Goal: Task Accomplishment & Management: Manage account settings

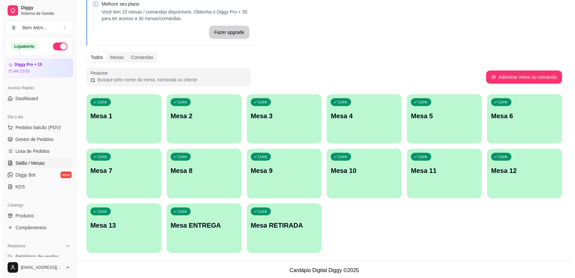
scroll to position [36, 0]
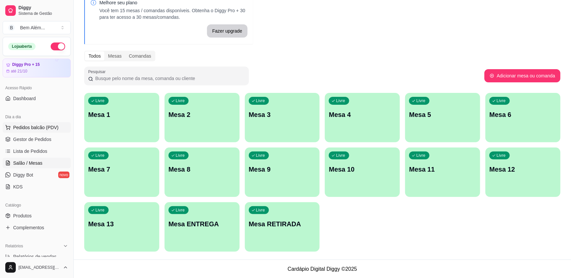
click at [36, 122] on button "Pedidos balcão (PDV)" at bounding box center [37, 127] width 68 height 11
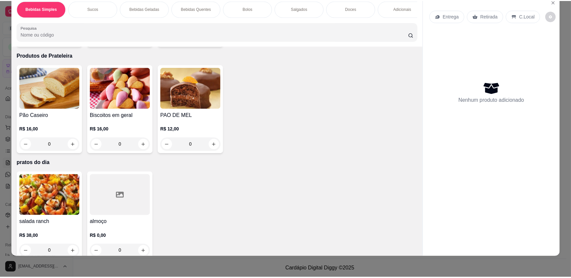
scroll to position [1182, 0]
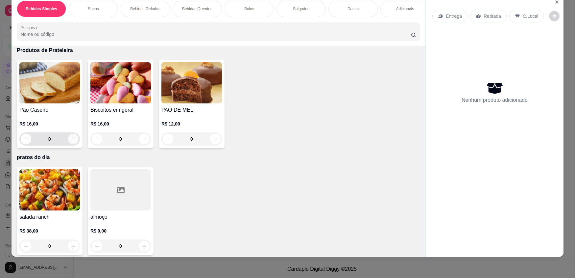
click at [71, 137] on icon "increase-product-quantity" at bounding box center [73, 139] width 5 height 5
type input "1"
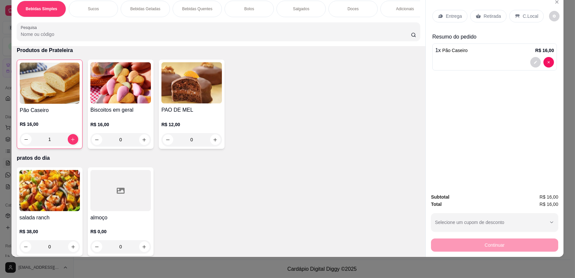
click at [487, 16] on p "Retirada" at bounding box center [492, 16] width 17 height 7
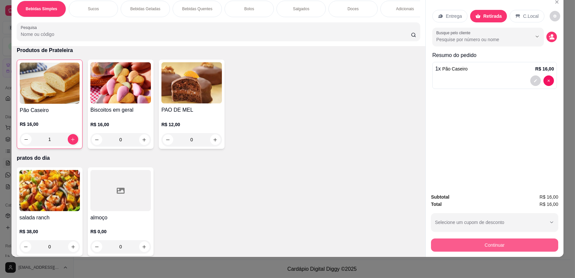
click at [521, 239] on button "Continuar" at bounding box center [494, 244] width 127 height 13
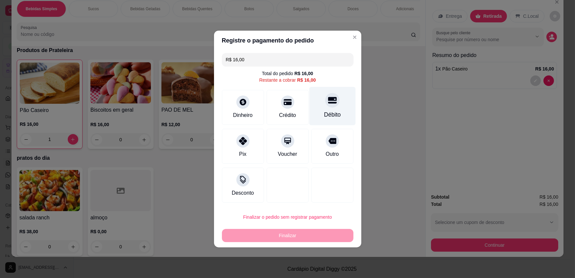
click at [339, 105] on div "Débito" at bounding box center [332, 106] width 46 height 38
type input "R$ 0,00"
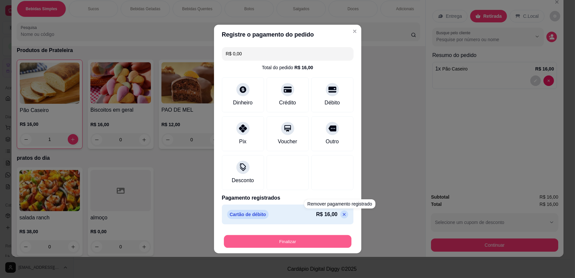
click at [325, 244] on button "Finalizar" at bounding box center [288, 241] width 128 height 13
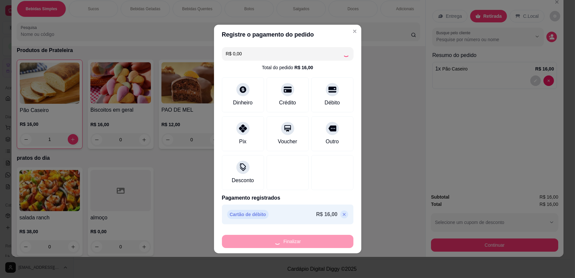
type input "0"
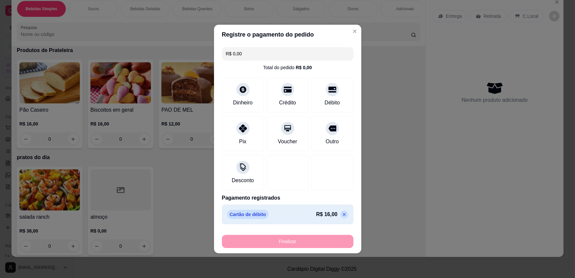
type input "-R$ 16,00"
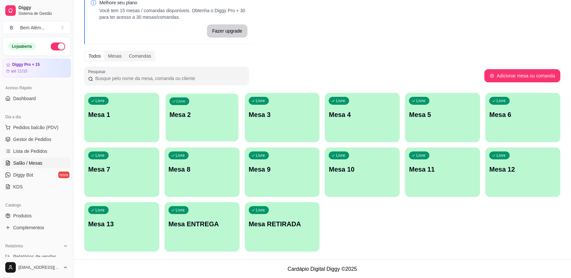
click at [190, 127] on div "Livre Mesa 2" at bounding box center [201, 113] width 73 height 40
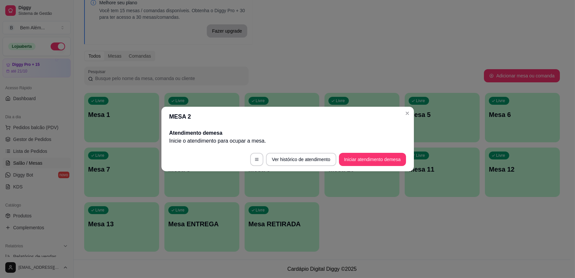
click at [190, 127] on div "Atendimento de mesa Inicie o atendimento para ocupar a mesa ." at bounding box center [288, 136] width 253 height 21
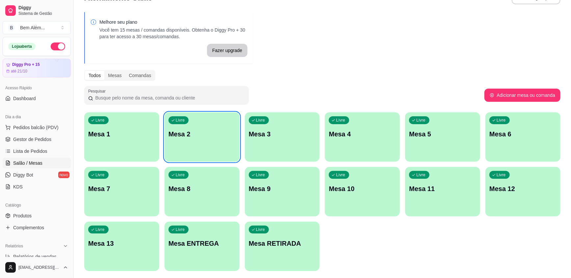
scroll to position [7, 0]
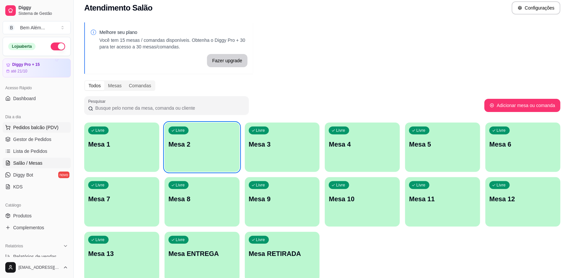
click at [25, 132] on button "Pedidos balcão (PDV)" at bounding box center [37, 127] width 68 height 11
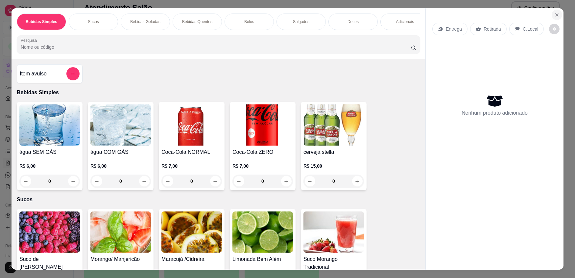
click at [556, 14] on icon "Close" at bounding box center [557, 14] width 3 height 3
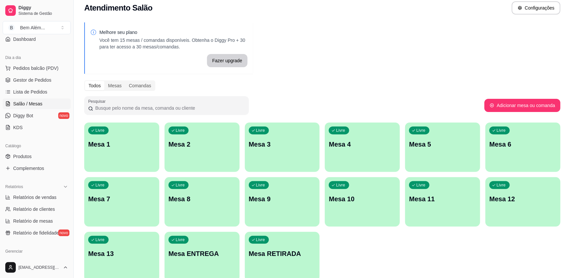
scroll to position [60, 0]
click at [32, 159] on link "Produtos" at bounding box center [37, 156] width 68 height 11
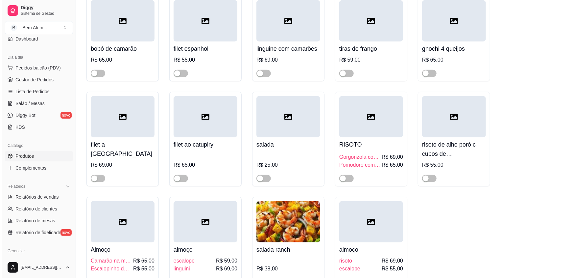
scroll to position [5382, 0]
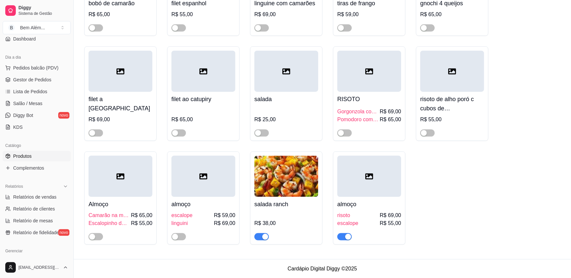
click at [339, 237] on span "button" at bounding box center [344, 236] width 14 height 7
click at [275, 184] on img at bounding box center [286, 176] width 64 height 41
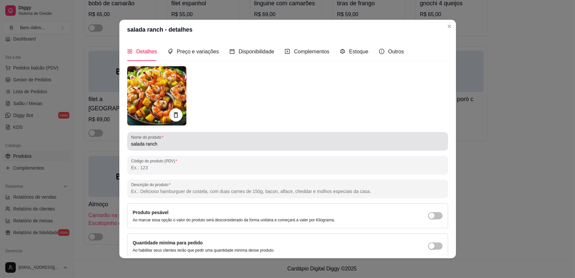
click at [174, 138] on div "salada ranch" at bounding box center [287, 141] width 313 height 13
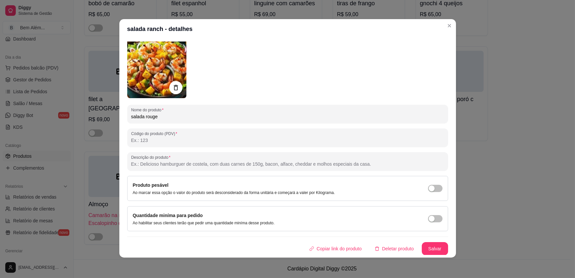
scroll to position [1, 0]
type input "salada rouge"
click at [431, 249] on button "Salvar" at bounding box center [435, 248] width 26 height 13
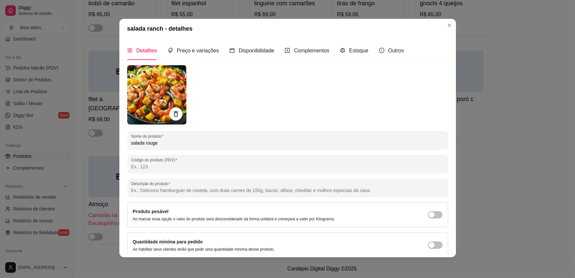
scroll to position [0, 0]
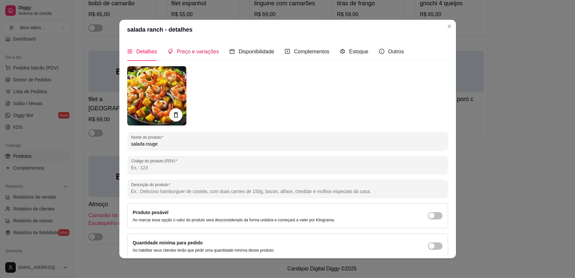
click at [194, 49] on span "Preço e variações" at bounding box center [198, 52] width 42 height 6
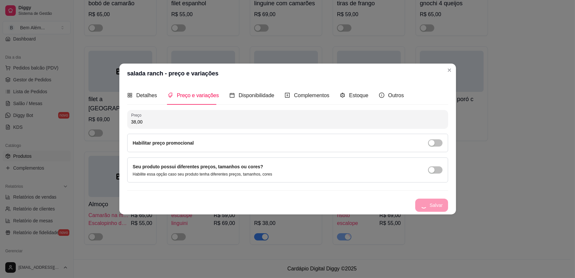
drag, startPoint x: 174, startPoint y: 123, endPoint x: 79, endPoint y: 118, distance: 95.5
click at [79, 118] on div "salada ranch - preço e variações Detalhes Preço e variações Disponibilidade Com…" at bounding box center [287, 139] width 575 height 278
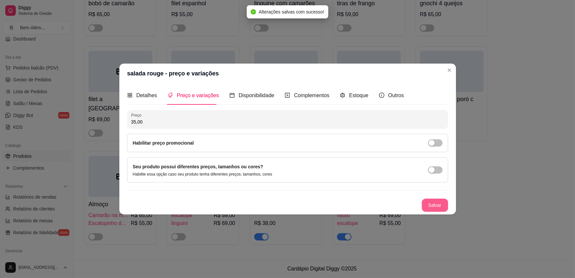
type input "35,00"
click at [435, 204] on button "Salvar" at bounding box center [435, 204] width 26 height 13
click at [435, 203] on button "Salvar" at bounding box center [435, 204] width 26 height 13
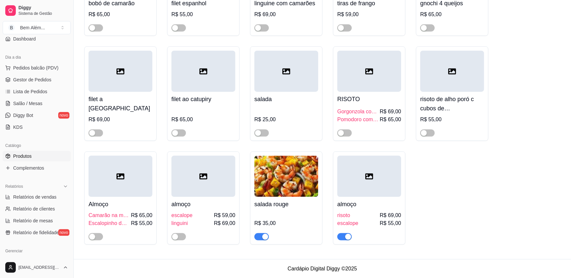
click at [372, 197] on div "almoço risoto R$ 69,00 escalope R$ 55,00" at bounding box center [369, 218] width 64 height 43
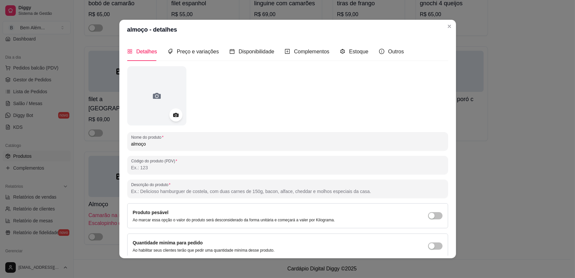
click at [327, 50] on div "Detalhes Preço e variações Disponibilidade Complementos Estoque Outros" at bounding box center [265, 51] width 277 height 19
click at [292, 56] on div "Complementos" at bounding box center [307, 51] width 45 height 8
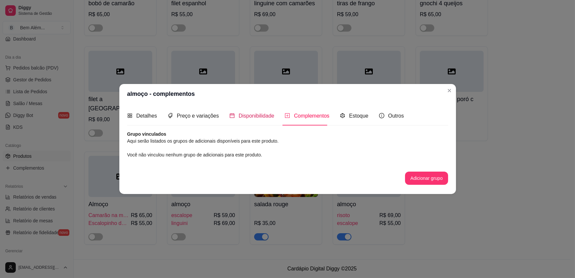
click at [239, 113] on span "Disponibilidade" at bounding box center [257, 116] width 36 height 6
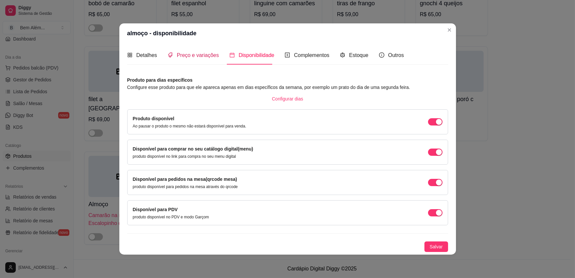
click at [196, 55] on span "Preço e variações" at bounding box center [198, 55] width 42 height 6
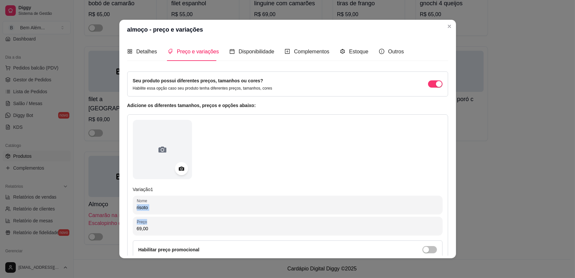
drag, startPoint x: 190, startPoint y: 203, endPoint x: 91, endPoint y: 215, distance: 99.8
click at [91, 215] on div "almoço - preço e variações Detalhes Preço e variações Disponibilidade Complemen…" at bounding box center [287, 139] width 575 height 278
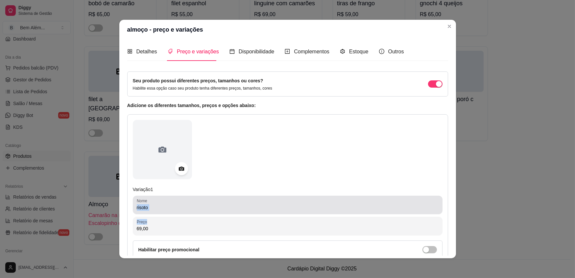
click at [171, 201] on div "risoto" at bounding box center [288, 204] width 302 height 13
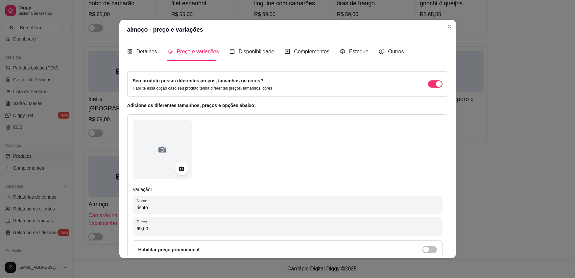
drag, startPoint x: 155, startPoint y: 210, endPoint x: 101, endPoint y: 213, distance: 53.7
click at [119, 209] on div "Detalhes Preço e variações Disponibilidade Complementos Estoque Outros Nome do …" at bounding box center [287, 148] width 337 height 218
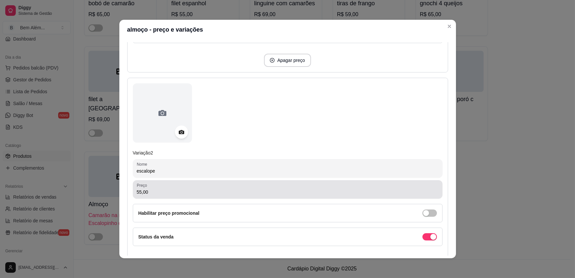
scroll to position [269, 0]
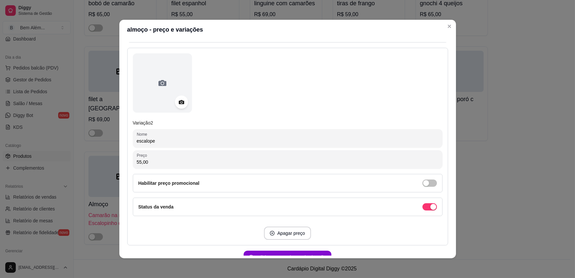
type input "penne com czamarao"
drag, startPoint x: 194, startPoint y: 139, endPoint x: 67, endPoint y: 144, distance: 126.8
click at [68, 144] on div "almoço - preço e variações Detalhes Preço e variações Disponibilidade Complemen…" at bounding box center [287, 139] width 575 height 278
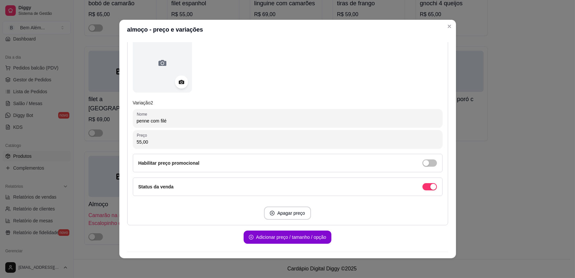
scroll to position [299, 0]
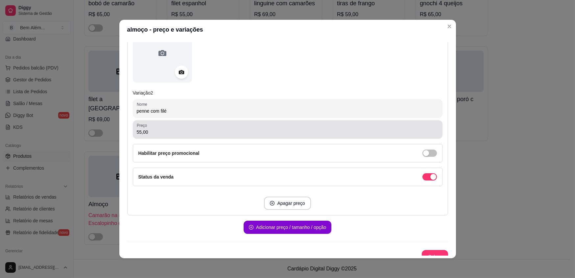
type input "penne com filé"
click at [138, 131] on input "55,00" at bounding box center [288, 132] width 302 height 7
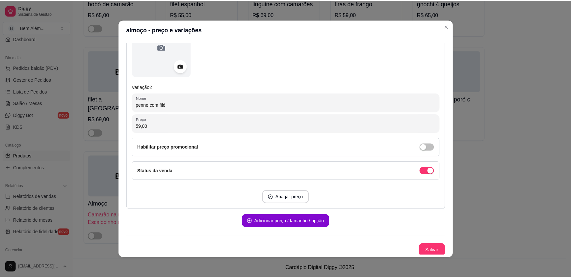
scroll to position [306, 0]
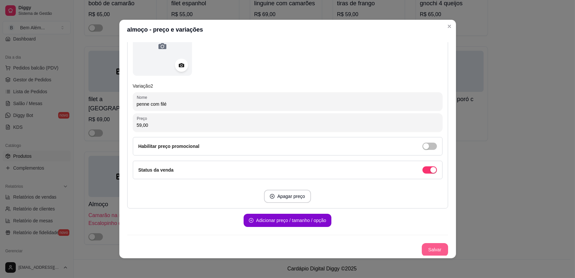
type input "59,00"
click at [425, 251] on button "Salvar" at bounding box center [435, 249] width 26 height 13
click at [431, 254] on button "Salvar" at bounding box center [435, 249] width 26 height 13
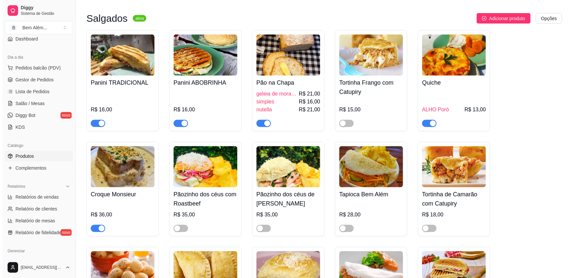
scroll to position [1852, 0]
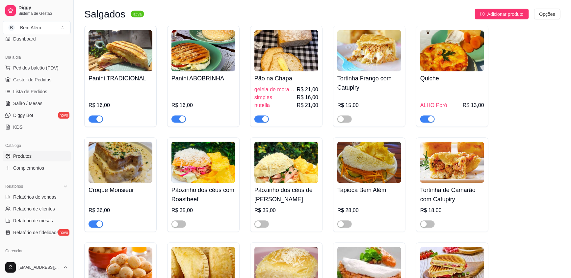
click at [282, 183] on img at bounding box center [286, 162] width 64 height 41
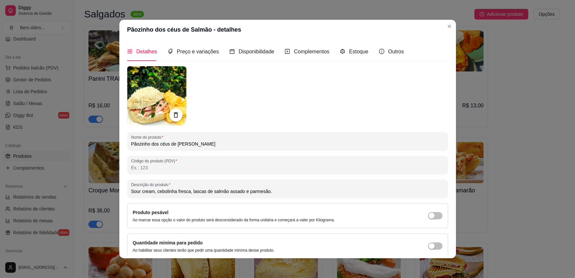
drag, startPoint x: 205, startPoint y: 143, endPoint x: 175, endPoint y: 144, distance: 30.3
click at [175, 144] on input "Pãozinho dos céus de [PERSON_NAME]" at bounding box center [287, 143] width 313 height 7
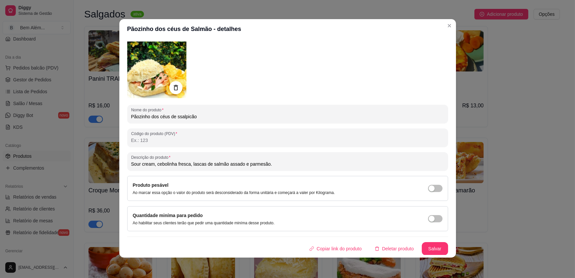
scroll to position [1, 0]
type input "Pãozinho dos céus de ssalpicão"
click at [422, 244] on button "Salvar" at bounding box center [435, 248] width 26 height 13
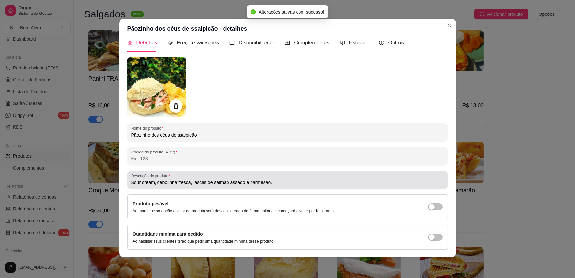
scroll to position [0, 0]
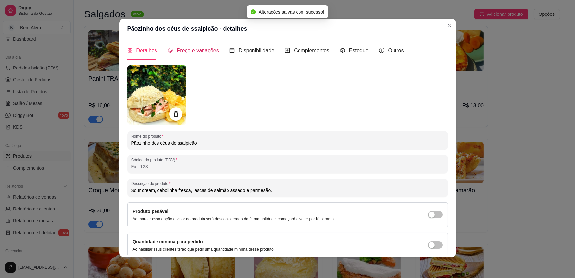
click at [194, 48] on span "Preço e variações" at bounding box center [198, 51] width 42 height 6
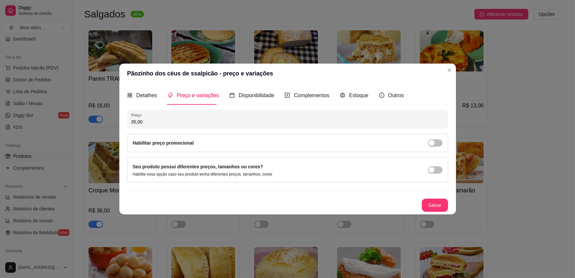
drag, startPoint x: 171, startPoint y: 123, endPoint x: 1, endPoint y: 167, distance: 175.7
click at [1, 167] on div "Pãozinho dos céus de ssalpicão - preço e variações Detalhes Preço e variações D…" at bounding box center [287, 139] width 575 height 278
type input "38,00"
click at [434, 203] on button "Salvar" at bounding box center [435, 204] width 26 height 13
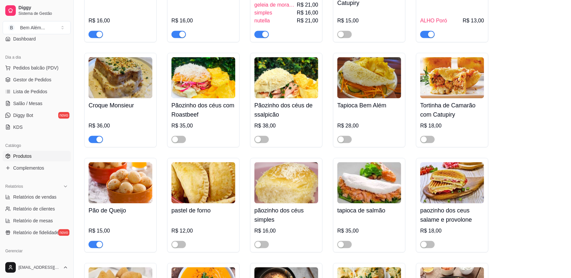
scroll to position [1942, 0]
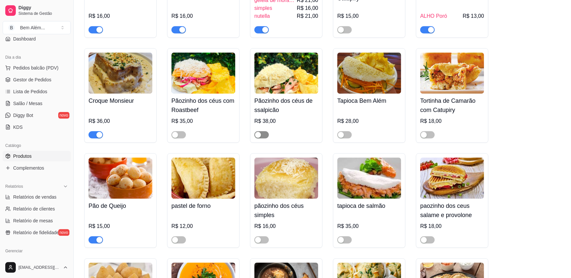
click at [265, 136] on span "button" at bounding box center [261, 134] width 14 height 7
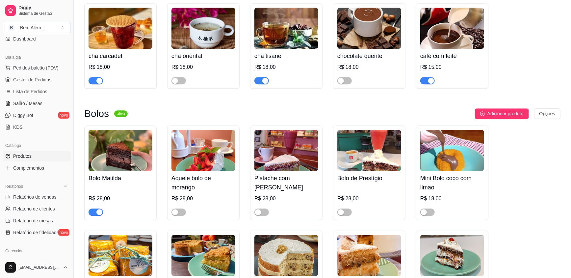
scroll to position [805, 0]
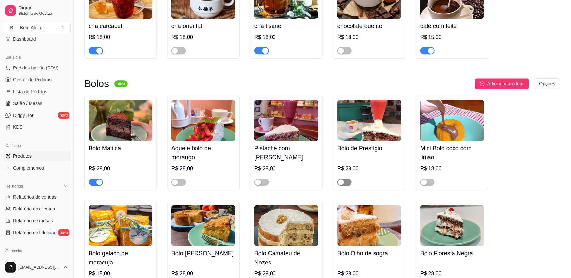
click at [345, 184] on span "button" at bounding box center [344, 181] width 14 height 7
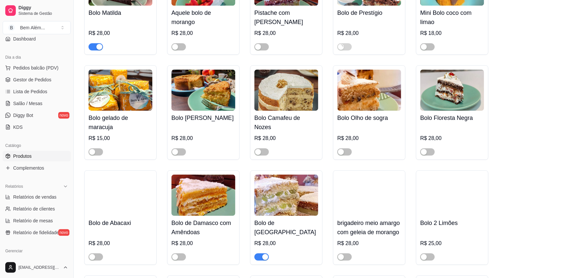
scroll to position [985, 0]
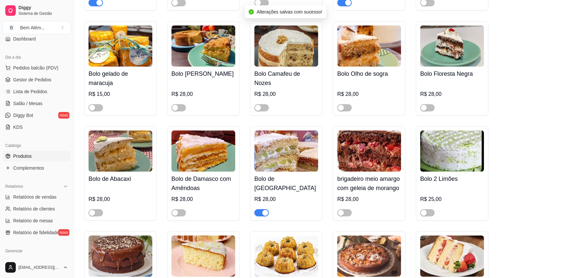
click at [258, 214] on span "button" at bounding box center [261, 212] width 14 height 7
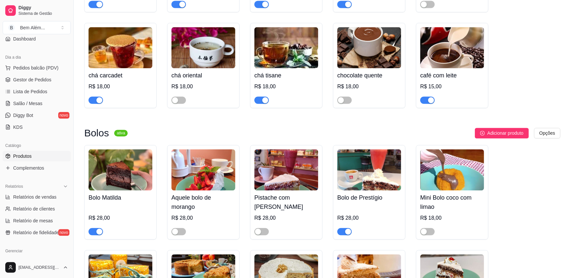
scroll to position [746, 0]
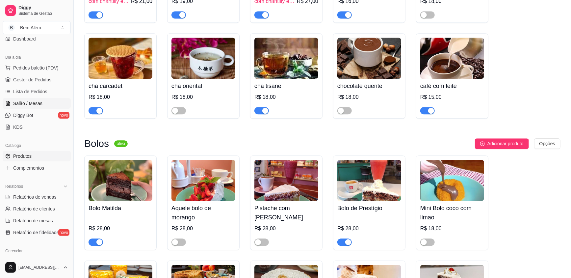
click at [38, 100] on span "Salão / Mesas" at bounding box center [27, 103] width 29 height 7
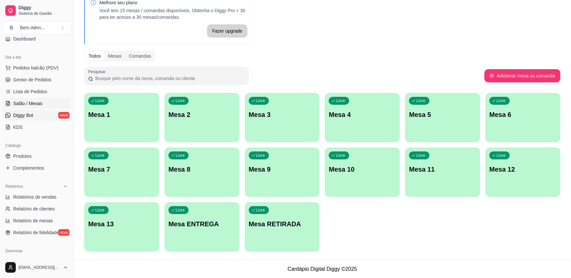
scroll to position [36, 0]
click at [325, 233] on div "Livre Mesa 1 Livre Mesa 2 Livre Mesa 3 Livre Mesa 4 Livre Mesa 5 Livre Mesa 6 L…" at bounding box center [322, 172] width 476 height 159
click at [33, 78] on span "Gestor de Pedidos" at bounding box center [32, 79] width 38 height 7
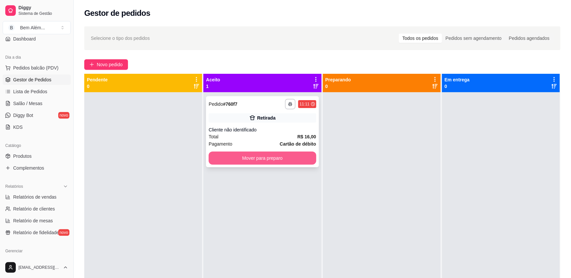
click at [299, 161] on button "Mover para preparo" at bounding box center [262, 157] width 107 height 13
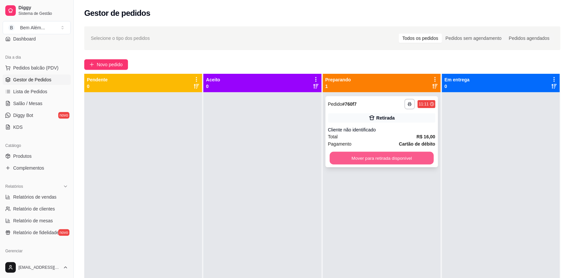
click at [370, 156] on button "Mover para retirada disponível" at bounding box center [381, 158] width 104 height 13
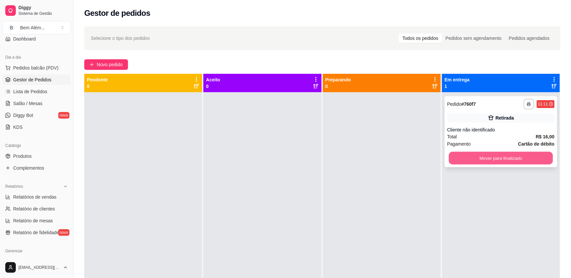
click at [470, 154] on button "Mover para finalizado" at bounding box center [501, 158] width 104 height 13
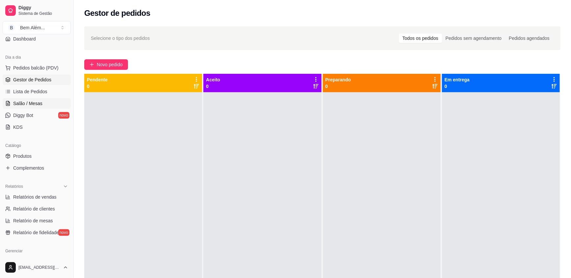
click at [29, 104] on span "Salão / Mesas" at bounding box center [27, 103] width 29 height 7
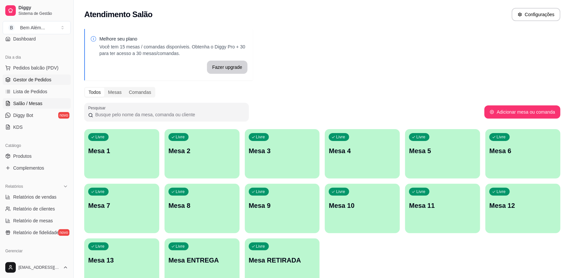
click at [39, 79] on span "Gestor de Pedidos" at bounding box center [32, 79] width 38 height 7
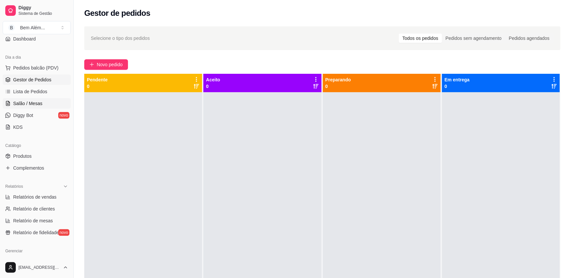
click at [46, 105] on link "Salão / Mesas" at bounding box center [37, 103] width 68 height 11
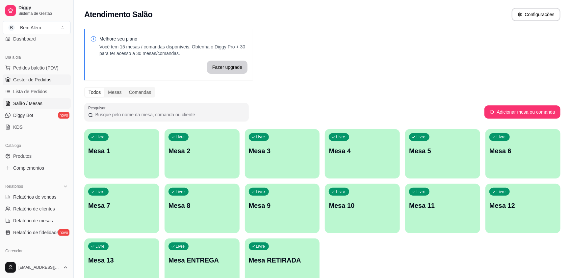
click at [33, 81] on span "Gestor de Pedidos" at bounding box center [32, 79] width 38 height 7
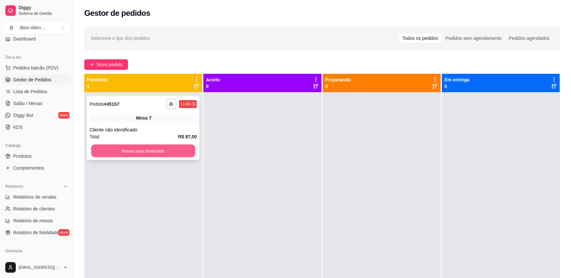
click at [141, 150] on button "Mover para finalizado" at bounding box center [143, 150] width 104 height 13
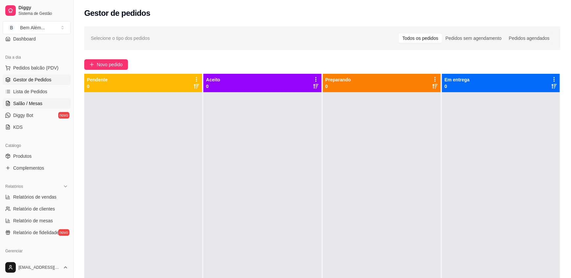
click at [24, 106] on span "Salão / Mesas" at bounding box center [27, 103] width 29 height 7
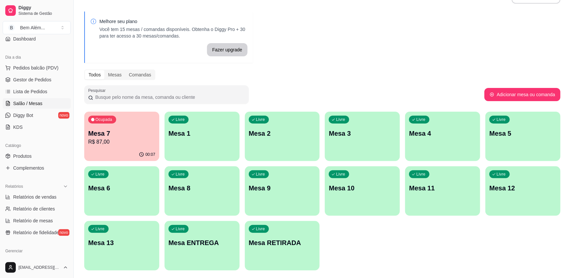
scroll to position [36, 0]
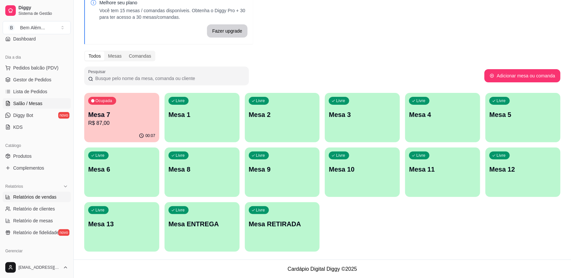
click at [44, 197] on span "Relatórios de vendas" at bounding box center [34, 196] width 43 height 7
select select "ALL"
select select "0"
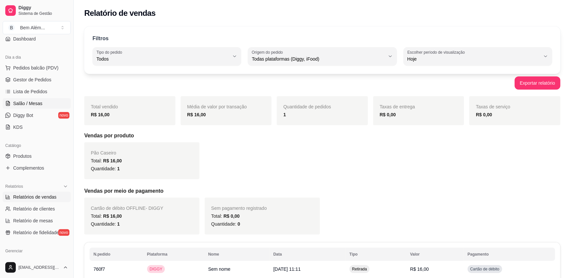
click at [11, 100] on link "Salão / Mesas" at bounding box center [37, 103] width 68 height 11
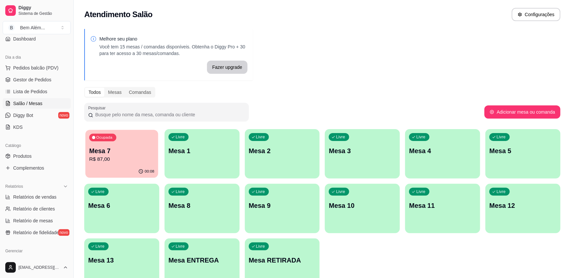
click at [133, 162] on p "R$ 87,00" at bounding box center [121, 159] width 65 height 8
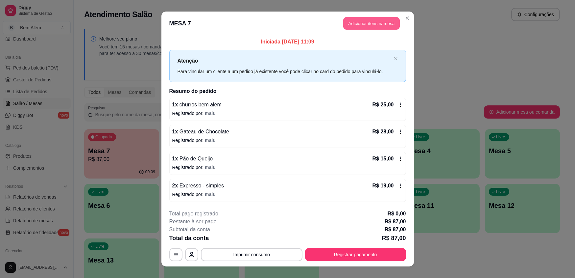
click at [359, 24] on button "Adicionar itens na mesa" at bounding box center [371, 23] width 57 height 13
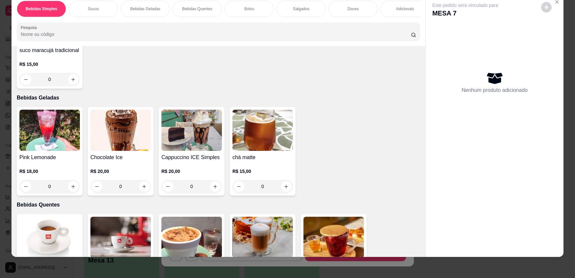
scroll to position [299, 0]
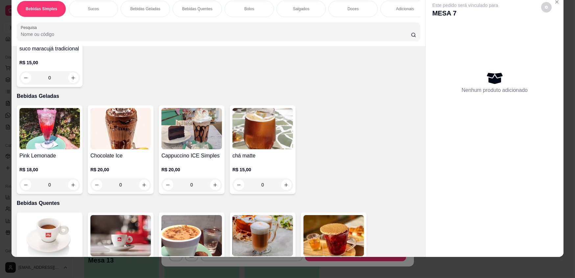
click at [263, 139] on img at bounding box center [263, 128] width 61 height 41
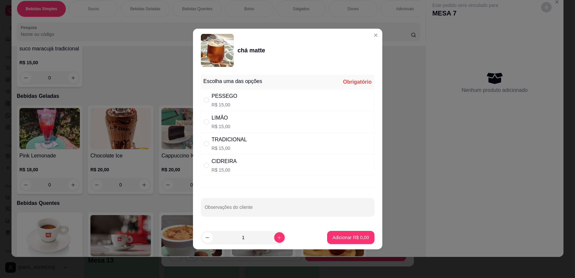
click at [252, 102] on div "PESSEGO R$ 15,00" at bounding box center [288, 100] width 174 height 22
radio input "true"
click at [277, 238] on icon "increase-product-quantity" at bounding box center [279, 237] width 5 height 5
type input "2"
click at [334, 239] on p "Adicionar R$ 30,00" at bounding box center [349, 237] width 39 height 7
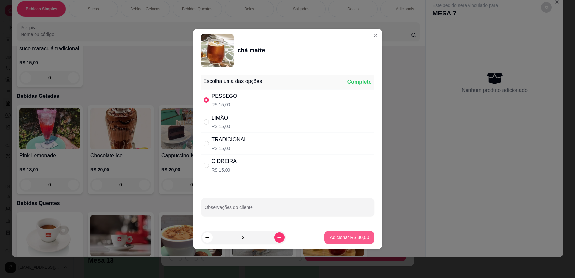
type input "2"
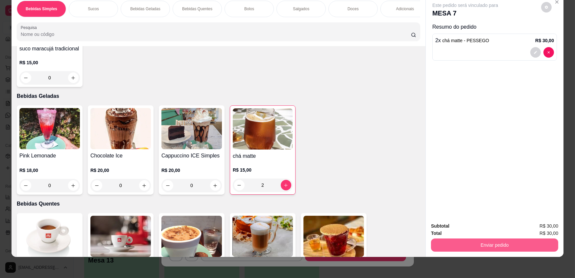
click at [477, 248] on button "Enviar pedido" at bounding box center [494, 244] width 127 height 13
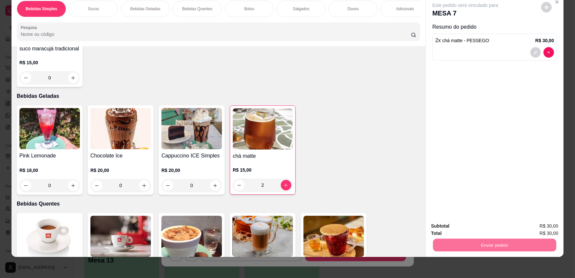
click at [487, 227] on button "Registrar cliente" at bounding box center [498, 228] width 42 height 12
click at [486, 246] on button "Enviar pedido" at bounding box center [494, 244] width 123 height 13
click at [545, 227] on button "Enviar pedido" at bounding box center [542, 228] width 36 height 12
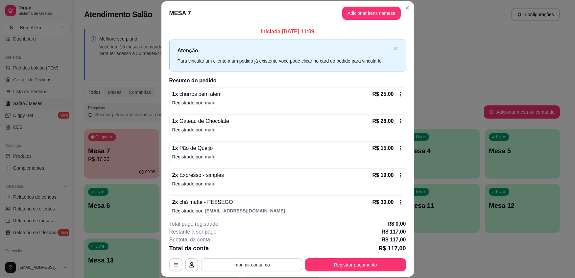
click at [237, 265] on button "Imprimir consumo" at bounding box center [252, 264] width 102 height 13
click at [242, 250] on button "impressao computador" at bounding box center [249, 249] width 49 height 11
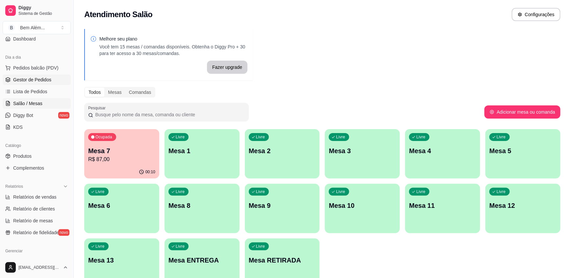
click at [30, 81] on span "Gestor de Pedidos" at bounding box center [32, 79] width 38 height 7
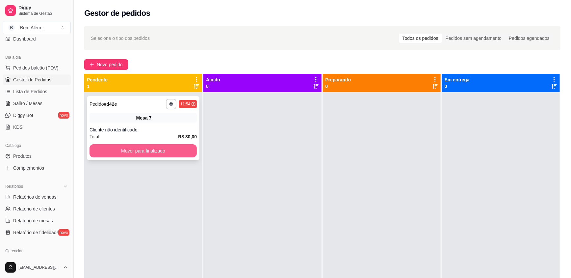
click at [145, 149] on button "Mover para finalizado" at bounding box center [142, 150] width 107 height 13
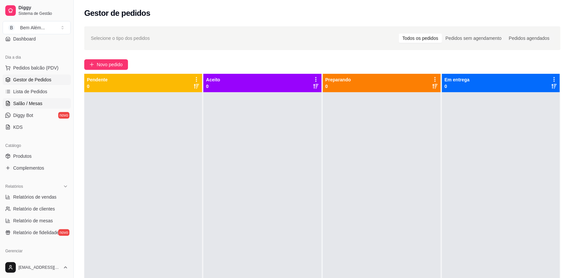
click at [51, 105] on link "Salão / Mesas" at bounding box center [37, 103] width 68 height 11
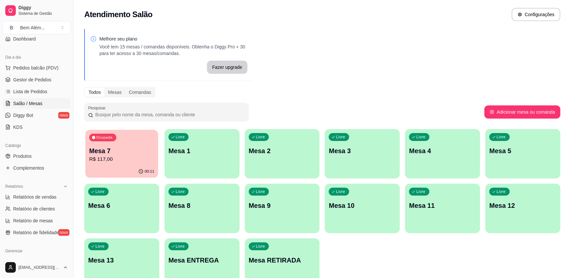
click at [113, 152] on p "Mesa 7" at bounding box center [121, 150] width 65 height 9
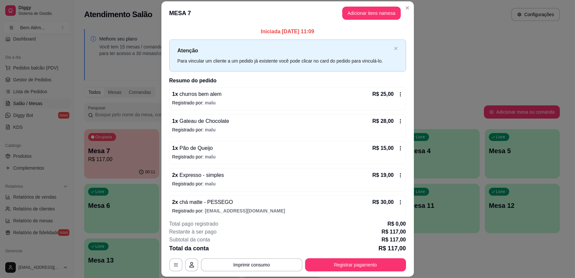
click at [212, 172] on span "Expresso - simples" at bounding box center [201, 175] width 46 height 6
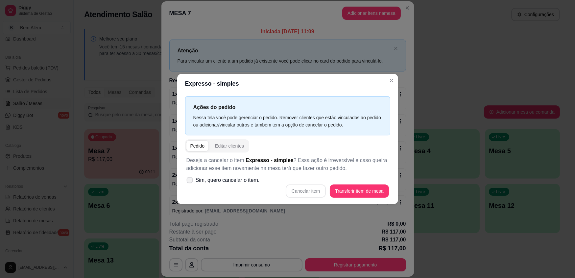
click at [236, 180] on span "Sim, quero cancelar o item." at bounding box center [228, 180] width 64 height 8
click at [190, 181] on input "Sim, quero cancelar o item." at bounding box center [188, 183] width 4 height 4
checkbox input "true"
click at [322, 190] on button "Cancelar item" at bounding box center [306, 190] width 40 height 13
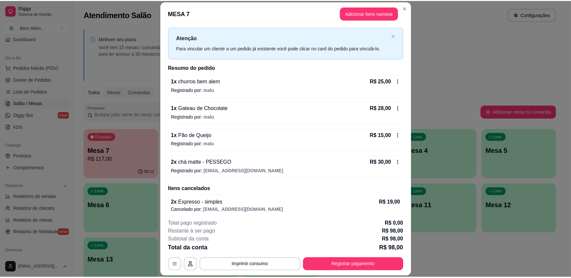
scroll to position [16, 0]
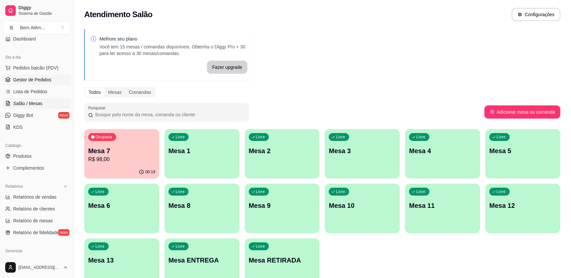
click at [52, 80] on link "Gestor de Pedidos" at bounding box center [37, 79] width 68 height 11
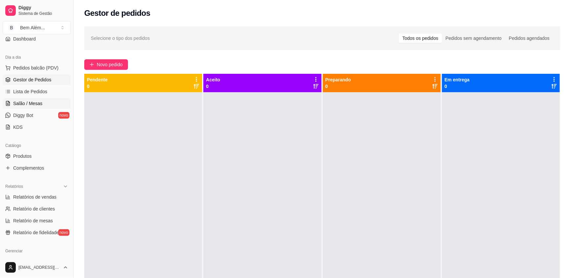
click at [49, 105] on link "Salão / Mesas" at bounding box center [37, 103] width 68 height 11
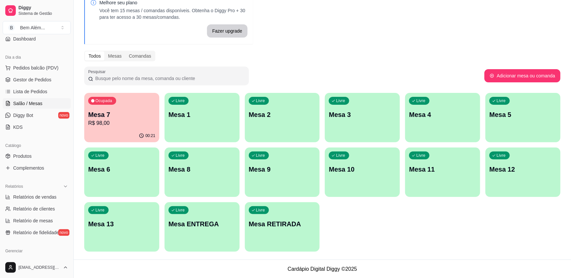
scroll to position [36, 0]
click at [16, 79] on span "Gestor de Pedidos" at bounding box center [32, 79] width 38 height 7
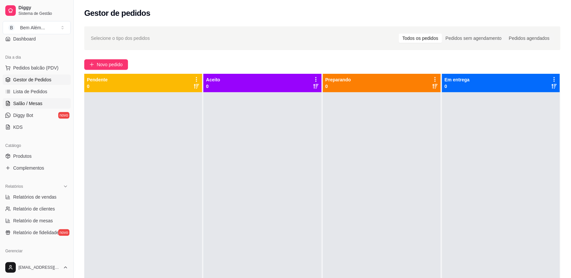
click at [27, 100] on span "Salão / Mesas" at bounding box center [27, 103] width 29 height 7
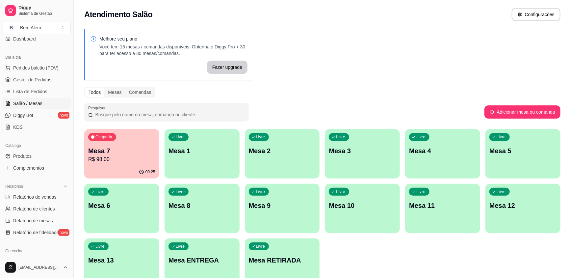
click at [118, 157] on p "R$ 98,00" at bounding box center [121, 159] width 67 height 8
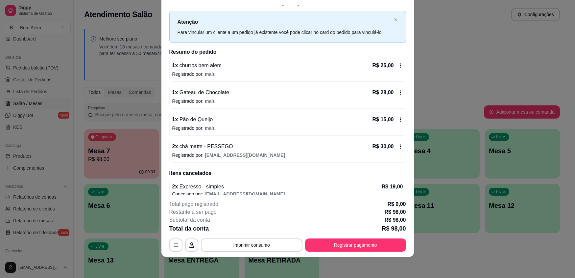
scroll to position [16, 0]
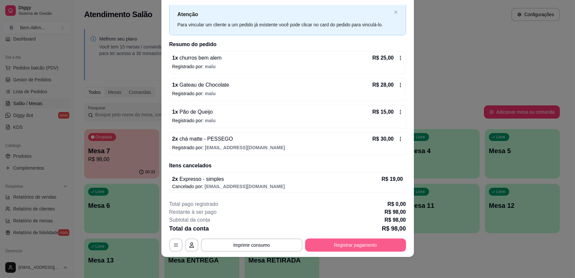
click at [380, 244] on button "Registrar pagamento" at bounding box center [355, 244] width 101 height 13
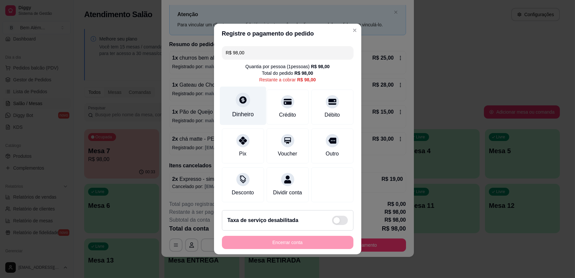
click at [239, 118] on div "Dinheiro" at bounding box center [243, 106] width 46 height 38
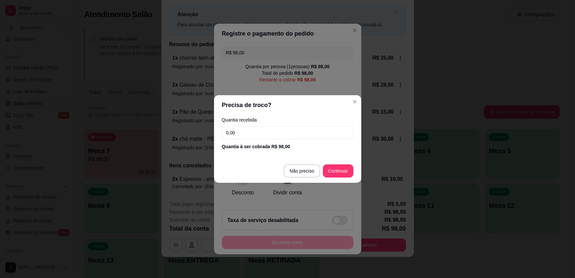
click at [253, 134] on input "0,00" at bounding box center [288, 132] width 132 height 13
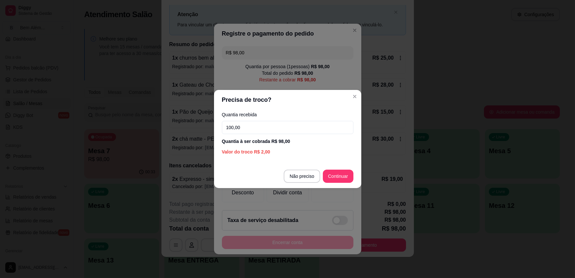
type input "100,00"
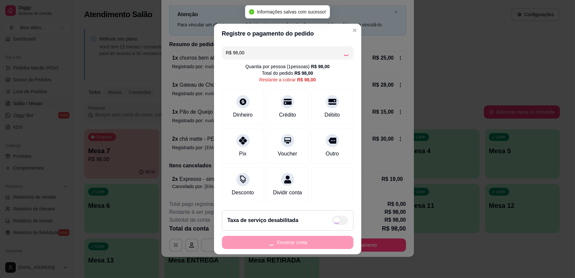
type input "R$ 0,00"
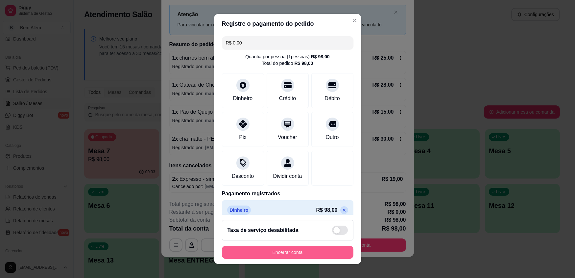
click at [296, 255] on button "Encerrar conta" at bounding box center [288, 251] width 132 height 13
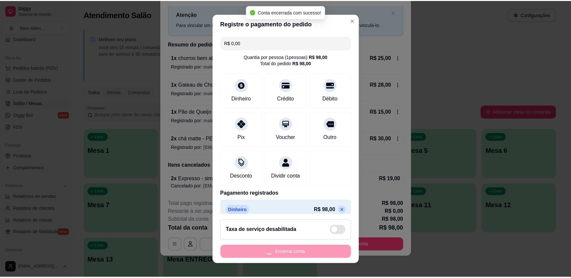
scroll to position [0, 0]
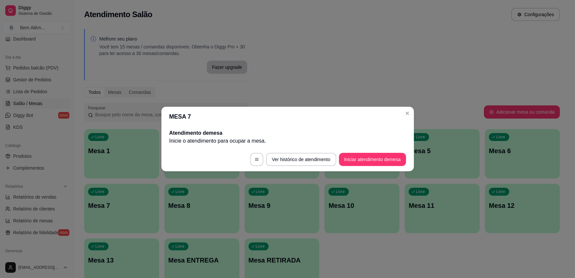
click at [405, 118] on header "MESA 7" at bounding box center [288, 117] width 253 height 20
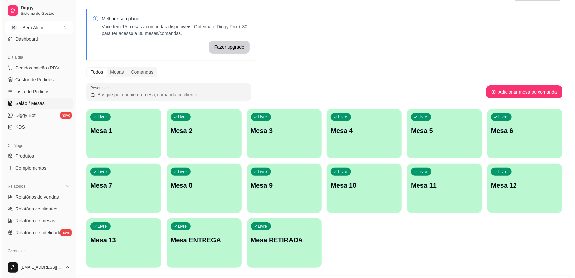
scroll to position [36, 0]
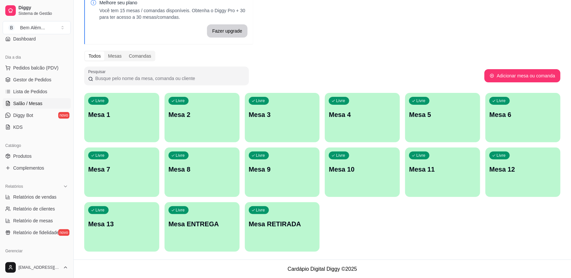
click at [102, 182] on div "Livre Mesa 7" at bounding box center [121, 167] width 75 height 41
click at [500, 171] on p "Mesa 12" at bounding box center [522, 169] width 67 height 9
click at [228, 134] on div "button" at bounding box center [202, 138] width 75 height 8
click at [196, 117] on p "Mesa 2" at bounding box center [201, 114] width 67 height 9
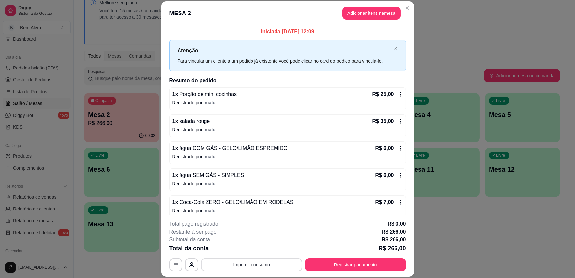
click at [259, 262] on button "Imprimir consumo" at bounding box center [252, 264] width 102 height 13
click at [259, 249] on button "impressao computador" at bounding box center [249, 249] width 49 height 11
click at [267, 260] on button "Imprimir consumo" at bounding box center [251, 264] width 99 height 13
click at [266, 250] on button "impressao computador" at bounding box center [249, 249] width 49 height 11
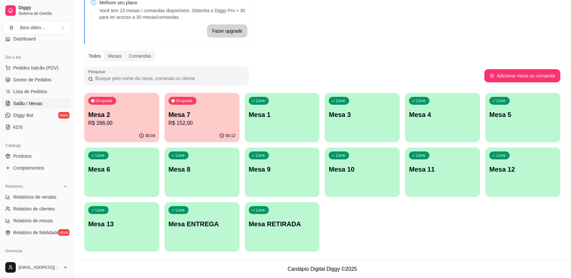
click at [145, 111] on p "Mesa 2" at bounding box center [121, 114] width 67 height 9
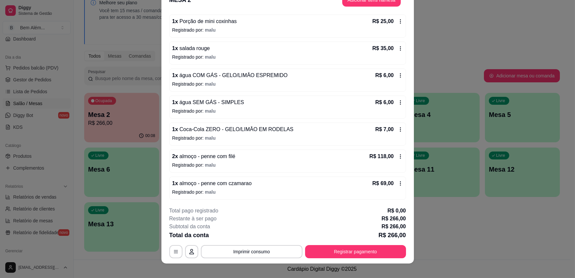
scroll to position [20, 0]
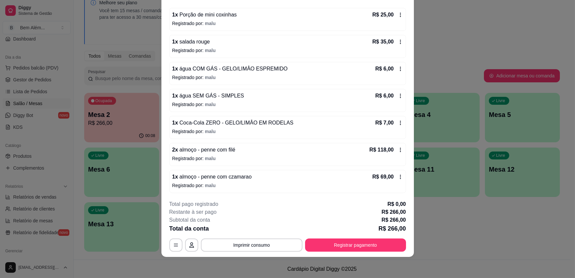
click at [248, 79] on p "Registrado por: malu" at bounding box center [287, 77] width 231 height 7
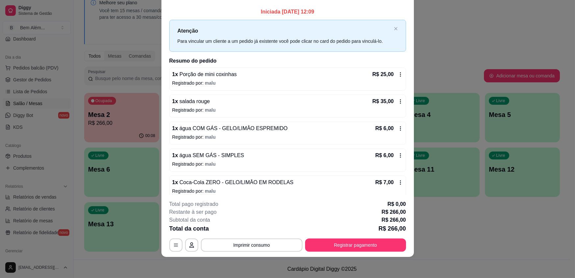
scroll to position [0, 0]
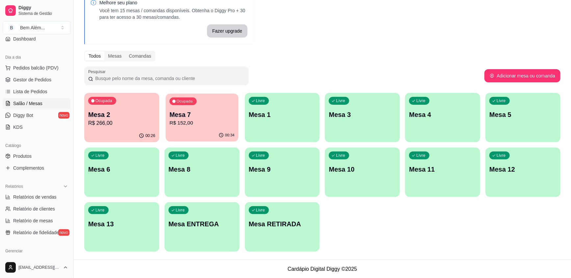
click at [220, 129] on div "00:34" at bounding box center [201, 135] width 73 height 13
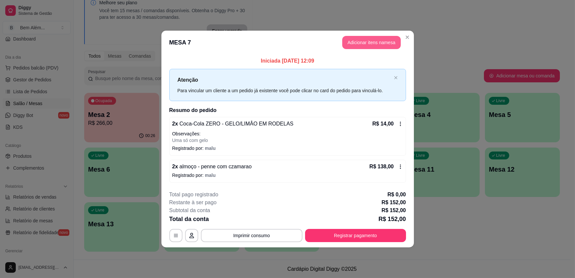
click at [372, 41] on button "Adicionar itens na mesa" at bounding box center [371, 42] width 59 height 13
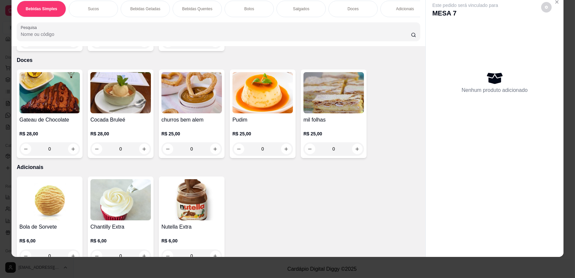
scroll to position [1010, 0]
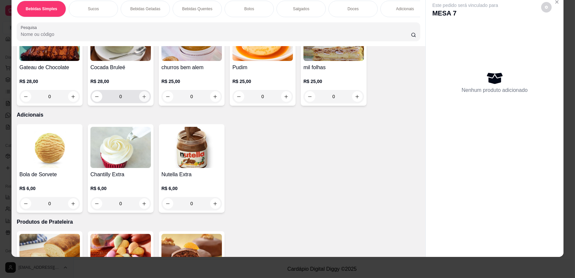
click at [142, 99] on icon "increase-product-quantity" at bounding box center [144, 96] width 5 height 5
type input "1"
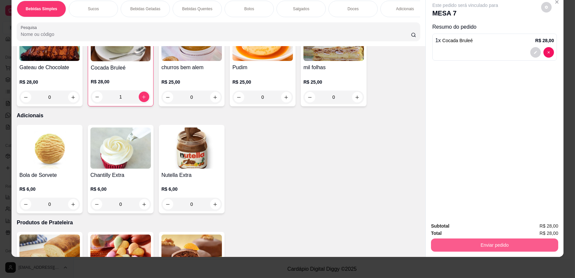
click at [519, 245] on button "Enviar pedido" at bounding box center [494, 244] width 127 height 13
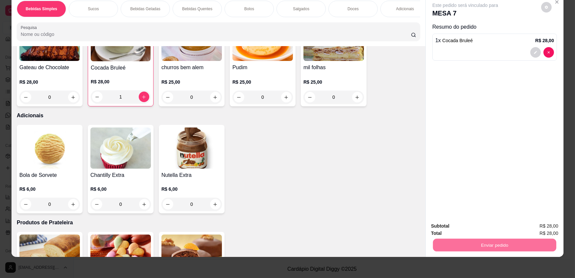
click at [486, 224] on button "Registrar cliente" at bounding box center [497, 228] width 43 height 13
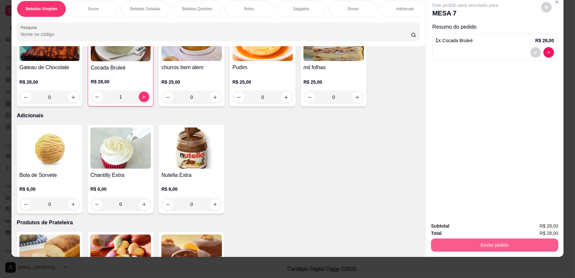
click at [488, 248] on button "Enviar pedido" at bounding box center [494, 244] width 127 height 13
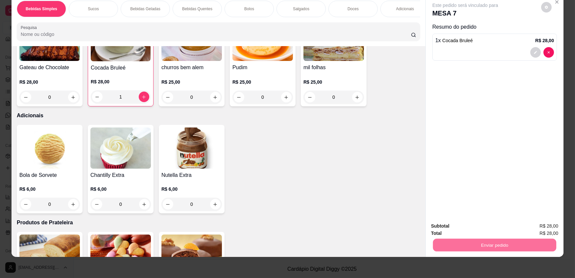
click at [533, 227] on button "Enviar pedido" at bounding box center [542, 228] width 36 height 12
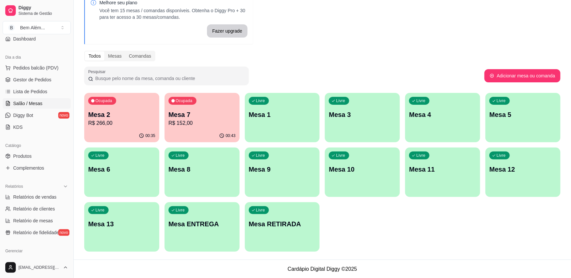
click at [202, 131] on div "00:43" at bounding box center [202, 135] width 75 height 13
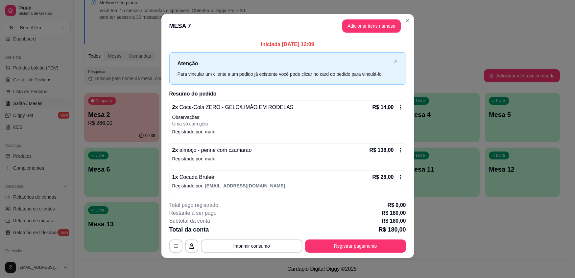
scroll to position [3, 0]
click at [381, 247] on button "Registrar pagamento" at bounding box center [356, 245] width 98 height 13
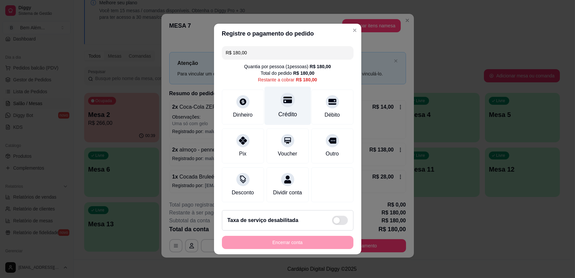
click at [291, 118] on div "Crédito" at bounding box center [287, 114] width 19 height 9
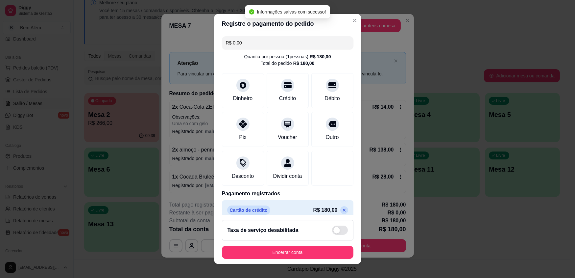
type input "R$ 0,00"
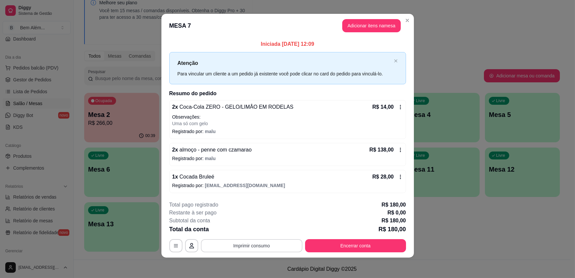
click at [250, 248] on button "Imprimir consumo" at bounding box center [252, 245] width 102 height 13
click at [254, 228] on button "impressao computador" at bounding box center [249, 230] width 48 height 10
click at [333, 247] on button "Encerrar conta" at bounding box center [355, 245] width 101 height 13
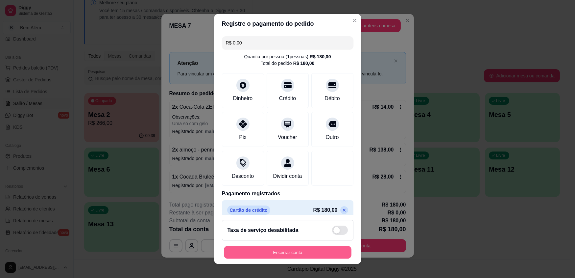
click at [286, 253] on button "Encerrar conta" at bounding box center [288, 251] width 128 height 13
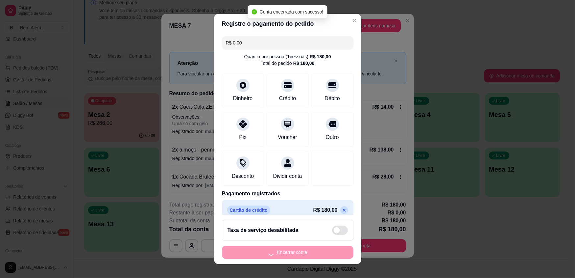
scroll to position [0, 0]
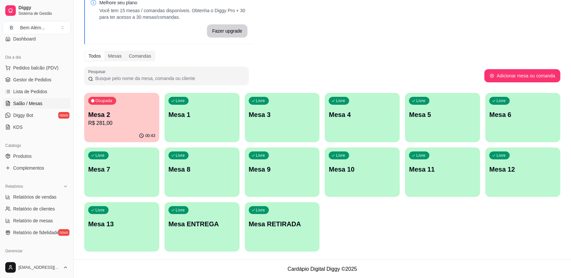
click at [365, 177] on div "Livre Mesa 10" at bounding box center [362, 167] width 75 height 41
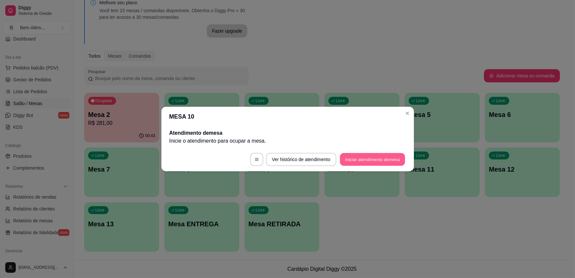
click at [378, 161] on button "Iniciar atendimento de mesa" at bounding box center [372, 159] width 65 height 13
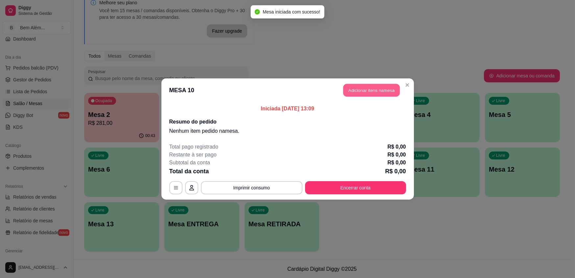
click at [372, 88] on button "Adicionar itens na mesa" at bounding box center [371, 90] width 57 height 13
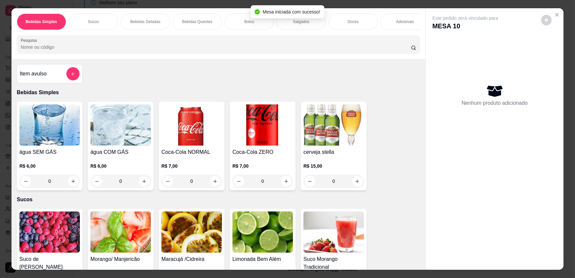
click at [71, 185] on div "0" at bounding box center [49, 180] width 61 height 13
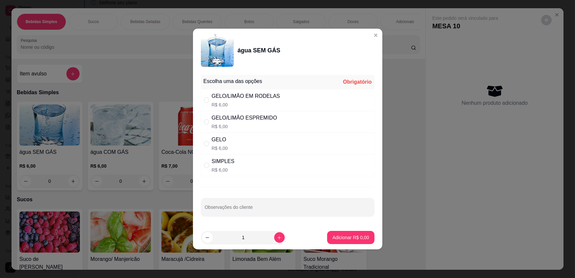
drag, startPoint x: 279, startPoint y: 165, endPoint x: 335, endPoint y: 221, distance: 79.1
click at [282, 169] on div "SIMPLES R$ 6,00" at bounding box center [288, 165] width 174 height 22
radio input "true"
click at [355, 240] on button "Adicionar R$ 6,00" at bounding box center [350, 237] width 47 height 13
type input "1"
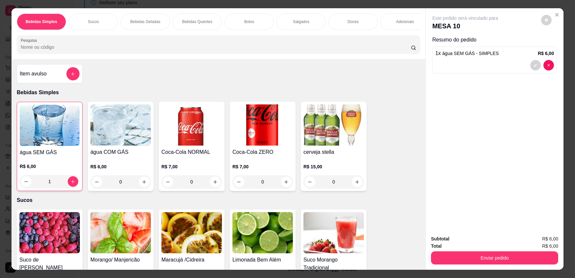
click at [186, 19] on p "Bebidas Quentes" at bounding box center [197, 21] width 30 height 5
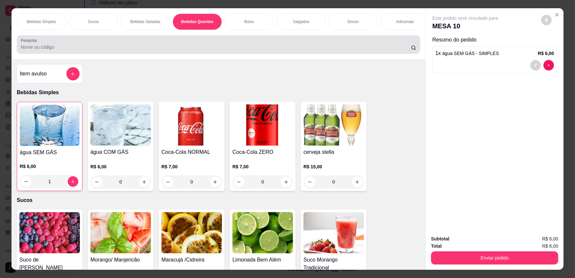
scroll to position [13, 0]
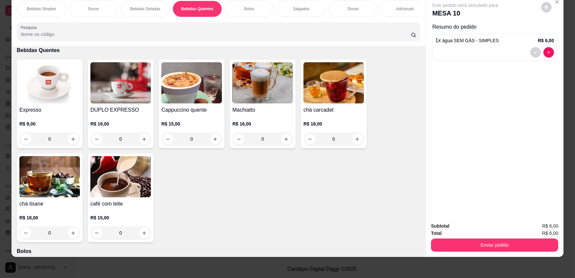
click at [70, 142] on div "0" at bounding box center [49, 138] width 61 height 13
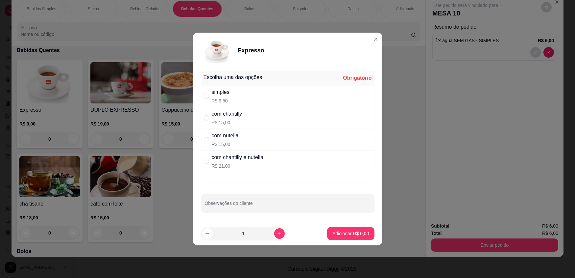
click at [294, 96] on div "simples R$ 9,50" at bounding box center [288, 96] width 174 height 22
radio input "true"
click at [279, 234] on button "increase-product-quantity" at bounding box center [279, 233] width 11 height 11
type input "2"
click at [344, 234] on p "Adicionar R$ 19,00" at bounding box center [350, 233] width 38 height 6
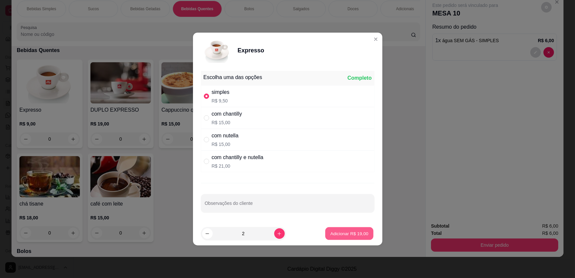
type input "2"
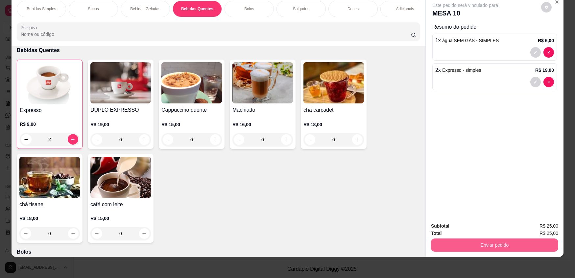
click at [459, 244] on button "Enviar pedido" at bounding box center [494, 244] width 127 height 13
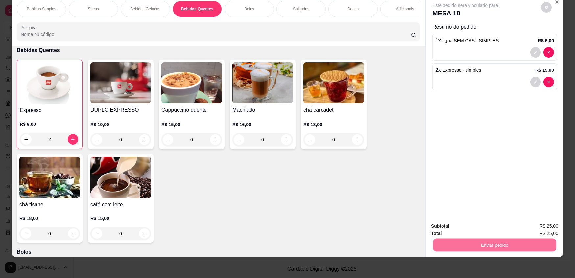
click at [553, 227] on button "Enviar pedido" at bounding box center [541, 228] width 37 height 13
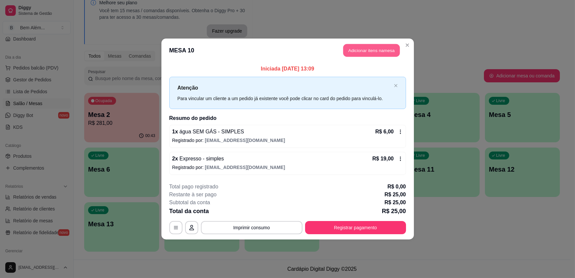
click at [387, 45] on button "Adicionar itens na mesa" at bounding box center [371, 50] width 57 height 13
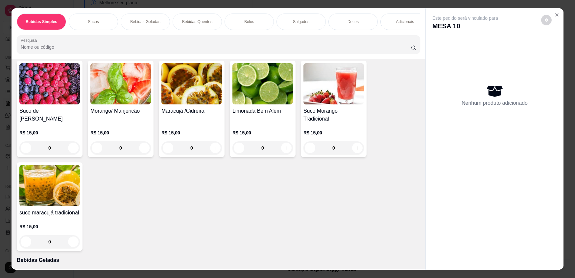
scroll to position [0, 0]
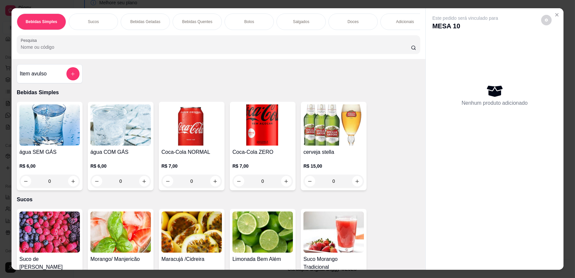
click at [110, 152] on h4 "água COM GÁS" at bounding box center [120, 152] width 61 height 8
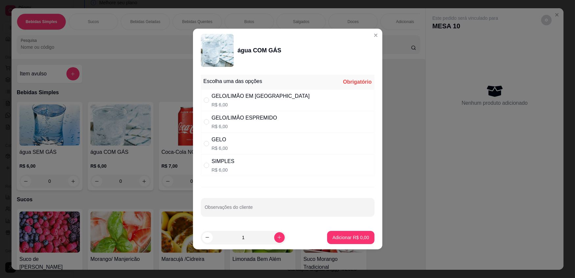
click at [253, 162] on div "SIMPLES R$ 6,00" at bounding box center [288, 165] width 174 height 22
radio input "true"
click at [354, 237] on p "Adicionar R$ 6,00" at bounding box center [351, 237] width 36 height 6
type input "1"
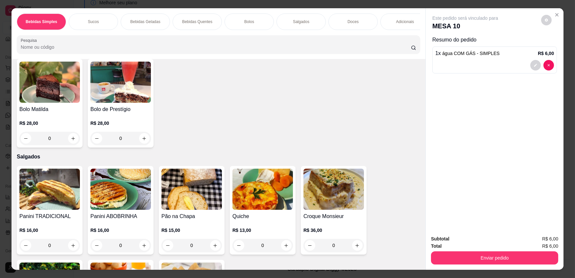
scroll to position [658, 0]
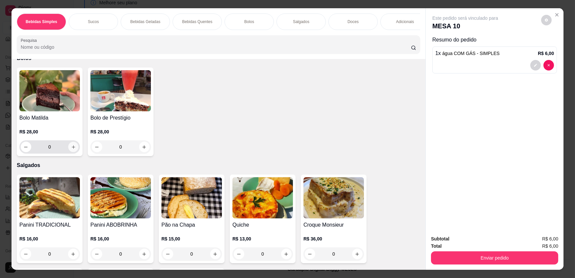
click at [71, 152] on button "increase-product-quantity" at bounding box center [73, 147] width 10 height 10
type input "1"
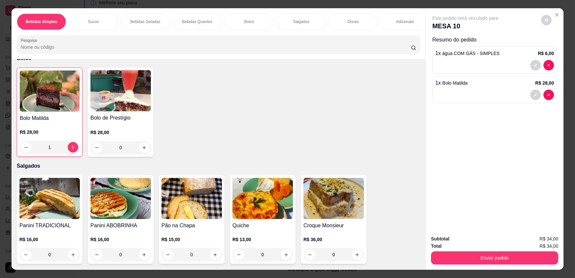
click at [516, 247] on div "Total R$ 34,00" at bounding box center [494, 245] width 127 height 7
click at [514, 256] on button "Enviar pedido" at bounding box center [494, 257] width 127 height 13
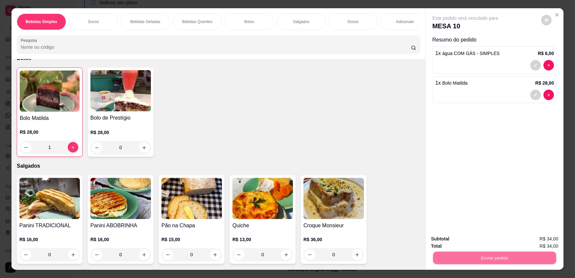
click at [482, 242] on button "Registrar cliente" at bounding box center [498, 241] width 42 height 12
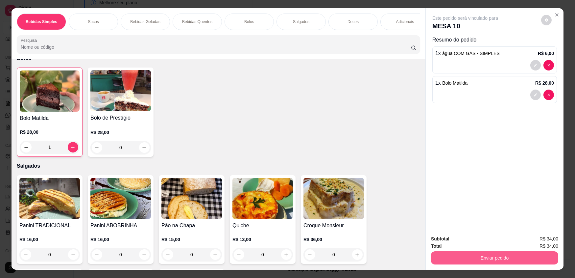
click at [509, 260] on button "Enviar pedido" at bounding box center [494, 257] width 127 height 13
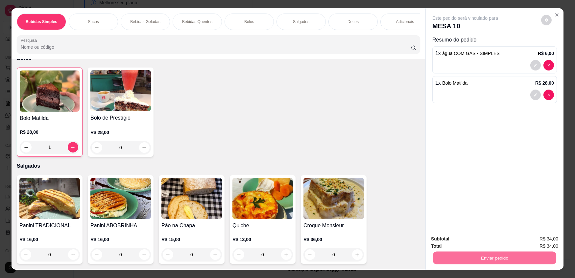
click at [545, 249] on span "R$ 34,00" at bounding box center [549, 245] width 19 height 7
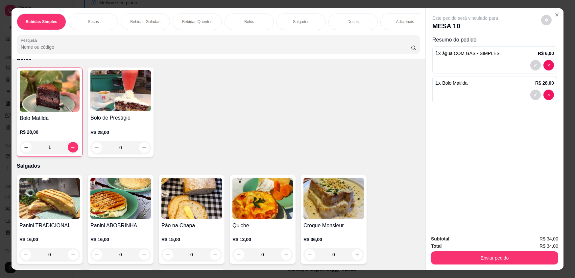
click at [549, 238] on button "Enviar pedido" at bounding box center [542, 241] width 36 height 12
click at [496, 262] on button "Enviar pedido" at bounding box center [494, 257] width 127 height 13
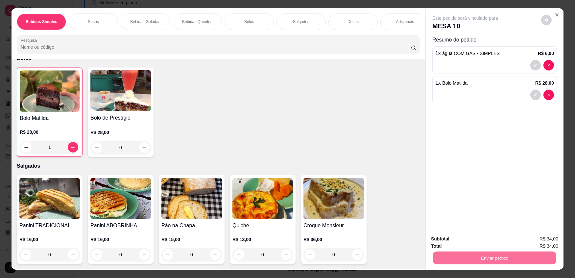
click at [533, 242] on button "Enviar pedido" at bounding box center [542, 241] width 36 height 12
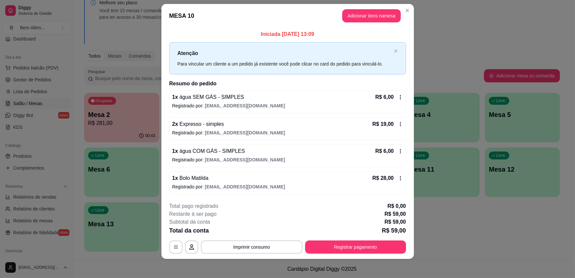
scroll to position [9, 0]
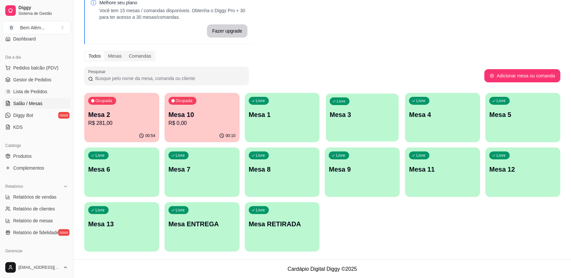
click at [378, 114] on p "Mesa 3" at bounding box center [362, 114] width 65 height 9
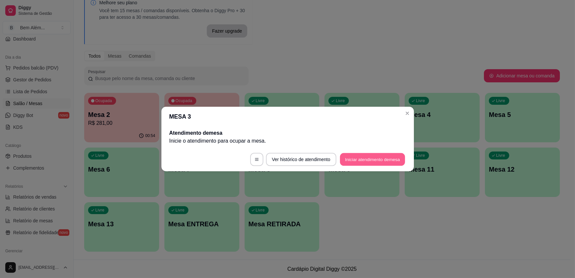
click at [395, 153] on button "Iniciar atendimento de mesa" at bounding box center [372, 159] width 65 height 13
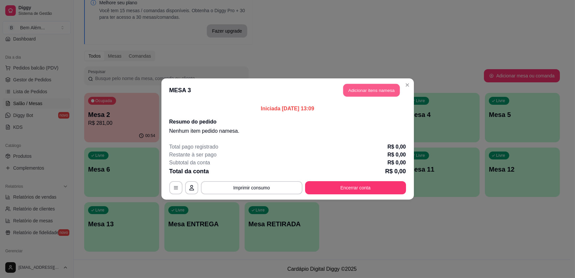
click at [369, 89] on button "Adicionar itens na mesa" at bounding box center [371, 90] width 57 height 13
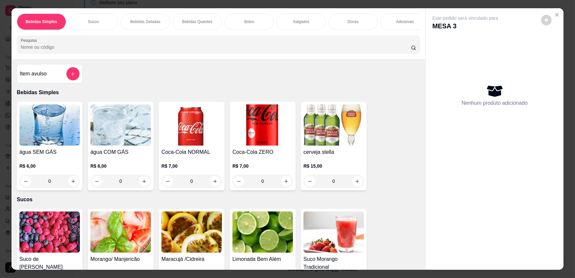
click at [287, 185] on div "0" at bounding box center [263, 180] width 61 height 13
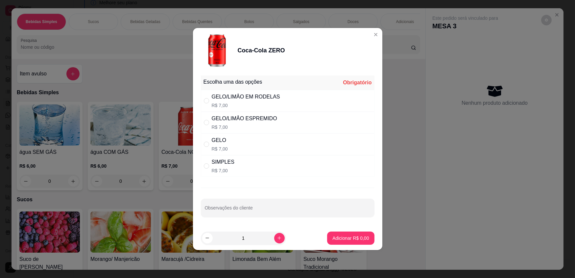
drag, startPoint x: 289, startPoint y: 165, endPoint x: 309, endPoint y: 186, distance: 28.4
click at [289, 166] on div "SIMPLES R$ 7,00" at bounding box center [288, 166] width 174 height 22
radio input "true"
click at [342, 238] on p "Adicionar R$ 7,00" at bounding box center [351, 238] width 36 height 6
type input "1"
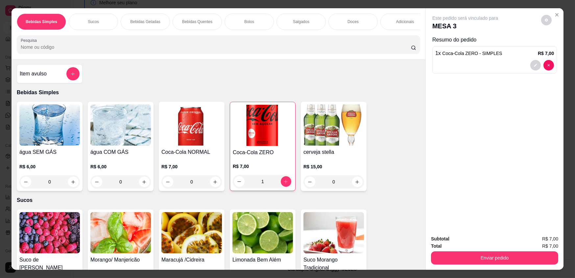
click at [402, 22] on p "Adicionais" at bounding box center [405, 21] width 18 height 5
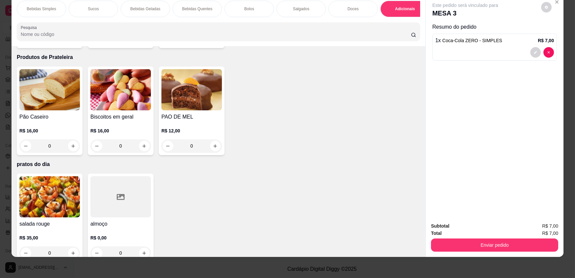
scroll to position [1191, 0]
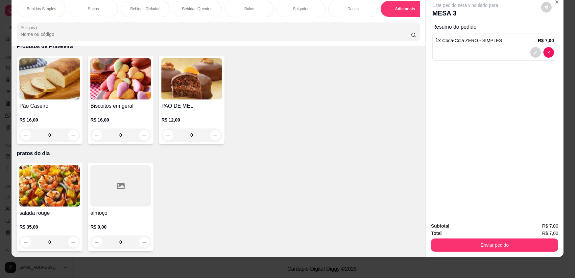
click at [128, 205] on div at bounding box center [120, 185] width 61 height 41
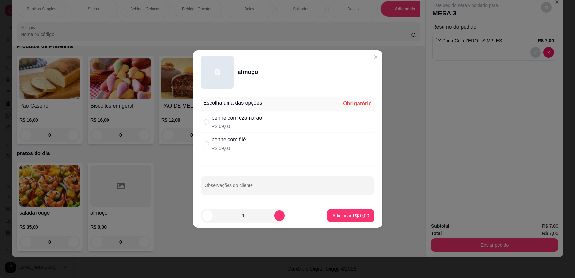
click at [279, 117] on div "penne com czamarao R$ 69,00" at bounding box center [288, 122] width 174 height 22
radio input "true"
click at [359, 213] on p "Adicionar R$ 69,00" at bounding box center [349, 215] width 39 height 7
type input "1"
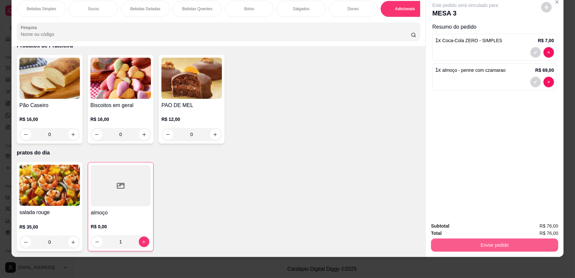
click at [445, 241] on button "Enviar pedido" at bounding box center [494, 244] width 127 height 13
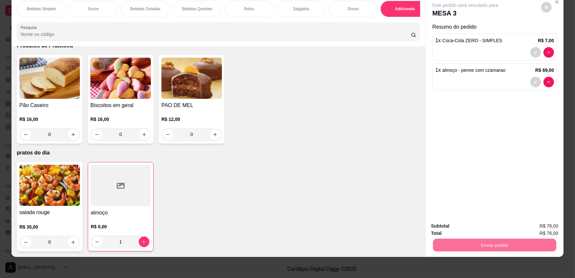
click at [554, 226] on button "Enviar pedido" at bounding box center [541, 228] width 37 height 13
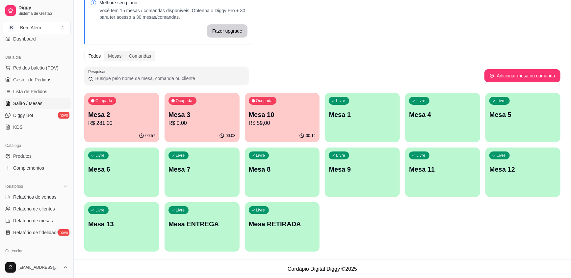
click at [160, 109] on div "Ocupada Mesa 2 R$ 281,00 00:57 Ocupada Mesa 3 R$ 0,00 00:03 Ocupada Mesa 10 R$ …" at bounding box center [322, 172] width 476 height 159
click at [157, 109] on div "Ocupada Mesa 2 R$ 281,00" at bounding box center [121, 111] width 75 height 37
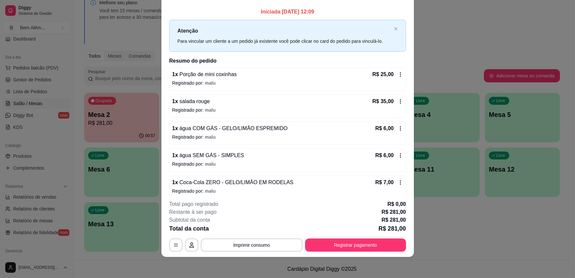
scroll to position [0, 0]
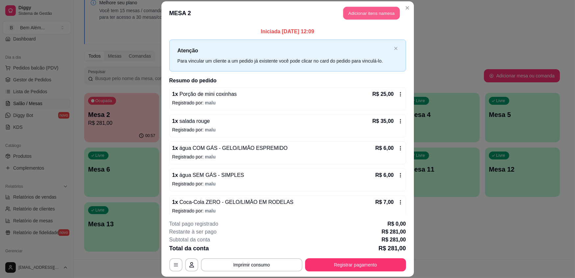
click at [361, 18] on button "Adicionar itens na mesa" at bounding box center [371, 13] width 57 height 13
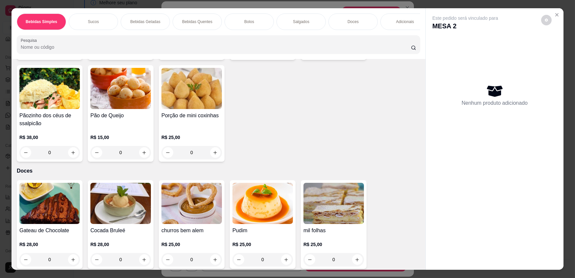
scroll to position [871, 0]
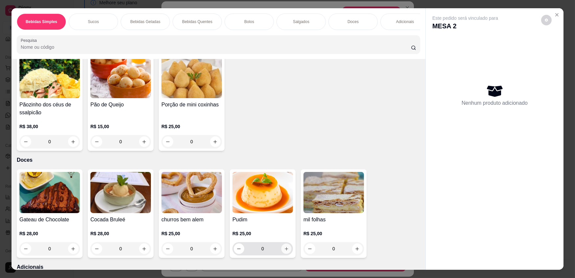
click at [286, 251] on icon "increase-product-quantity" at bounding box center [286, 248] width 5 height 5
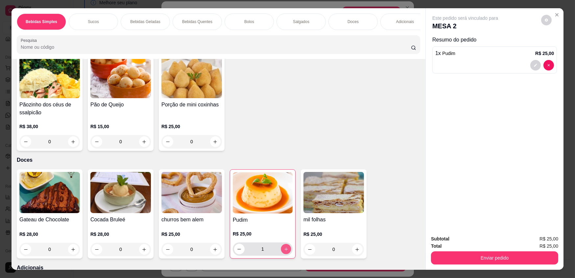
click at [286, 251] on icon "increase-product-quantity" at bounding box center [286, 248] width 5 height 5
type input "2"
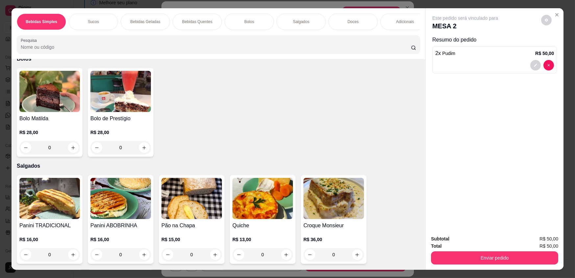
scroll to position [662, 0]
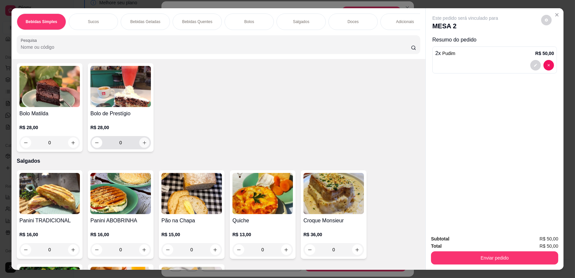
click at [142, 145] on icon "increase-product-quantity" at bounding box center [144, 142] width 5 height 5
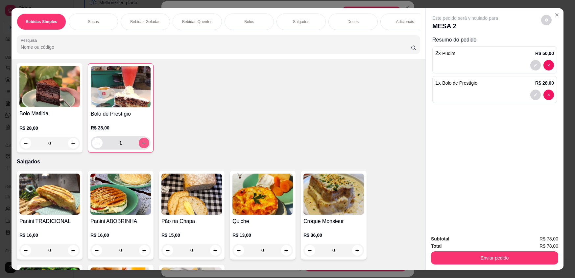
click at [142, 145] on icon "increase-product-quantity" at bounding box center [143, 142] width 5 height 5
type input "2"
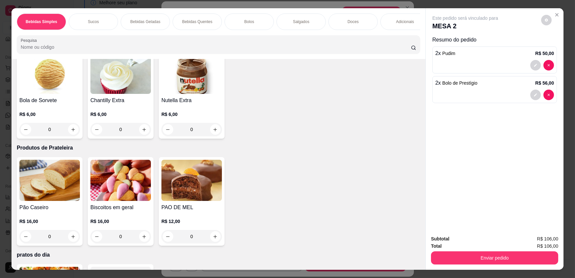
scroll to position [1110, 0]
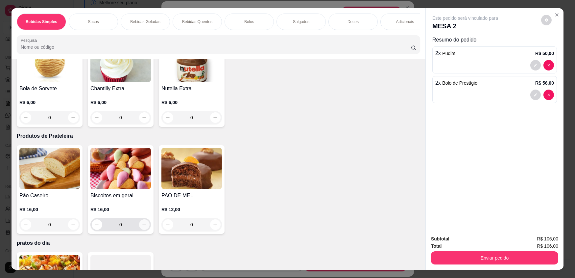
click at [139, 227] on button "increase-product-quantity" at bounding box center [144, 224] width 11 height 11
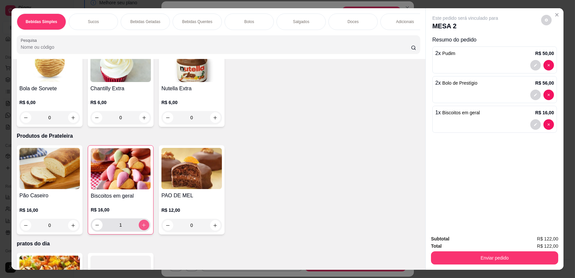
click at [139, 228] on button "increase-product-quantity" at bounding box center [144, 224] width 11 height 11
type input "2"
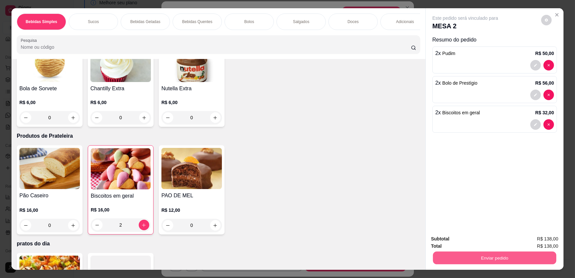
click at [446, 256] on button "Enviar pedido" at bounding box center [494, 257] width 123 height 13
click at [538, 240] on button "Enviar pedido" at bounding box center [541, 241] width 37 height 13
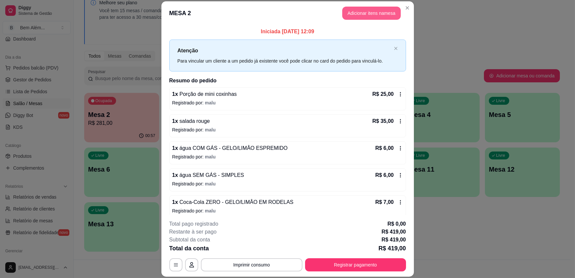
click at [361, 16] on button "Adicionar itens na mesa" at bounding box center [371, 13] width 59 height 13
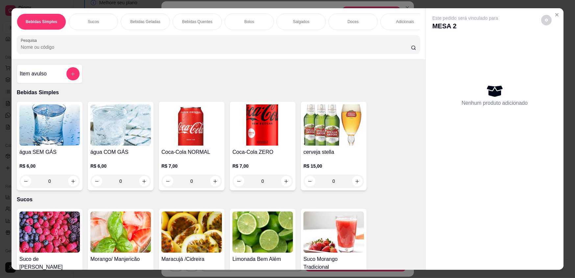
click at [404, 25] on div "Adicionais" at bounding box center [405, 21] width 49 height 16
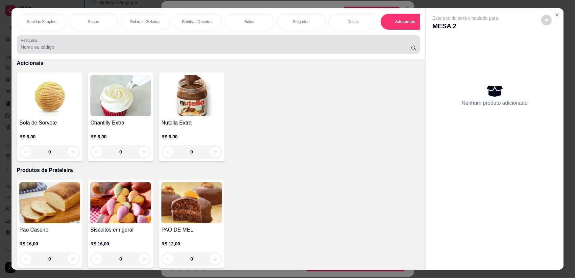
scroll to position [13, 0]
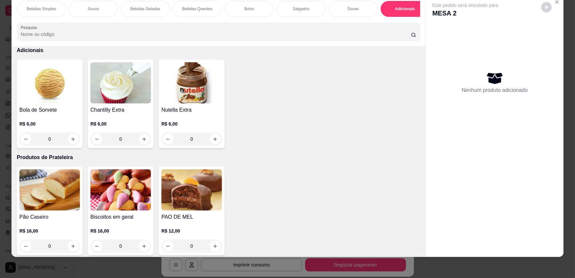
click at [335, 9] on div "Doces" at bounding box center [353, 9] width 49 height 16
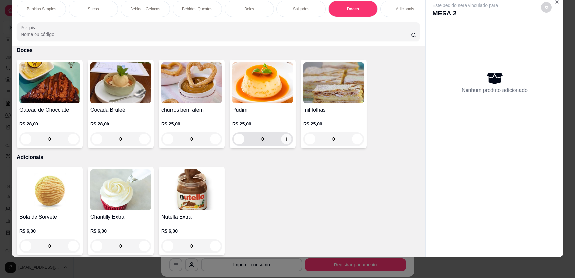
click at [289, 144] on button "increase-product-quantity" at bounding box center [286, 139] width 10 height 10
type input "1"
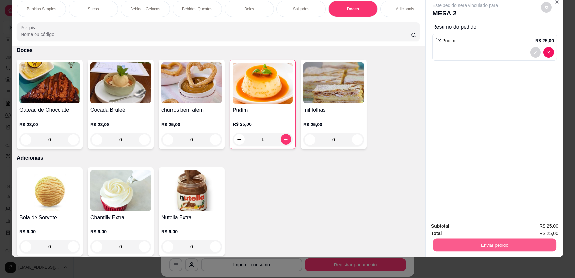
click at [490, 241] on button "Enviar pedido" at bounding box center [494, 244] width 123 height 13
click at [486, 227] on button "Registrar cliente" at bounding box center [497, 228] width 43 height 13
click at [551, 244] on button "Enviar pedido" at bounding box center [494, 244] width 127 height 13
click at [545, 228] on button "Enviar pedido" at bounding box center [542, 228] width 36 height 12
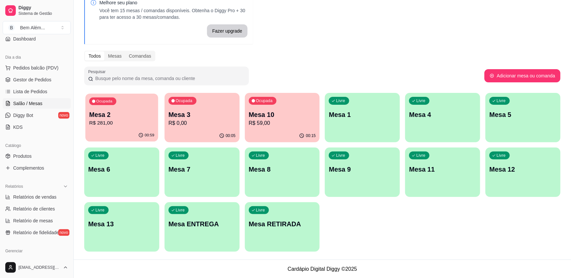
click at [143, 118] on p "Mesa 2" at bounding box center [121, 114] width 65 height 9
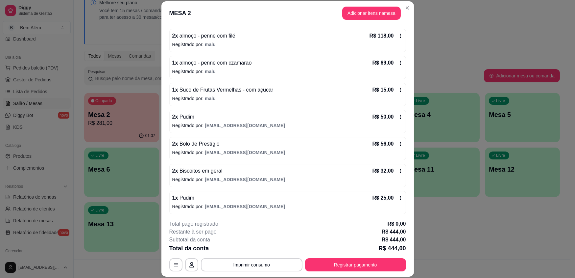
scroll to position [194, 0]
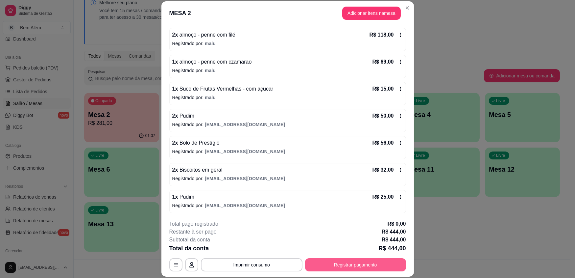
click at [356, 266] on button "Registrar pagamento" at bounding box center [355, 264] width 101 height 13
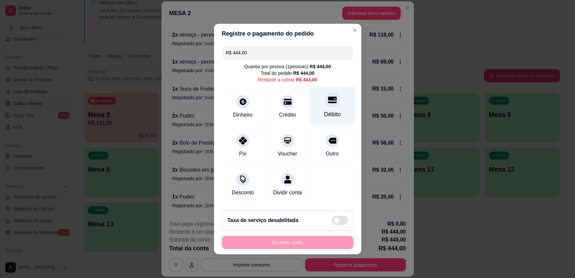
click at [334, 119] on div "Débito" at bounding box center [332, 106] width 46 height 38
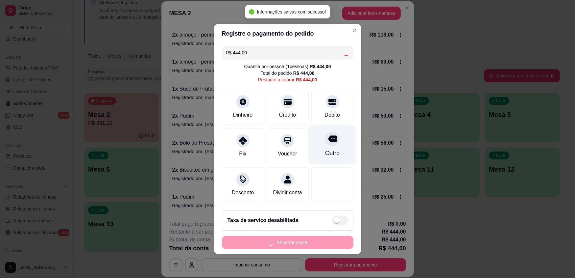
type input "R$ 0,00"
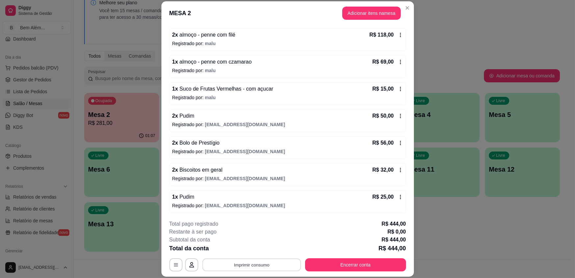
click at [253, 266] on button "Imprimir consumo" at bounding box center [251, 264] width 99 height 13
click at [257, 247] on button "impressao computador" at bounding box center [249, 249] width 48 height 10
click at [351, 263] on button "Encerrar conta" at bounding box center [355, 264] width 101 height 13
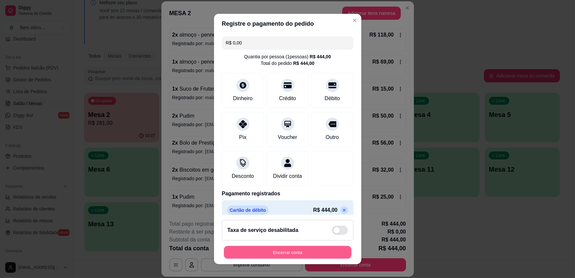
click at [318, 250] on button "Encerrar conta" at bounding box center [288, 251] width 128 height 13
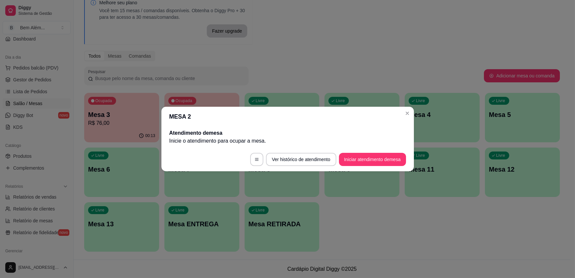
scroll to position [0, 0]
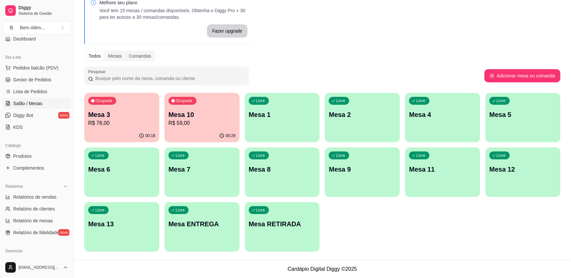
click at [279, 133] on div "Livre Mesa 1" at bounding box center [282, 113] width 75 height 41
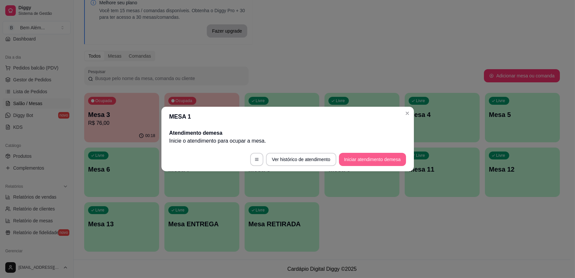
click at [350, 159] on button "Iniciar atendimento de mesa" at bounding box center [372, 159] width 67 height 13
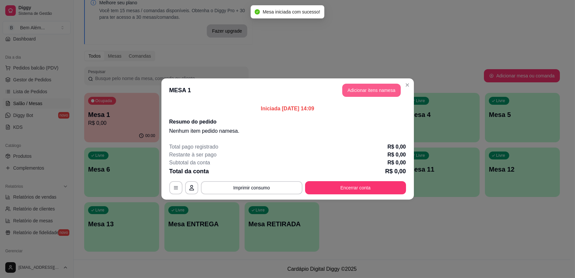
click at [379, 90] on button "Adicionar itens na mesa" at bounding box center [371, 90] width 59 height 13
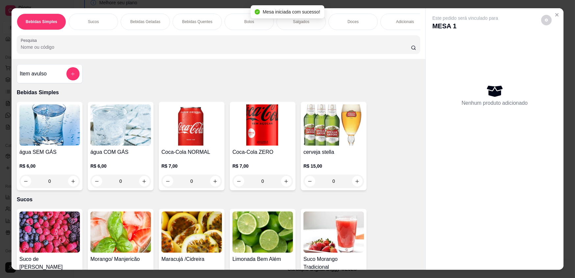
click at [142, 181] on div "0" at bounding box center [120, 180] width 61 height 13
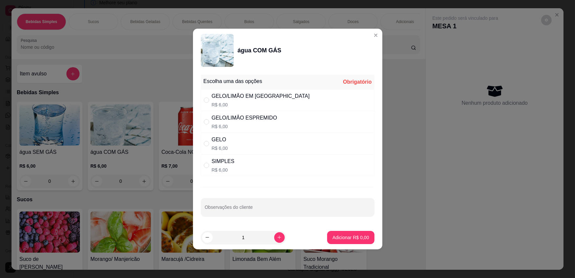
click at [257, 164] on div "SIMPLES R$ 6,00" at bounding box center [288, 165] width 174 height 22
radio input "true"
click at [253, 136] on div "GELO R$ 6,00" at bounding box center [288, 144] width 174 height 22
radio input "true"
radio input "false"
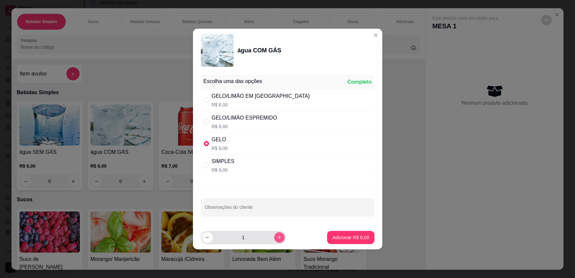
click at [277, 240] on button "increase-product-quantity" at bounding box center [279, 237] width 11 height 11
type input "2"
click at [331, 238] on p "Adicionar R$ 12,00" at bounding box center [350, 237] width 38 height 6
type input "2"
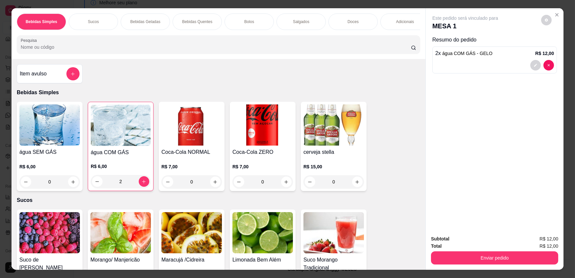
click at [394, 18] on div "Adicionais" at bounding box center [405, 21] width 49 height 16
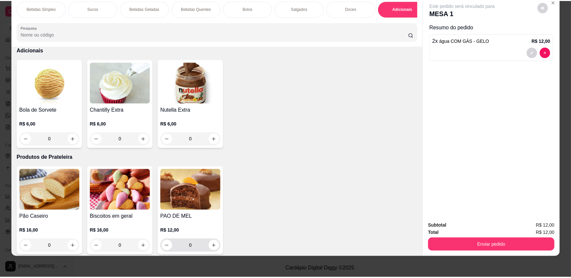
scroll to position [1191, 0]
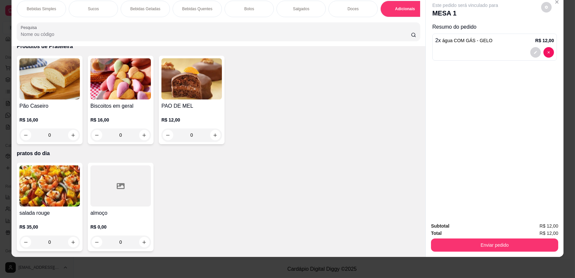
click at [130, 188] on div at bounding box center [120, 185] width 61 height 41
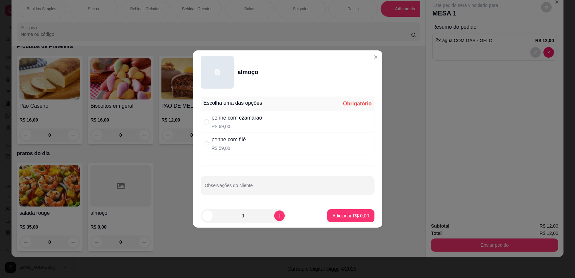
click at [245, 128] on p "R$ 69,00" at bounding box center [237, 126] width 51 height 7
radio input "true"
click at [343, 215] on p "Adicionar R$ 69,00" at bounding box center [350, 215] width 38 height 6
type input "1"
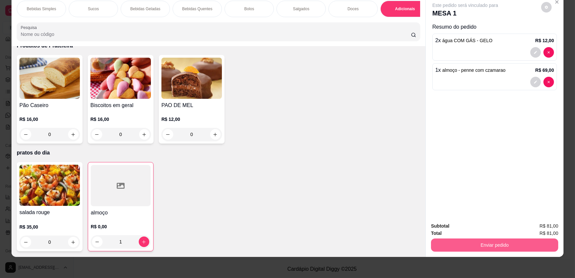
click at [442, 242] on button "Enviar pedido" at bounding box center [494, 244] width 127 height 13
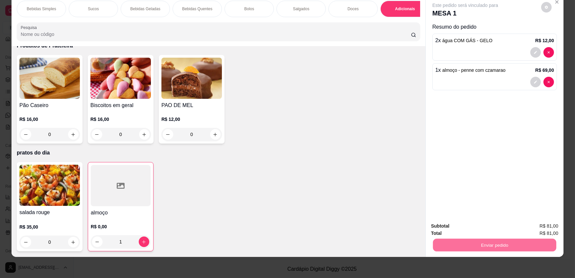
click at [497, 227] on button "Registrar cliente" at bounding box center [497, 228] width 43 height 13
click at [507, 241] on button "Enviar pedido" at bounding box center [494, 244] width 123 height 13
click at [539, 226] on button "Enviar pedido" at bounding box center [541, 228] width 37 height 13
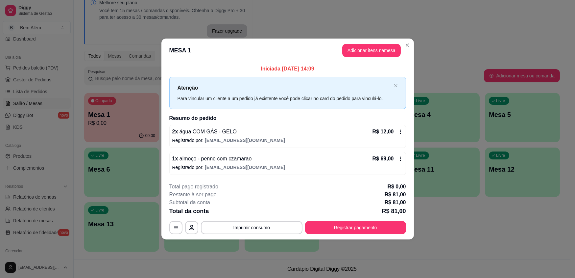
click at [412, 48] on header "MESA 1 Adicionar itens na mesa" at bounding box center [288, 50] width 253 height 24
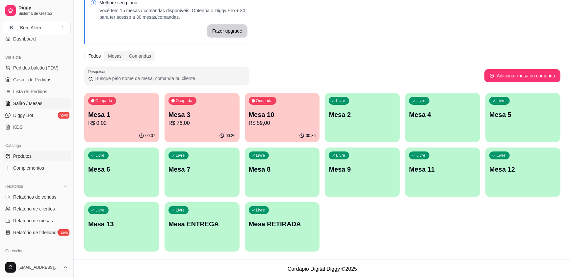
click at [38, 158] on link "Produtos" at bounding box center [37, 156] width 68 height 11
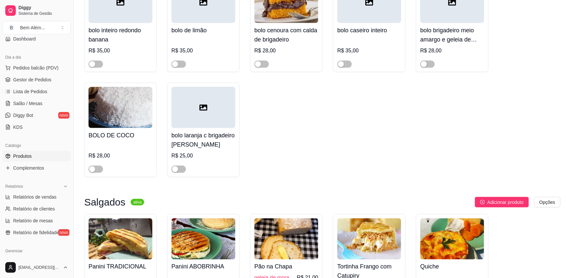
scroll to position [1675, 0]
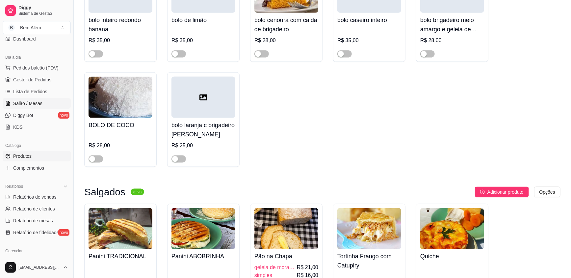
click at [34, 102] on span "Salão / Mesas" at bounding box center [27, 103] width 29 height 7
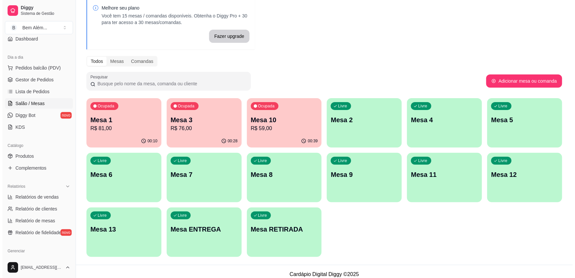
scroll to position [36, 0]
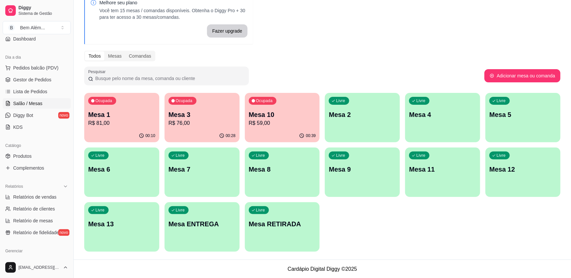
click at [292, 123] on p "R$ 59,00" at bounding box center [282, 123] width 67 height 8
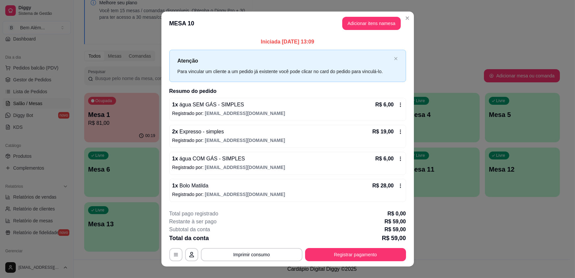
scroll to position [9, 0]
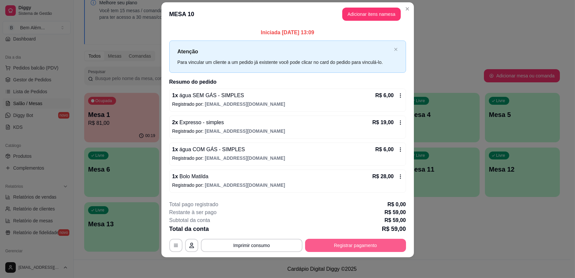
click at [385, 242] on button "Registrar pagamento" at bounding box center [355, 245] width 101 height 13
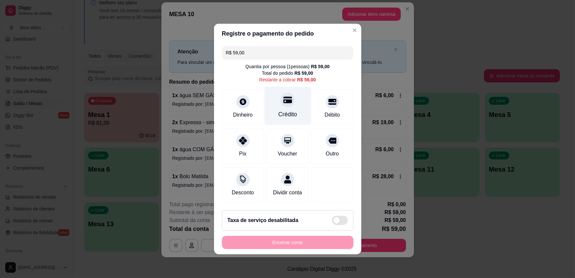
click at [278, 109] on div "Crédito" at bounding box center [288, 106] width 46 height 38
type input "R$ 0,00"
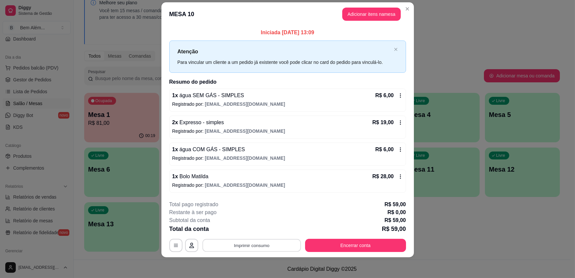
click at [282, 243] on button "Imprimir consumo" at bounding box center [251, 245] width 99 height 13
click at [270, 226] on button "impressao computador" at bounding box center [249, 230] width 49 height 11
click at [327, 247] on button "Encerrar conta" at bounding box center [356, 245] width 98 height 13
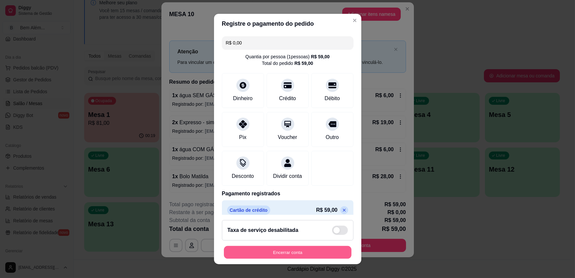
click at [295, 255] on button "Encerrar conta" at bounding box center [288, 251] width 128 height 13
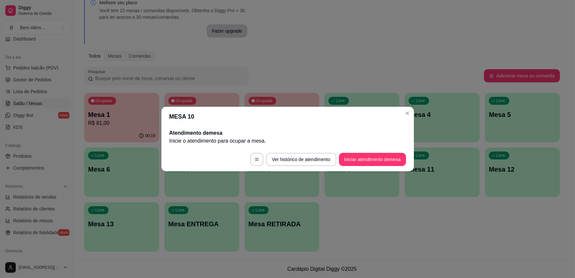
scroll to position [0, 0]
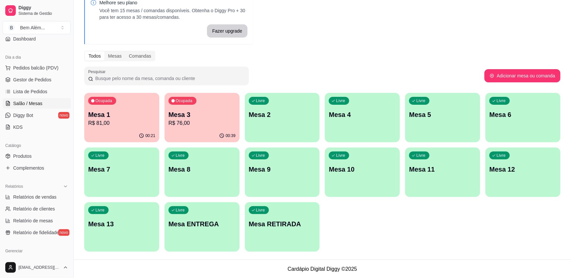
click at [198, 120] on p "R$ 76,00" at bounding box center [201, 123] width 67 height 8
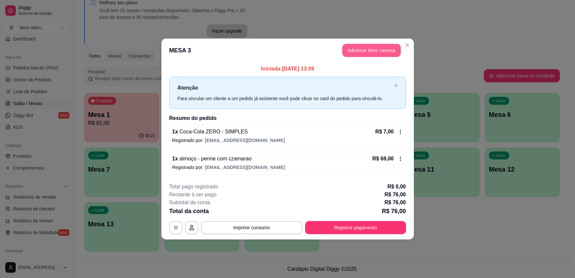
click at [370, 51] on button "Adicionar itens na mesa" at bounding box center [371, 50] width 59 height 13
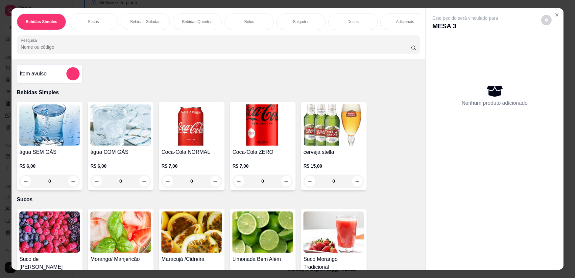
click at [207, 19] on p "Bebidas Quentes" at bounding box center [197, 21] width 30 height 5
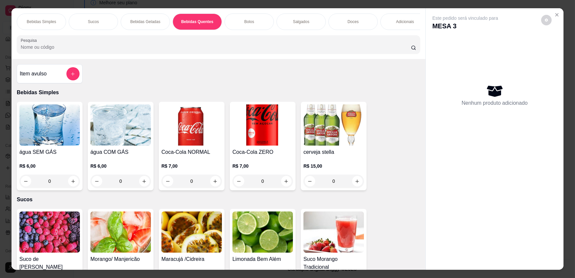
scroll to position [13, 0]
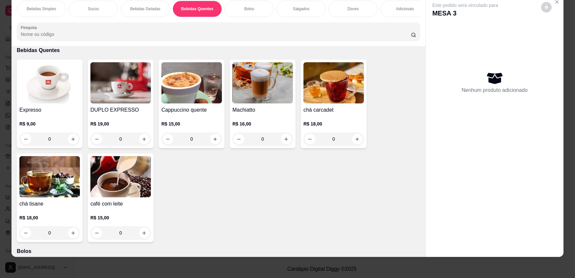
click at [72, 143] on div "0" at bounding box center [49, 138] width 61 height 13
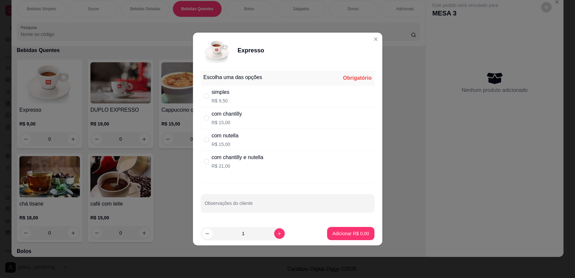
click at [272, 95] on div "simples R$ 9,50" at bounding box center [288, 96] width 174 height 22
radio input "true"
click at [338, 231] on p "Adicionar R$ 9,50" at bounding box center [351, 233] width 36 height 6
type input "1"
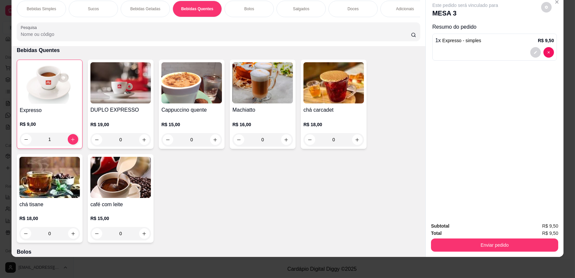
click at [349, 11] on p "Doces" at bounding box center [353, 8] width 11 height 5
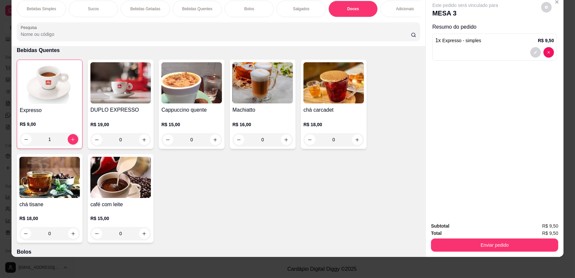
scroll to position [969, 0]
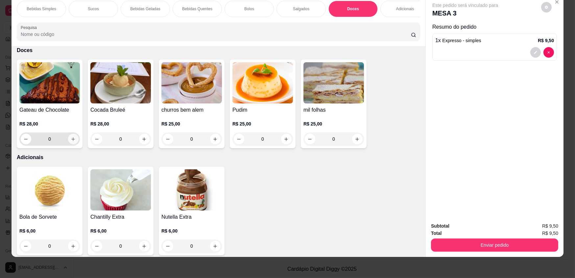
click at [71, 138] on button "increase-product-quantity" at bounding box center [73, 139] width 11 height 11
type input "1"
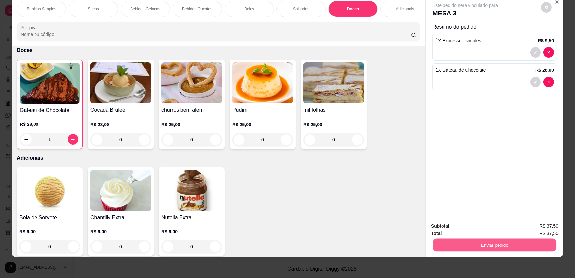
click at [457, 245] on button "Enviar pedido" at bounding box center [494, 244] width 123 height 13
click at [540, 232] on button "Enviar pedido" at bounding box center [541, 228] width 37 height 13
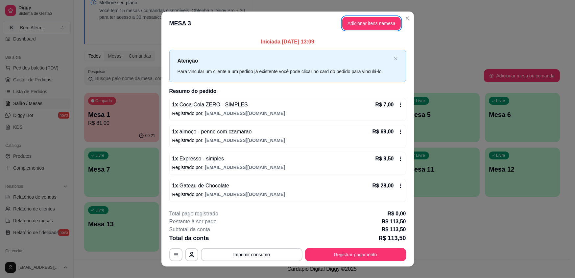
click at [342, 17] on button "Adicionar itens na mesa" at bounding box center [371, 23] width 59 height 13
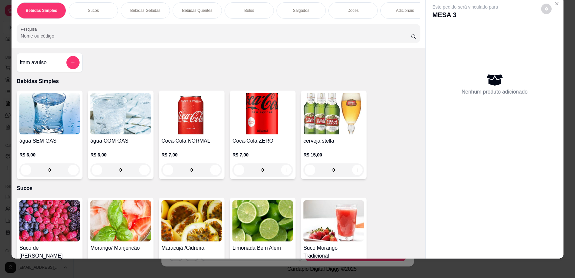
scroll to position [13, 0]
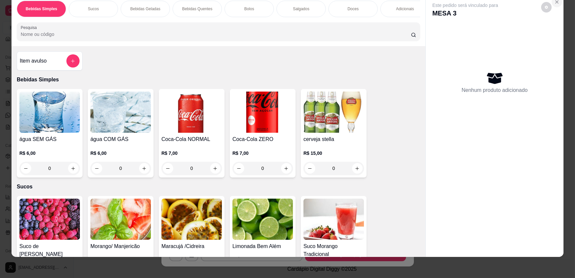
click at [557, 3] on icon "Close" at bounding box center [557, 1] width 5 height 5
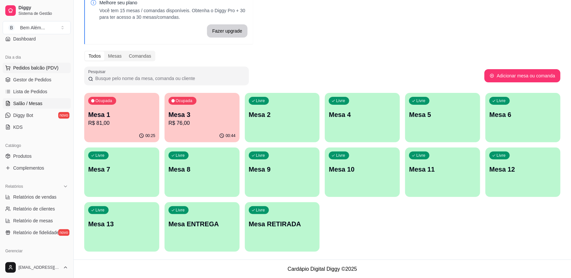
click at [48, 70] on span "Pedidos balcão (PDV)" at bounding box center [35, 67] width 45 height 7
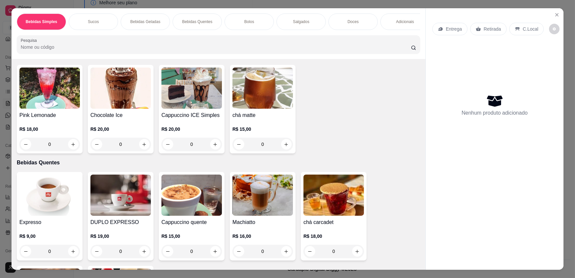
scroll to position [502, 0]
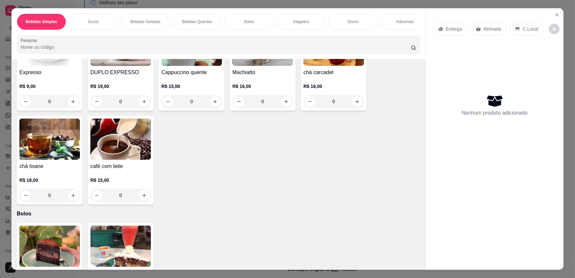
click at [72, 108] on div "0" at bounding box center [49, 101] width 61 height 13
click at [74, 102] on div "0" at bounding box center [49, 101] width 61 height 13
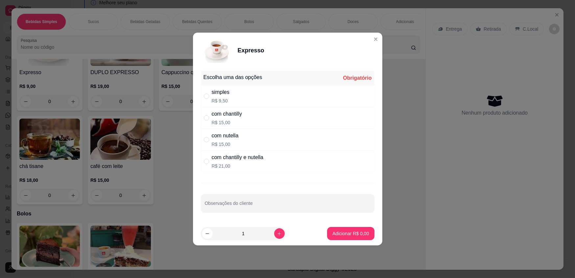
click at [250, 104] on div "simples R$ 9,50" at bounding box center [288, 96] width 174 height 22
radio input "true"
click at [277, 231] on icon "increase-product-quantity" at bounding box center [279, 233] width 5 height 5
type input "2"
click at [338, 235] on p "Adicionar R$ 19,00" at bounding box center [349, 233] width 39 height 7
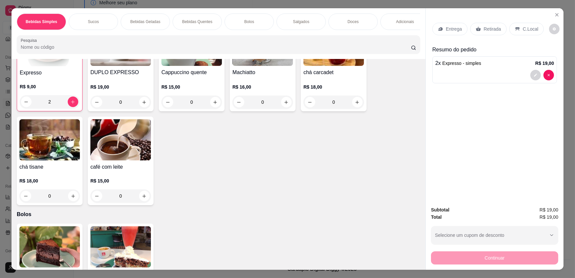
scroll to position [502, 0]
click at [497, 260] on div "Continuar" at bounding box center [494, 256] width 127 height 15
drag, startPoint x: 488, startPoint y: 22, endPoint x: 485, endPoint y: 30, distance: 9.1
click at [487, 22] on div "Entrega Retirada C.Local" at bounding box center [495, 28] width 125 height 23
click at [485, 30] on p "Retirada" at bounding box center [492, 29] width 17 height 7
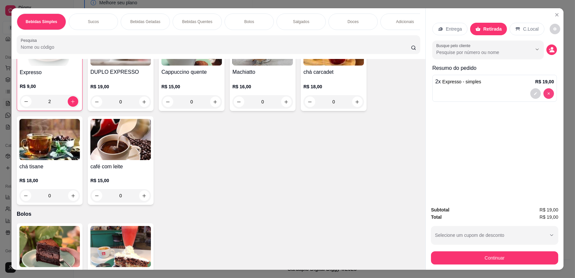
type input "0"
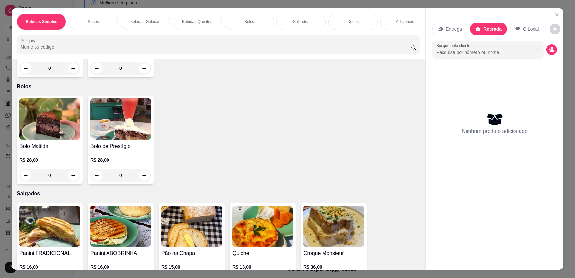
scroll to position [688, 0]
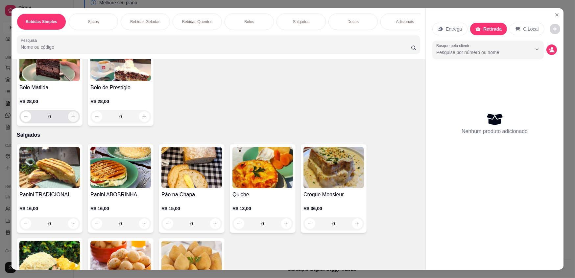
click at [73, 119] on icon "increase-product-quantity" at bounding box center [73, 116] width 5 height 5
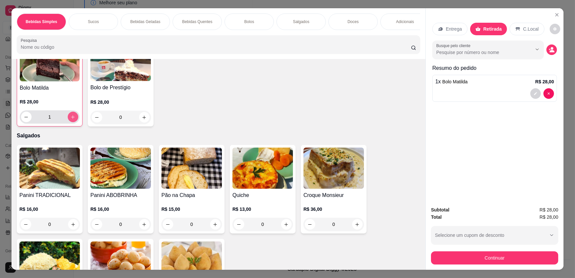
scroll to position [688, 0]
click at [73, 121] on button "increase-product-quantity" at bounding box center [73, 117] width 10 height 10
type input "4"
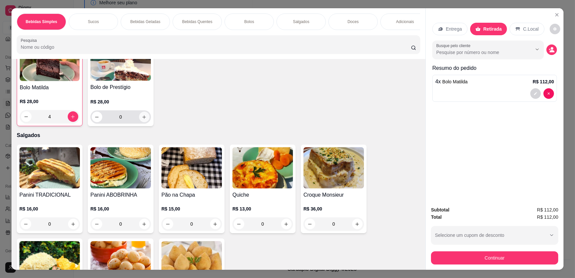
click at [142, 117] on button "increase-product-quantity" at bounding box center [144, 117] width 11 height 11
click at [142, 117] on button "increase-product-quantity" at bounding box center [144, 117] width 10 height 10
click at [142, 118] on icon "increase-product-quantity" at bounding box center [144, 116] width 5 height 5
type input "4"
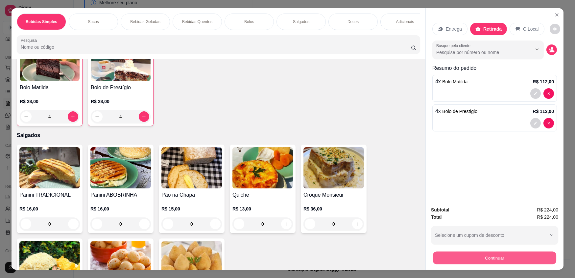
click at [511, 260] on button "Continuar" at bounding box center [494, 257] width 123 height 13
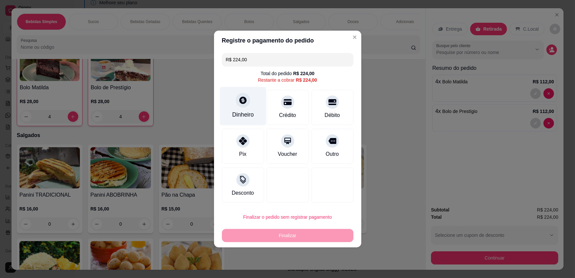
click at [252, 105] on div "Dinheiro" at bounding box center [243, 106] width 46 height 38
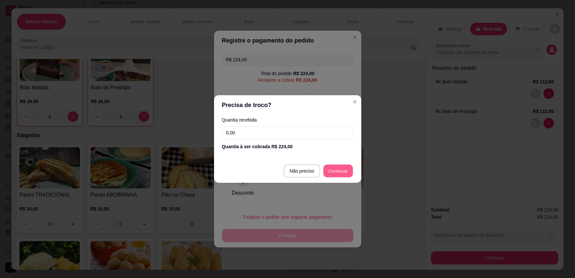
type input "R$ 0,00"
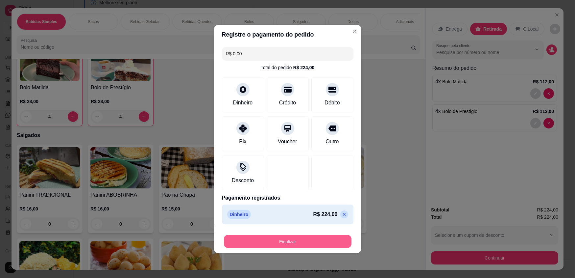
click at [322, 239] on button "Finalizar" at bounding box center [288, 241] width 128 height 13
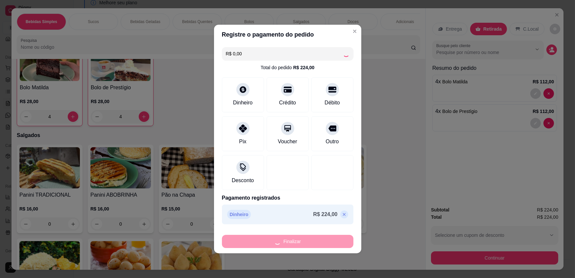
type input "0"
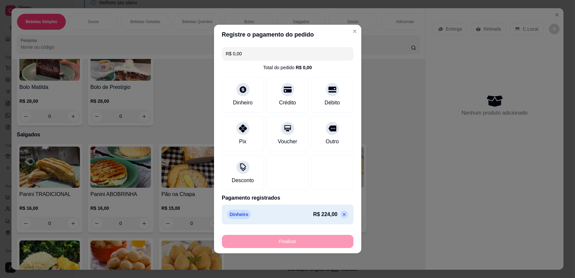
type input "-R$ 224,00"
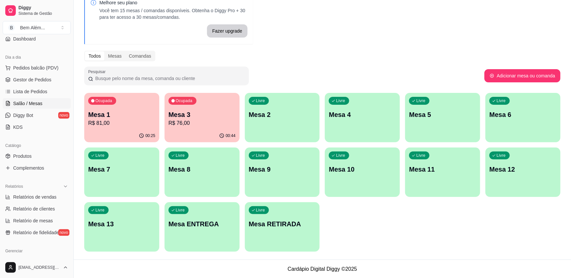
click at [195, 111] on p "Mesa 3" at bounding box center [201, 114] width 67 height 9
click at [277, 184] on div "Livre Mesa 9" at bounding box center [282, 167] width 75 height 41
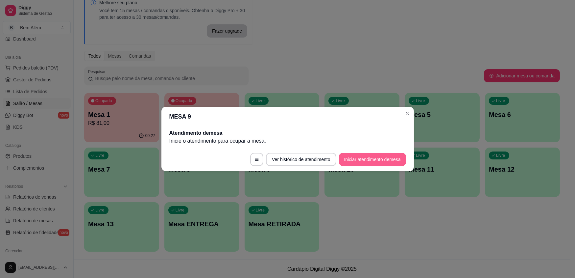
click at [369, 161] on button "Iniciar atendimento de mesa" at bounding box center [372, 159] width 67 height 13
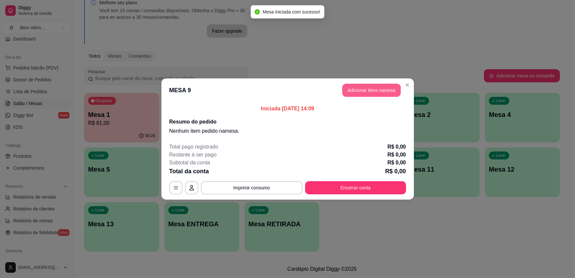
click at [377, 84] on button "Adicionar itens na mesa" at bounding box center [371, 90] width 59 height 13
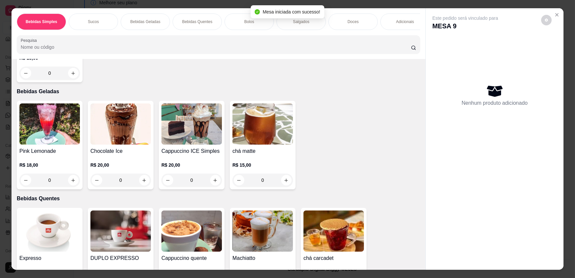
scroll to position [418, 0]
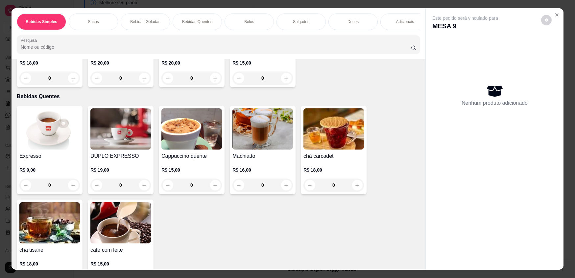
click at [60, 140] on img at bounding box center [49, 128] width 61 height 41
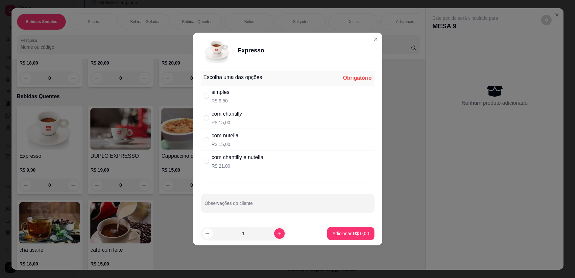
click at [276, 87] on div "simples R$ 9,50" at bounding box center [288, 96] width 174 height 22
radio input "true"
click at [274, 233] on button "increase-product-quantity" at bounding box center [279, 233] width 10 height 10
type input "2"
click at [348, 229] on button "Adicionar R$ 19,00" at bounding box center [350, 233] width 50 height 13
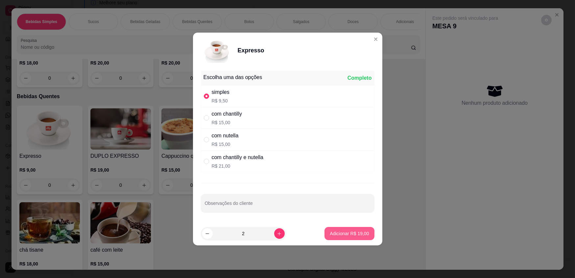
type input "2"
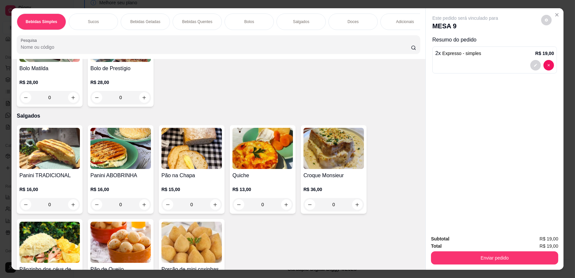
scroll to position [718, 0]
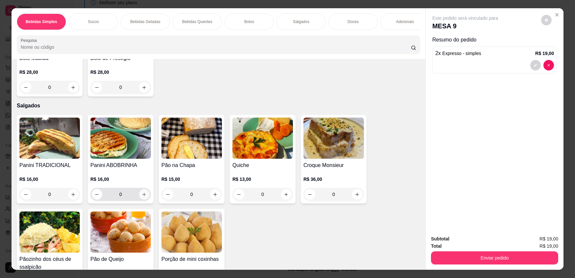
click at [142, 197] on icon "increase-product-quantity" at bounding box center [144, 194] width 5 height 5
type input "1"
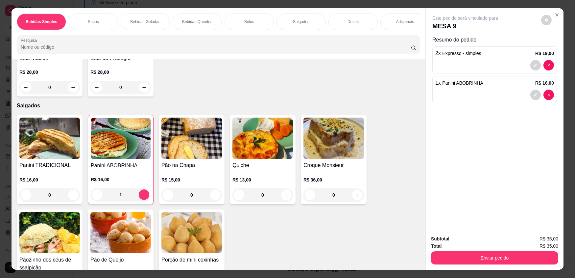
click at [286, 199] on div "0" at bounding box center [263, 194] width 61 height 13
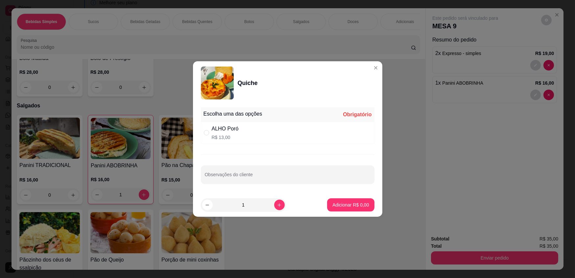
click at [329, 132] on div "ALHO Poró R$ 13,00" at bounding box center [288, 133] width 174 height 22
radio input "true"
click at [349, 204] on p "Adicionar R$ 13,00" at bounding box center [350, 205] width 38 height 6
type input "1"
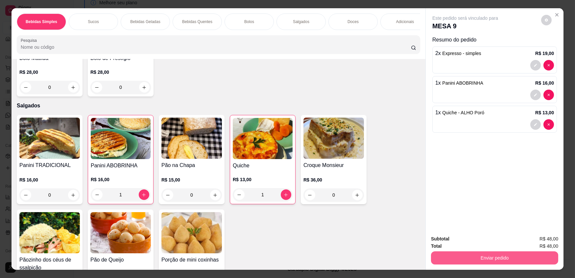
click at [484, 256] on button "Enviar pedido" at bounding box center [494, 257] width 127 height 13
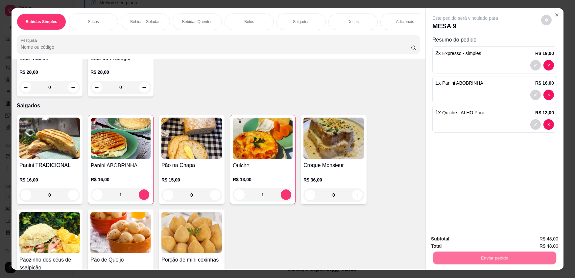
click at [482, 240] on button "Registrar cliente" at bounding box center [498, 241] width 42 height 12
click at [490, 256] on button "Enviar pedido" at bounding box center [494, 257] width 123 height 13
click at [530, 239] on button "Enviar pedido" at bounding box center [542, 241] width 36 height 12
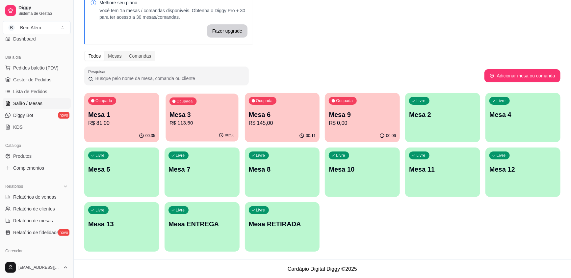
click at [218, 109] on div "Ocupada Mesa 3 R$ 113,50" at bounding box center [201, 111] width 73 height 36
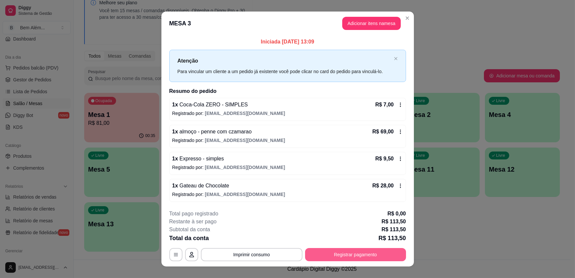
click at [342, 248] on button "Registrar pagamento" at bounding box center [355, 254] width 101 height 13
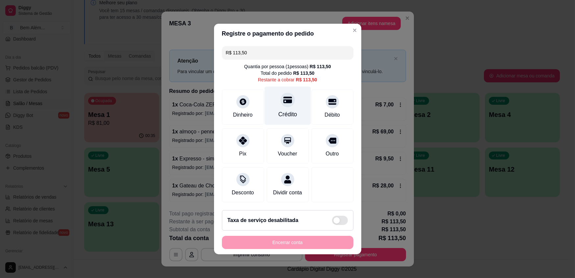
click at [284, 106] on div at bounding box center [288, 99] width 14 height 14
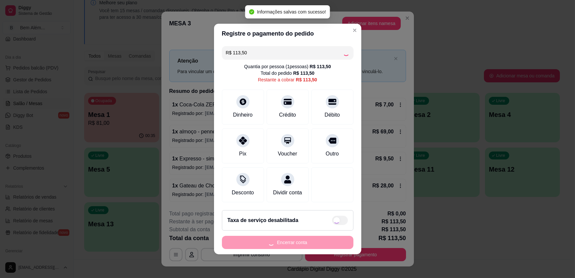
type input "R$ 0,00"
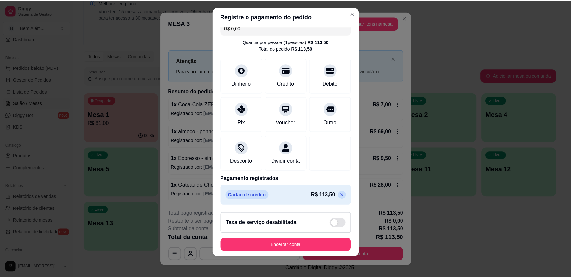
scroll to position [15, 0]
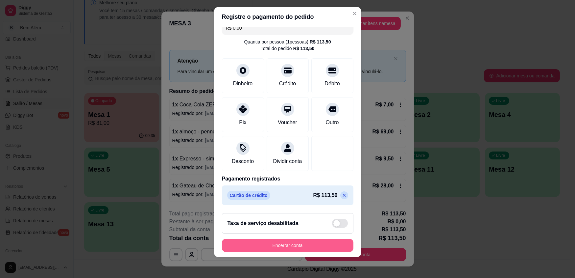
click at [310, 242] on button "Encerrar conta" at bounding box center [288, 245] width 132 height 13
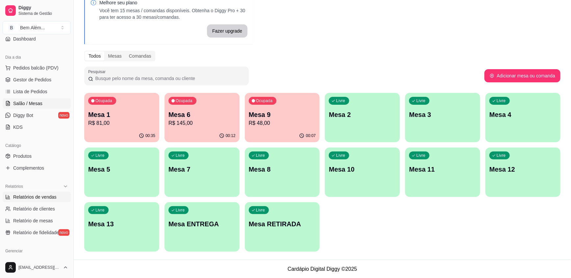
click at [58, 198] on link "Relatórios de vendas" at bounding box center [37, 196] width 68 height 11
select select "ALL"
select select "0"
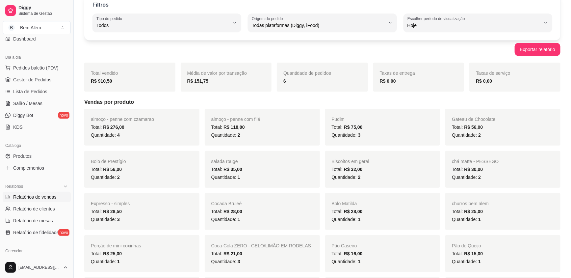
scroll to position [321, 0]
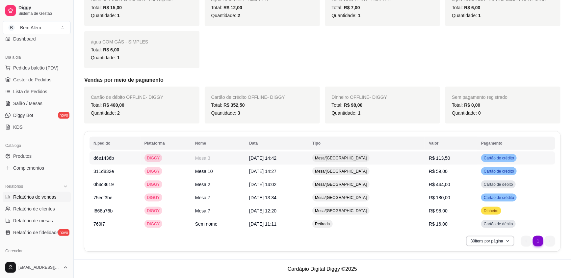
click at [349, 156] on span "Mesa/[GEOGRAPHIC_DATA]" at bounding box center [341, 157] width 55 height 5
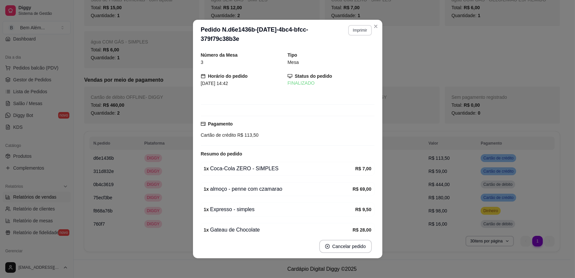
click at [361, 35] on button "Imprimir" at bounding box center [359, 30] width 23 height 11
click at [359, 55] on button "impressao computador" at bounding box center [346, 50] width 39 height 9
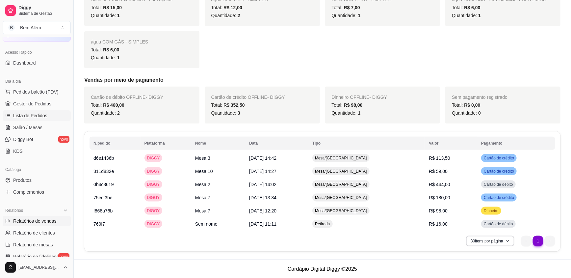
scroll to position [0, 0]
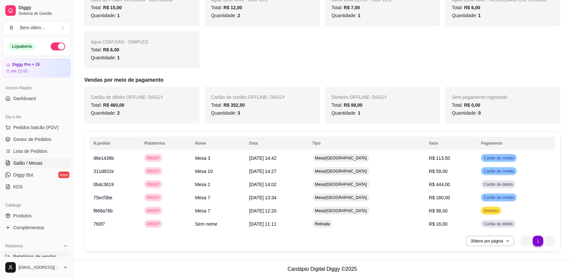
click at [23, 164] on span "Salão / Mesas" at bounding box center [27, 163] width 29 height 7
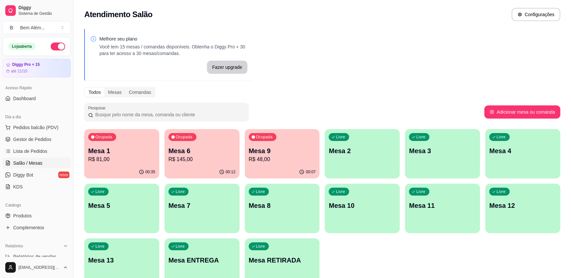
click at [181, 161] on p "R$ 145,00" at bounding box center [201, 159] width 67 height 8
click at [148, 153] on p "Mesa 1" at bounding box center [121, 150] width 67 height 9
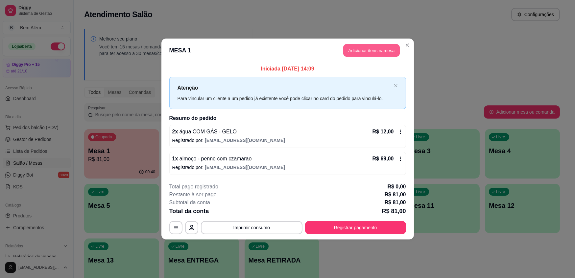
click at [372, 47] on button "Adicionar itens na mesa" at bounding box center [371, 50] width 57 height 13
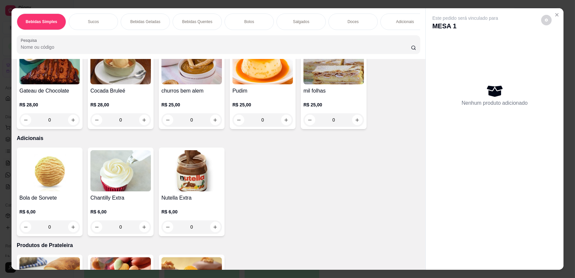
scroll to position [1017, 0]
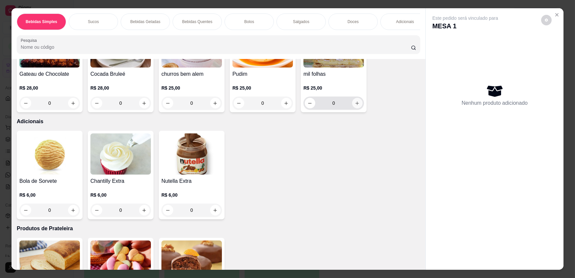
click at [355, 106] on icon "increase-product-quantity" at bounding box center [357, 103] width 5 height 5
type input "1"
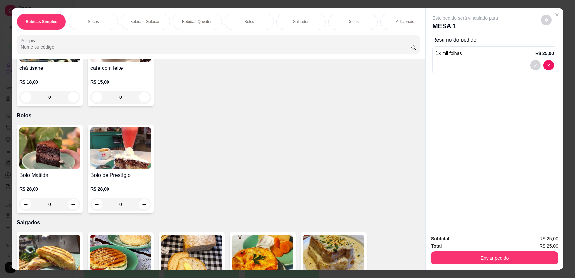
scroll to position [598, 0]
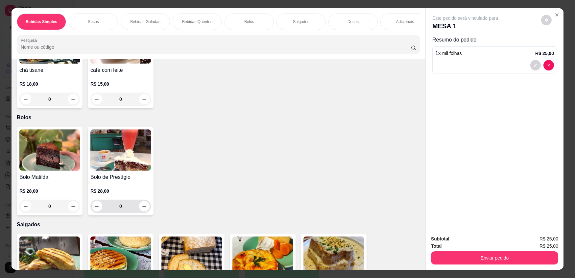
click at [139, 213] on div "0" at bounding box center [121, 205] width 58 height 13
click at [142, 209] on icon "increase-product-quantity" at bounding box center [144, 206] width 5 height 5
type input "1"
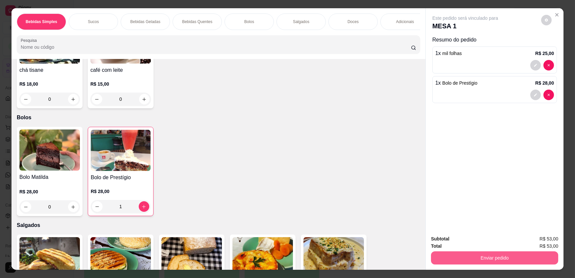
click at [541, 255] on button "Enviar pedido" at bounding box center [494, 257] width 127 height 13
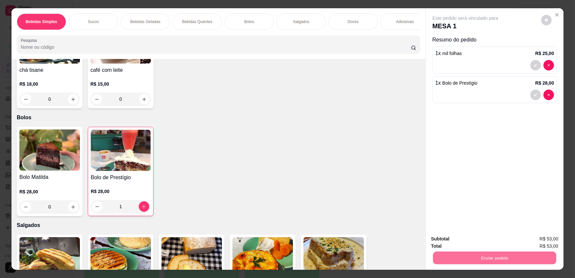
click at [548, 235] on button "Enviar pedido" at bounding box center [542, 241] width 36 height 12
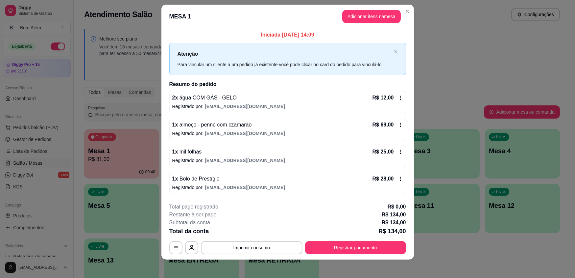
scroll to position [9, 0]
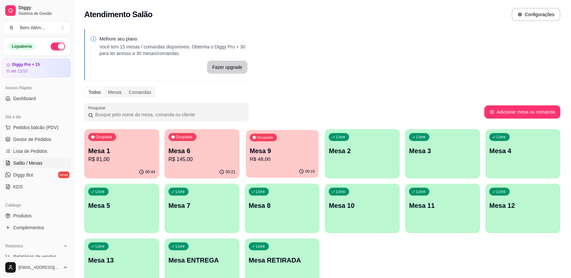
click at [285, 144] on div "Ocupada Mesa 9 R$ 48,00" at bounding box center [282, 148] width 73 height 36
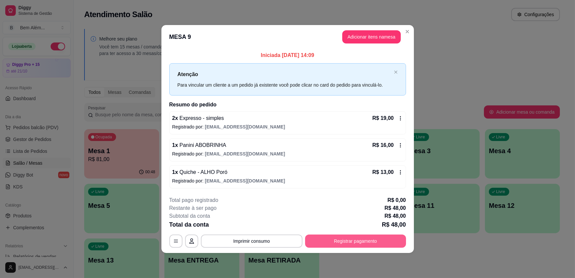
click at [370, 238] on button "Registrar pagamento" at bounding box center [355, 240] width 101 height 13
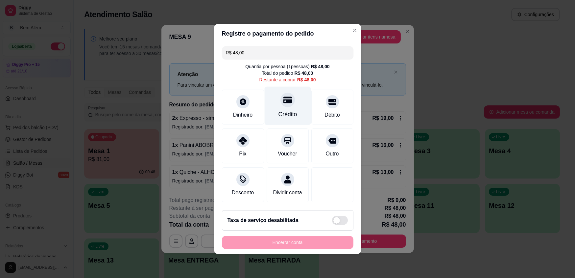
click at [294, 112] on div "Crédito" at bounding box center [287, 114] width 19 height 9
type input "R$ 0,00"
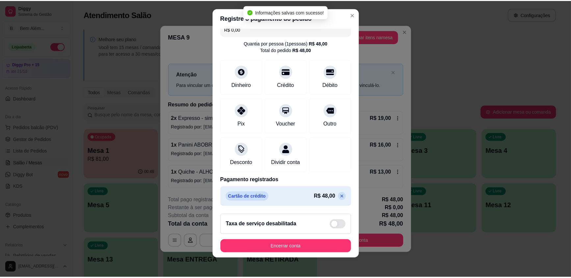
scroll to position [7, 0]
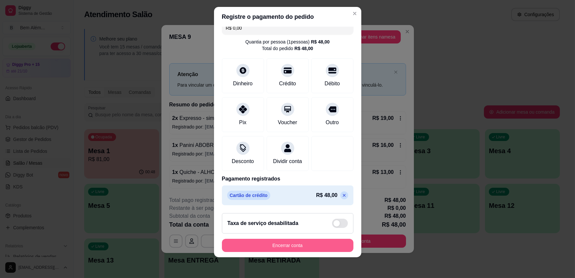
click at [276, 237] on footer "Taxa de serviço desabilitada Encerrar conta" at bounding box center [287, 232] width 147 height 49
click at [280, 243] on button "Encerrar conta" at bounding box center [288, 245] width 132 height 13
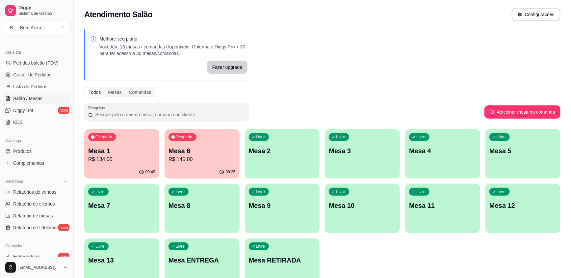
scroll to position [179, 0]
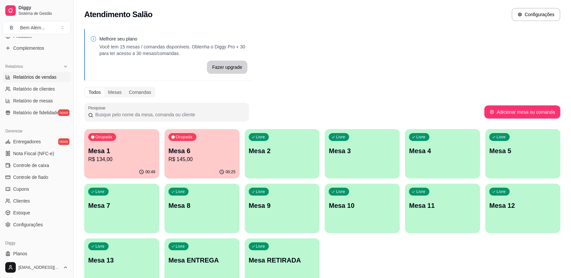
click at [57, 76] on link "Relatórios de vendas" at bounding box center [37, 77] width 68 height 11
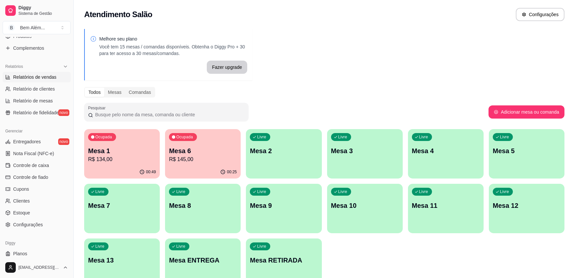
select select "ALL"
select select "0"
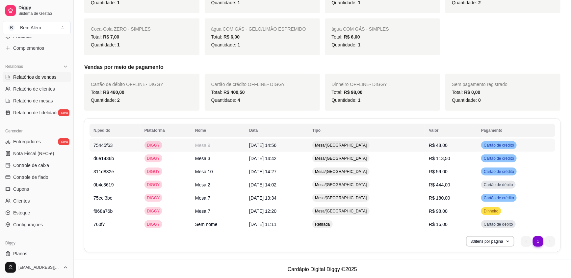
scroll to position [335, 0]
click at [444, 143] on td "R$ 48,00" at bounding box center [451, 144] width 52 height 13
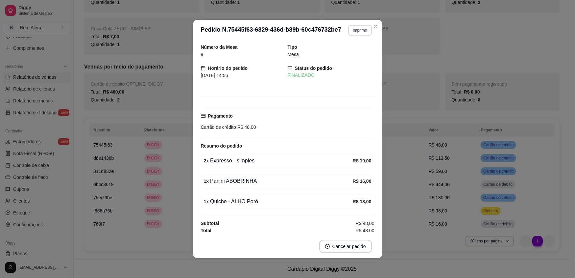
click at [360, 30] on button "Imprimir" at bounding box center [359, 30] width 23 height 11
click at [360, 53] on button "impressao computador" at bounding box center [346, 50] width 39 height 9
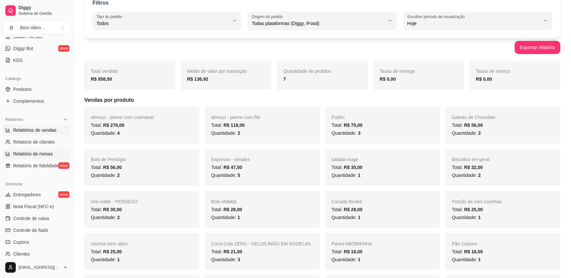
scroll to position [0, 0]
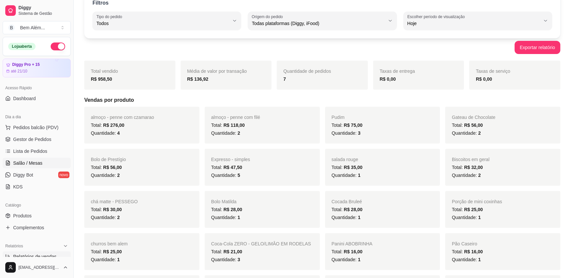
click at [49, 166] on link "Salão / Mesas" at bounding box center [37, 163] width 68 height 11
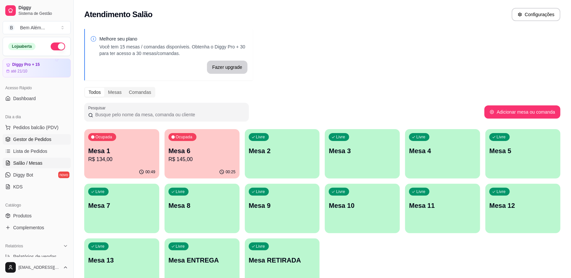
click at [33, 141] on span "Gestor de Pedidos" at bounding box center [32, 139] width 38 height 7
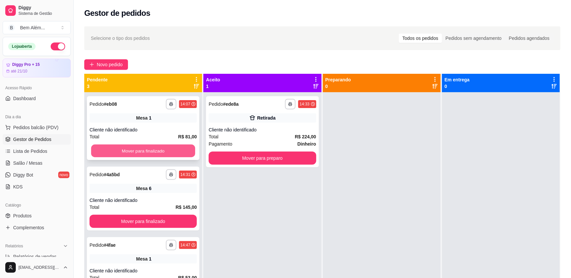
click at [144, 151] on button "Mover para finalizado" at bounding box center [143, 150] width 104 height 13
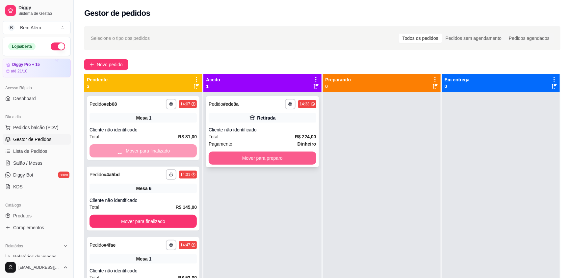
click at [229, 158] on button "Mover para preparo" at bounding box center [262, 157] width 107 height 13
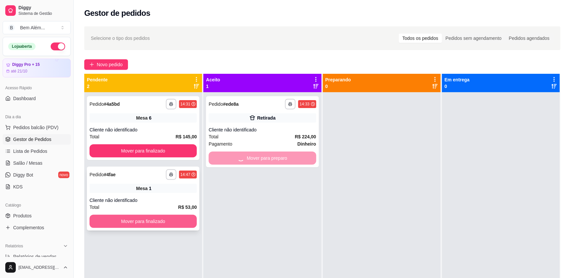
click at [167, 222] on button "Mover para finalizado" at bounding box center [142, 221] width 107 height 13
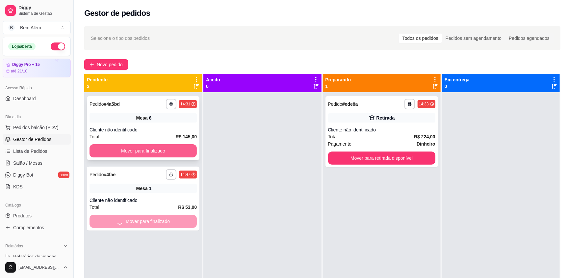
click at [167, 146] on button "Mover para finalizado" at bounding box center [142, 150] width 107 height 13
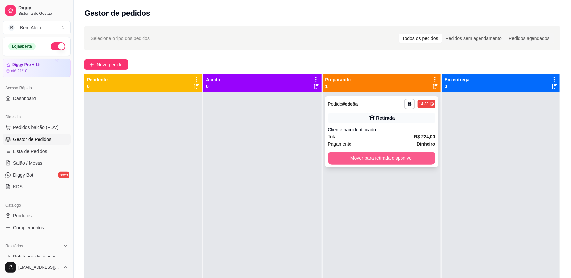
click at [429, 157] on button "Mover para retirada disponível" at bounding box center [381, 157] width 107 height 13
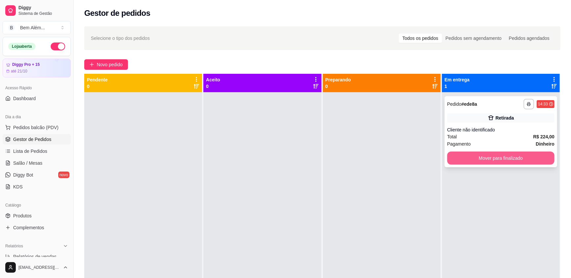
click at [455, 157] on button "Mover para finalizado" at bounding box center [500, 157] width 107 height 13
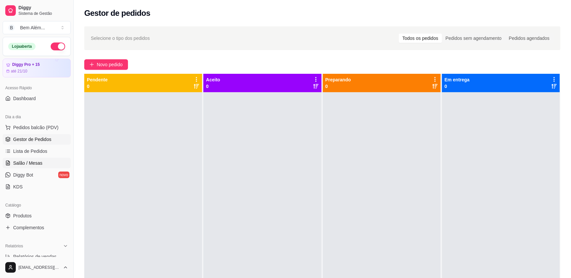
click at [55, 161] on link "Salão / Mesas" at bounding box center [37, 163] width 68 height 11
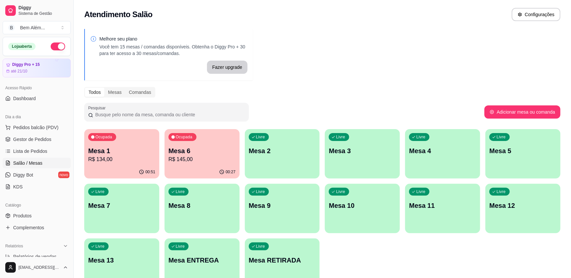
click at [109, 160] on p "R$ 134,00" at bounding box center [121, 159] width 67 height 8
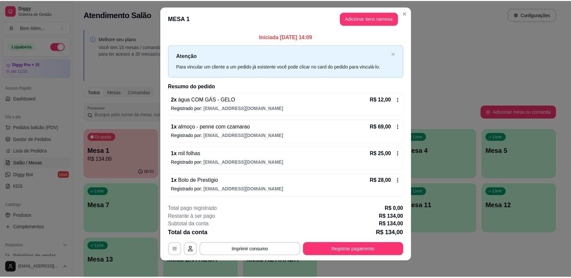
scroll to position [9, 0]
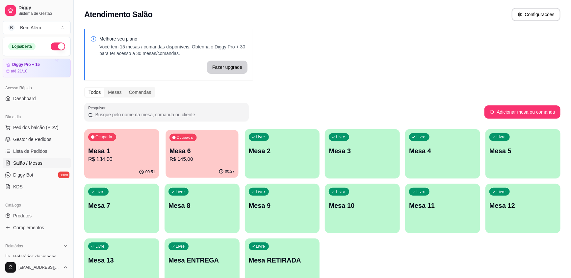
click at [212, 158] on p "R$ 145,00" at bounding box center [201, 159] width 65 height 8
click at [297, 213] on div "Livre Mesa 9" at bounding box center [282, 204] width 73 height 40
click at [51, 256] on span "Relatórios de vendas" at bounding box center [34, 256] width 43 height 7
select select "ALL"
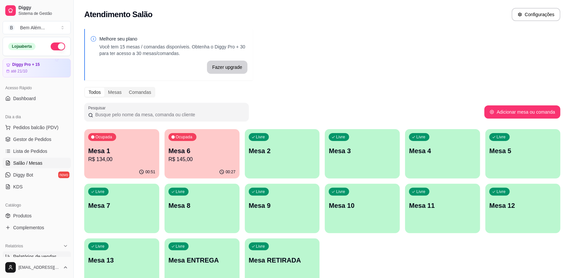
select select "0"
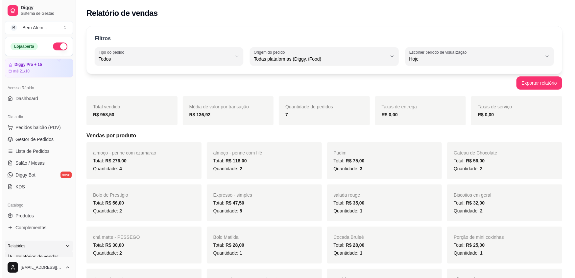
scroll to position [30, 0]
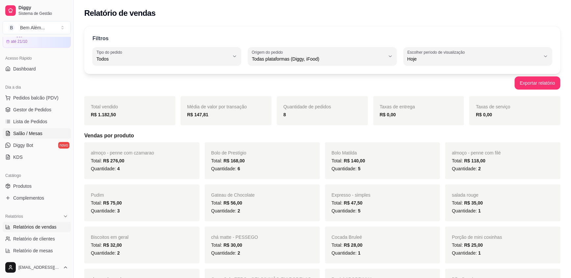
click at [33, 136] on link "Salão / Mesas" at bounding box center [37, 133] width 68 height 11
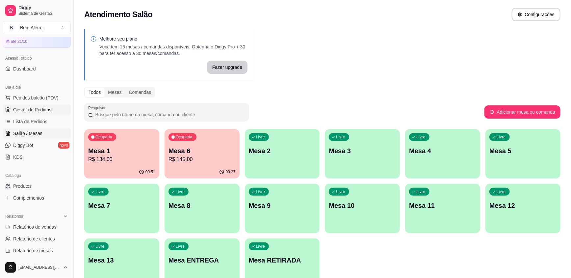
click at [19, 112] on span "Gestor de Pedidos" at bounding box center [32, 109] width 38 height 7
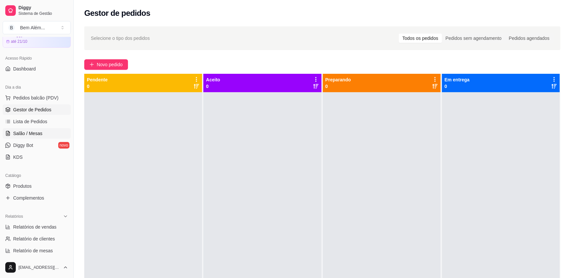
click at [38, 132] on span "Salão / Mesas" at bounding box center [27, 133] width 29 height 7
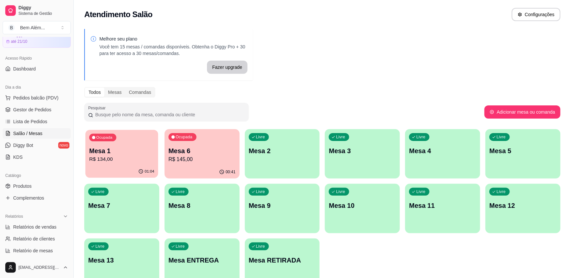
click at [117, 151] on p "Mesa 1" at bounding box center [121, 150] width 65 height 9
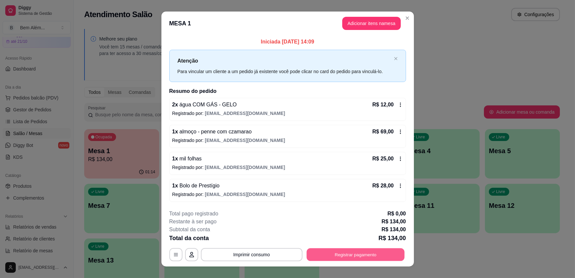
click at [339, 251] on button "Registrar pagamento" at bounding box center [356, 254] width 98 height 13
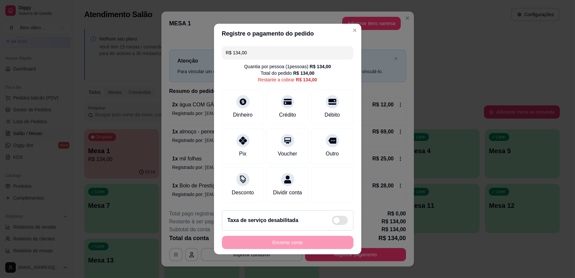
drag, startPoint x: 272, startPoint y: 50, endPoint x: 77, endPoint y: 66, distance: 196.4
click at [77, 66] on div "Registre o pagamento do pedido R$ 134,00 Quantia por pessoa ( 1 pessoas) R$ 134…" at bounding box center [287, 139] width 575 height 278
click at [316, 121] on div "Débito" at bounding box center [332, 106] width 46 height 38
type input "R$ 31,00"
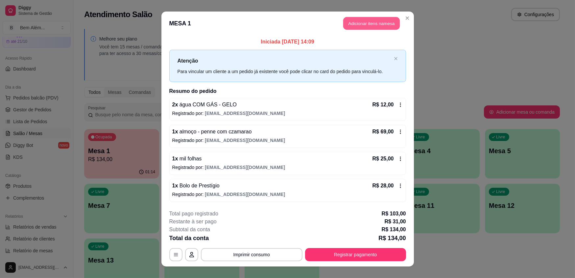
click at [365, 23] on button "Adicionar itens na mesa" at bounding box center [371, 23] width 57 height 13
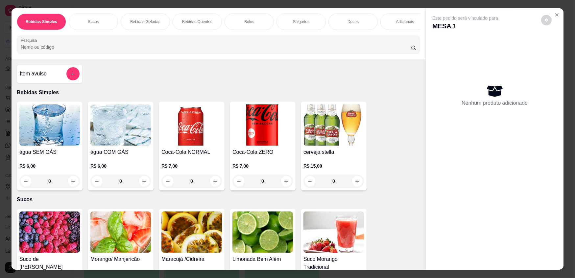
click at [412, 20] on div "Adicionais" at bounding box center [405, 21] width 49 height 16
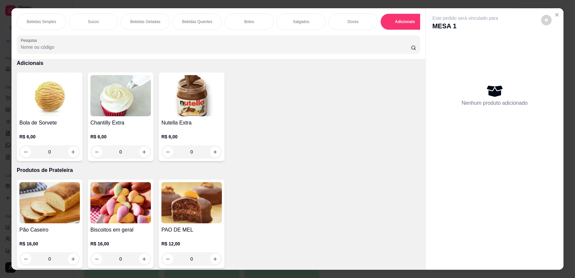
scroll to position [13, 0]
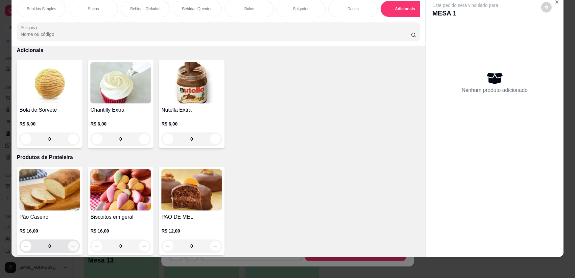
click at [69, 251] on button "increase-product-quantity" at bounding box center [73, 246] width 11 height 11
type input "1"
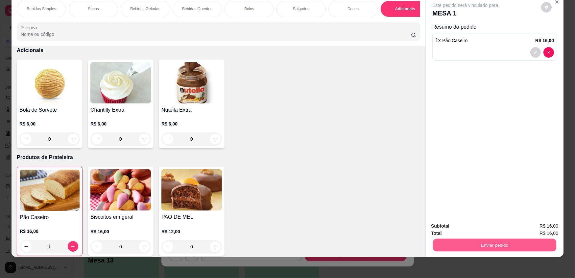
click at [469, 244] on button "Enviar pedido" at bounding box center [494, 244] width 123 height 13
click at [541, 226] on button "Enviar pedido" at bounding box center [542, 228] width 36 height 12
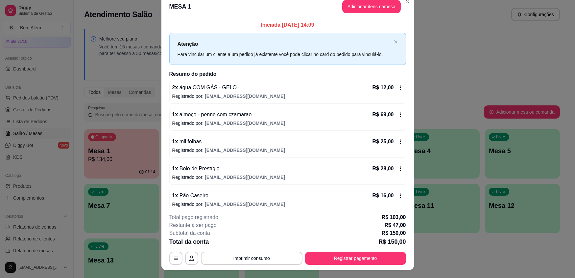
scroll to position [0, 0]
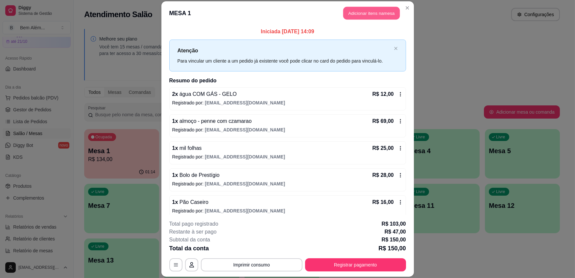
click at [372, 13] on button "Adicionar itens na mesa" at bounding box center [371, 13] width 57 height 13
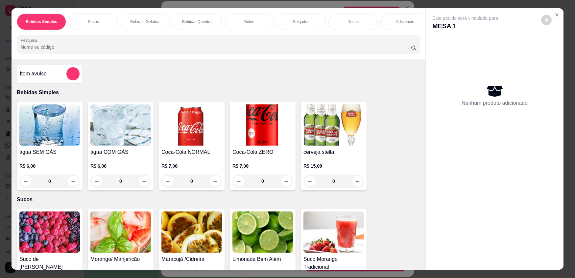
drag, startPoint x: 310, startPoint y: 23, endPoint x: 264, endPoint y: 60, distance: 58.6
click at [310, 23] on div "Salgados" at bounding box center [301, 21] width 49 height 16
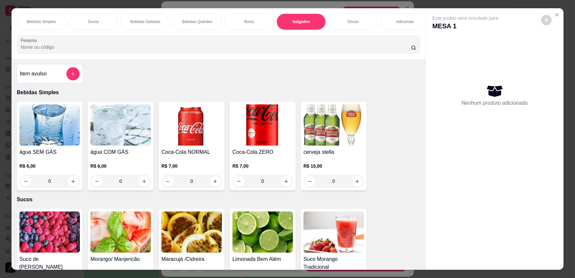
scroll to position [13, 0]
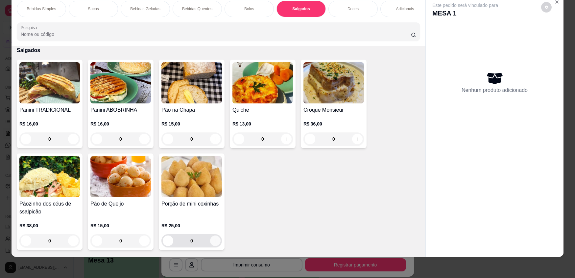
click at [214, 243] on icon "increase-product-quantity" at bounding box center [215, 240] width 5 height 5
type input "1"
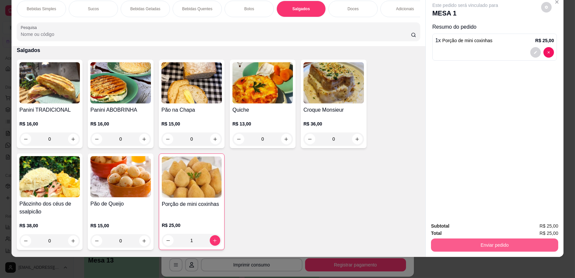
click at [469, 244] on button "Enviar pedido" at bounding box center [494, 244] width 127 height 13
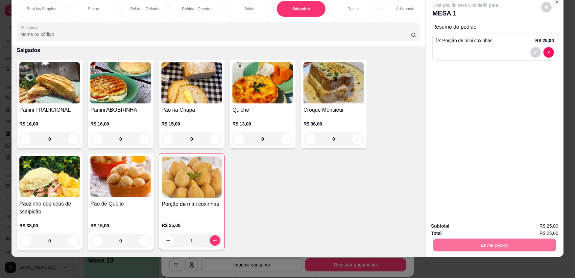
click at [542, 228] on button "Enviar pedido" at bounding box center [542, 228] width 36 height 12
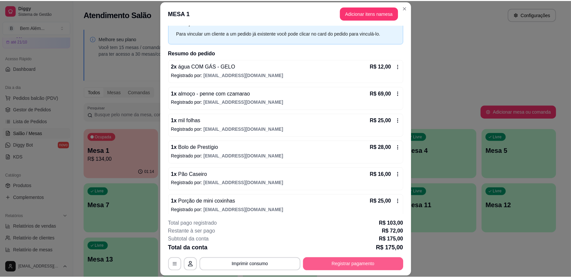
scroll to position [33, 0]
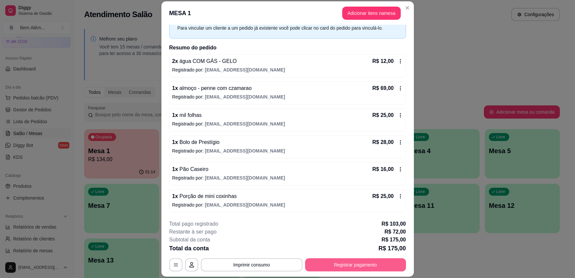
click at [350, 265] on button "Registrar pagamento" at bounding box center [355, 264] width 101 height 13
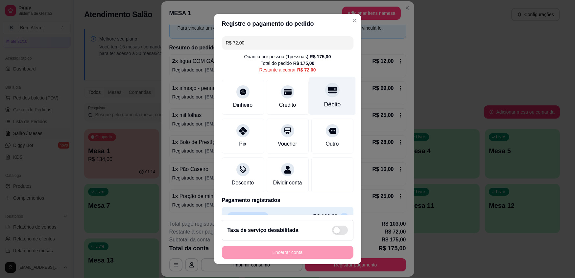
click at [324, 104] on div "Débito" at bounding box center [332, 104] width 17 height 9
type input "R$ 0,00"
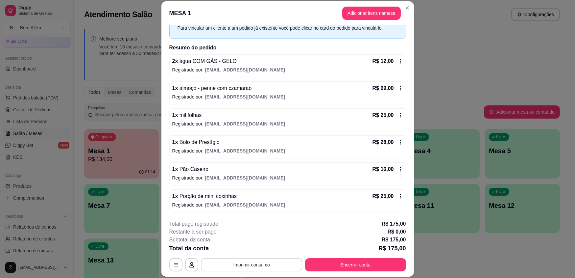
click at [231, 266] on button "Imprimir consumo" at bounding box center [252, 264] width 102 height 13
click at [265, 248] on button "impressao computador" at bounding box center [249, 249] width 48 height 10
click at [266, 262] on button "Imprimir consumo" at bounding box center [251, 264] width 99 height 13
click at [260, 250] on button "impressao computador" at bounding box center [249, 249] width 49 height 11
click at [275, 266] on button "Imprimir consumo" at bounding box center [252, 264] width 102 height 13
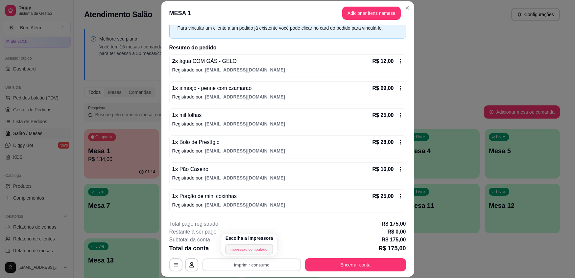
click at [265, 250] on button "impressao computador" at bounding box center [249, 249] width 48 height 10
click at [259, 264] on button "Imprimir consumo" at bounding box center [252, 264] width 102 height 13
click at [252, 249] on button "impressao computador" at bounding box center [249, 249] width 49 height 11
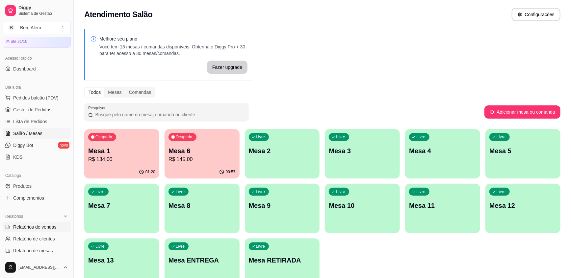
click at [44, 227] on span "Relatórios de vendas" at bounding box center [34, 226] width 43 height 7
click at [33, 185] on link "Produtos" at bounding box center [37, 186] width 68 height 11
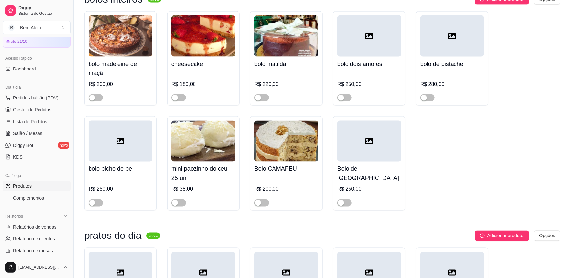
scroll to position [4217, 0]
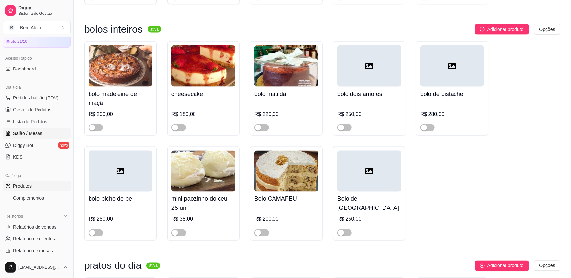
click at [30, 131] on span "Salão / Mesas" at bounding box center [27, 133] width 29 height 7
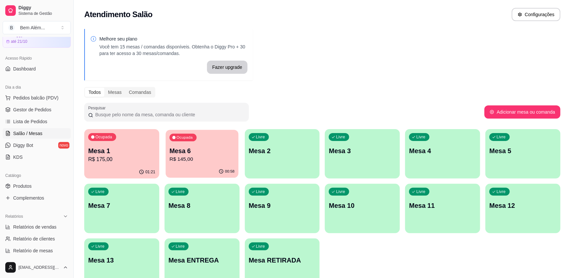
click at [188, 163] on p "R$ 145,00" at bounding box center [201, 159] width 65 height 8
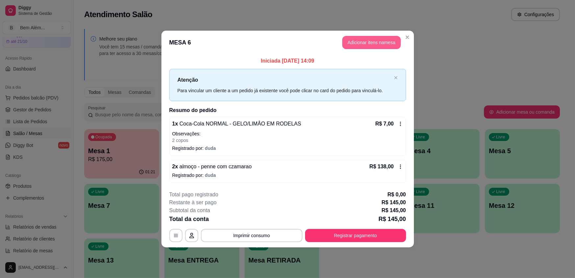
click at [368, 39] on button "Adicionar itens na mesa" at bounding box center [371, 42] width 59 height 13
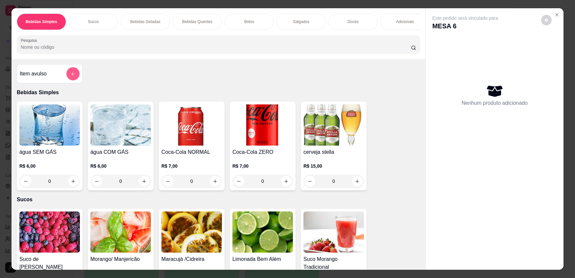
click at [70, 76] on icon "add-separate-item" at bounding box center [72, 73] width 5 height 5
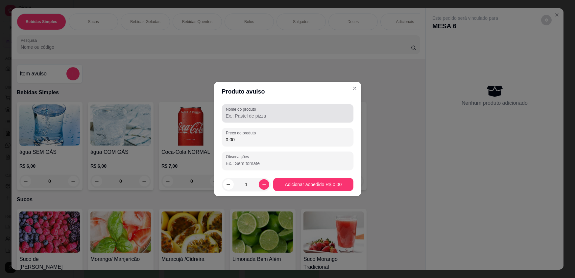
click at [324, 113] on input "Nome do produto" at bounding box center [288, 116] width 124 height 7
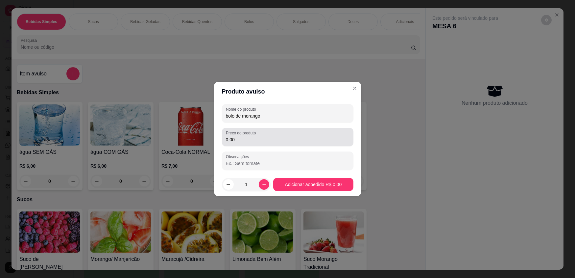
type input "bolo de morango"
click at [338, 142] on input "0,00" at bounding box center [288, 139] width 124 height 7
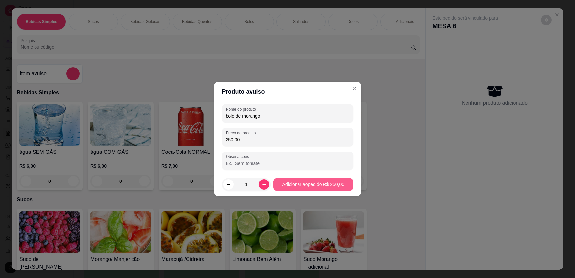
type input "250,00"
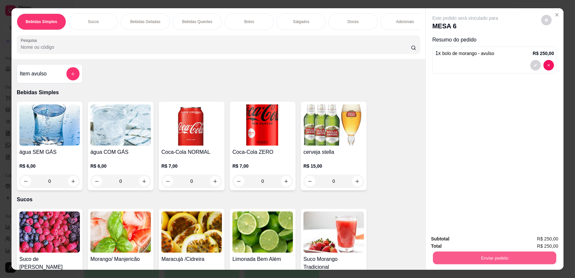
click at [488, 261] on button "Enviar pedido" at bounding box center [494, 257] width 123 height 13
click at [530, 241] on button "Enviar pedido" at bounding box center [541, 241] width 37 height 13
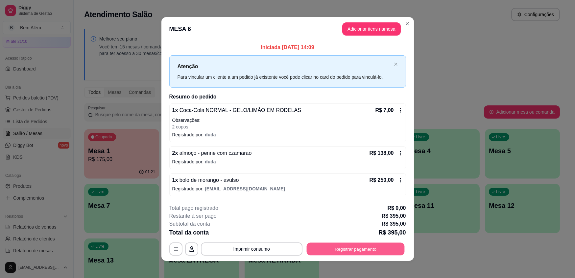
click at [367, 248] on button "Registrar pagamento" at bounding box center [356, 248] width 98 height 13
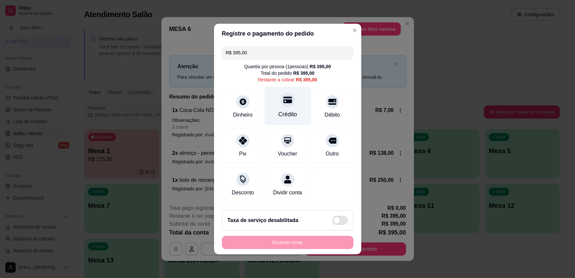
click at [296, 101] on div "Crédito" at bounding box center [288, 106] width 46 height 38
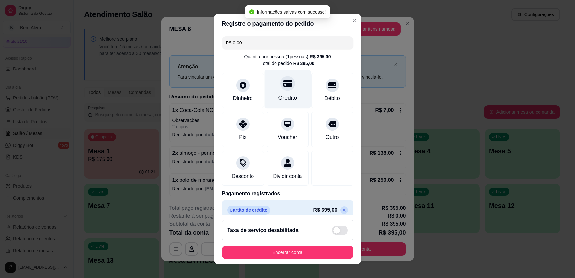
type input "R$ 0,00"
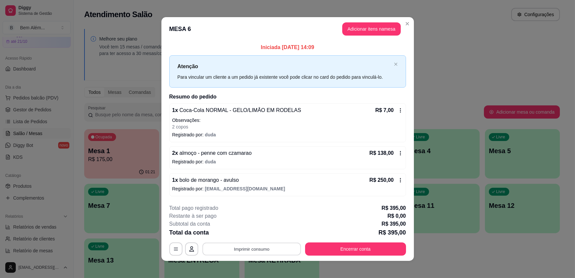
click at [284, 244] on button "Imprimir consumo" at bounding box center [251, 248] width 99 height 13
click at [264, 230] on button "impressao computador" at bounding box center [249, 233] width 48 height 10
click at [315, 227] on div "Subtotal da conta R$ 395,00" at bounding box center [287, 224] width 237 height 8
click at [314, 227] on div "Subtotal da conta R$ 395,00" at bounding box center [287, 224] width 237 height 8
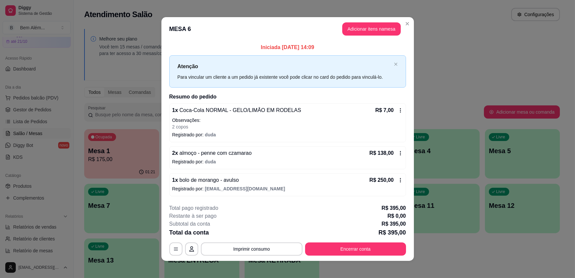
click at [314, 227] on div "Subtotal da conta R$ 395,00" at bounding box center [287, 224] width 237 height 8
click at [316, 223] on div "Subtotal da conta R$ 395,00" at bounding box center [287, 224] width 237 height 8
click at [316, 221] on div "Subtotal da conta R$ 395,00" at bounding box center [287, 224] width 237 height 8
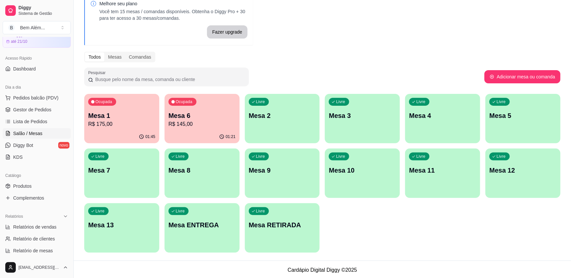
scroll to position [36, 0]
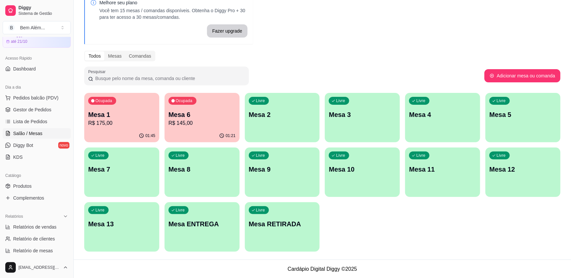
drag, startPoint x: 215, startPoint y: 174, endPoint x: 426, endPoint y: 215, distance: 215.3
click at [426, 215] on div "Ocupada Mesa 1 R$ 175,00 01:45 Ocupada Mesa 6 R$ 145,00 01:21 Livre Mesa 2 Livr…" at bounding box center [322, 172] width 476 height 159
drag, startPoint x: 1, startPoint y: 167, endPoint x: 100, endPoint y: 247, distance: 127.3
click at [30, 194] on div "Catálogo Produtos Complementos" at bounding box center [36, 186] width 73 height 38
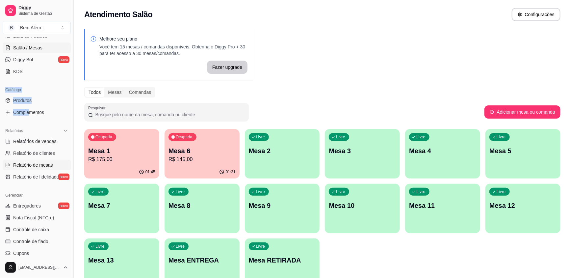
scroll to position [119, 0]
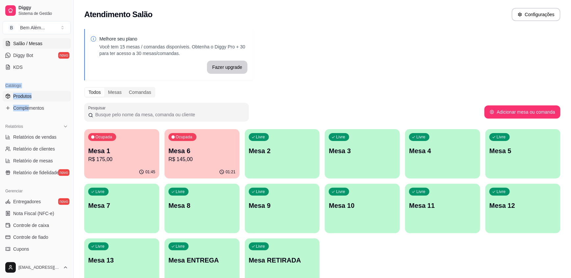
click at [58, 95] on link "Produtos" at bounding box center [37, 96] width 68 height 11
click at [55, 97] on link "Produtos" at bounding box center [37, 96] width 68 height 11
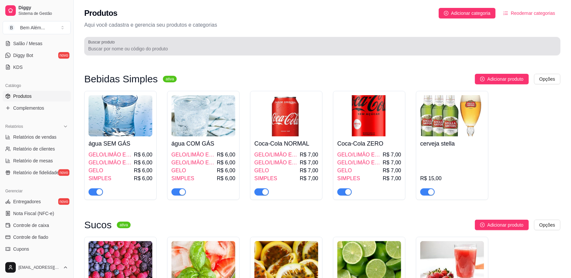
click at [170, 43] on div at bounding box center [322, 45] width 468 height 13
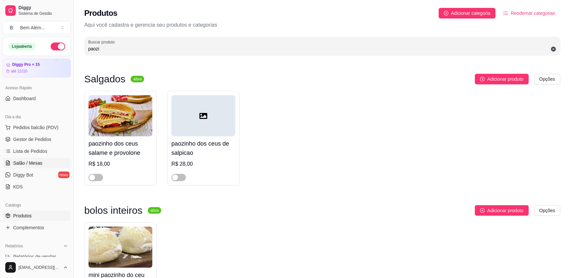
type input "paozi"
click at [40, 162] on span "Salão / Mesas" at bounding box center [27, 163] width 29 height 7
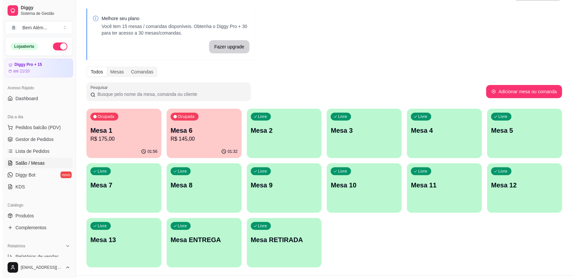
scroll to position [36, 0]
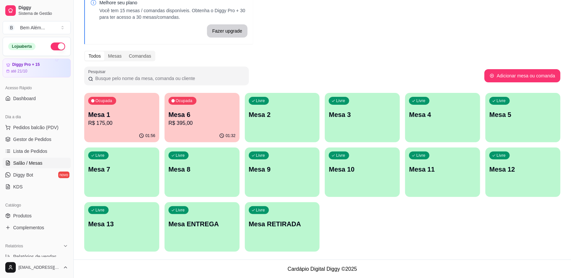
click at [209, 113] on p "Mesa 6" at bounding box center [201, 114] width 67 height 9
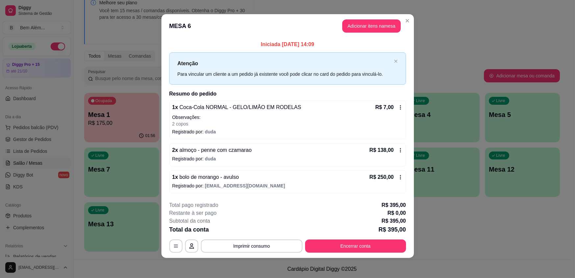
scroll to position [3, 0]
click at [352, 245] on button "Encerrar conta" at bounding box center [355, 245] width 101 height 13
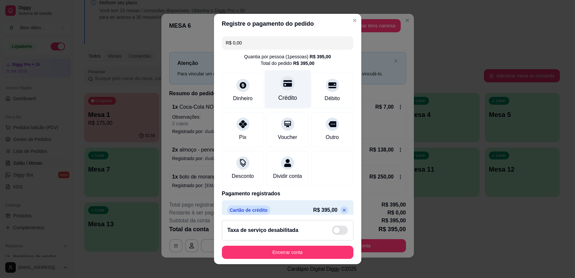
scroll to position [15, 0]
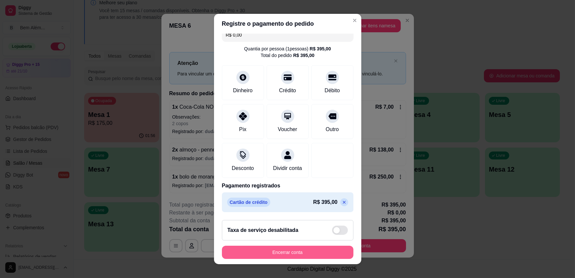
click at [283, 252] on button "Encerrar conta" at bounding box center [288, 251] width 132 height 13
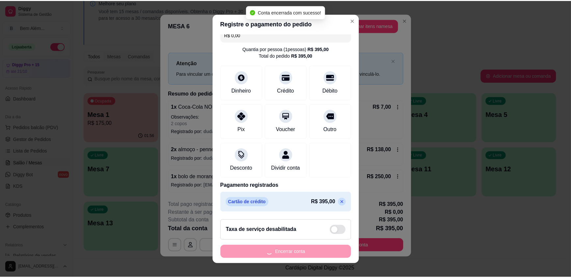
scroll to position [0, 0]
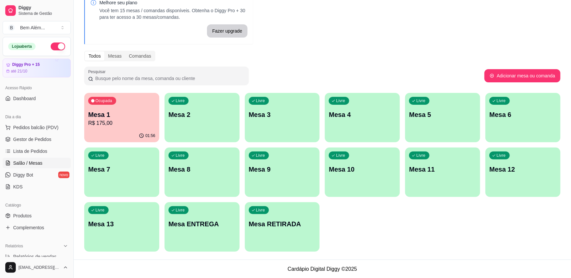
click at [144, 129] on div "01:56" at bounding box center [121, 135] width 75 height 13
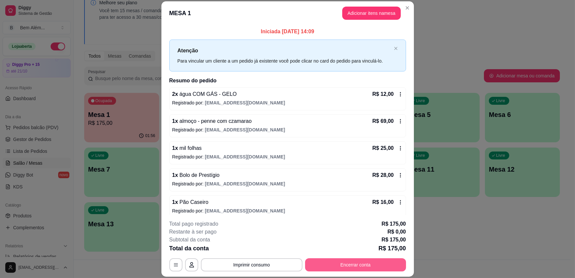
click at [354, 266] on button "Encerrar conta" at bounding box center [355, 264] width 101 height 13
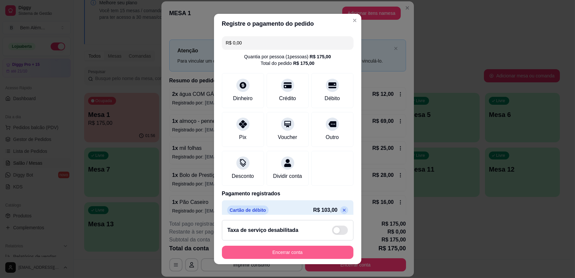
click at [301, 248] on button "Encerrar conta" at bounding box center [288, 251] width 132 height 13
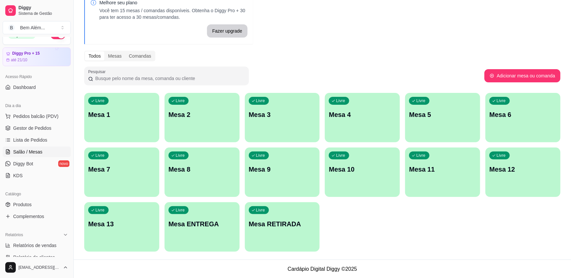
scroll to position [30, 0]
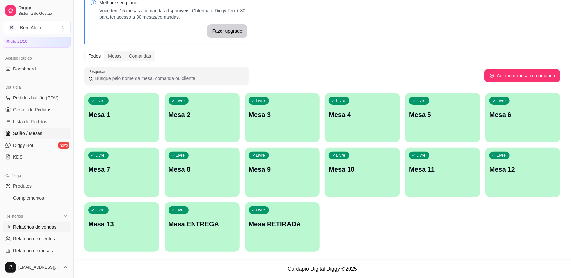
click at [41, 227] on span "Relatórios de vendas" at bounding box center [34, 226] width 43 height 7
select select "ALL"
select select "0"
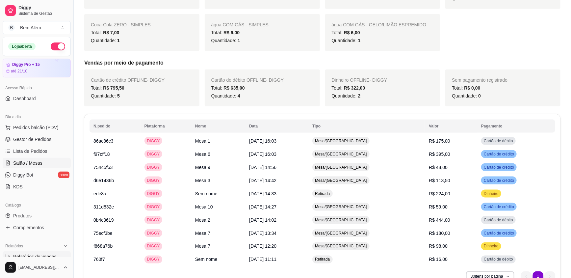
click at [32, 161] on span "Salão / Mesas" at bounding box center [27, 163] width 29 height 7
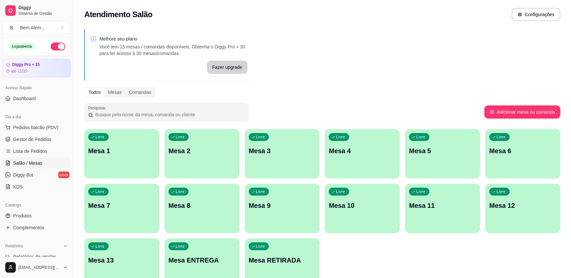
click at [502, 153] on p "Mesa 6" at bounding box center [522, 150] width 67 height 9
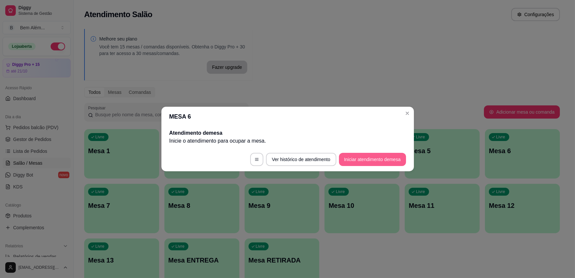
click at [390, 160] on button "Iniciar atendimento de mesa" at bounding box center [372, 159] width 67 height 13
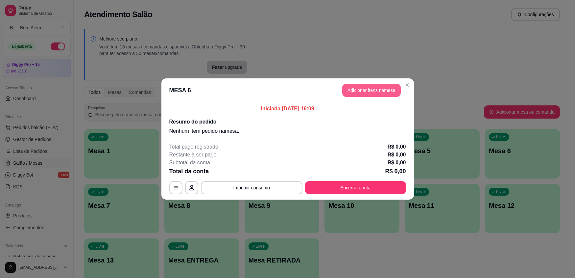
click at [396, 89] on button "Adicionar itens na mesa" at bounding box center [371, 90] width 59 height 13
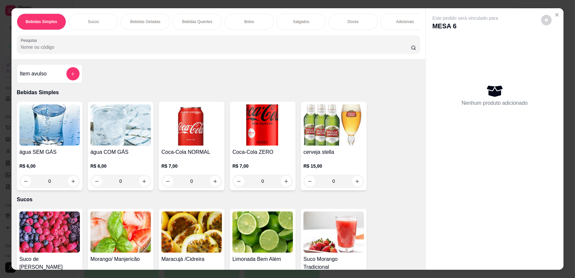
click at [47, 83] on div "Item avulso" at bounding box center [50, 73] width 66 height 19
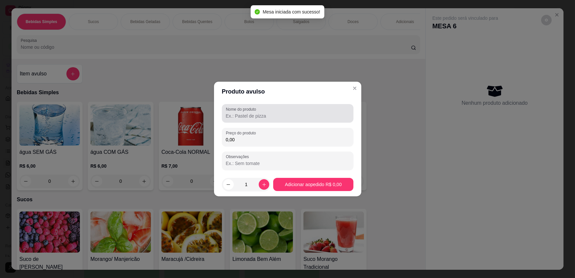
click at [262, 111] on div at bounding box center [288, 113] width 124 height 13
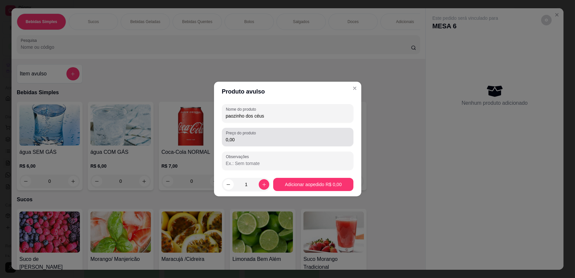
type input "paozinho dos céus"
click at [268, 133] on div "0,00" at bounding box center [288, 136] width 124 height 13
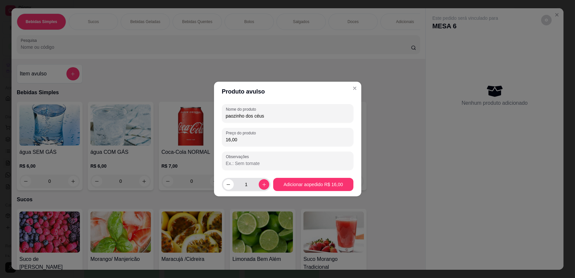
type input "16,00"
click at [263, 186] on icon "increase-product-quantity" at bounding box center [264, 184] width 5 height 5
type input "2"
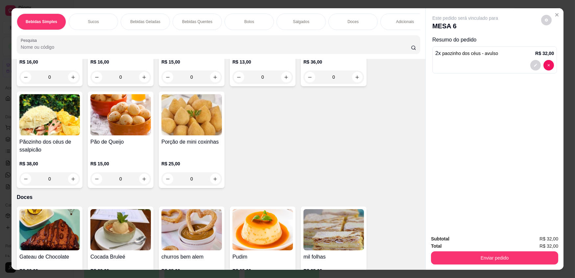
scroll to position [837, 0]
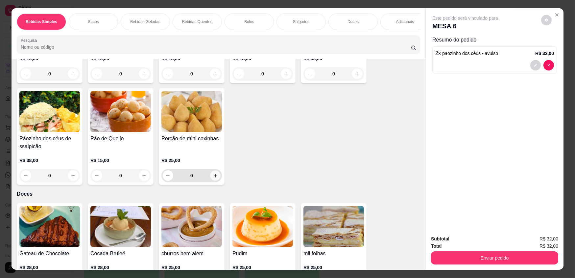
click at [213, 178] on icon "increase-product-quantity" at bounding box center [215, 175] width 5 height 5
type input "1"
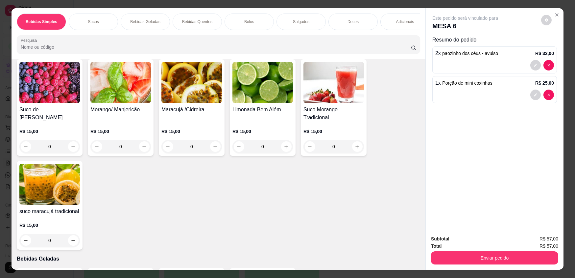
scroll to position [0, 0]
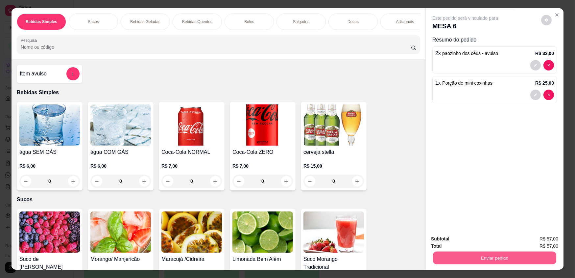
click at [438, 259] on button "Enviar pedido" at bounding box center [494, 257] width 123 height 13
click at [539, 167] on div "Este pedido será vinculado para MESA 6 Resumo do pedido 2 x paozinho dos céus -…" at bounding box center [495, 118] width 138 height 221
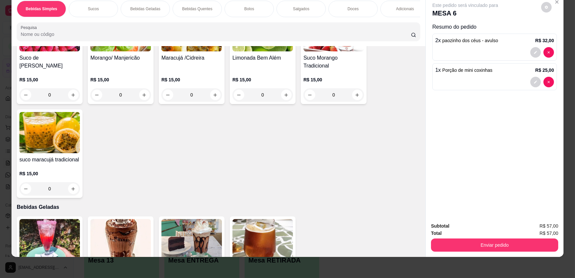
scroll to position [119, 0]
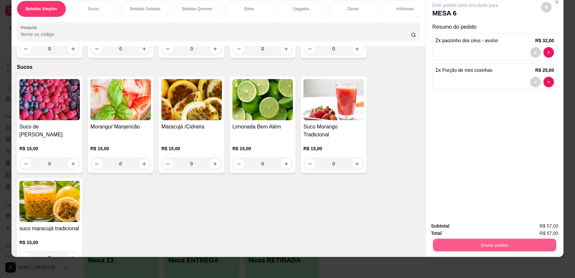
click at [469, 249] on button "Enviar pedido" at bounding box center [494, 244] width 123 height 13
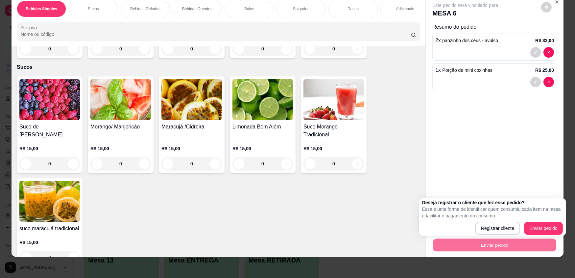
click at [539, 170] on div "Este pedido será vinculado para MESA 6 Resumo do pedido 2 x paozinho dos céus -…" at bounding box center [495, 105] width 138 height 221
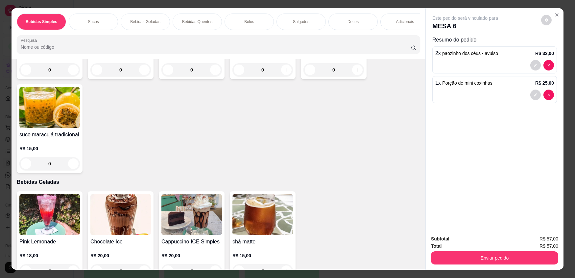
scroll to position [239, 0]
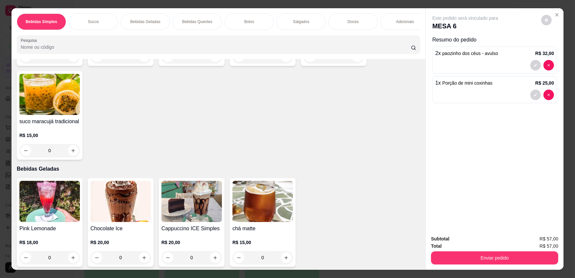
click at [263, 212] on img at bounding box center [263, 201] width 61 height 41
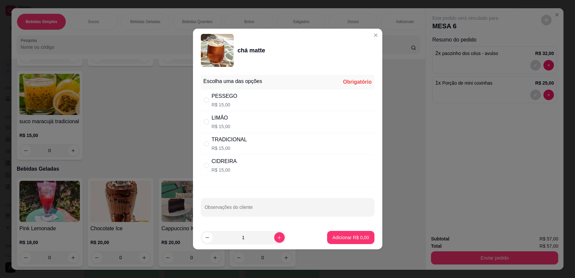
click at [310, 99] on div "PESSEGO R$ 15,00" at bounding box center [288, 100] width 174 height 22
radio input "true"
click at [349, 232] on button "Adicionar R$ 15,00" at bounding box center [350, 237] width 48 height 13
type input "1"
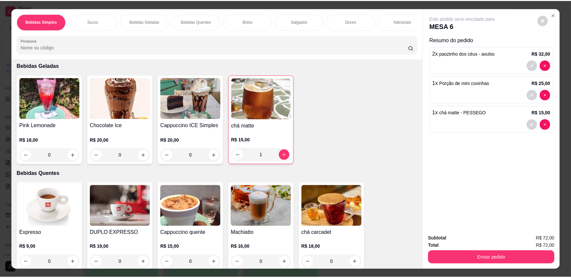
scroll to position [359, 0]
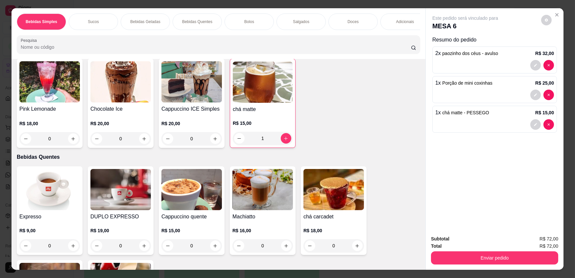
click at [271, 120] on div "R$ 15,00 1" at bounding box center [263, 129] width 60 height 32
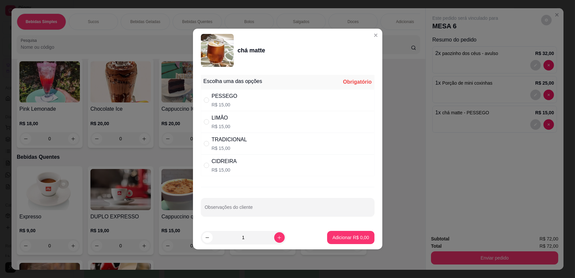
click at [263, 102] on div "PESSEGO R$ 15,00" at bounding box center [288, 100] width 174 height 22
radio input "true"
click at [358, 237] on p "Adicionar R$ 15,00" at bounding box center [349, 237] width 39 height 7
type input "2"
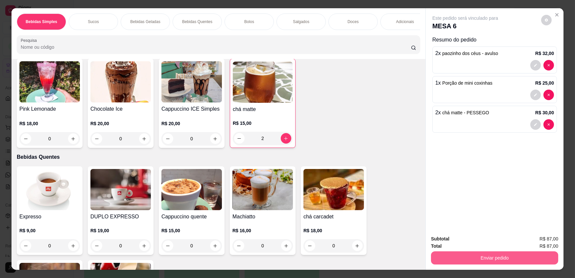
click at [505, 257] on button "Enviar pedido" at bounding box center [494, 257] width 127 height 13
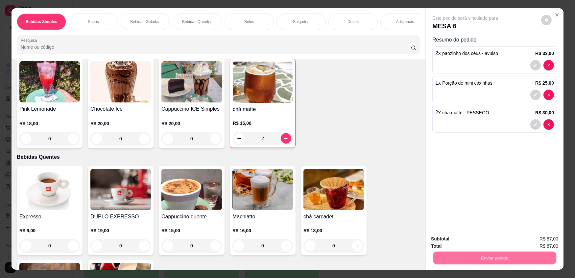
click at [486, 240] on button "Registrar cliente" at bounding box center [497, 241] width 43 height 13
click at [512, 257] on button "Enviar pedido" at bounding box center [494, 257] width 123 height 13
click at [543, 237] on button "Enviar pedido" at bounding box center [541, 241] width 37 height 13
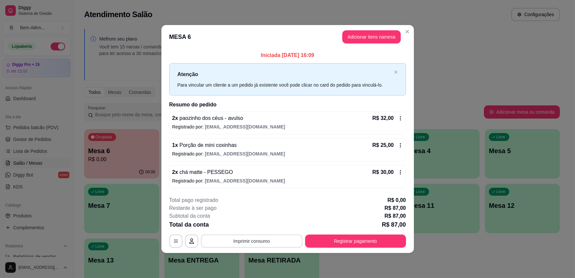
click at [238, 244] on button "Imprimir consumo" at bounding box center [252, 240] width 102 height 13
click at [252, 229] on button "impressao computador" at bounding box center [251, 225] width 49 height 11
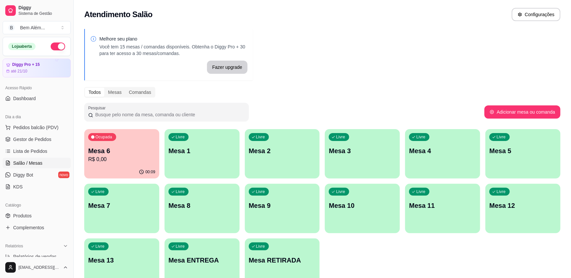
click at [122, 159] on p "R$ 0,00" at bounding box center [121, 159] width 67 height 8
click at [43, 141] on span "Gestor de Pedidos" at bounding box center [32, 139] width 38 height 7
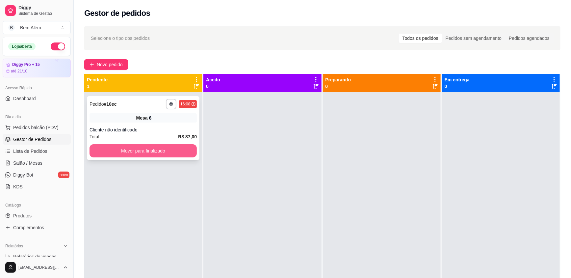
click at [124, 151] on button "Mover para finalizado" at bounding box center [142, 150] width 107 height 13
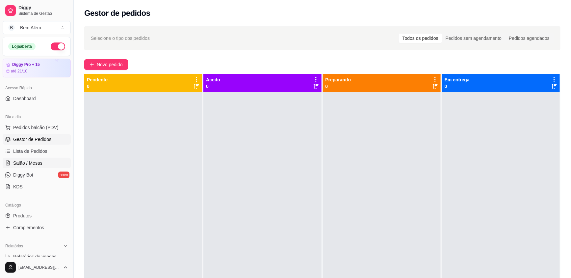
click at [46, 167] on link "Salão / Mesas" at bounding box center [37, 163] width 68 height 11
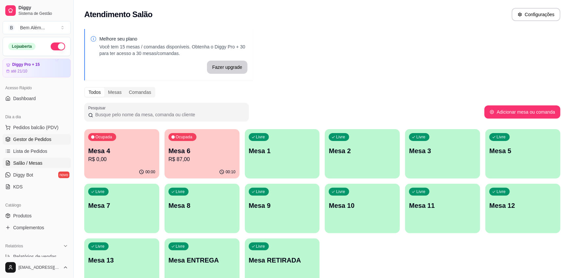
click at [13, 141] on span "Gestor de Pedidos" at bounding box center [32, 139] width 38 height 7
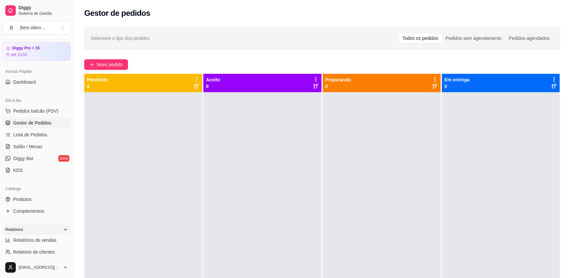
scroll to position [30, 0]
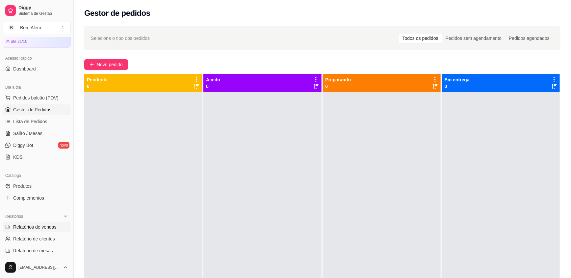
click at [38, 228] on span "Relatórios de vendas" at bounding box center [34, 226] width 43 height 7
select select "ALL"
select select "0"
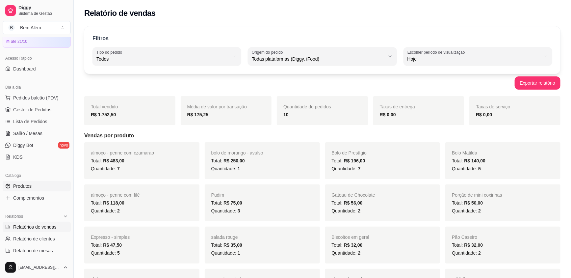
click at [32, 187] on link "Produtos" at bounding box center [37, 186] width 68 height 11
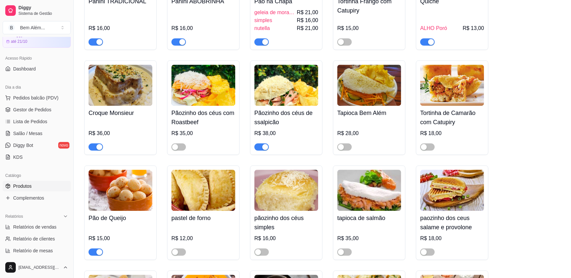
scroll to position [1944, 0]
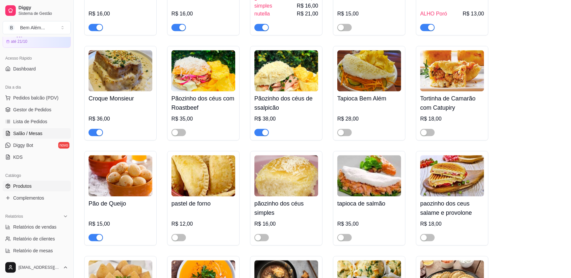
click at [22, 136] on link "Salão / Mesas" at bounding box center [37, 133] width 68 height 11
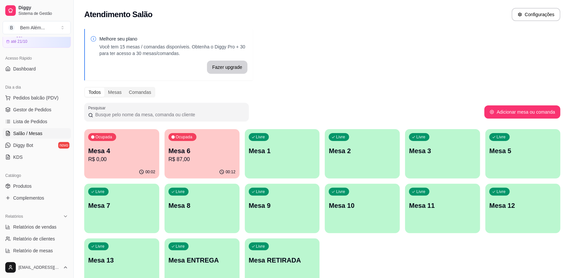
click at [3, 128] on link "Salão / Mesas" at bounding box center [37, 133] width 68 height 11
click at [22, 107] on span "Gestor de Pedidos" at bounding box center [32, 109] width 38 height 7
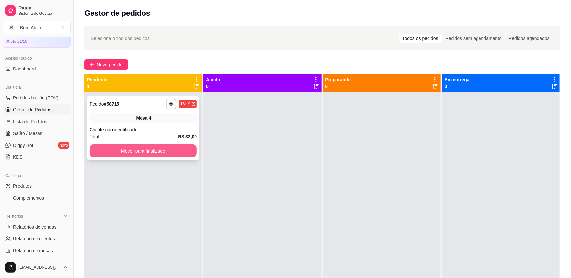
click at [139, 152] on button "Mover para finalizado" at bounding box center [142, 150] width 107 height 13
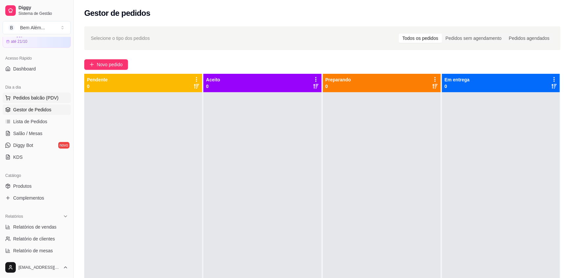
click at [3, 92] on button "Pedidos balcão (PDV)" at bounding box center [37, 97] width 68 height 11
click at [51, 99] on span "Pedidos balcão (PDV)" at bounding box center [35, 97] width 45 height 7
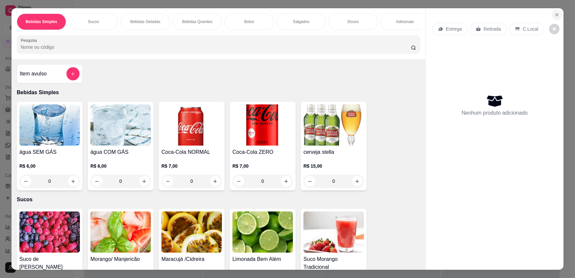
click at [557, 13] on icon "Close" at bounding box center [557, 14] width 5 height 5
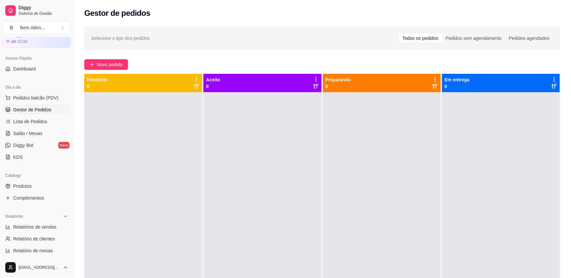
click at [3, 92] on button "Pedidos balcão (PDV)" at bounding box center [37, 97] width 68 height 11
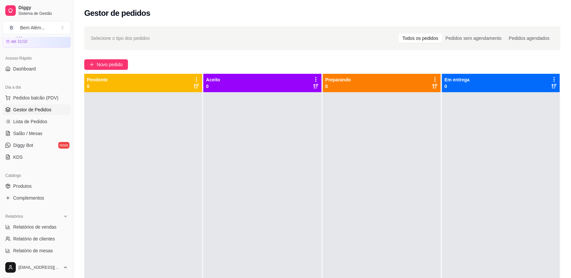
click at [3, 92] on button "Pedidos balcão (PDV)" at bounding box center [37, 97] width 68 height 11
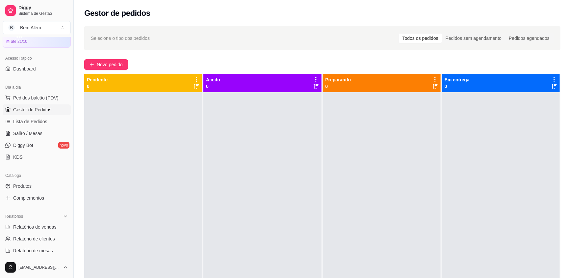
click at [3, 92] on button "Pedidos balcão (PDV)" at bounding box center [37, 97] width 68 height 11
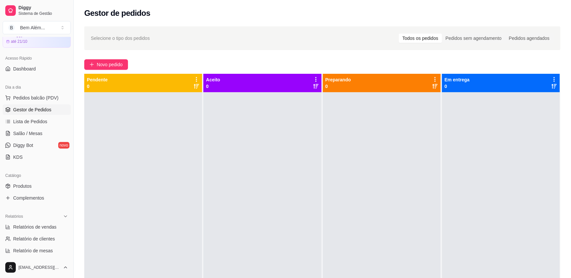
click at [3, 92] on button "Pedidos balcão (PDV)" at bounding box center [37, 97] width 68 height 11
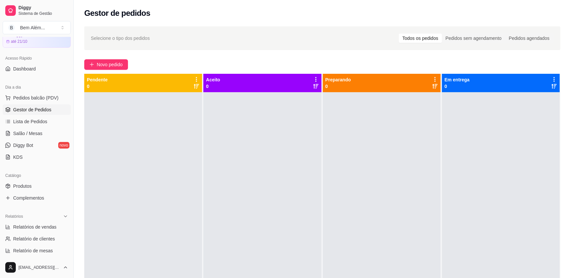
click at [3, 92] on button "Pedidos balcão (PDV)" at bounding box center [37, 97] width 68 height 11
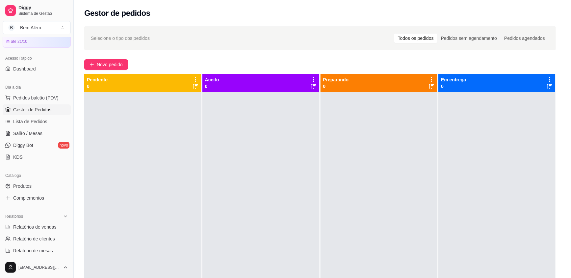
click at [3, 92] on button "Pedidos balcão (PDV)" at bounding box center [37, 97] width 68 height 11
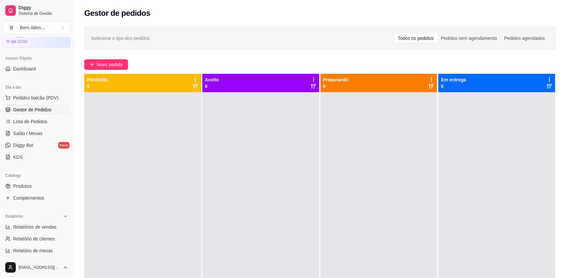
click at [3, 92] on button "Pedidos balcão (PDV)" at bounding box center [37, 97] width 68 height 11
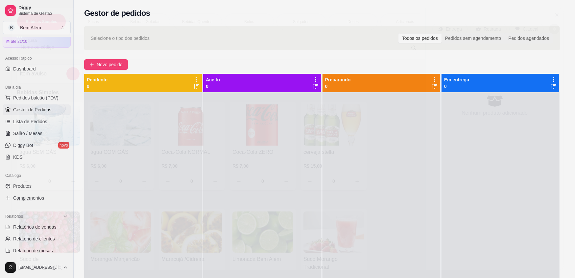
click at [3, 92] on button "Pedidos balcão (PDV)" at bounding box center [37, 97] width 68 height 11
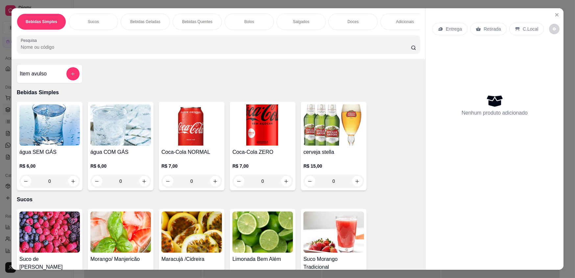
click at [3, 92] on button "Pedidos balcão (PDV)" at bounding box center [37, 97] width 68 height 11
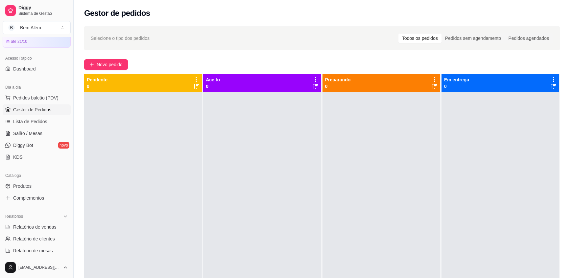
click at [3, 92] on button "Pedidos balcão (PDV)" at bounding box center [37, 97] width 68 height 11
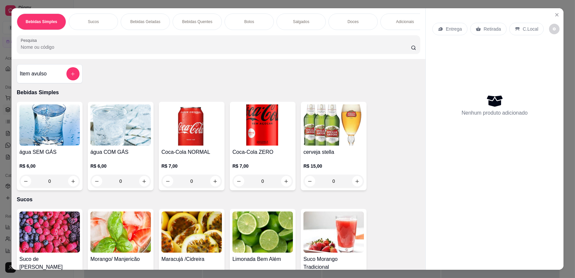
click at [3, 92] on button "Pedidos balcão (PDV)" at bounding box center [37, 97] width 68 height 11
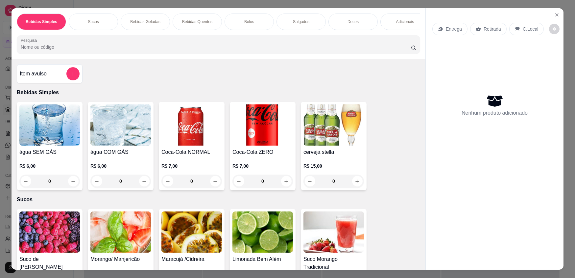
click at [3, 92] on button "Pedidos balcão (PDV)" at bounding box center [37, 97] width 68 height 11
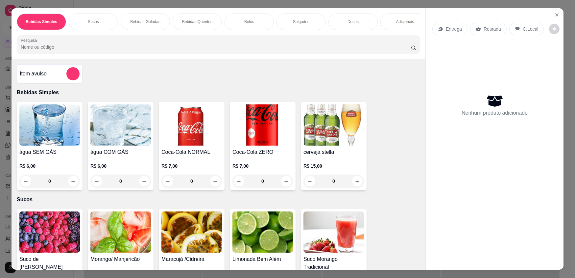
click at [3, 92] on button "Pedidos balcão (PDV)" at bounding box center [37, 97] width 68 height 11
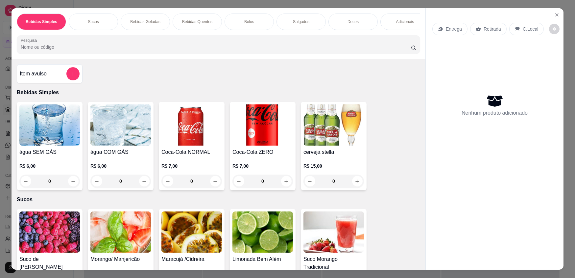
click at [3, 92] on button "Pedidos balcão (PDV)" at bounding box center [37, 97] width 68 height 11
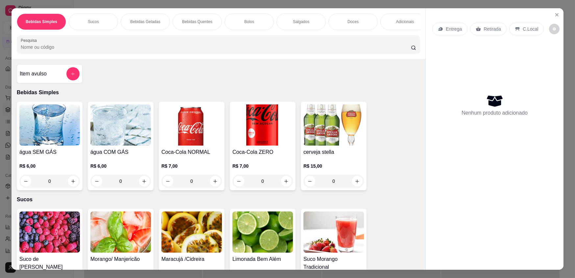
click at [3, 92] on button "Pedidos balcão (PDV)" at bounding box center [37, 97] width 68 height 11
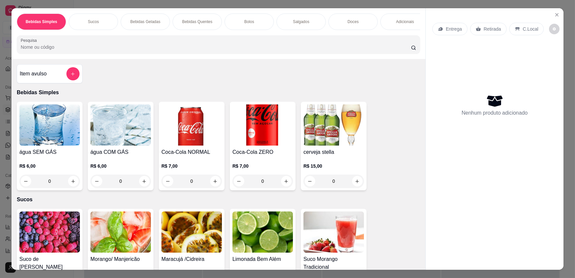
click at [3, 92] on button "Pedidos balcão (PDV)" at bounding box center [37, 97] width 68 height 11
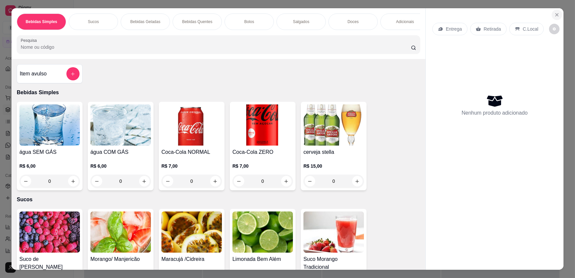
click at [3, 92] on button "Pedidos balcão (PDV)" at bounding box center [37, 97] width 68 height 11
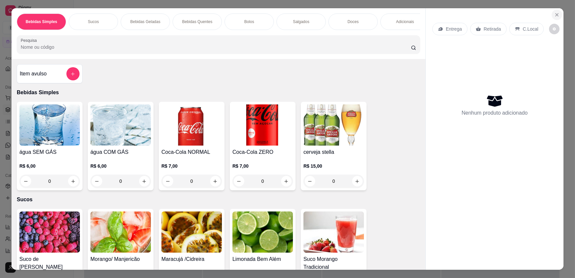
click at [3, 92] on button "Pedidos balcão (PDV)" at bounding box center [37, 97] width 68 height 11
click at [555, 15] on icon "Close" at bounding box center [557, 14] width 5 height 5
click at [3, 92] on button "Pedidos balcão (PDV)" at bounding box center [37, 97] width 68 height 11
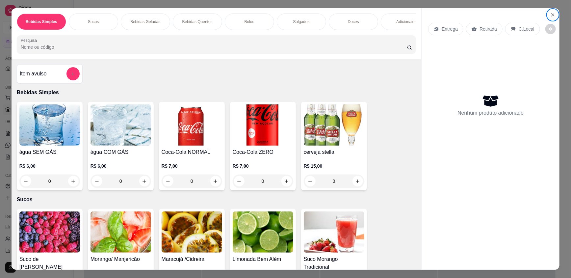
click at [3, 92] on button "Pedidos balcão (PDV)" at bounding box center [37, 97] width 68 height 11
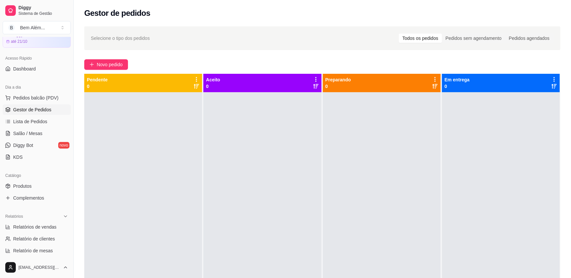
click at [3, 92] on button "Pedidos balcão (PDV)" at bounding box center [37, 97] width 68 height 11
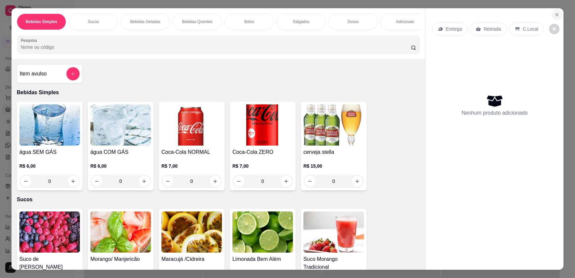
click at [558, 13] on button "Close" at bounding box center [557, 15] width 11 height 11
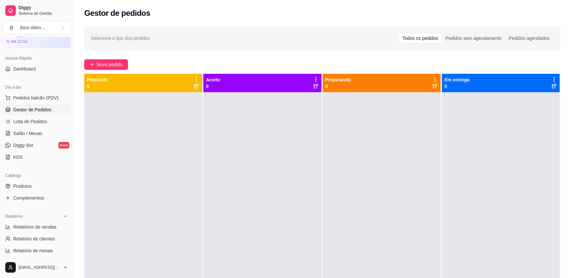
click at [3, 92] on button "Pedidos balcão (PDV)" at bounding box center [37, 97] width 68 height 11
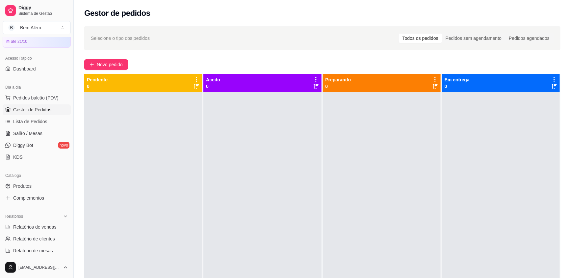
click at [3, 92] on button "Pedidos balcão (PDV)" at bounding box center [37, 97] width 68 height 11
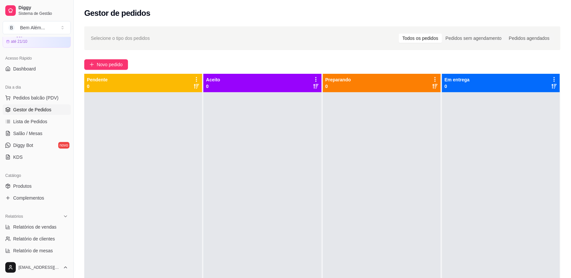
click at [3, 92] on button "Pedidos balcão (PDV)" at bounding box center [37, 97] width 68 height 11
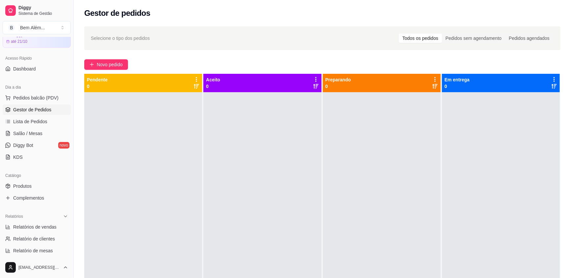
click at [3, 92] on button "Pedidos balcão (PDV)" at bounding box center [37, 97] width 68 height 11
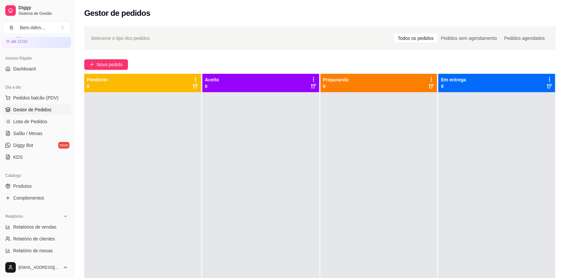
click at [3, 92] on button "Pedidos balcão (PDV)" at bounding box center [37, 97] width 68 height 11
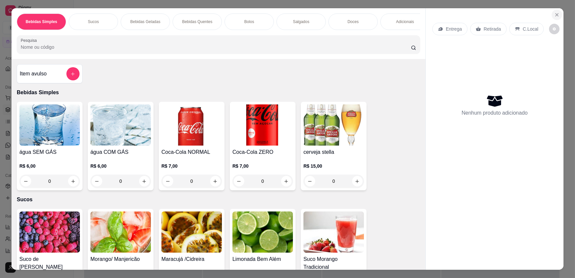
click at [555, 16] on icon "Close" at bounding box center [557, 14] width 5 height 5
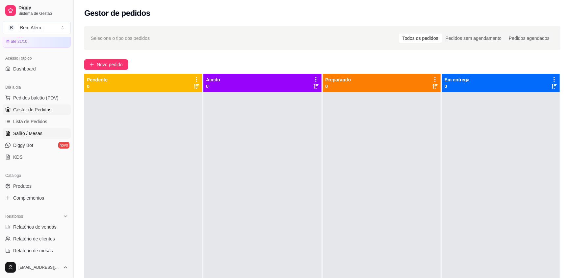
click at [52, 132] on link "Salão / Mesas" at bounding box center [37, 133] width 68 height 11
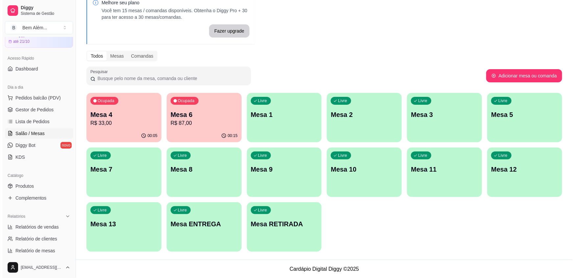
scroll to position [36, 0]
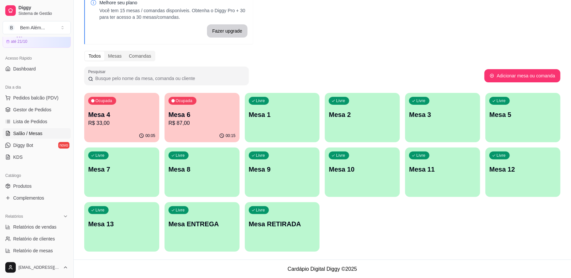
click at [295, 217] on div "Livre Mesa RETIRADA" at bounding box center [282, 222] width 75 height 41
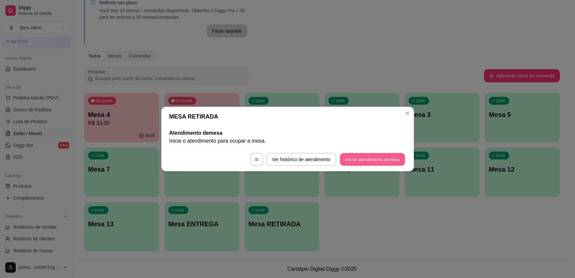
click at [359, 158] on button "Iniciar atendimento de mesa" at bounding box center [372, 159] width 65 height 13
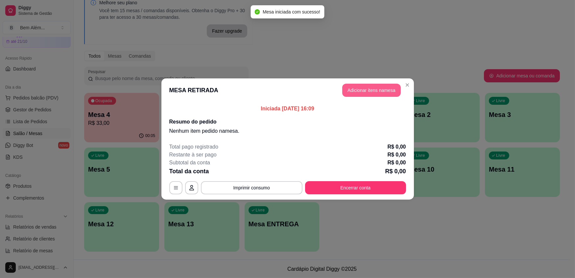
click at [374, 93] on button "Adicionar itens na mesa" at bounding box center [371, 90] width 59 height 13
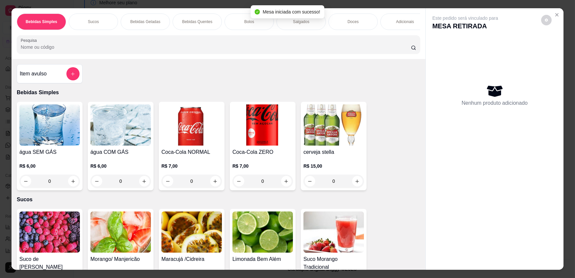
click at [305, 22] on p "Salgados" at bounding box center [301, 21] width 16 height 5
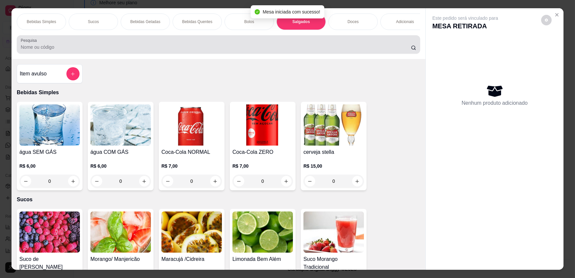
scroll to position [13, 0]
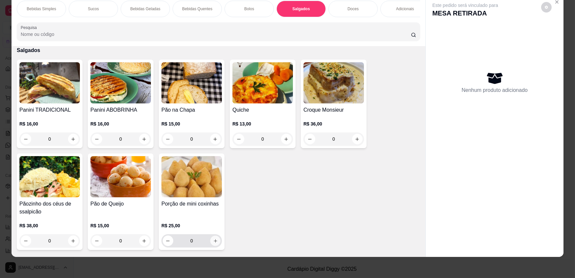
click at [214, 243] on icon "increase-product-quantity" at bounding box center [215, 240] width 5 height 5
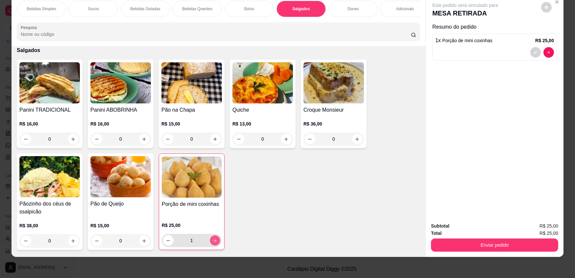
click at [213, 243] on icon "increase-product-quantity" at bounding box center [215, 240] width 5 height 5
type input "2"
click at [50, 8] on p "Bebidas Simples" at bounding box center [41, 8] width 29 height 5
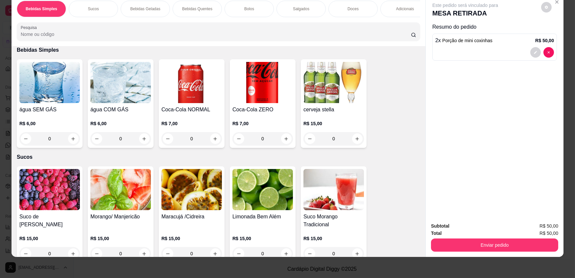
scroll to position [0, 0]
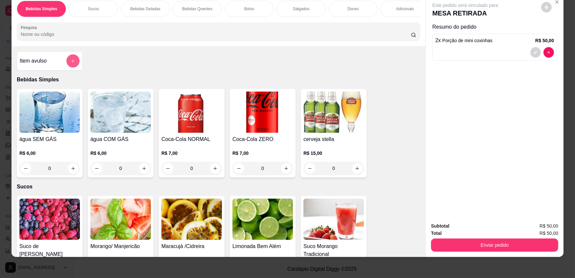
click at [70, 63] on icon "add-separate-item" at bounding box center [72, 61] width 5 height 5
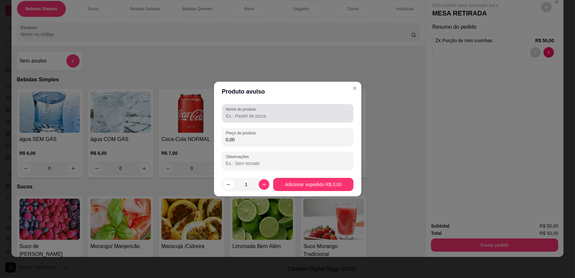
click at [266, 118] on input "Nome do produto" at bounding box center [288, 116] width 124 height 7
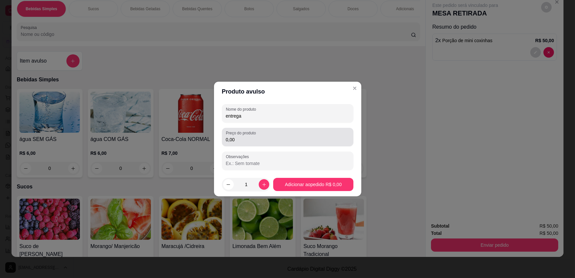
type input "entrega"
click at [263, 137] on input "0,00" at bounding box center [288, 139] width 124 height 7
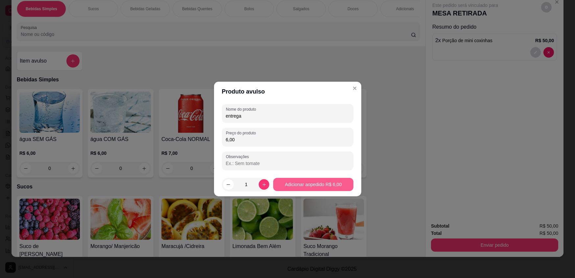
type input "6,00"
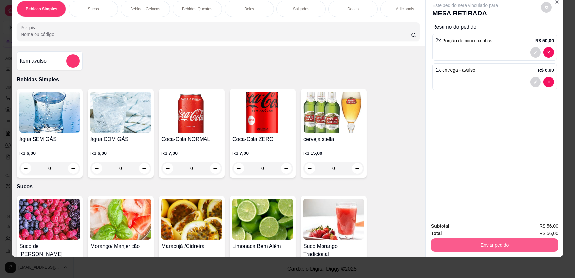
click at [530, 247] on button "Enviar pedido" at bounding box center [494, 244] width 127 height 13
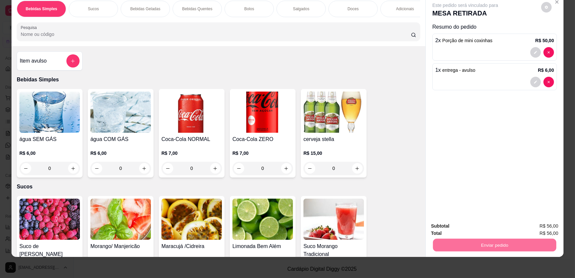
click at [542, 229] on button "Enviar pedido" at bounding box center [542, 228] width 36 height 12
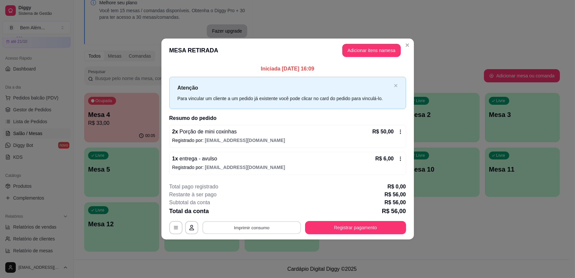
click at [267, 224] on button "Imprimir consumo" at bounding box center [251, 227] width 99 height 13
click at [256, 209] on button "impressao computador" at bounding box center [252, 212] width 48 height 10
click at [265, 227] on button "Imprimir consumo" at bounding box center [251, 227] width 99 height 13
click at [260, 211] on button "impressao computador" at bounding box center [252, 212] width 48 height 10
click at [269, 227] on button "Imprimir consumo" at bounding box center [251, 227] width 99 height 13
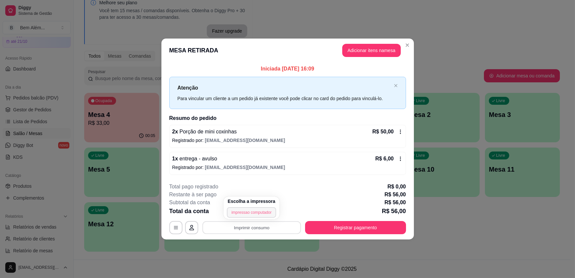
click at [258, 212] on button "impressao computador" at bounding box center [251, 212] width 49 height 11
click at [253, 223] on button "Imprimir consumo" at bounding box center [251, 227] width 99 height 13
click at [252, 212] on button "impressao computador" at bounding box center [252, 212] width 48 height 10
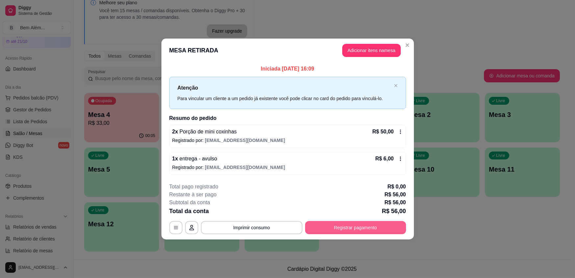
click at [343, 224] on button "Registrar pagamento" at bounding box center [355, 227] width 101 height 13
click at [291, 226] on button "Imprimir consumo" at bounding box center [251, 227] width 99 height 13
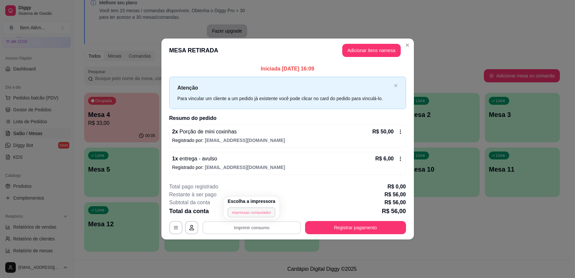
click at [266, 209] on button "impressao computador" at bounding box center [252, 212] width 48 height 10
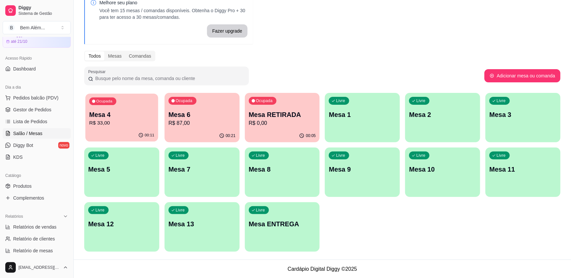
click at [120, 116] on p "Mesa 4" at bounding box center [121, 114] width 65 height 9
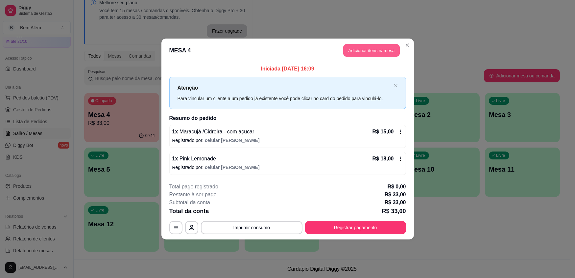
click at [376, 48] on button "Adicionar itens na mesa" at bounding box center [371, 50] width 57 height 13
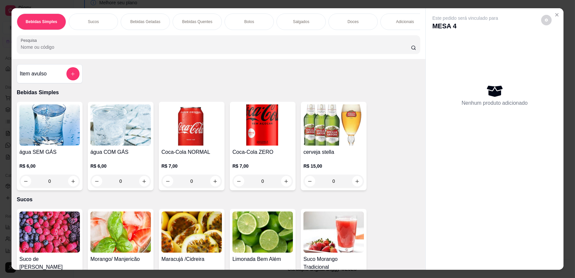
drag, startPoint x: 342, startPoint y: 21, endPoint x: 323, endPoint y: 45, distance: 30.6
click at [345, 25] on div "Doces" at bounding box center [353, 21] width 49 height 16
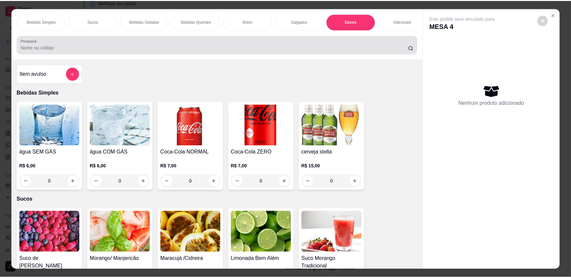
scroll to position [13, 0]
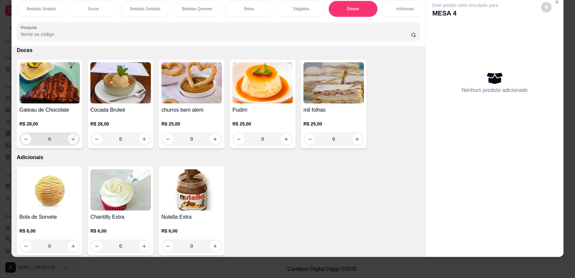
click at [73, 144] on button "increase-product-quantity" at bounding box center [73, 139] width 11 height 11
type input "1"
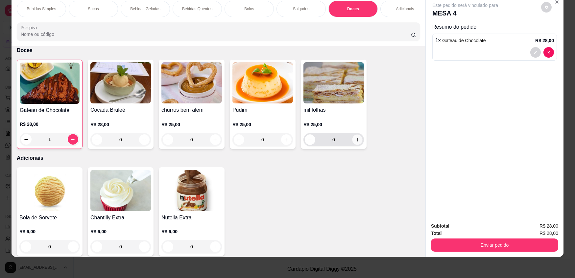
click at [352, 144] on button "increase-product-quantity" at bounding box center [357, 140] width 10 height 10
type input "1"
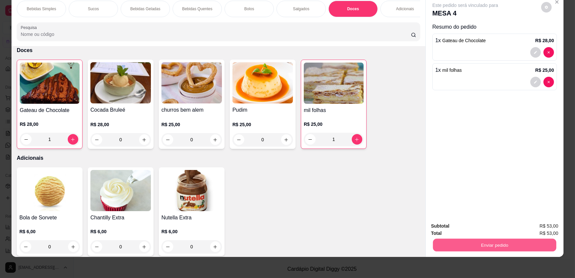
click at [505, 248] on button "Enviar pedido" at bounding box center [494, 244] width 123 height 13
click at [552, 226] on button "Enviar pedido" at bounding box center [541, 228] width 37 height 13
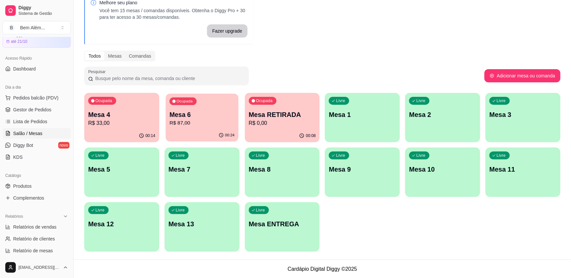
click at [207, 122] on p "R$ 87,00" at bounding box center [201, 123] width 65 height 8
click at [262, 123] on p "R$ 0,00" at bounding box center [282, 123] width 67 height 8
click at [47, 111] on span "Gestor de Pedidos" at bounding box center [32, 109] width 38 height 7
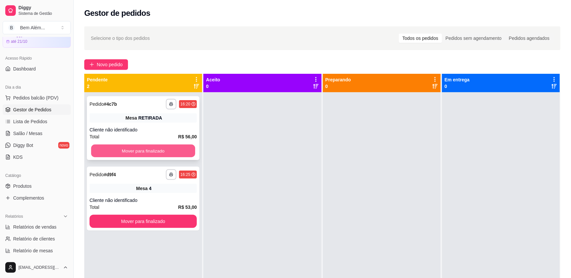
click at [134, 154] on button "Mover para finalizado" at bounding box center [143, 150] width 104 height 13
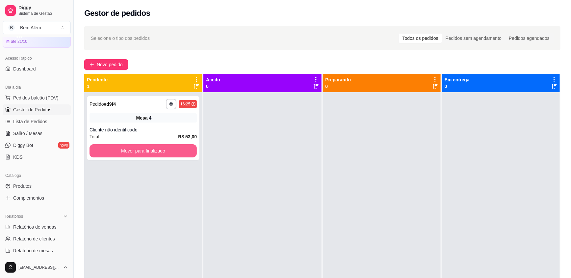
click at [134, 154] on button "Mover para finalizado" at bounding box center [142, 150] width 107 height 13
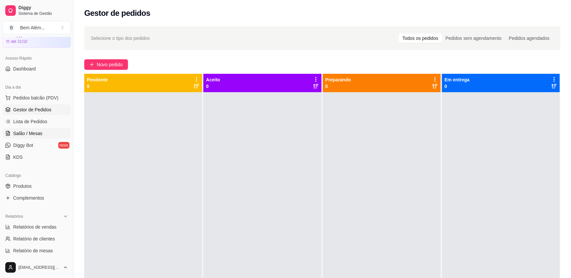
click at [47, 135] on link "Salão / Mesas" at bounding box center [37, 133] width 68 height 11
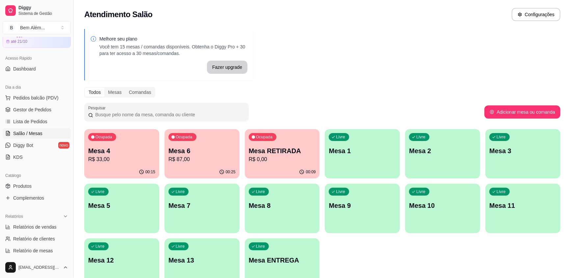
click at [173, 161] on p "R$ 87,00" at bounding box center [201, 159] width 67 height 8
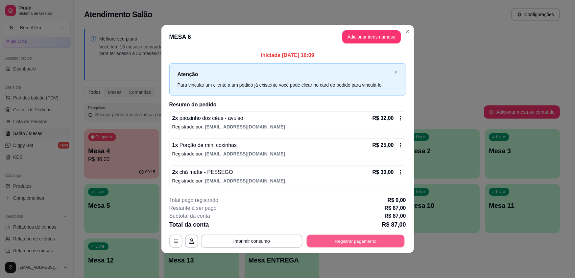
click at [378, 236] on button "Registrar pagamento" at bounding box center [356, 240] width 98 height 13
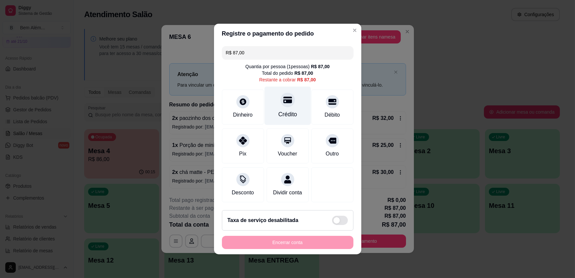
click at [285, 102] on icon at bounding box center [287, 100] width 9 height 7
type input "R$ 0,00"
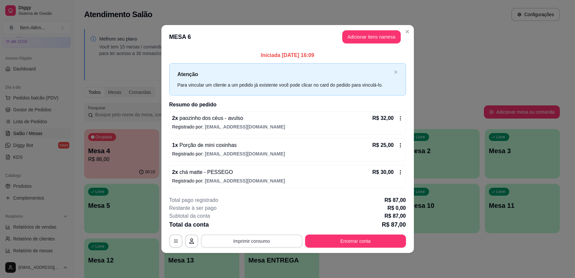
click at [246, 237] on button "Imprimir consumo" at bounding box center [252, 240] width 102 height 13
click at [251, 223] on button "impressao computador" at bounding box center [252, 225] width 48 height 10
click at [332, 239] on button "Encerrar conta" at bounding box center [355, 240] width 101 height 13
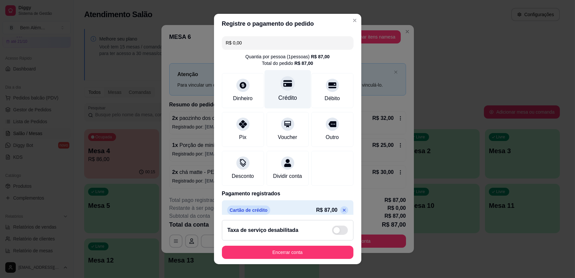
click at [290, 97] on div "Crédito" at bounding box center [288, 89] width 46 height 38
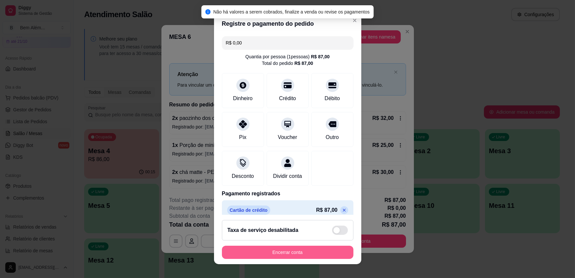
click at [295, 252] on button "Encerrar conta" at bounding box center [288, 251] width 132 height 13
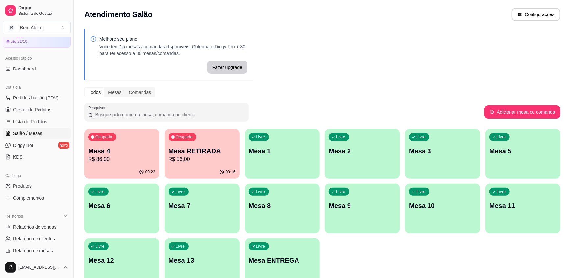
click at [15, 115] on ul "Pedidos balcão (PDV) Gestor de Pedidos Lista de Pedidos Salão / Mesas Diggy Bot…" at bounding box center [37, 127] width 68 height 70
click at [16, 113] on link "Gestor de Pedidos" at bounding box center [37, 109] width 68 height 11
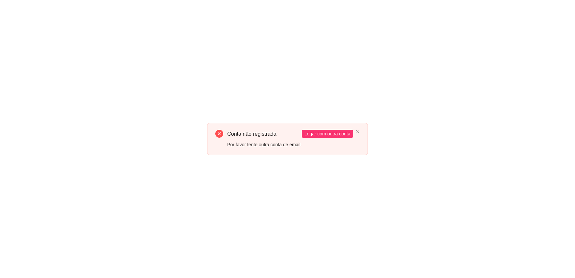
click at [225, 107] on div "Conta não registrada Por favor tente outra conta de email. Logar com outra conta" at bounding box center [287, 139] width 575 height 278
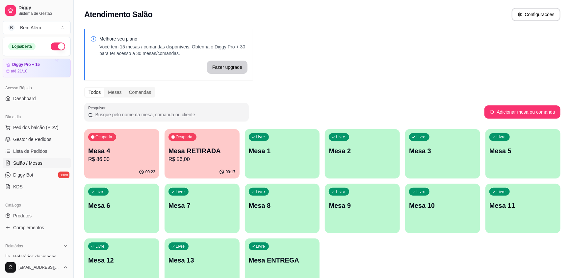
click at [180, 157] on p "R$ 56,00" at bounding box center [201, 159] width 67 height 8
click at [210, 144] on div "Ocupada Mesa RETIRADA R$ 56,00" at bounding box center [202, 147] width 75 height 37
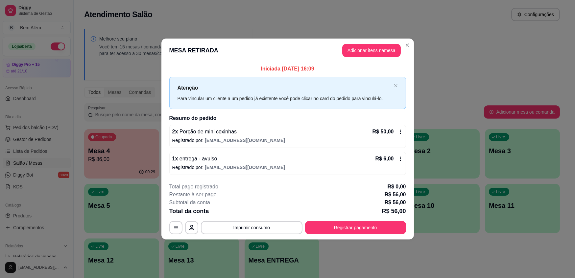
click at [404, 51] on header "MESA RETIRADA Adicionar itens na mesa" at bounding box center [288, 50] width 253 height 24
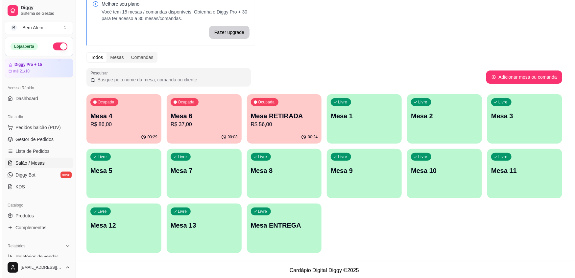
scroll to position [36, 0]
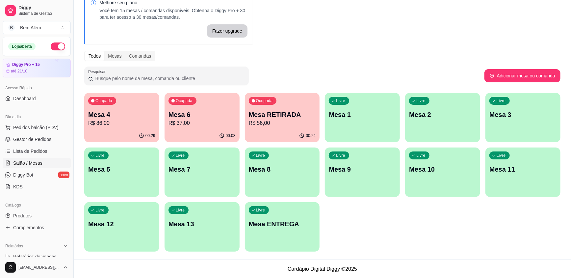
click at [181, 130] on div "00:03" at bounding box center [202, 135] width 75 height 13
click at [372, 187] on div "Livre Mesa 9" at bounding box center [362, 167] width 75 height 41
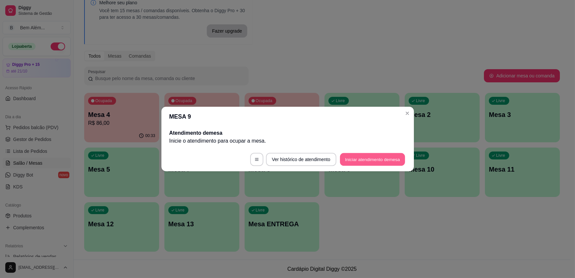
click at [385, 163] on button "Iniciar atendimento de mesa" at bounding box center [372, 159] width 65 height 13
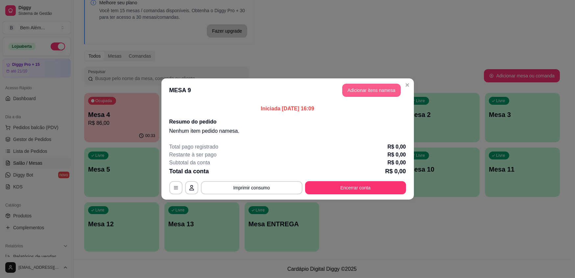
click at [392, 92] on button "Adicionar itens na mesa" at bounding box center [371, 90] width 59 height 13
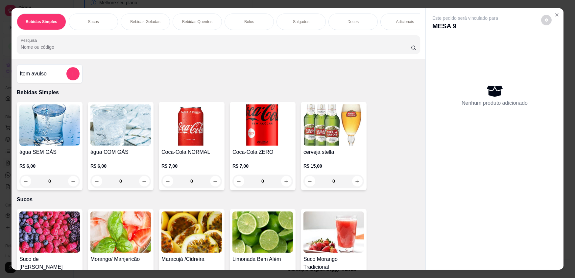
click at [199, 24] on div "Bebidas Quentes" at bounding box center [197, 21] width 49 height 16
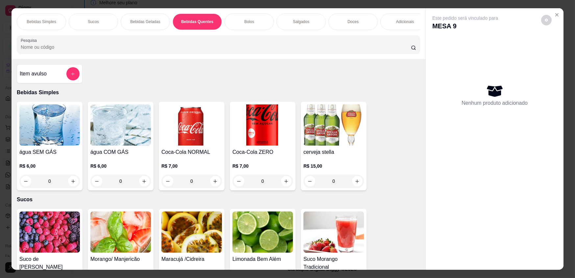
scroll to position [13, 0]
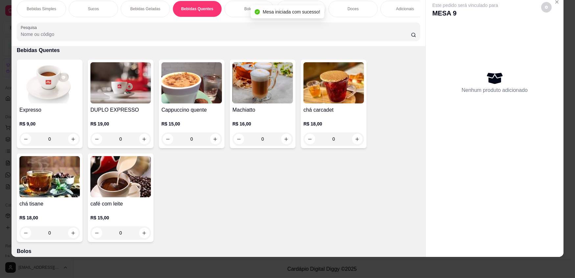
click at [71, 140] on div "0" at bounding box center [49, 138] width 61 height 13
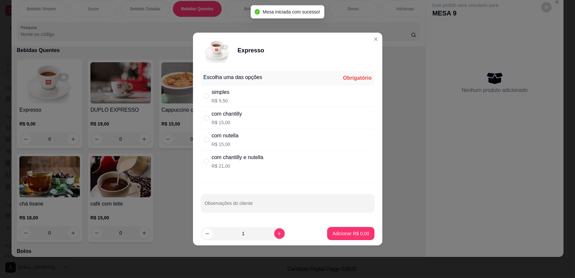
click at [303, 92] on div "simples R$ 9,50" at bounding box center [288, 96] width 174 height 22
radio input "true"
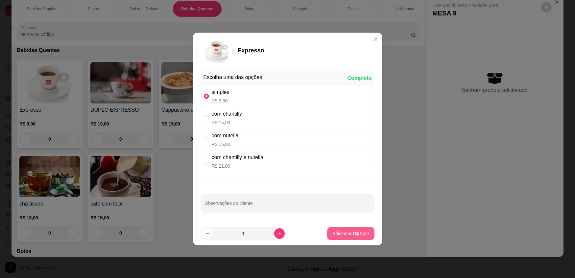
click at [352, 231] on p "Adicionar R$ 9,50" at bounding box center [351, 233] width 37 height 7
type input "1"
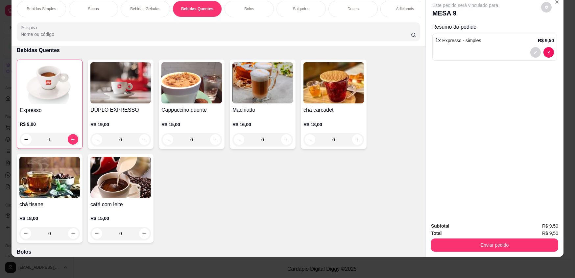
click at [216, 144] on div "0" at bounding box center [192, 139] width 61 height 13
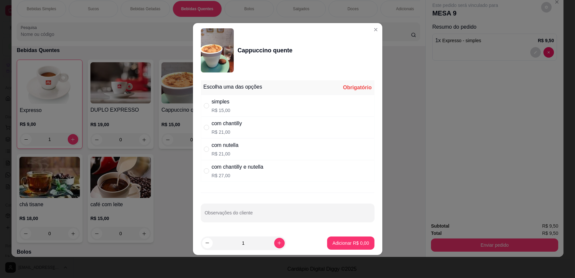
click at [274, 108] on div "simples R$ 15,00" at bounding box center [288, 106] width 174 height 22
radio input "true"
click at [352, 240] on p "Adicionar R$ 15,00" at bounding box center [350, 243] width 38 height 6
type input "1"
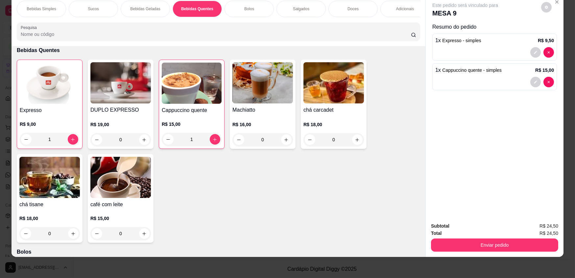
click at [256, 9] on div "Bolos" at bounding box center [249, 9] width 49 height 16
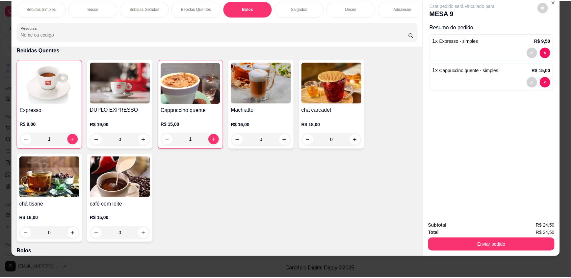
scroll to position [653, 0]
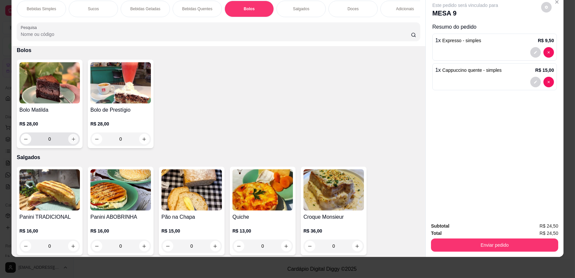
click at [71, 141] on icon "increase-product-quantity" at bounding box center [73, 139] width 5 height 5
type input "1"
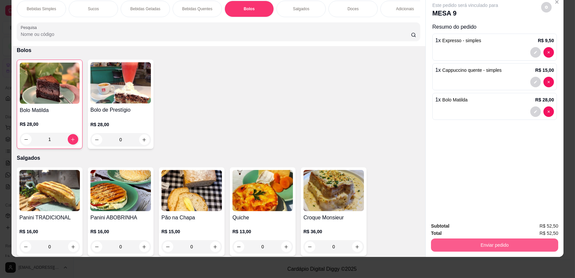
click at [468, 247] on button "Enviar pedido" at bounding box center [494, 244] width 127 height 13
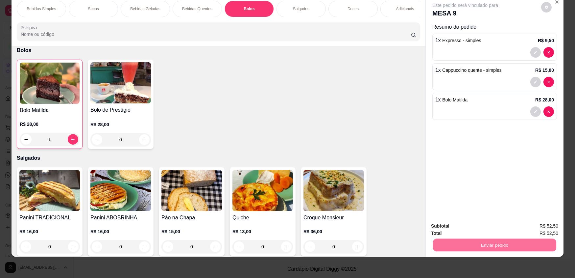
click at [547, 228] on button "Enviar pedido" at bounding box center [541, 228] width 37 height 13
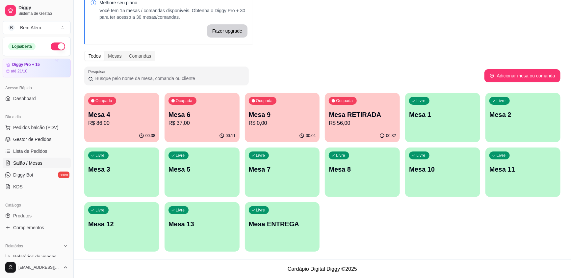
click at [36, 137] on span "Gestor de Pedidos" at bounding box center [32, 139] width 38 height 7
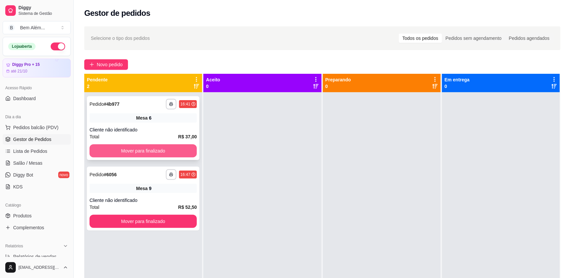
click at [118, 155] on button "Mover para finalizado" at bounding box center [142, 150] width 107 height 13
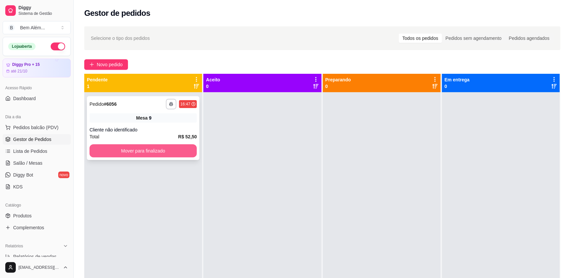
click at [120, 155] on button "Mover para finalizado" at bounding box center [142, 150] width 107 height 13
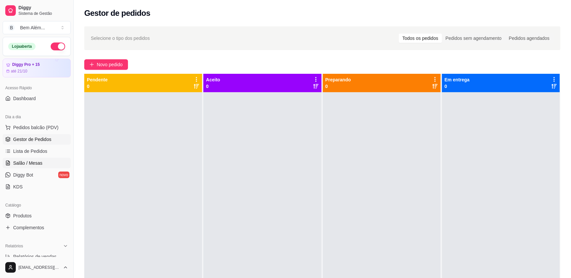
click at [49, 161] on link "Salão / Mesas" at bounding box center [37, 163] width 68 height 11
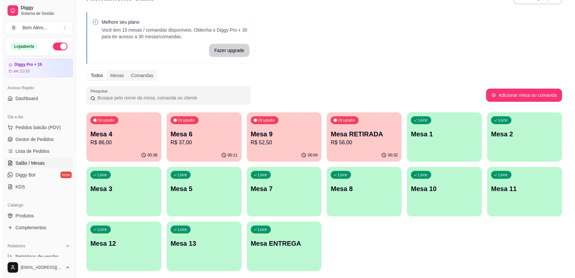
scroll to position [7, 0]
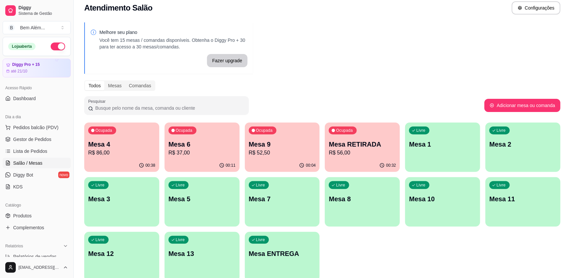
click at [266, 137] on div "Ocupada Mesa 9 R$ 52,50" at bounding box center [282, 140] width 75 height 37
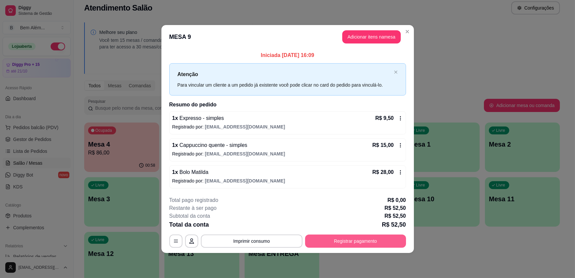
click at [318, 241] on button "Registrar pagamento" at bounding box center [355, 240] width 101 height 13
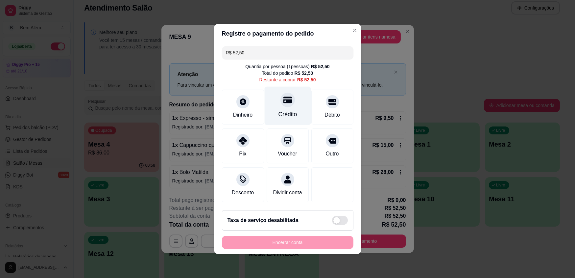
click at [290, 114] on div "Crédito" at bounding box center [287, 114] width 19 height 9
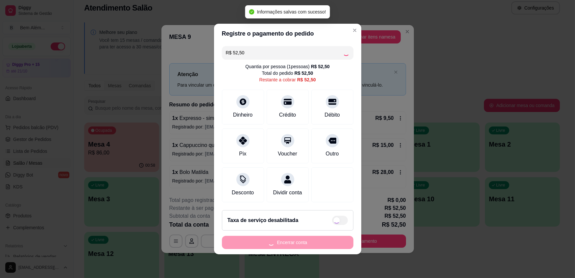
type input "R$ 0,00"
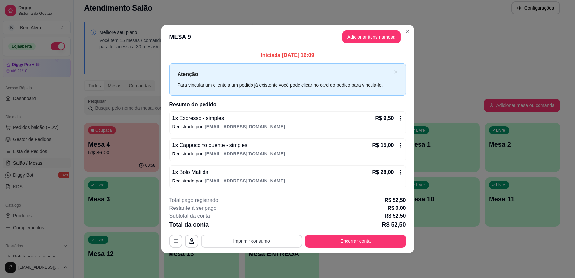
click at [268, 242] on button "Imprimir consumo" at bounding box center [252, 240] width 102 height 13
click at [259, 225] on button "impressao computador" at bounding box center [252, 225] width 48 height 10
click at [130, 237] on div "**********" at bounding box center [287, 139] width 575 height 278
click at [234, 241] on button "Imprimir consumo" at bounding box center [252, 240] width 102 height 13
click at [240, 225] on button "impressao computador" at bounding box center [252, 225] width 48 height 10
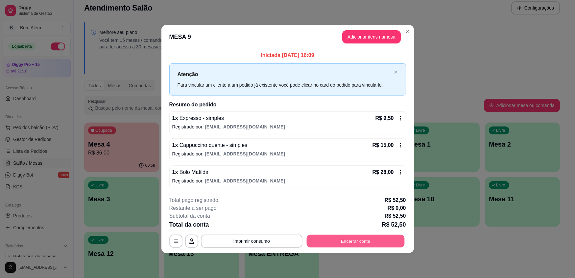
click at [343, 239] on button "Encerrar conta" at bounding box center [356, 240] width 98 height 13
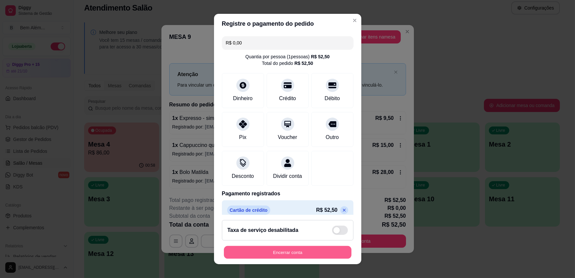
click at [285, 250] on button "Encerrar conta" at bounding box center [288, 251] width 128 height 13
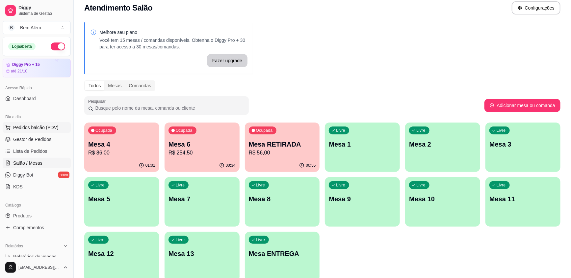
click at [53, 124] on span "Pedidos balcão (PDV)" at bounding box center [35, 127] width 45 height 7
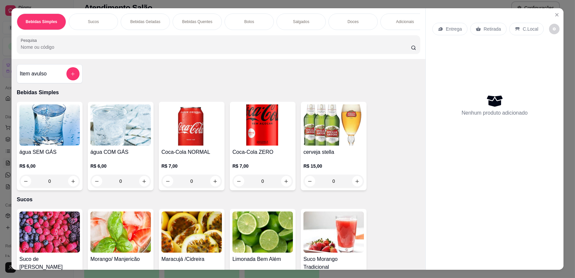
click at [415, 23] on div "Adicionais" at bounding box center [405, 21] width 49 height 16
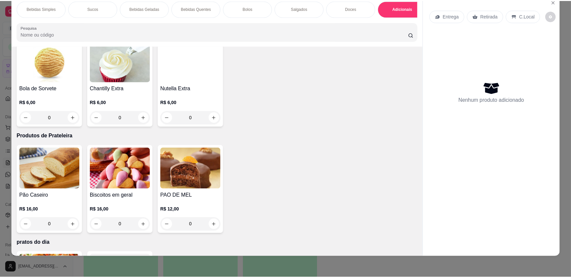
scroll to position [1190, 0]
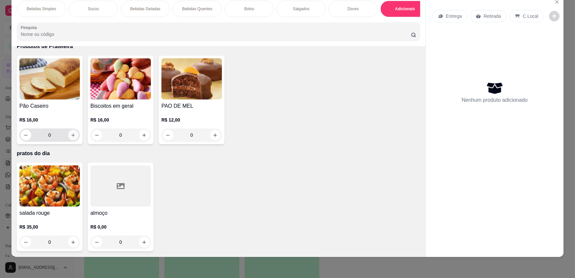
click at [71, 133] on icon "increase-product-quantity" at bounding box center [73, 135] width 5 height 5
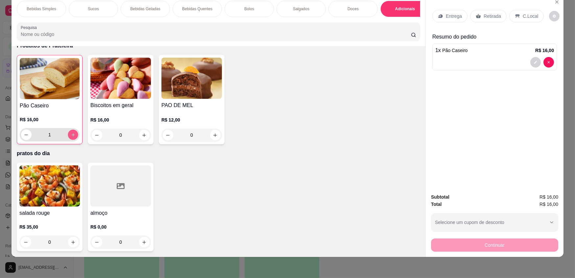
click at [69, 132] on button "increase-product-quantity" at bounding box center [73, 135] width 10 height 10
click at [21, 135] on button "decrease-product-quantity" at bounding box center [26, 135] width 10 height 10
type input "1"
click at [485, 18] on p "Retirada" at bounding box center [492, 16] width 17 height 7
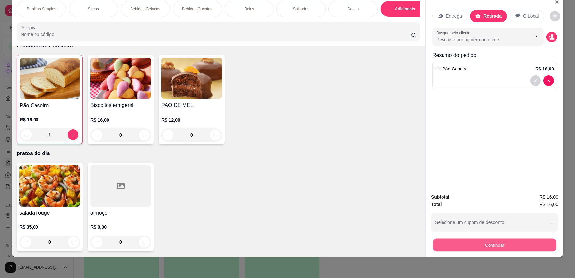
click at [509, 247] on button "Continuar" at bounding box center [494, 244] width 123 height 13
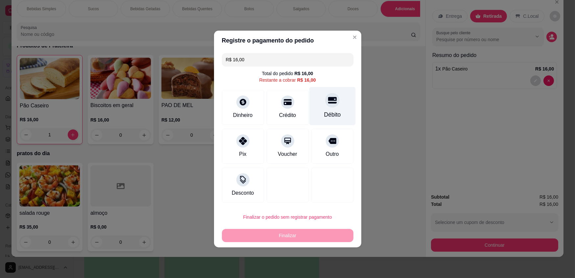
click at [341, 108] on div "Débito" at bounding box center [332, 106] width 46 height 38
type input "R$ 0,00"
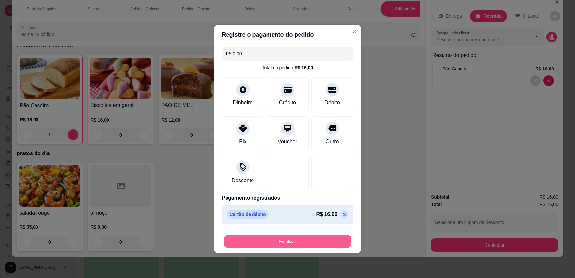
click at [298, 243] on button "Finalizar" at bounding box center [288, 241] width 128 height 13
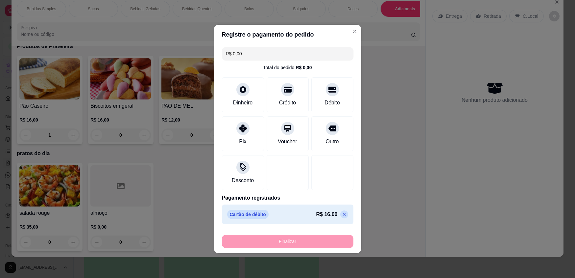
type input "0"
type input "-R$ 16,00"
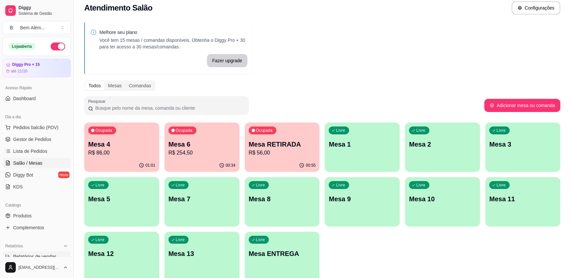
click at [50, 256] on span "Relatórios de vendas" at bounding box center [34, 256] width 43 height 7
select select "ALL"
select select "0"
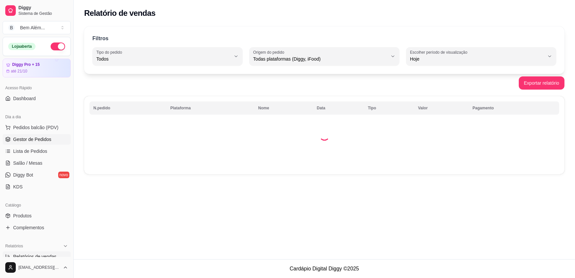
click at [33, 141] on span "Gestor de Pedidos" at bounding box center [32, 139] width 38 height 7
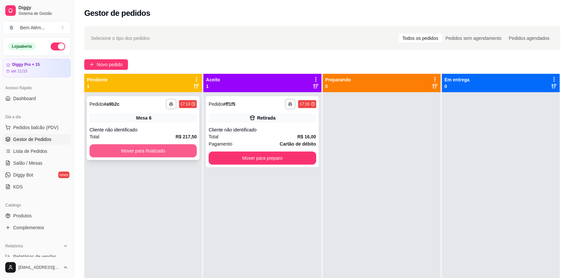
click at [135, 155] on button "Mover para finalizado" at bounding box center [142, 150] width 107 height 13
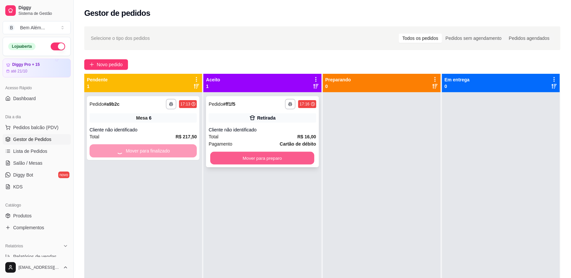
click at [224, 158] on button "Mover para preparo" at bounding box center [262, 158] width 104 height 13
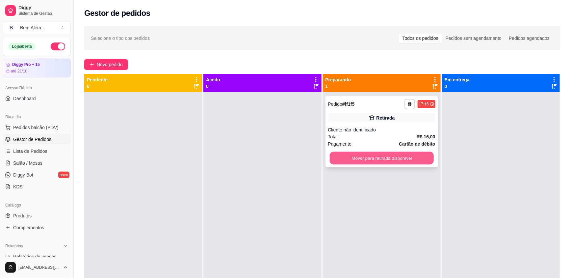
click at [348, 156] on button "Mover para retirada disponível" at bounding box center [381, 158] width 104 height 13
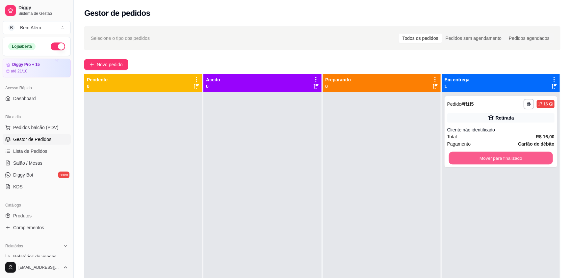
click at [460, 157] on button "Mover para finalizado" at bounding box center [501, 158] width 104 height 13
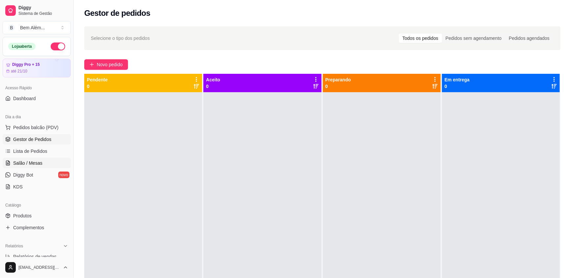
click at [37, 166] on link "Salão / Mesas" at bounding box center [37, 163] width 68 height 11
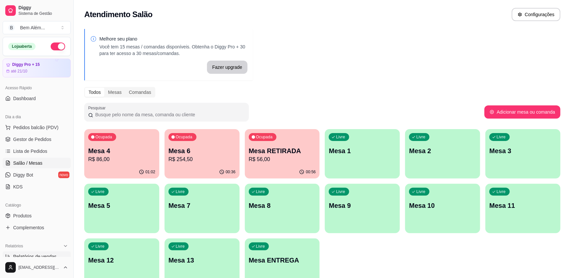
click at [41, 254] on span "Relatórios de vendas" at bounding box center [34, 256] width 43 height 7
select select "ALL"
select select "0"
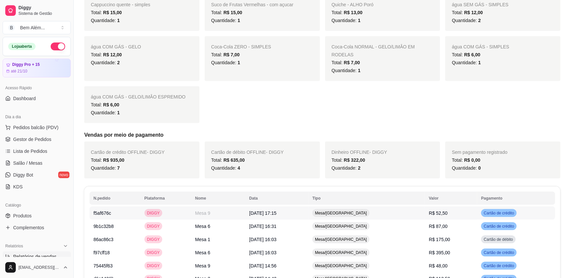
scroll to position [389, 0]
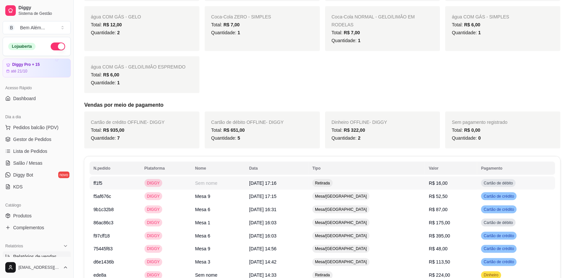
click at [179, 176] on td "DIGGY" at bounding box center [165, 182] width 51 height 13
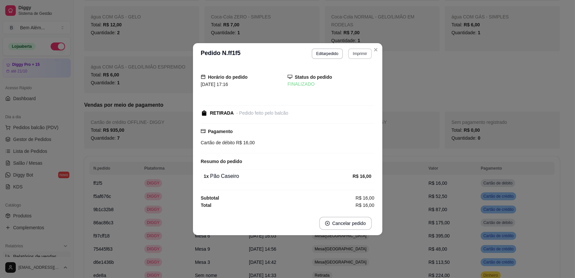
click at [361, 53] on button "Imprimir" at bounding box center [359, 53] width 23 height 11
click at [355, 78] on button "impressao computador" at bounding box center [343, 77] width 49 height 11
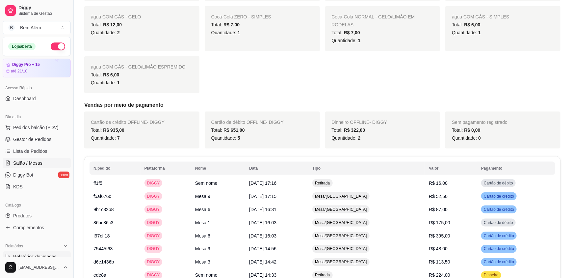
click at [39, 160] on span "Salão / Mesas" at bounding box center [27, 163] width 29 height 7
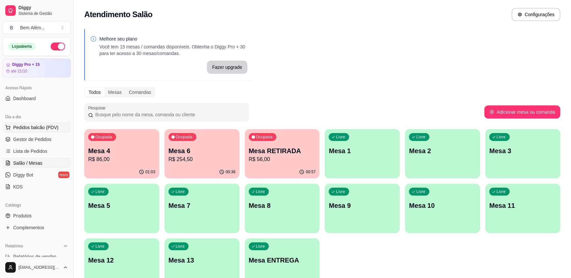
click at [43, 131] on button "Pedidos balcão (PDV)" at bounding box center [37, 127] width 68 height 11
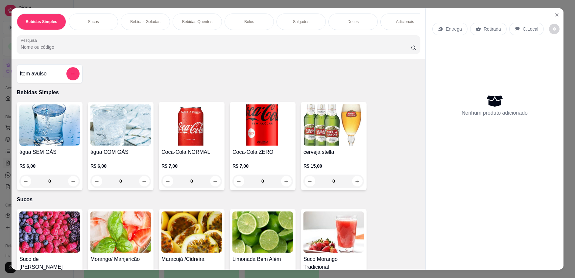
click at [143, 187] on div "0" at bounding box center [120, 180] width 61 height 13
click at [139, 183] on div "0" at bounding box center [120, 180] width 61 height 13
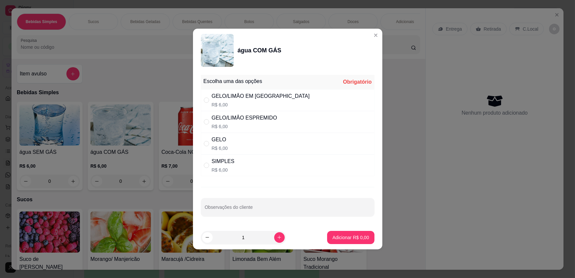
drag, startPoint x: 222, startPoint y: 165, endPoint x: 277, endPoint y: 221, distance: 79.3
click at [222, 164] on div "SIMPLES" at bounding box center [223, 161] width 23 height 8
radio input "true"
click at [277, 237] on icon "increase-product-quantity" at bounding box center [279, 237] width 5 height 5
type input "2"
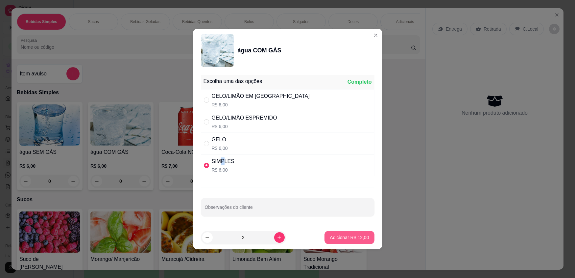
click at [336, 237] on p "Adicionar R$ 12,00" at bounding box center [349, 237] width 39 height 7
type input "2"
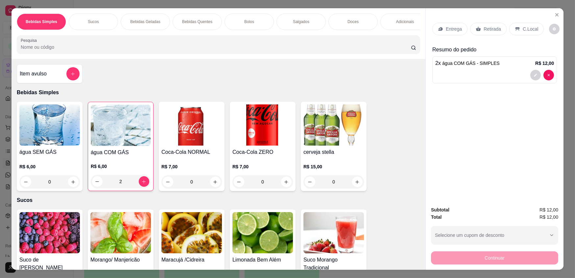
click at [476, 30] on icon at bounding box center [478, 29] width 5 height 4
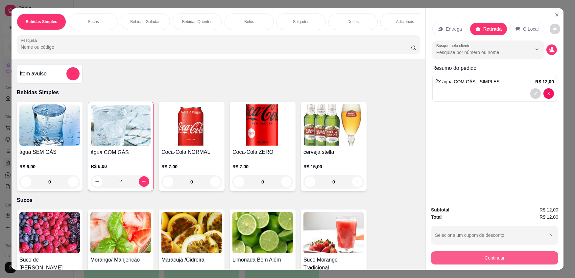
click at [507, 258] on button "Continuar" at bounding box center [494, 257] width 127 height 13
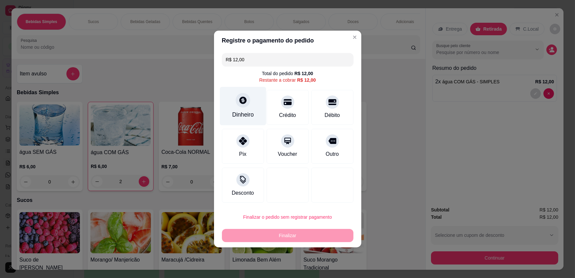
click at [261, 113] on div "Dinheiro" at bounding box center [243, 106] width 46 height 38
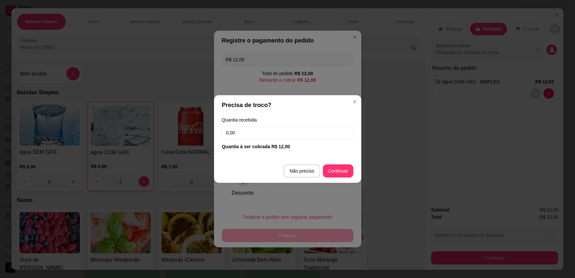
click at [296, 136] on input "0,00" at bounding box center [288, 132] width 132 height 13
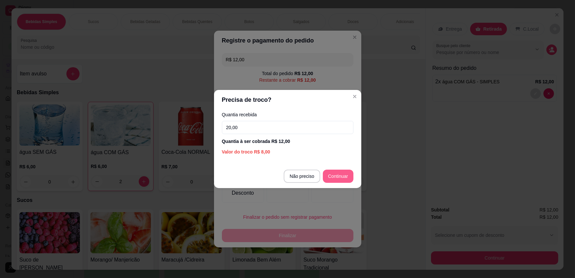
type input "20,00"
type input "R$ 0,00"
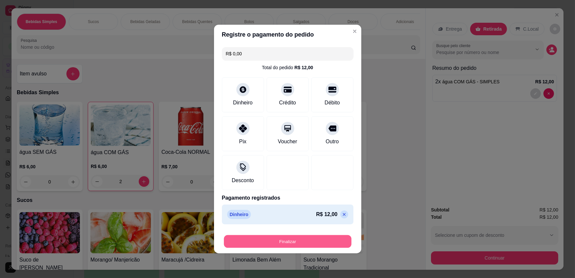
click at [338, 241] on button "Finalizar" at bounding box center [288, 241] width 128 height 13
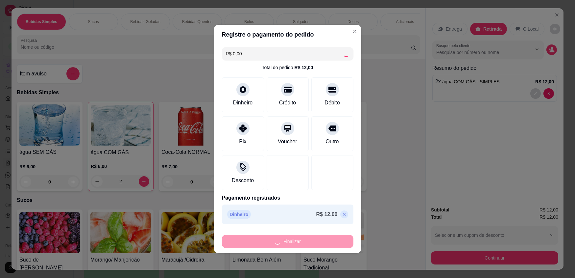
type input "0"
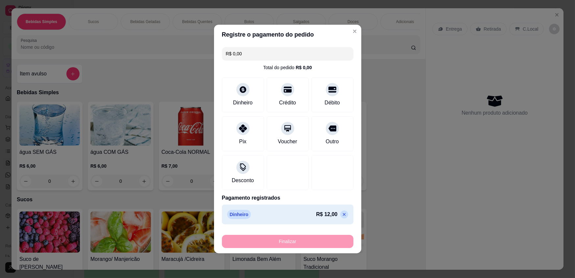
type input "-R$ 12,00"
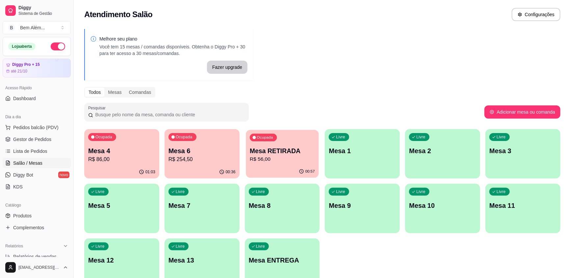
click at [286, 162] on p "R$ 56,00" at bounding box center [282, 159] width 65 height 8
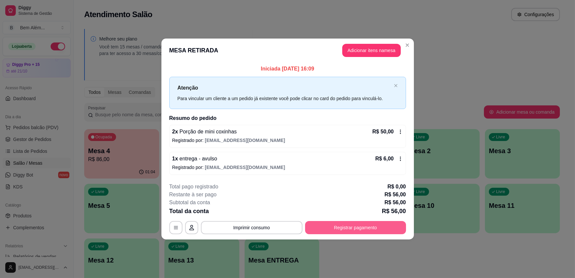
click at [317, 222] on button "Registrar pagamento" at bounding box center [355, 227] width 101 height 13
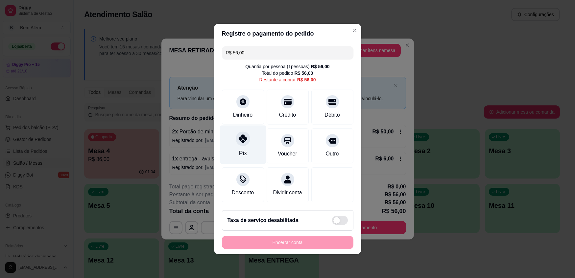
click at [244, 155] on div "Pix" at bounding box center [243, 153] width 8 height 9
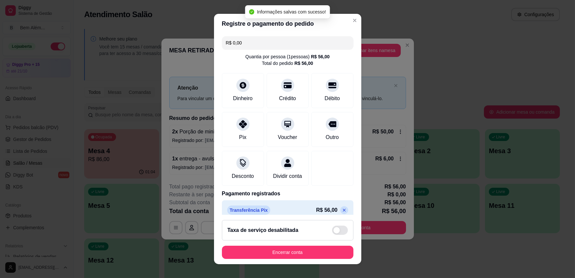
type input "R$ 0,00"
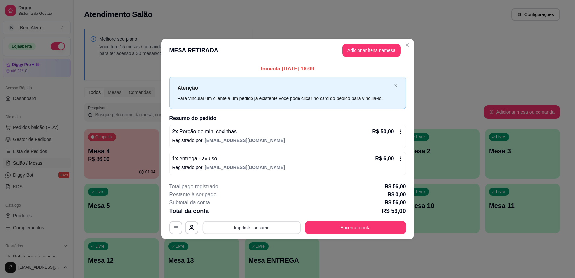
click at [233, 224] on button "Imprimir consumo" at bounding box center [251, 227] width 99 height 13
click at [238, 212] on button "impressao computador" at bounding box center [251, 212] width 49 height 11
click at [316, 229] on button "Encerrar conta" at bounding box center [355, 227] width 101 height 13
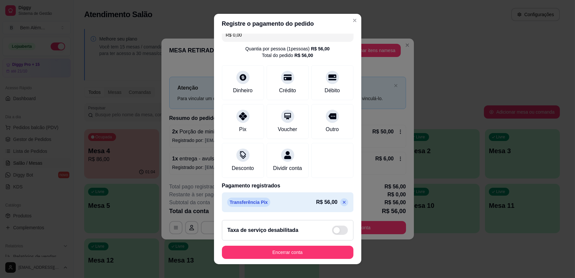
scroll to position [15, 0]
click at [300, 253] on button "Encerrar conta" at bounding box center [288, 251] width 132 height 13
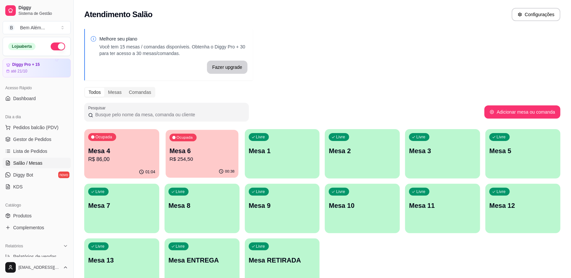
click at [211, 159] on p "R$ 254,50" at bounding box center [201, 159] width 65 height 8
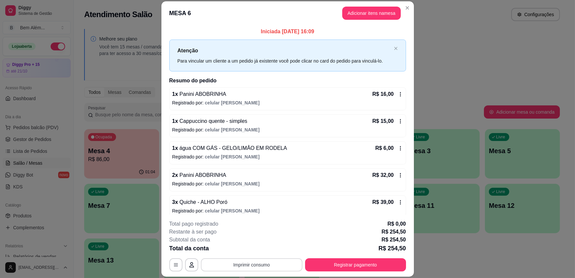
click at [280, 263] on button "Imprimir consumo" at bounding box center [252, 264] width 102 height 13
click at [267, 246] on button "impressao computador" at bounding box center [249, 249] width 49 height 11
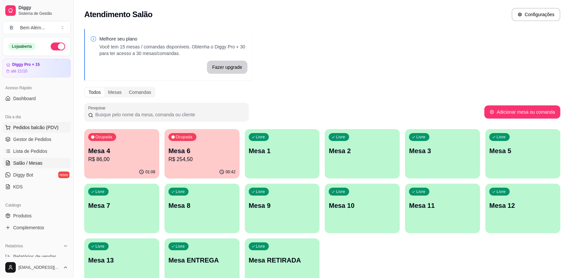
click at [43, 126] on span "Pedidos balcão (PDV)" at bounding box center [35, 127] width 45 height 7
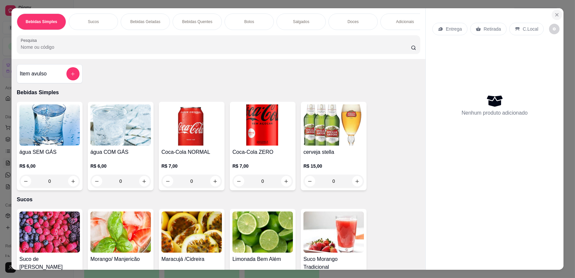
click at [556, 15] on icon "Close" at bounding box center [557, 14] width 3 height 3
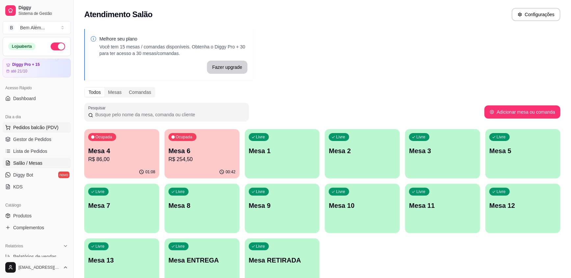
click at [35, 131] on button "Pedidos balcão (PDV)" at bounding box center [37, 127] width 68 height 11
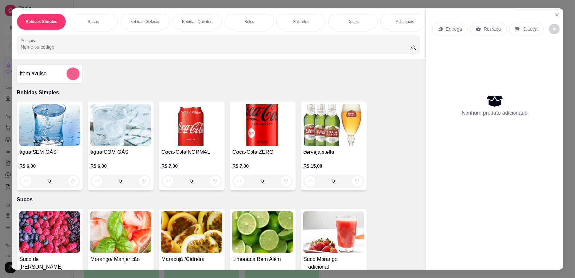
click at [76, 77] on button "add-separate-item" at bounding box center [73, 73] width 13 height 13
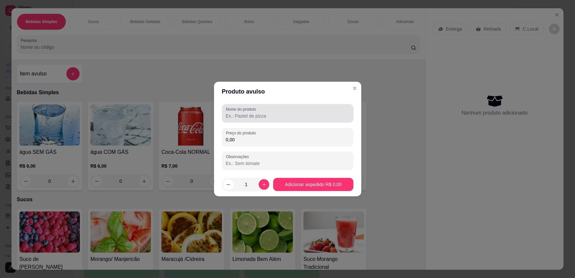
click at [256, 111] on label "Nome do produto" at bounding box center [242, 109] width 33 height 6
click at [256, 113] on input "Nome do produto" at bounding box center [288, 116] width 124 height 7
type input "bolo inteiro Aquele bolo de morango"
click at [243, 138] on input "0,00" at bounding box center [288, 139] width 124 height 7
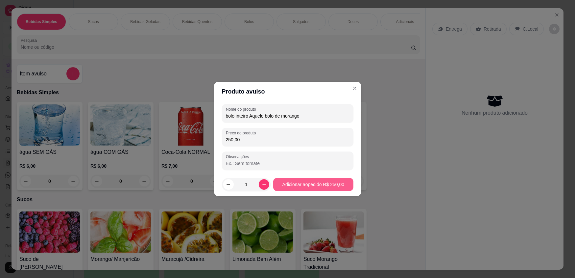
type input "250,00"
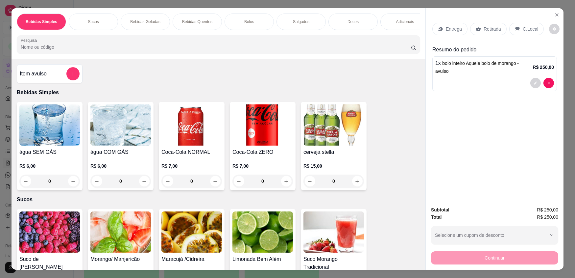
click at [485, 30] on p "Retirada" at bounding box center [492, 29] width 17 height 7
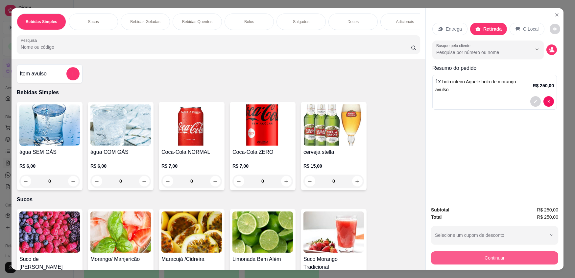
click at [503, 261] on button "Continuar" at bounding box center [494, 257] width 127 height 13
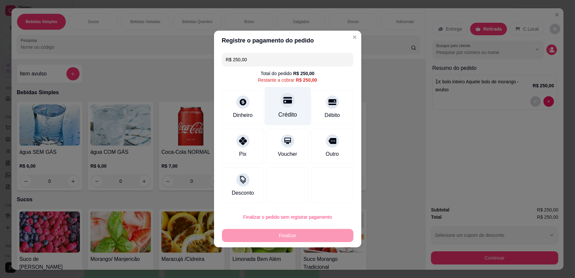
click at [280, 112] on div "Crédito" at bounding box center [287, 114] width 19 height 9
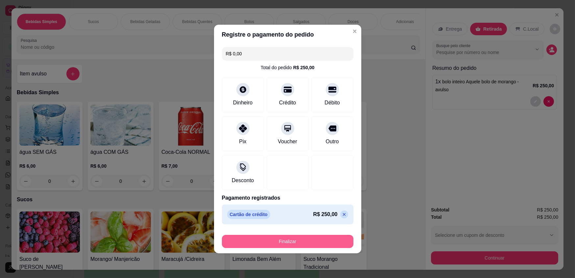
click at [285, 245] on button "Finalizar" at bounding box center [288, 241] width 132 height 13
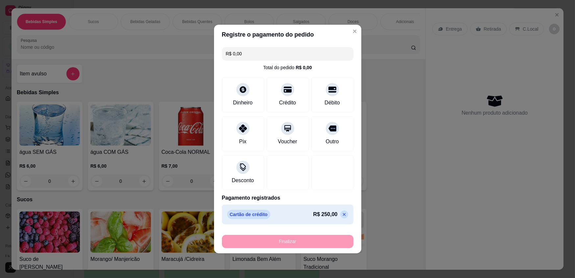
type input "-R$ 250,00"
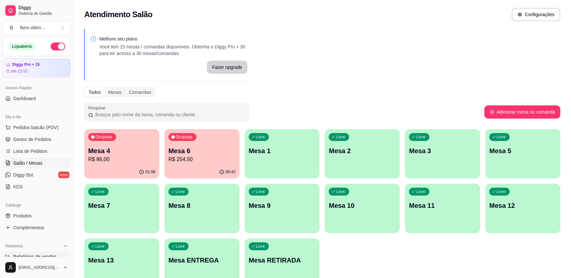
click at [36, 252] on link "Relatórios de vendas" at bounding box center [37, 256] width 68 height 11
select select "ALL"
select select "0"
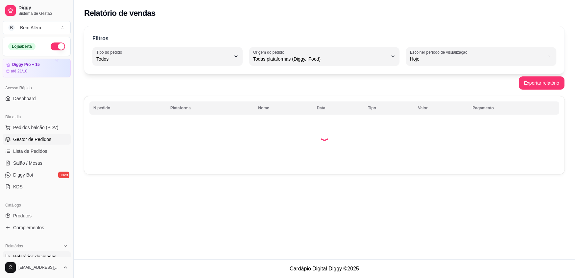
click at [48, 141] on span "Gestor de Pedidos" at bounding box center [32, 139] width 38 height 7
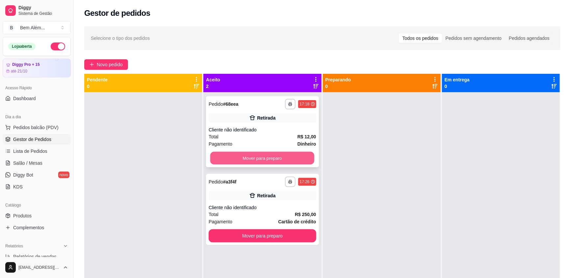
click at [221, 158] on button "Mover para preparo" at bounding box center [262, 158] width 104 height 13
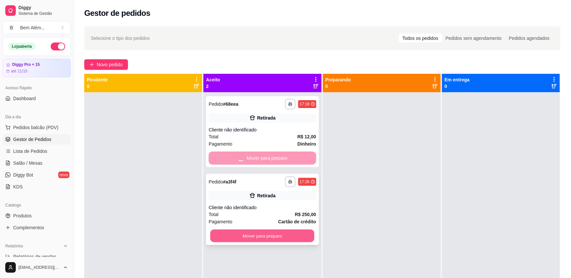
click at [268, 233] on button "Mover para preparo" at bounding box center [262, 235] width 104 height 13
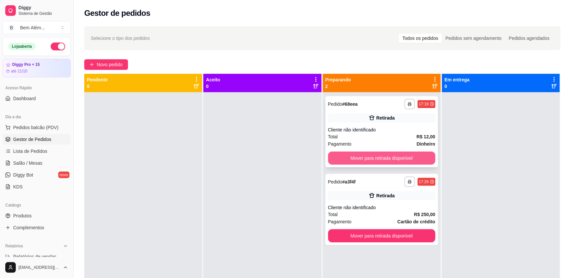
click at [398, 158] on button "Mover para retirada disponível" at bounding box center [381, 157] width 107 height 13
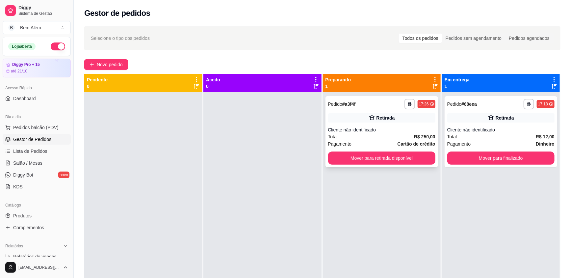
click at [424, 234] on div "**********" at bounding box center [382, 231] width 118 height 278
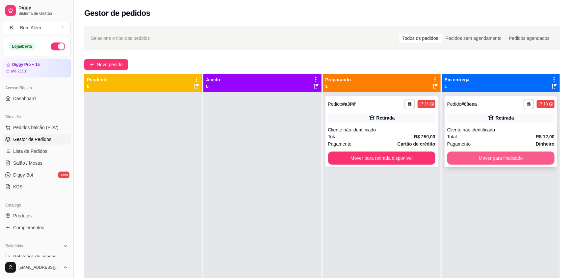
click at [472, 156] on button "Mover para finalizado" at bounding box center [500, 157] width 107 height 13
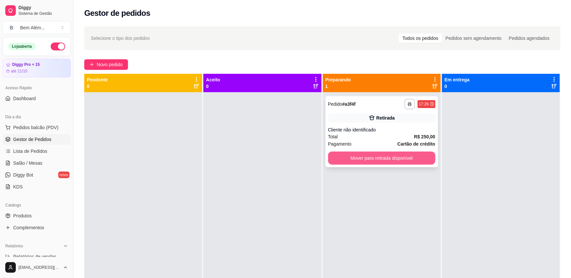
click at [407, 157] on button "Mover para retirada disponível" at bounding box center [381, 157] width 107 height 13
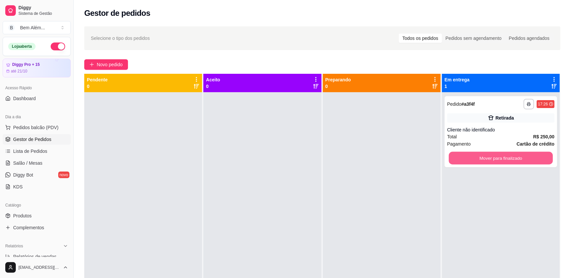
click at [455, 158] on button "Mover para finalizado" at bounding box center [501, 158] width 104 height 13
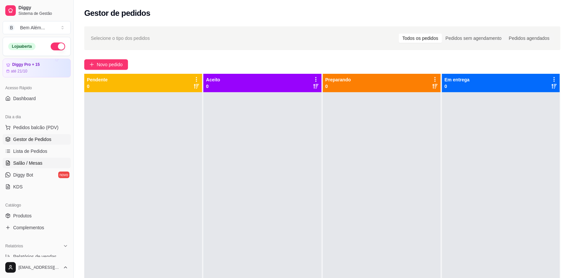
click at [41, 162] on link "Salão / Mesas" at bounding box center [37, 163] width 68 height 11
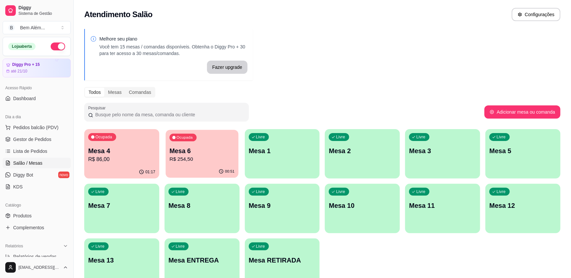
click at [188, 159] on p "R$ 254,50" at bounding box center [201, 159] width 65 height 8
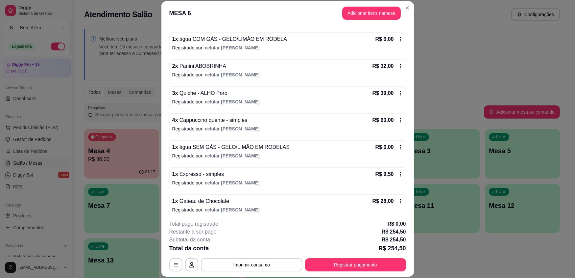
scroll to position [119, 0]
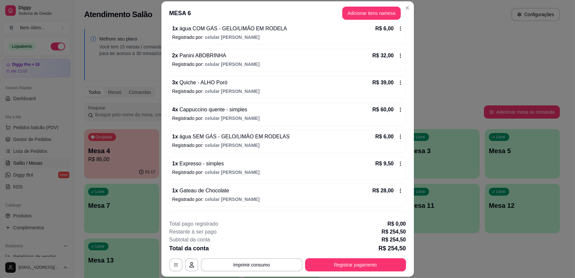
click at [214, 167] on div "1 x Expresso - simples R$ 9,50 Registrado por: celular alex" at bounding box center [287, 168] width 237 height 23
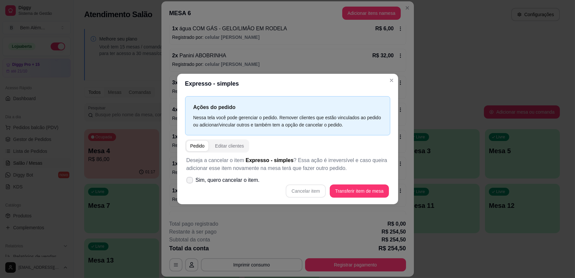
click at [225, 181] on span "Sim, quero cancelar o item." at bounding box center [228, 180] width 64 height 8
click at [190, 181] on input "Sim, quero cancelar o item." at bounding box center [188, 183] width 4 height 4
checkbox input "true"
click at [316, 192] on button "Cancelar item" at bounding box center [306, 191] width 39 height 13
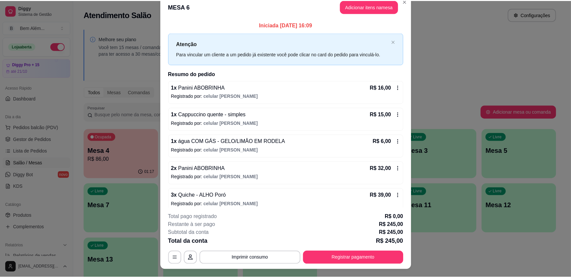
scroll to position [0, 0]
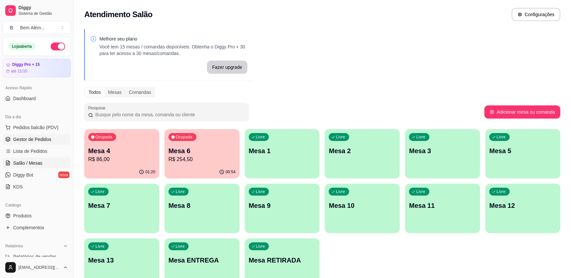
click at [40, 135] on link "Gestor de Pedidos" at bounding box center [37, 139] width 68 height 11
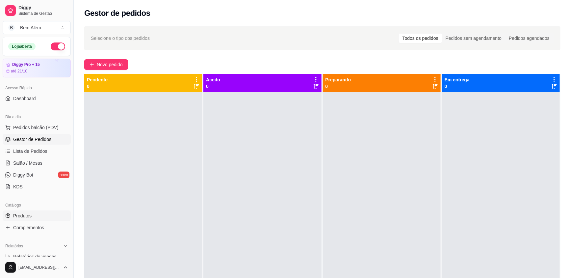
click at [45, 214] on link "Produtos" at bounding box center [37, 215] width 68 height 11
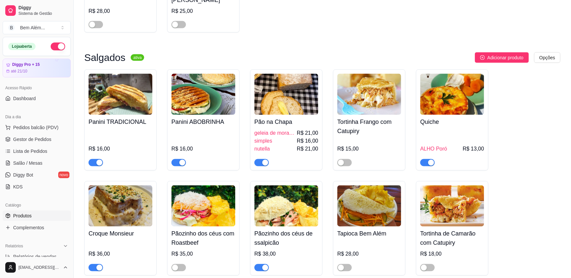
scroll to position [1884, 0]
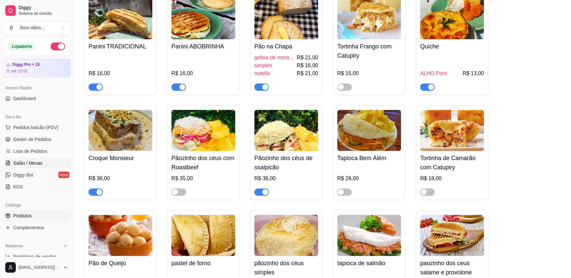
click at [37, 162] on span "Salão / Mesas" at bounding box center [27, 163] width 29 height 7
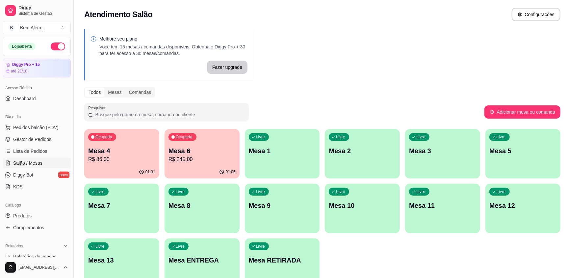
drag, startPoint x: 44, startPoint y: 163, endPoint x: 5, endPoint y: 163, distance: 38.5
click at [5, 163] on icon at bounding box center [7, 162] width 5 height 5
click at [104, 154] on p "Mesa 4" at bounding box center [121, 150] width 65 height 9
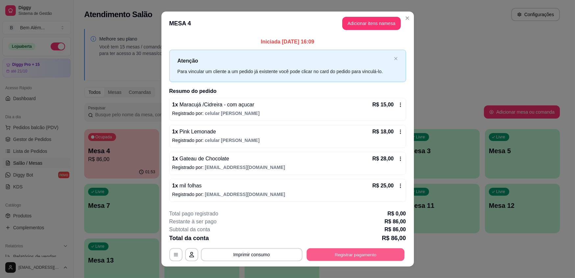
click at [319, 254] on button "Registrar pagamento" at bounding box center [356, 254] width 98 height 13
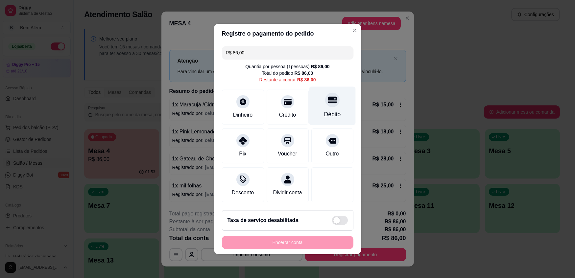
click at [337, 114] on div "Débito" at bounding box center [332, 106] width 46 height 38
type input "R$ 0,00"
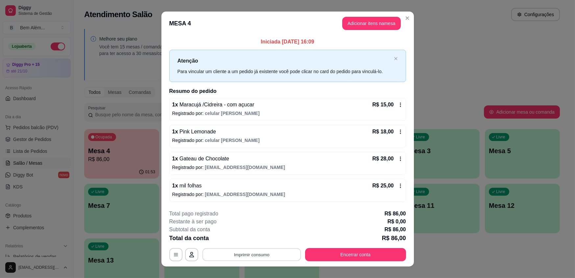
click at [256, 254] on button "Imprimir consumo" at bounding box center [251, 254] width 99 height 13
click at [250, 239] on button "impressao computador" at bounding box center [249, 239] width 48 height 10
click at [342, 252] on button "Encerrar conta" at bounding box center [355, 254] width 101 height 13
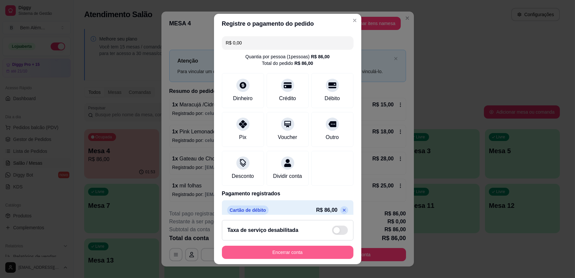
click at [309, 248] on button "Encerrar conta" at bounding box center [288, 251] width 132 height 13
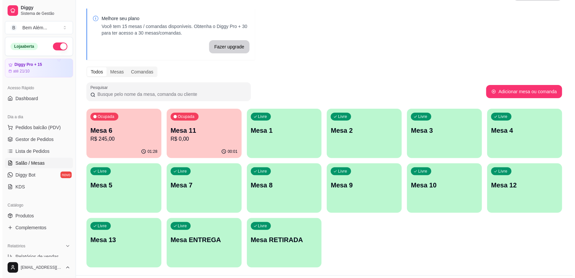
scroll to position [36, 0]
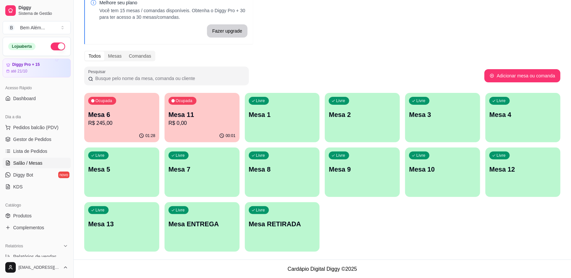
click at [291, 224] on p "Mesa RETIRADA" at bounding box center [282, 223] width 67 height 9
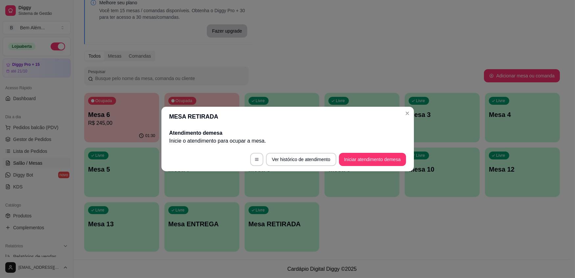
click at [398, 154] on button "Iniciar atendimento de mesa" at bounding box center [372, 159] width 67 height 13
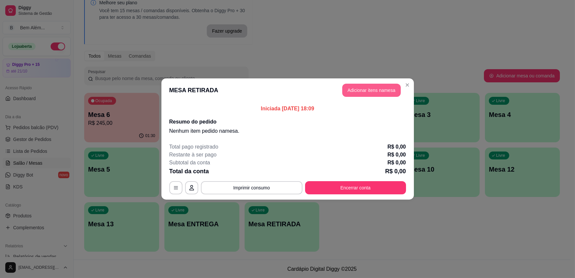
click at [388, 86] on button "Adicionar itens na mesa" at bounding box center [371, 90] width 59 height 13
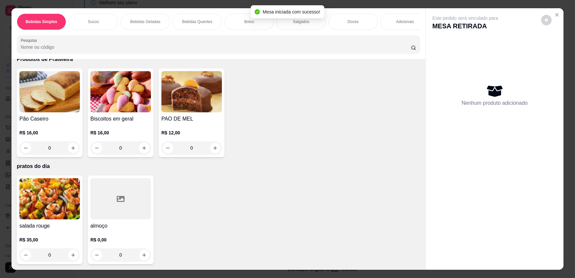
scroll to position [13, 0]
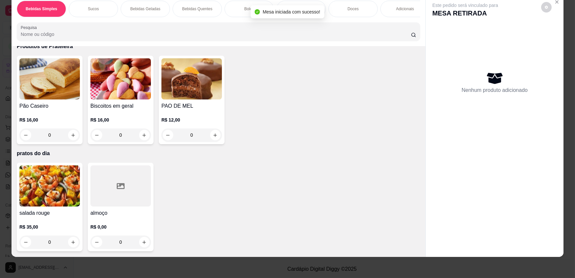
click at [138, 219] on div "R$ 0,00 0" at bounding box center [120, 233] width 61 height 32
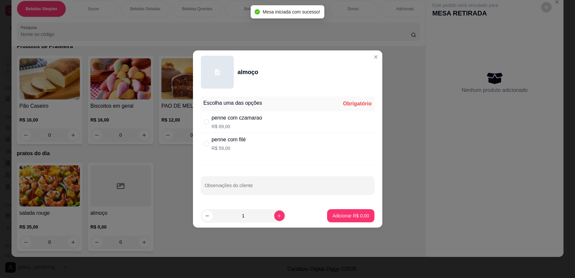
click at [248, 146] on div "penne com filé R$ 59,00" at bounding box center [288, 144] width 174 height 22
radio input "true"
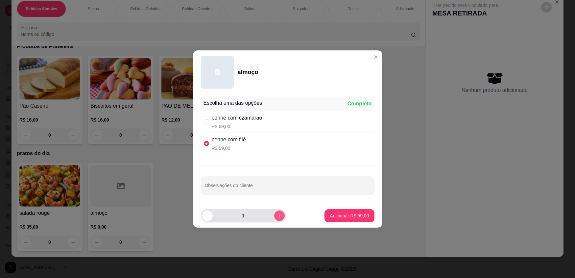
click at [274, 214] on button "increase-product-quantity" at bounding box center [279, 215] width 11 height 11
click at [274, 214] on button "increase-product-quantity" at bounding box center [279, 215] width 10 height 10
click at [206, 216] on icon "decrease-product-quantity" at bounding box center [207, 215] width 5 height 5
type input "3"
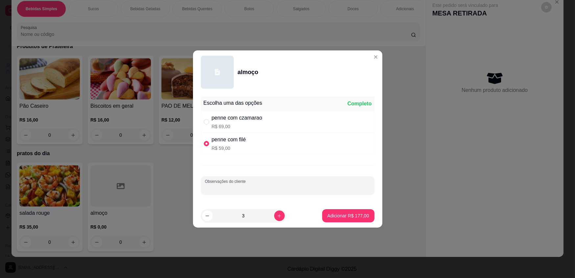
click at [228, 185] on div "Observações do cliente" at bounding box center [288, 185] width 174 height 18
type input "1 com molho branco"
click at [361, 214] on p "Adicionar R$ 177,00" at bounding box center [349, 215] width 42 height 7
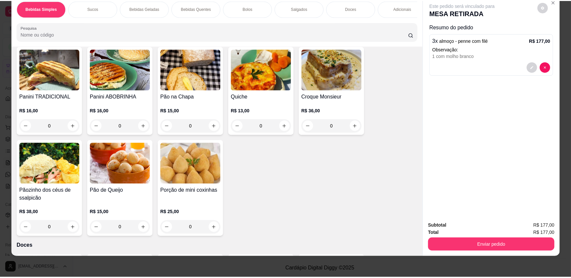
scroll to position [771, 0]
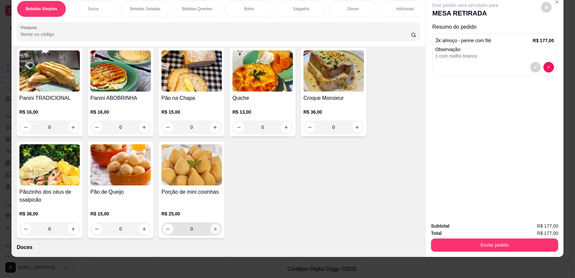
click at [214, 231] on icon "increase-product-quantity" at bounding box center [215, 228] width 5 height 5
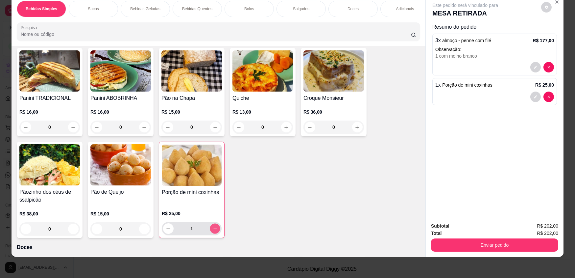
click at [214, 231] on icon "increase-product-quantity" at bounding box center [215, 228] width 5 height 5
type input "2"
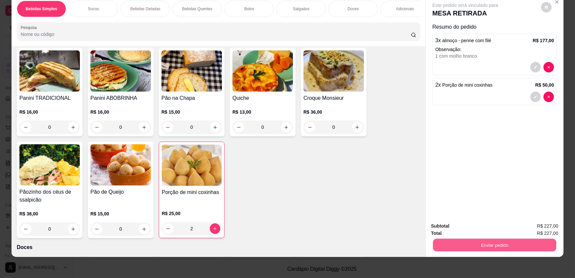
click at [486, 246] on button "Enviar pedido" at bounding box center [494, 244] width 123 height 13
click at [547, 227] on button "Enviar pedido" at bounding box center [541, 228] width 37 height 13
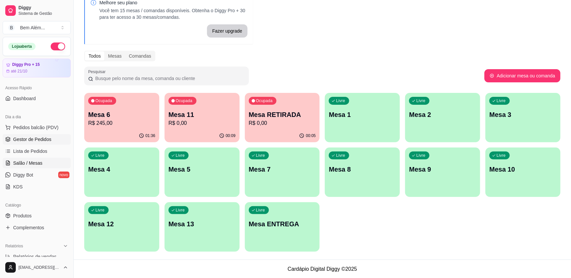
click at [56, 137] on link "Gestor de Pedidos" at bounding box center [37, 139] width 68 height 11
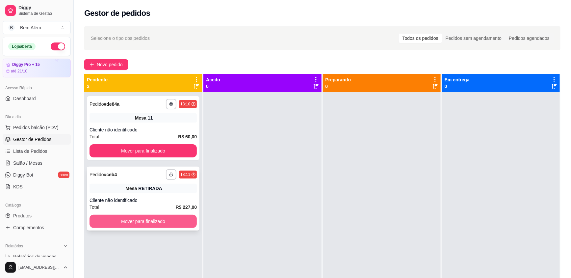
click at [112, 220] on button "Mover para finalizado" at bounding box center [142, 221] width 107 height 13
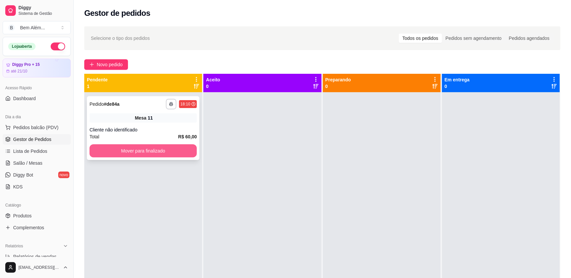
click at [135, 154] on button "Mover para finalizado" at bounding box center [142, 150] width 107 height 13
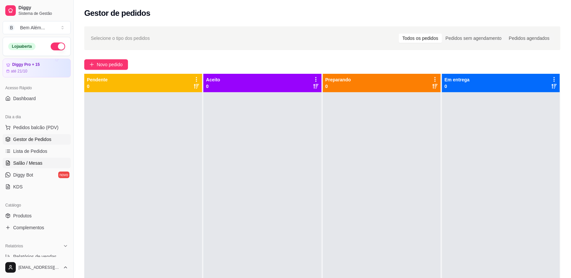
click at [48, 161] on link "Salão / Mesas" at bounding box center [37, 163] width 68 height 11
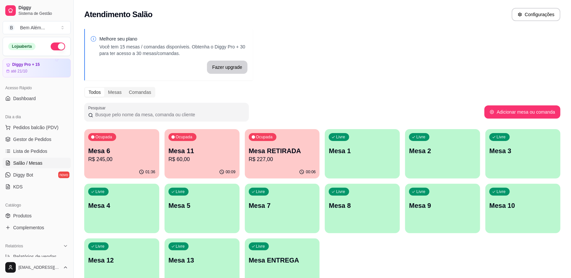
click at [105, 158] on p "R$ 245,00" at bounding box center [121, 159] width 67 height 8
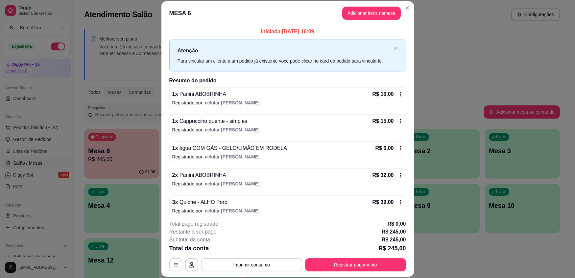
click at [223, 193] on div "1 x Panini ABOBRINHA R$ 16,00 Registrado por: celular alex 1 x Cappuccino quent…" at bounding box center [287, 220] width 237 height 266
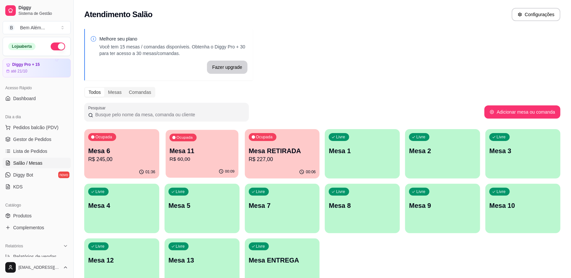
click at [181, 165] on div "Ocupada Mesa 11 R$ 60,00" at bounding box center [201, 148] width 73 height 36
click at [260, 178] on div "Ocupada Mesa 6 R$ 245,00 01:36 Ocupada Mesa 11 R$ 60,00 00:09 Ocupada Mesa RETI…" at bounding box center [322, 208] width 476 height 159
click at [284, 171] on div "00:06" at bounding box center [282, 171] width 75 height 13
click at [46, 254] on span "Relatórios de vendas" at bounding box center [34, 256] width 43 height 7
select select "ALL"
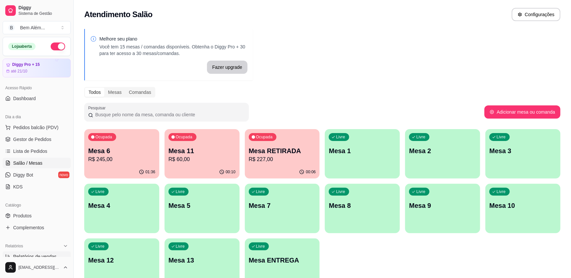
select select "ALL"
select select "0"
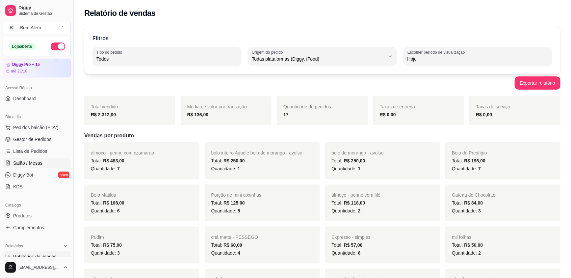
click at [40, 165] on span "Salão / Mesas" at bounding box center [27, 163] width 29 height 7
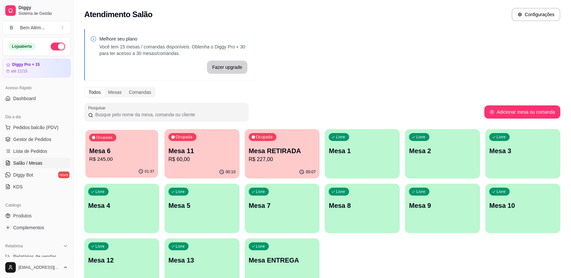
click at [135, 162] on p "R$ 245,00" at bounding box center [121, 159] width 65 height 8
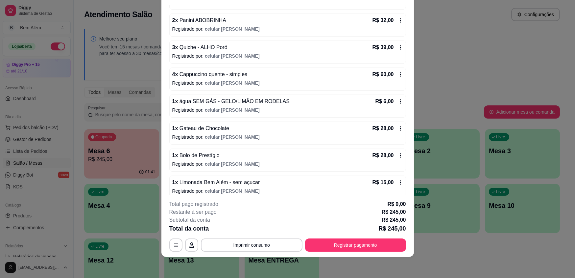
scroll to position [149, 0]
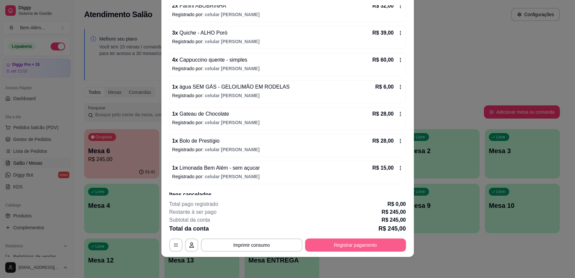
click at [359, 243] on button "Registrar pagamento" at bounding box center [355, 244] width 101 height 13
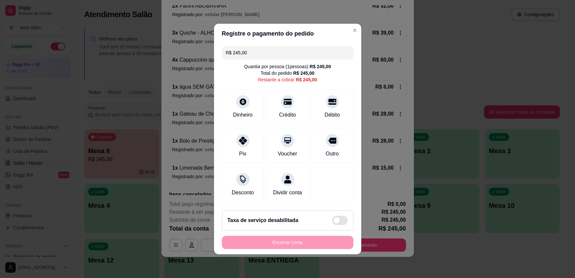
drag, startPoint x: 265, startPoint y: 51, endPoint x: 190, endPoint y: 61, distance: 76.2
click at [190, 61] on div "Registre o pagamento do pedido R$ 245,00 Quantia por pessoa ( 1 pessoas) R$ 245…" at bounding box center [287, 139] width 575 height 278
click at [326, 116] on div "Débito" at bounding box center [332, 114] width 17 height 9
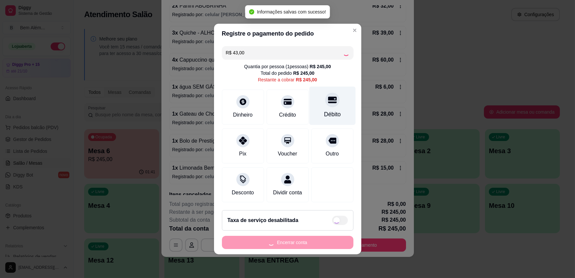
type input "R$ 202,00"
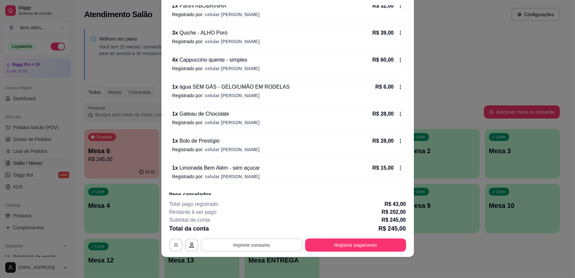
click at [286, 245] on button "Imprimir consumo" at bounding box center [252, 244] width 102 height 13
click at [268, 230] on button "impressao computador" at bounding box center [249, 229] width 49 height 11
click at [364, 247] on button "Registrar pagamento" at bounding box center [355, 244] width 101 height 13
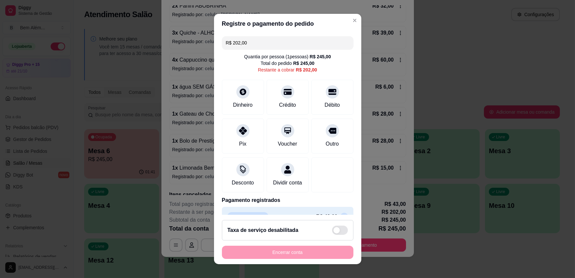
drag, startPoint x: 250, startPoint y: 43, endPoint x: 170, endPoint y: 43, distance: 79.9
click at [170, 43] on div "Registre o pagamento do pedido R$ 202,00 Quantia por pessoa ( 1 pessoas) R$ 245…" at bounding box center [287, 139] width 575 height 278
click at [324, 103] on div "Débito" at bounding box center [332, 104] width 17 height 9
drag, startPoint x: 258, startPoint y: 43, endPoint x: 191, endPoint y: 35, distance: 67.6
click at [191, 35] on div "Registre o pagamento do pedido R$ 171,00 Quantia por pessoa ( 1 pessoas) R$ 245…" at bounding box center [287, 139] width 575 height 278
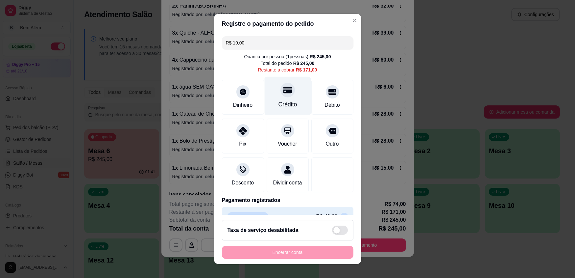
click at [285, 102] on div "Crédito" at bounding box center [287, 104] width 19 height 9
drag, startPoint x: 270, startPoint y: 45, endPoint x: 209, endPoint y: 48, distance: 61.3
click at [209, 48] on div "Registre o pagamento do pedido R$ 152,00 Quantia por pessoa ( 1 pessoas) R$ 245…" at bounding box center [287, 139] width 575 height 278
click at [287, 102] on div "Crédito" at bounding box center [287, 104] width 19 height 9
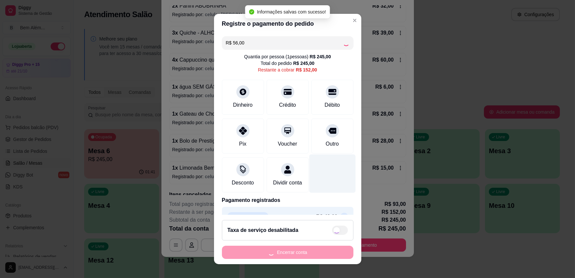
type input "R$ 96,00"
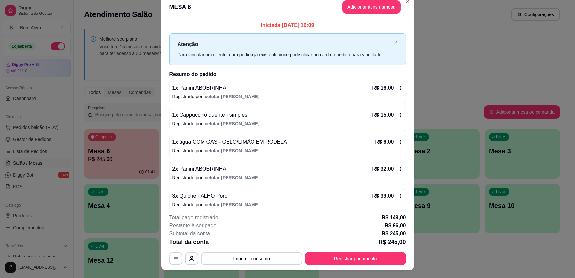
scroll to position [0, 0]
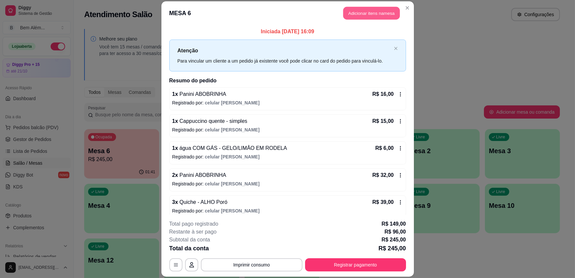
click at [343, 18] on button "Adicionar itens na mesa" at bounding box center [371, 13] width 57 height 13
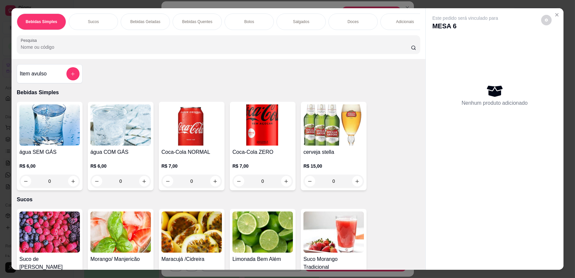
click at [334, 21] on div "Doces" at bounding box center [353, 21] width 49 height 16
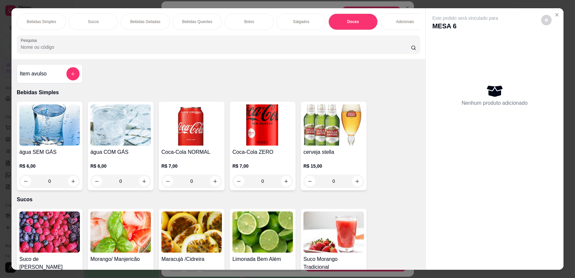
scroll to position [13, 0]
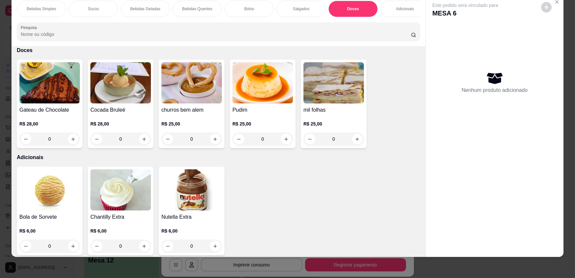
click at [245, 8] on p "Bolos" at bounding box center [249, 8] width 10 height 5
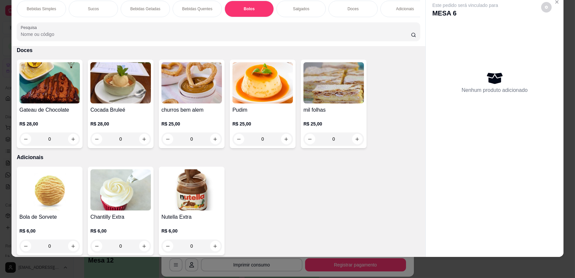
scroll to position [652, 0]
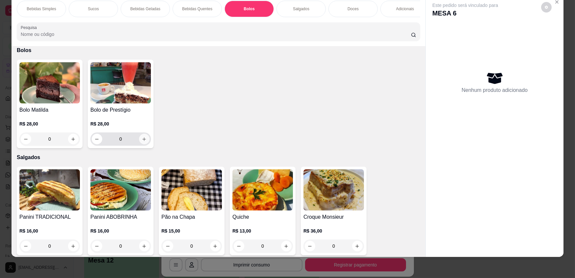
click at [142, 141] on icon "increase-product-quantity" at bounding box center [144, 139] width 5 height 5
type input "1"
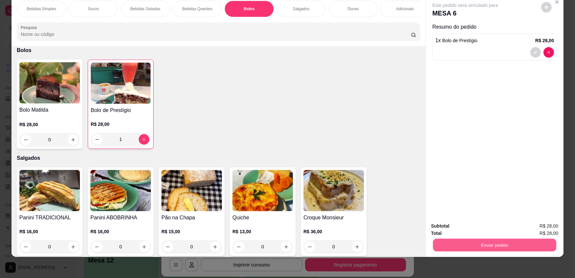
click at [465, 242] on button "Enviar pedido" at bounding box center [494, 244] width 123 height 13
click at [537, 227] on button "Enviar pedido" at bounding box center [541, 228] width 37 height 13
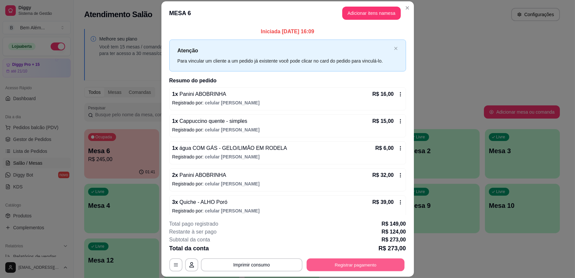
click at [392, 263] on button "Registrar pagamento" at bounding box center [356, 264] width 98 height 13
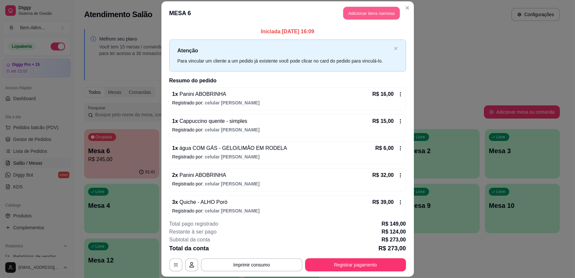
click at [359, 14] on button "Adicionar itens na mesa" at bounding box center [371, 13] width 57 height 13
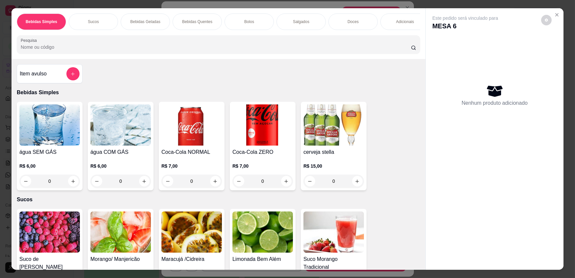
click at [252, 22] on div "Bolos" at bounding box center [249, 21] width 49 height 16
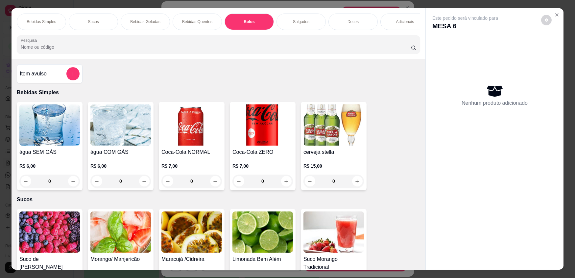
scroll to position [13, 0]
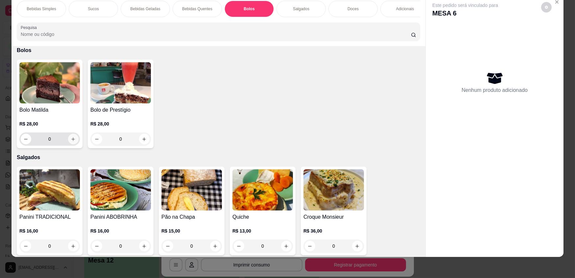
click at [71, 141] on icon "increase-product-quantity" at bounding box center [73, 139] width 5 height 5
type input "1"
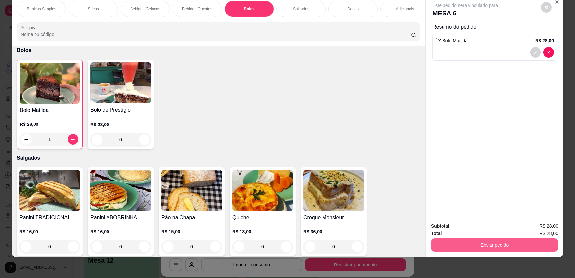
click at [513, 242] on button "Enviar pedido" at bounding box center [494, 244] width 127 height 13
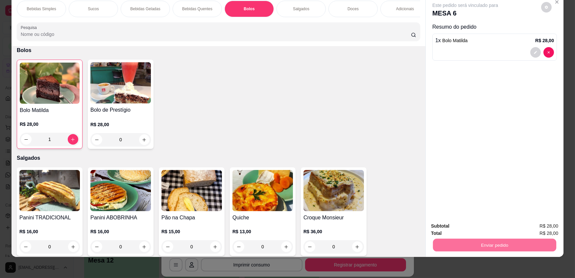
click at [543, 227] on button "Enviar pedido" at bounding box center [541, 228] width 37 height 13
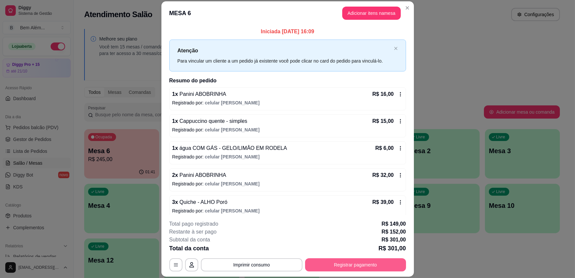
click at [378, 264] on button "Registrar pagamento" at bounding box center [355, 264] width 101 height 13
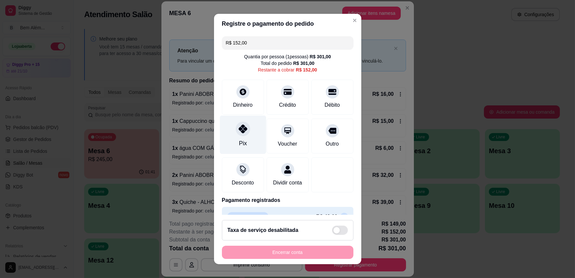
click at [240, 135] on div at bounding box center [243, 129] width 14 height 14
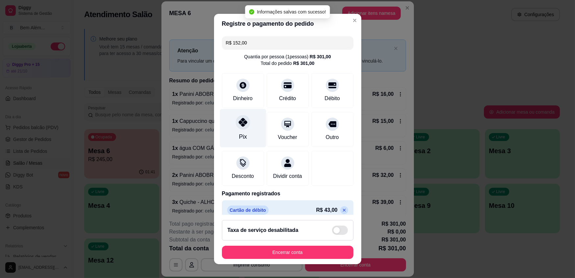
type input "R$ 0,00"
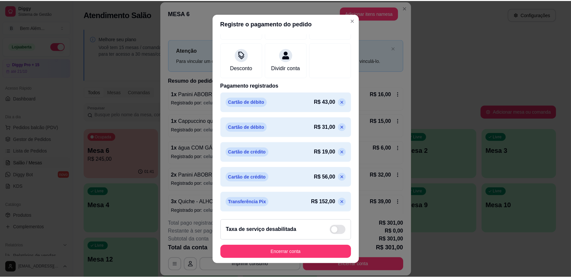
scroll to position [115, 0]
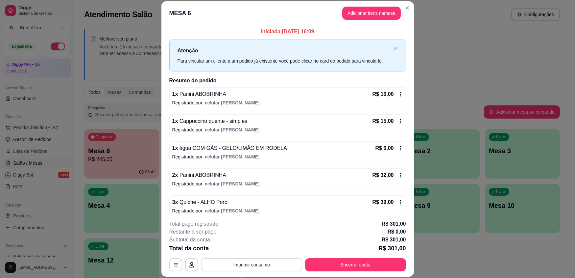
click at [217, 262] on button "Imprimir consumo" at bounding box center [252, 264] width 102 height 13
click at [236, 246] on button "impressao computador" at bounding box center [249, 249] width 48 height 10
click at [355, 265] on button "Encerrar conta" at bounding box center [355, 264] width 101 height 13
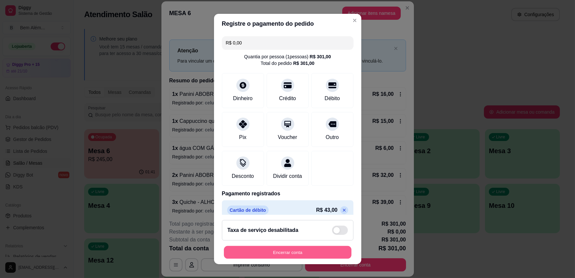
click at [299, 252] on button "Encerrar conta" at bounding box center [288, 251] width 128 height 13
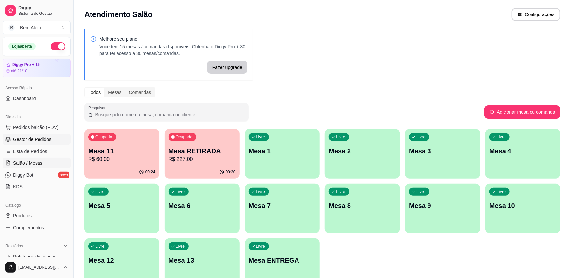
click at [27, 139] on span "Gestor de Pedidos" at bounding box center [32, 139] width 38 height 7
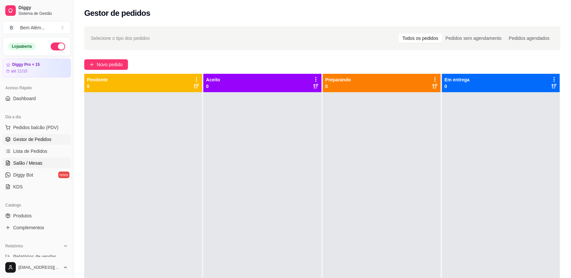
click at [46, 161] on link "Salão / Mesas" at bounding box center [37, 163] width 68 height 11
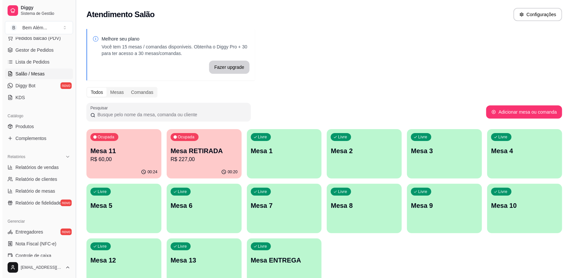
scroll to position [89, 0]
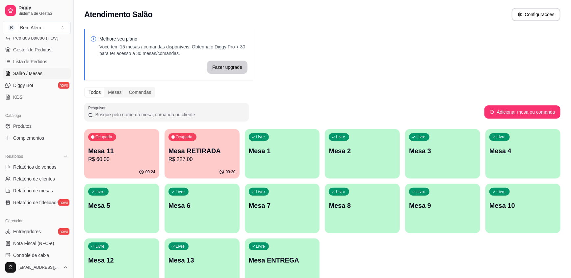
click at [116, 155] on p "R$ 60,00" at bounding box center [121, 159] width 67 height 8
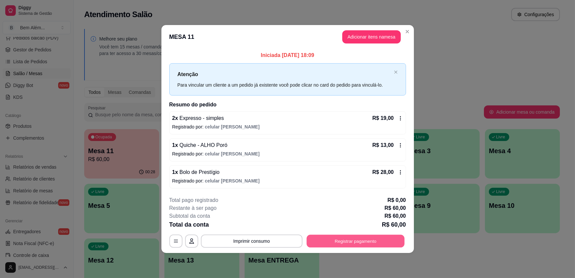
click at [361, 239] on button "Registrar pagamento" at bounding box center [356, 240] width 98 height 13
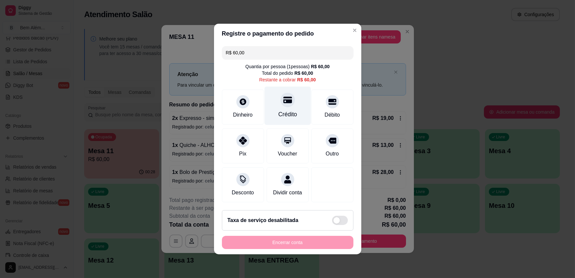
click at [292, 108] on div "Crédito" at bounding box center [288, 106] width 46 height 38
type input "R$ 0,00"
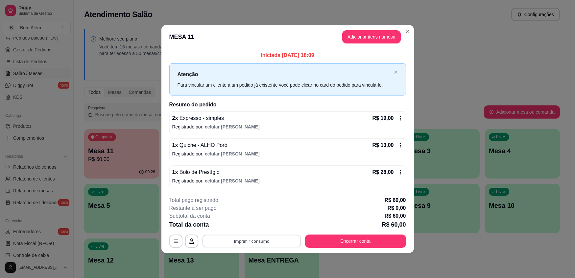
click at [272, 241] on button "Imprimir consumo" at bounding box center [251, 240] width 99 height 13
click at [247, 224] on button "impressao computador" at bounding box center [252, 225] width 48 height 10
click at [330, 242] on button "Encerrar conta" at bounding box center [356, 240] width 98 height 13
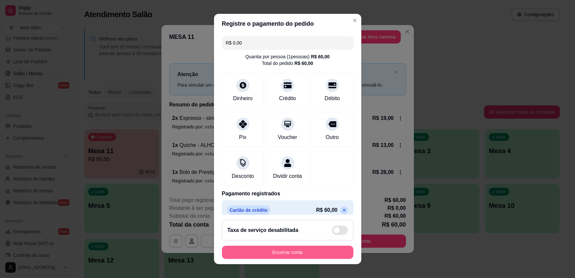
click at [300, 255] on button "Encerrar conta" at bounding box center [288, 251] width 132 height 13
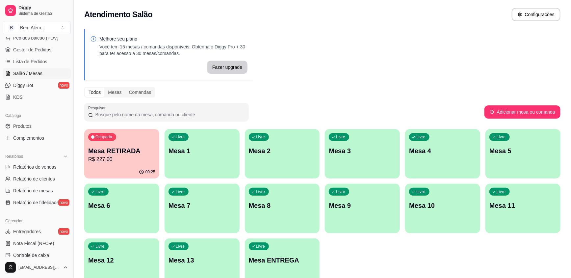
click at [434, 216] on div "Livre Mesa 10" at bounding box center [442, 204] width 75 height 41
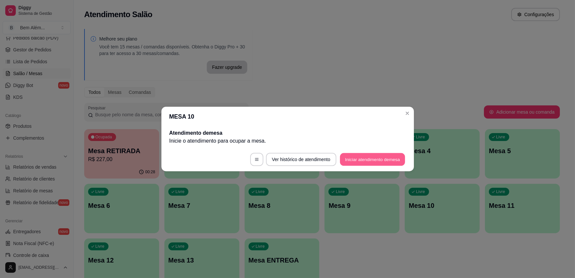
click at [364, 158] on button "Iniciar atendimento de mesa" at bounding box center [372, 159] width 65 height 13
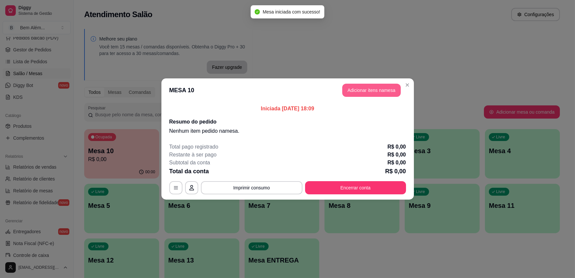
click at [369, 90] on button "Adicionar itens na mesa" at bounding box center [371, 90] width 59 height 13
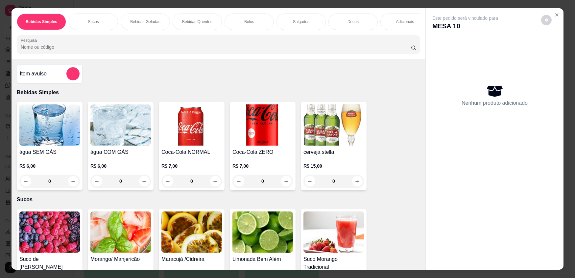
click at [211, 186] on div "0" at bounding box center [192, 180] width 61 height 13
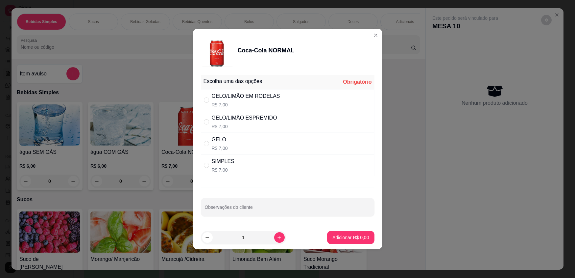
click at [261, 164] on div "SIMPLES R$ 7,00" at bounding box center [288, 165] width 174 height 22
radio input "true"
click at [345, 239] on p "Adicionar R$ 7,00" at bounding box center [351, 237] width 36 height 6
type input "1"
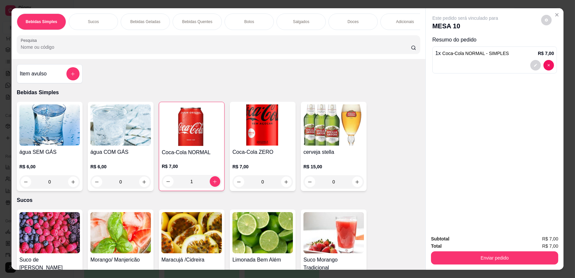
click at [295, 26] on div "Salgados" at bounding box center [301, 21] width 49 height 16
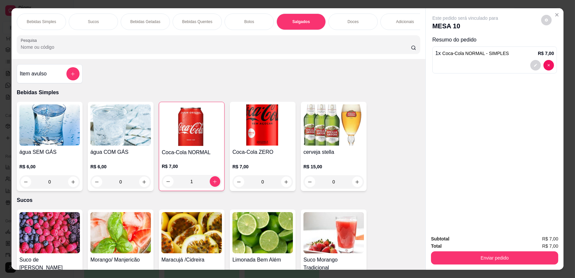
scroll to position [13, 0]
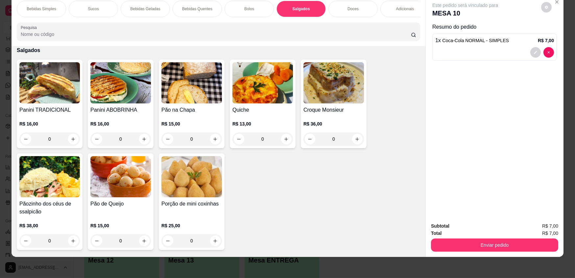
click at [284, 142] on div "0" at bounding box center [263, 138] width 61 height 13
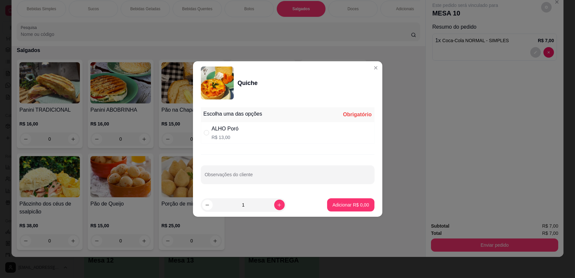
click at [281, 137] on div "ALHO Poró R$ 13,00" at bounding box center [288, 133] width 174 height 22
radio input "true"
click at [359, 205] on p "Adicionar R$ 13,00" at bounding box center [349, 204] width 39 height 7
type input "1"
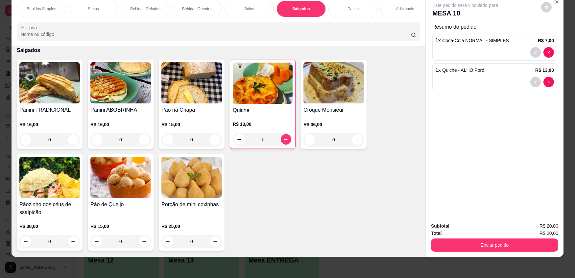
click at [186, 12] on div "Bebidas Quentes" at bounding box center [197, 9] width 49 height 16
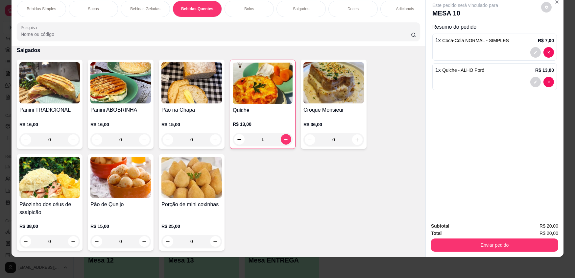
scroll to position [452, 0]
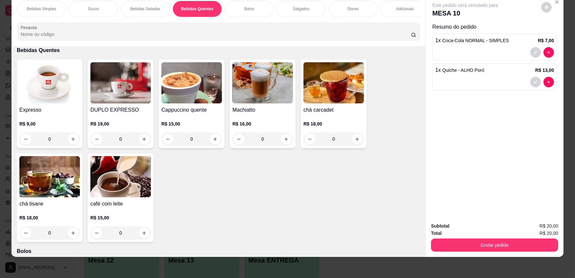
click at [75, 144] on div "0" at bounding box center [49, 138] width 61 height 13
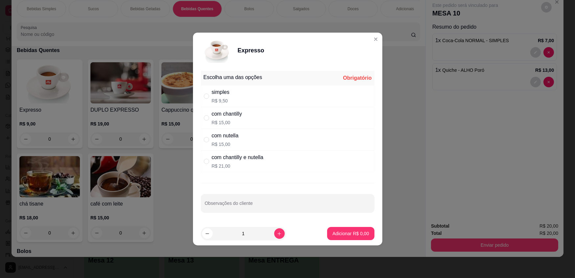
click at [253, 95] on div "simples R$ 9,50" at bounding box center [288, 96] width 174 height 22
radio input "true"
click at [346, 230] on p "Adicionar R$ 9,50" at bounding box center [351, 233] width 36 height 6
type input "1"
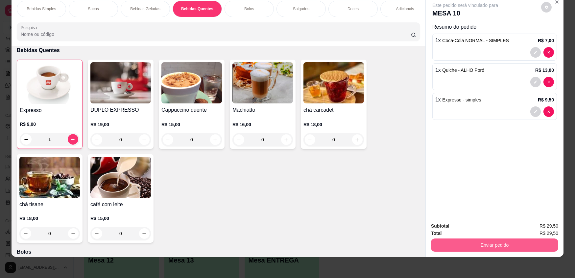
click at [516, 242] on button "Enviar pedido" at bounding box center [494, 244] width 127 height 13
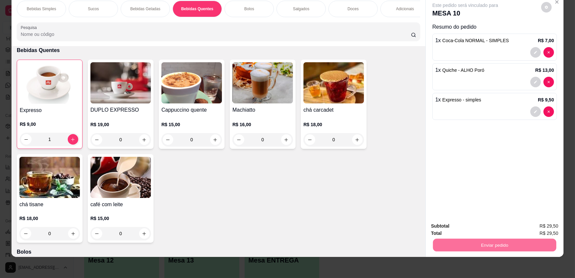
click at [550, 222] on button "Enviar pedido" at bounding box center [542, 228] width 36 height 12
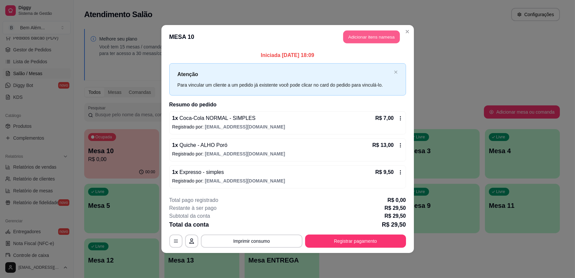
click at [385, 38] on button "Adicionar itens na mesa" at bounding box center [371, 37] width 57 height 13
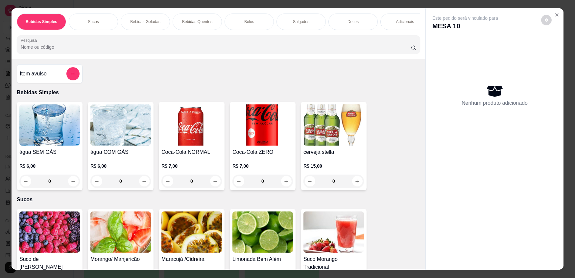
click at [141, 186] on div "0" at bounding box center [120, 180] width 61 height 13
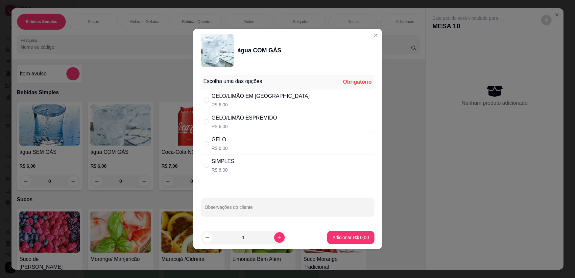
click at [274, 103] on div "GELO/LIMÂO EM RODELA R$ 6,00" at bounding box center [288, 100] width 174 height 22
radio input "true"
click at [357, 233] on button "Adicionar R$ 6,00" at bounding box center [350, 237] width 47 height 13
type input "1"
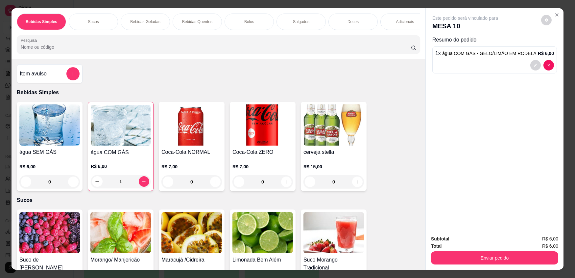
click at [59, 241] on img at bounding box center [49, 232] width 61 height 41
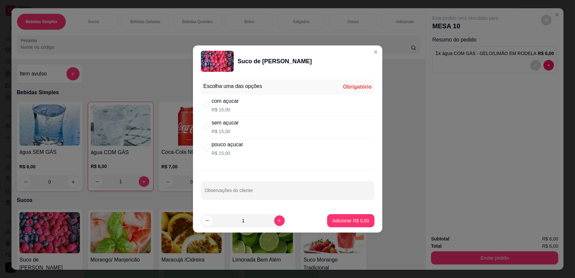
click at [231, 132] on p "R$ 15,00" at bounding box center [225, 131] width 27 height 7
radio input "true"
click at [355, 220] on p "Adicionar R$ 15,00" at bounding box center [350, 220] width 38 height 6
type input "1"
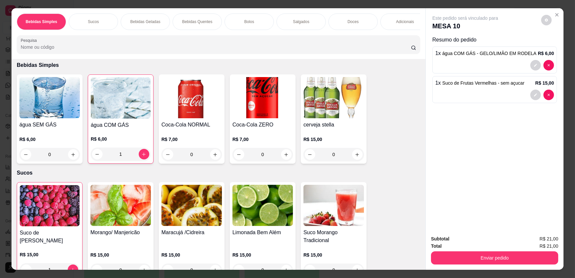
scroll to position [60, 0]
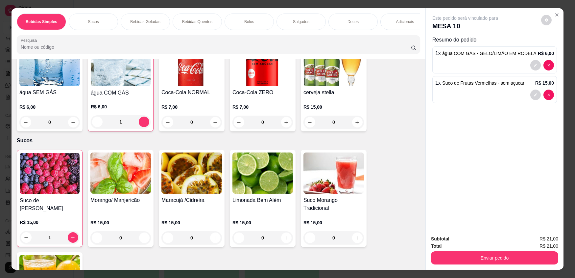
click at [206, 189] on img at bounding box center [192, 172] width 61 height 41
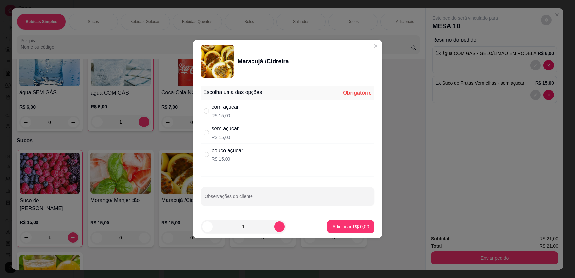
click at [257, 137] on div "sem açucar R$ 15,00" at bounding box center [288, 133] width 174 height 22
radio input "true"
click at [341, 227] on p "Adicionar R$ 15,00" at bounding box center [349, 226] width 39 height 7
type input "1"
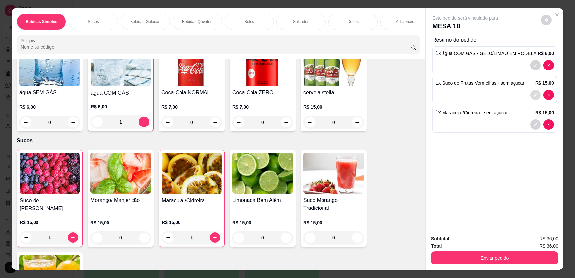
click at [536, 94] on button "decrease-product-quantity" at bounding box center [536, 94] width 11 height 11
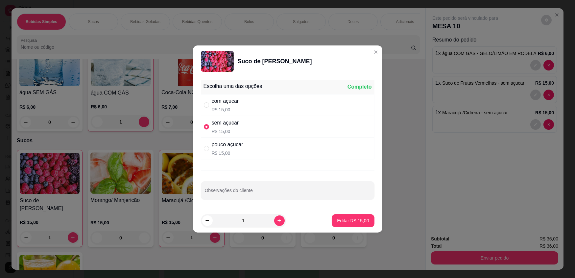
click at [298, 145] on div "pouco açucar R$ 15,00" at bounding box center [288, 149] width 174 height 22
radio input "false"
radio input "true"
click at [355, 219] on p "Editar R$ 15,00" at bounding box center [353, 220] width 32 height 7
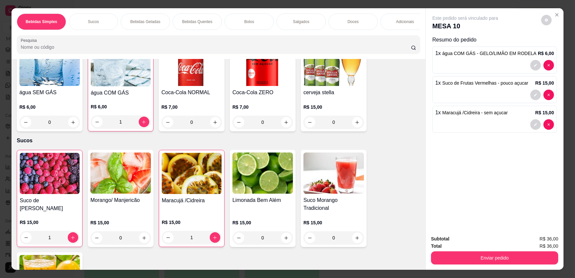
click at [260, 17] on div "Bolos" at bounding box center [249, 21] width 49 height 16
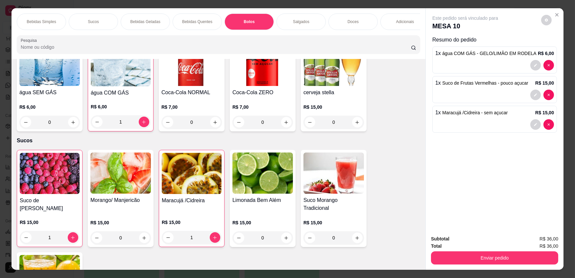
scroll to position [13, 0]
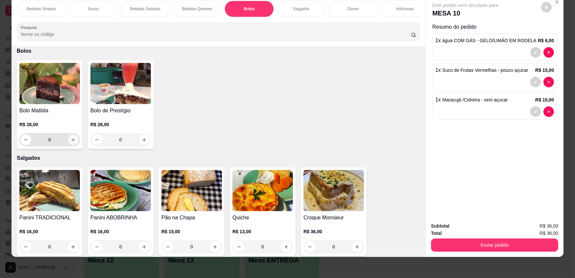
click at [69, 145] on button "increase-product-quantity" at bounding box center [73, 139] width 11 height 11
type input "1"
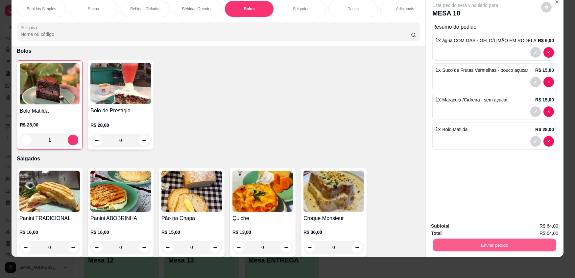
click at [483, 245] on button "Enviar pedido" at bounding box center [494, 244] width 123 height 13
click at [554, 231] on button "Enviar pedido" at bounding box center [542, 228] width 36 height 12
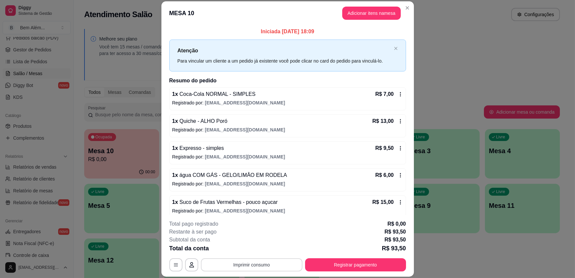
click at [273, 266] on button "Imprimir consumo" at bounding box center [252, 264] width 102 height 13
click at [266, 249] on button "impressao computador" at bounding box center [249, 249] width 48 height 10
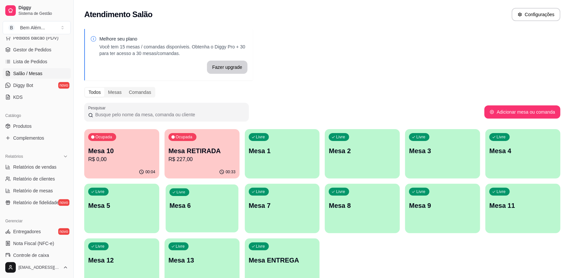
click at [184, 217] on div "Livre Mesa 6" at bounding box center [201, 204] width 73 height 40
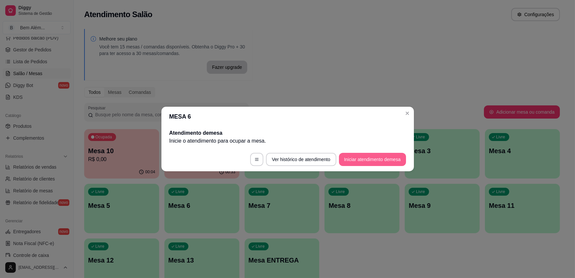
click at [353, 157] on button "Iniciar atendimento de mesa" at bounding box center [372, 159] width 67 height 13
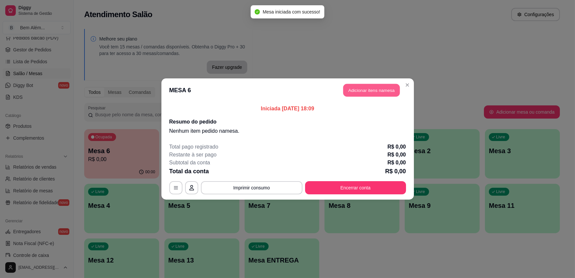
click at [370, 93] on button "Adicionar itens na mesa" at bounding box center [371, 90] width 57 height 13
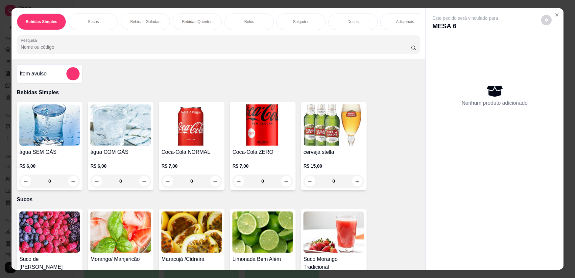
click at [288, 186] on div "0" at bounding box center [263, 180] width 61 height 13
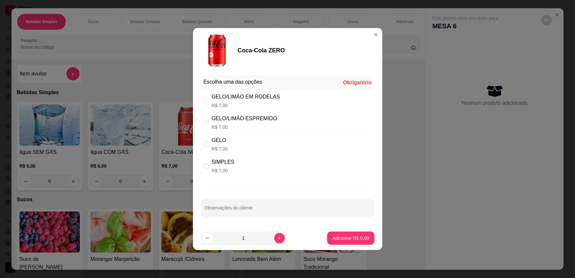
click at [288, 186] on div "Escolha uma das opções Obrigatório GELO/LIMÂO EM RODELAS R$ 7,00 GELO/LIMÂO ESP…" at bounding box center [288, 149] width 190 height 153
click at [281, 170] on div "SIMPLES R$ 7,00" at bounding box center [288, 166] width 174 height 22
radio input "true"
click at [277, 237] on icon "increase-product-quantity" at bounding box center [279, 238] width 5 height 5
type input "2"
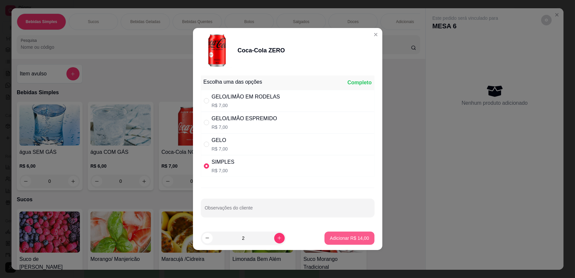
click at [345, 235] on p "Adicionar R$ 14,00" at bounding box center [349, 238] width 39 height 7
type input "2"
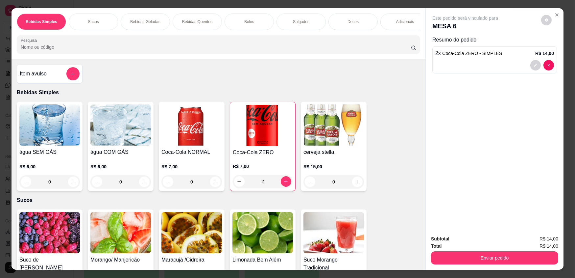
click at [296, 15] on div "Salgados" at bounding box center [301, 21] width 49 height 16
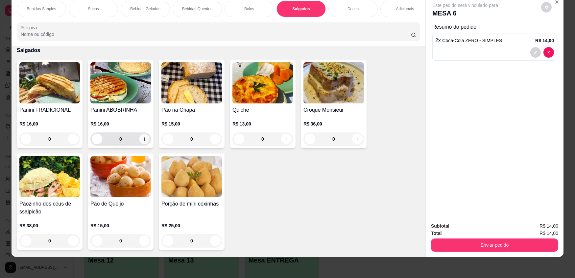
click at [144, 141] on icon "increase-product-quantity" at bounding box center [144, 139] width 5 height 5
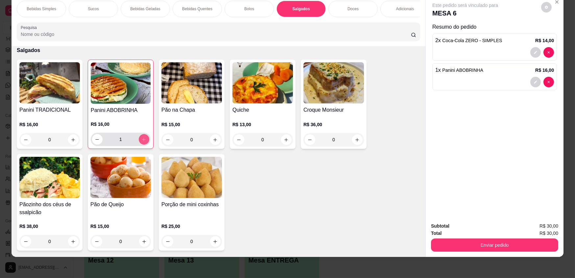
click at [144, 143] on button "increase-product-quantity" at bounding box center [144, 139] width 11 height 11
type input "2"
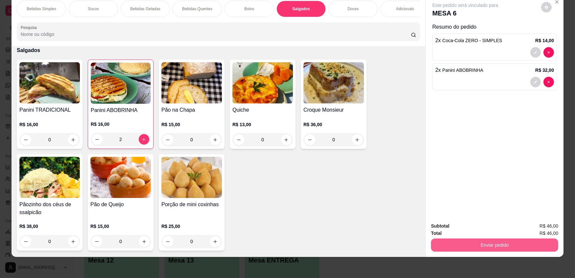
click at [530, 247] on button "Enviar pedido" at bounding box center [494, 244] width 127 height 13
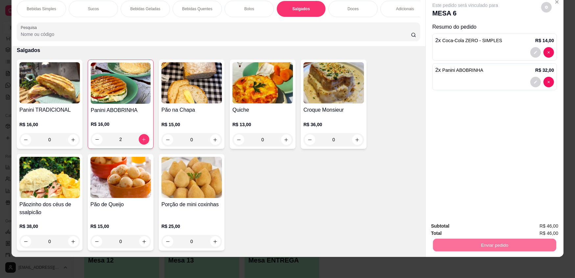
click at [546, 222] on button "Enviar pedido" at bounding box center [542, 228] width 36 height 12
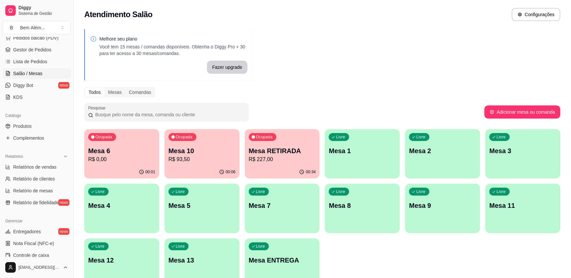
click at [192, 160] on p "R$ 93,50" at bounding box center [201, 159] width 67 height 8
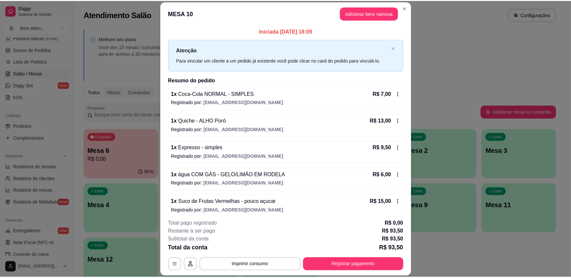
scroll to position [0, 0]
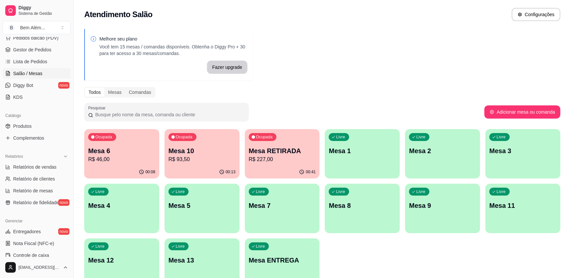
click at [284, 157] on p "R$ 227,00" at bounding box center [282, 159] width 67 height 8
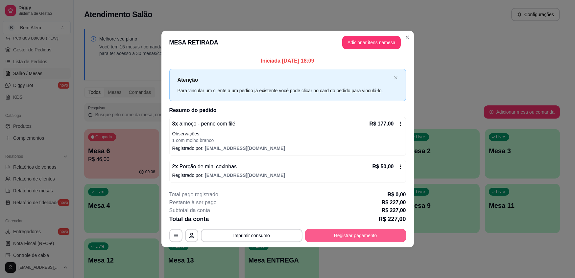
click at [374, 236] on button "Registrar pagamento" at bounding box center [355, 235] width 101 height 13
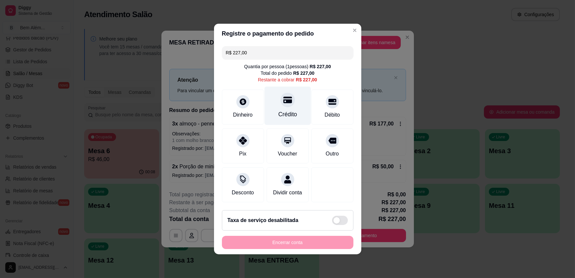
click at [281, 107] on div "Crédito" at bounding box center [288, 106] width 46 height 38
type input "R$ 0,00"
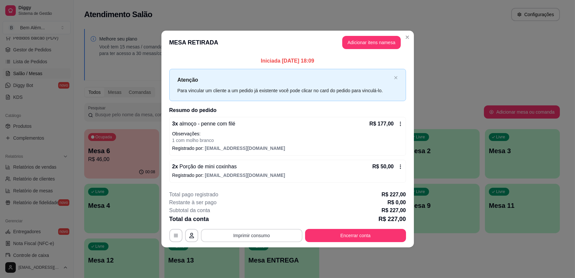
click at [243, 239] on button "Imprimir consumo" at bounding box center [252, 235] width 102 height 13
click at [241, 218] on button "impressao computador" at bounding box center [252, 220] width 48 height 10
click at [334, 239] on button "Encerrar conta" at bounding box center [355, 235] width 101 height 13
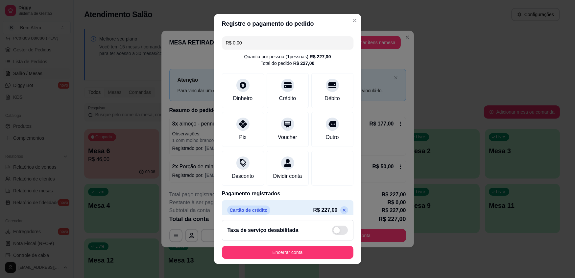
click at [328, 260] on footer "Taxa de serviço desabilitada Encerrar conta" at bounding box center [287, 239] width 147 height 49
click at [326, 255] on button "Encerrar conta" at bounding box center [288, 251] width 132 height 13
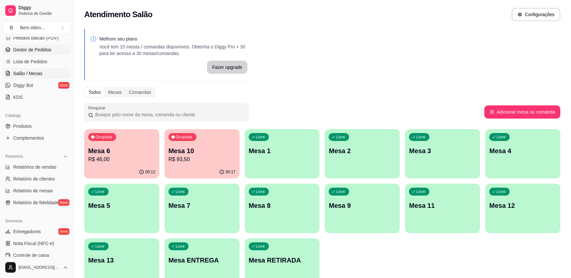
click at [37, 48] on span "Gestor de Pedidos" at bounding box center [32, 49] width 38 height 7
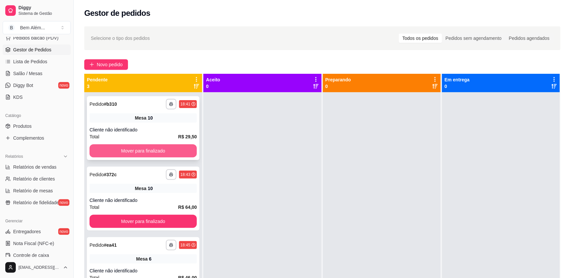
click at [138, 150] on button "Mover para finalizado" at bounding box center [142, 150] width 107 height 13
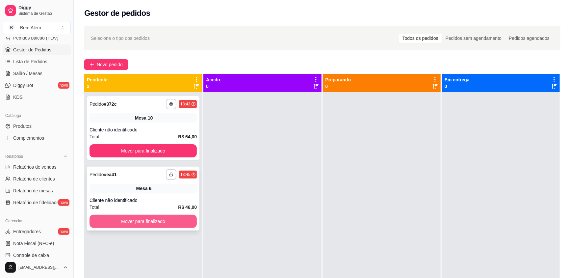
click at [157, 223] on button "Mover para finalizado" at bounding box center [142, 221] width 107 height 13
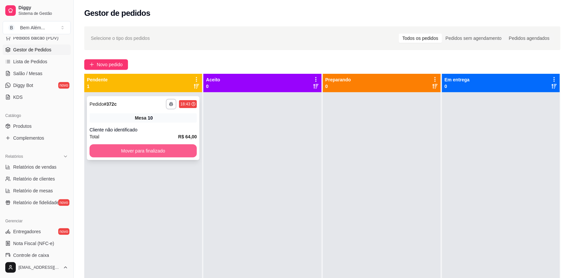
click at [156, 149] on button "Mover para finalizado" at bounding box center [142, 150] width 107 height 13
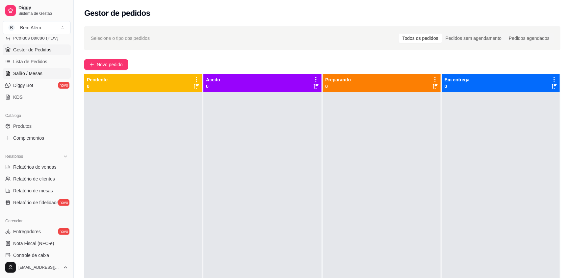
click at [36, 74] on span "Salão / Mesas" at bounding box center [27, 73] width 29 height 7
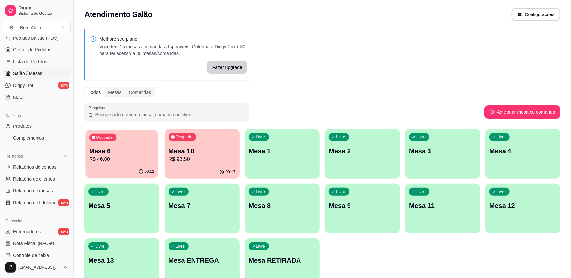
click at [128, 160] on p "R$ 46,00" at bounding box center [121, 159] width 65 height 8
click at [41, 49] on span "Gestor de Pedidos" at bounding box center [32, 49] width 38 height 7
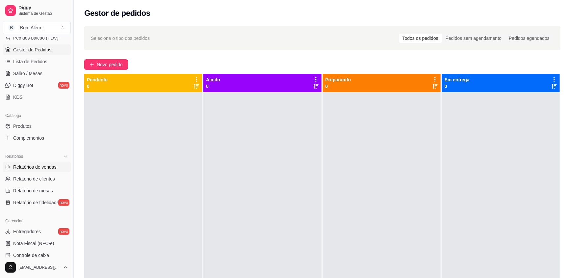
click at [55, 171] on link "Relatórios de vendas" at bounding box center [37, 167] width 68 height 11
select select "ALL"
select select "0"
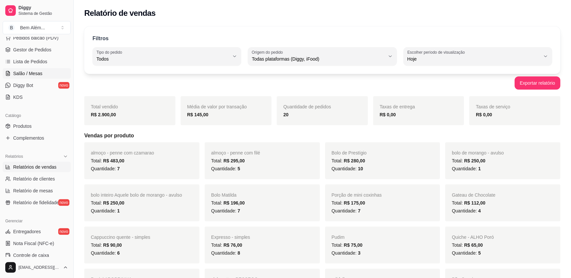
click at [30, 72] on span "Salão / Mesas" at bounding box center [27, 73] width 29 height 7
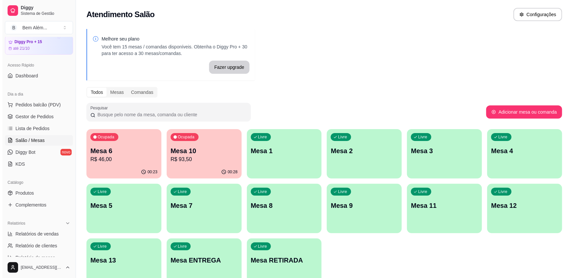
scroll to position [16, 0]
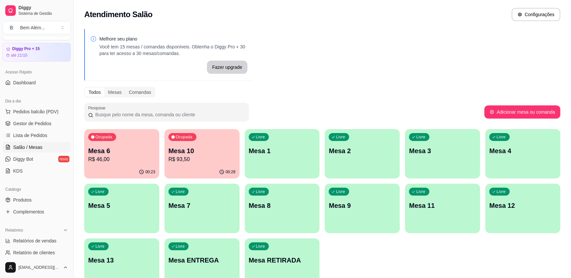
click at [139, 171] on div "00:23" at bounding box center [121, 171] width 75 height 13
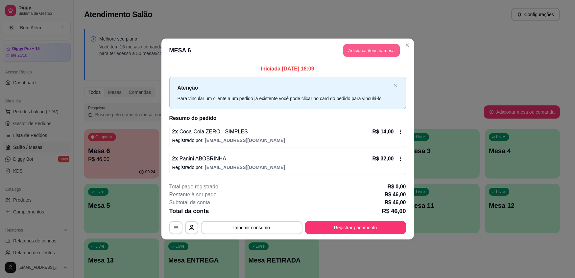
click at [357, 53] on button "Adicionar itens na mesa" at bounding box center [371, 50] width 57 height 13
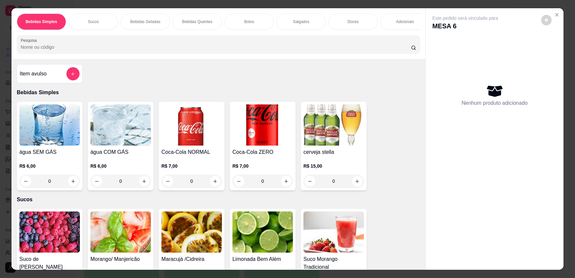
click at [239, 27] on div "Bolos" at bounding box center [249, 21] width 49 height 16
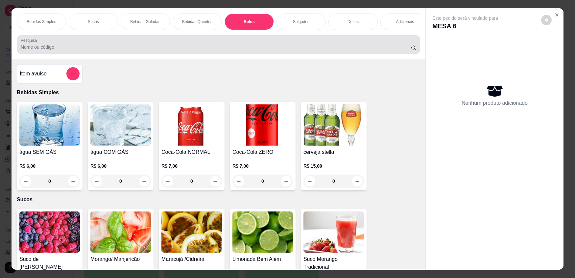
scroll to position [13, 0]
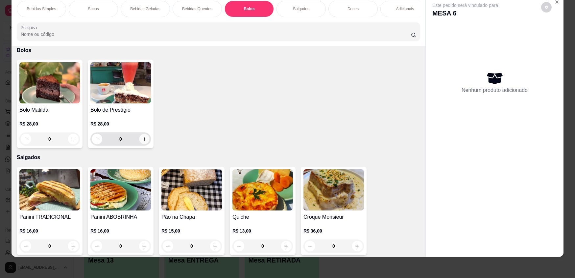
click at [144, 144] on button "increase-product-quantity" at bounding box center [144, 139] width 10 height 10
type input "1"
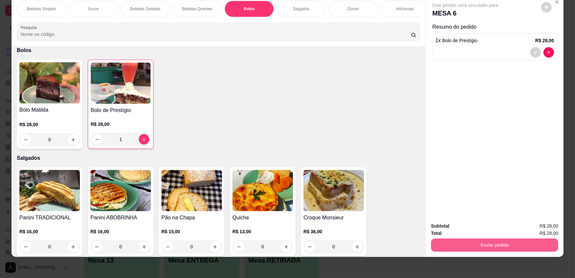
click at [470, 240] on button "Enviar pedido" at bounding box center [494, 244] width 127 height 13
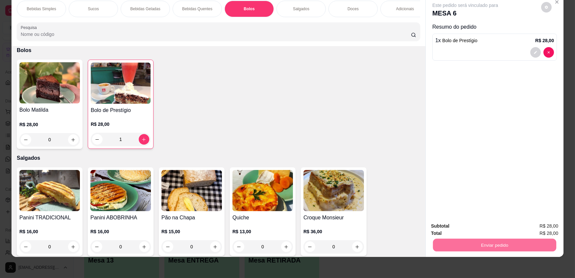
click at [534, 227] on button "Enviar pedido" at bounding box center [542, 228] width 36 height 12
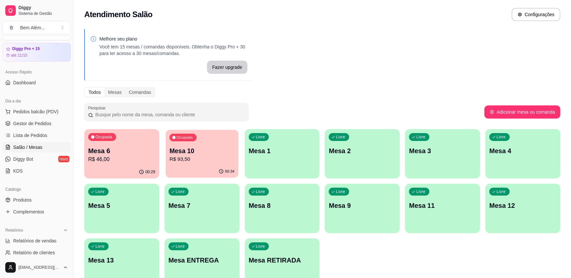
click at [224, 154] on p "Mesa 10" at bounding box center [201, 150] width 65 height 9
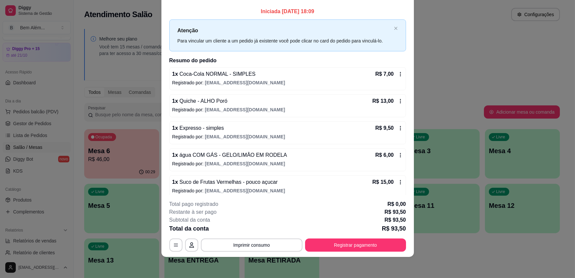
scroll to position [0, 0]
click at [357, 241] on button "Registrar pagamento" at bounding box center [356, 244] width 98 height 13
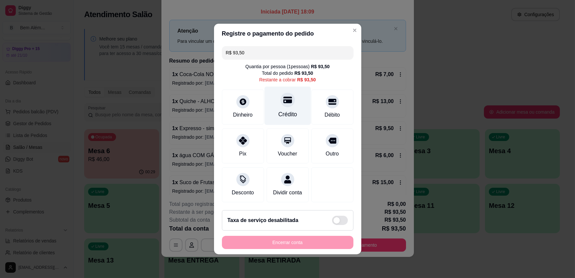
click at [290, 117] on div "Crédito" at bounding box center [287, 114] width 19 height 9
type input "R$ 0,00"
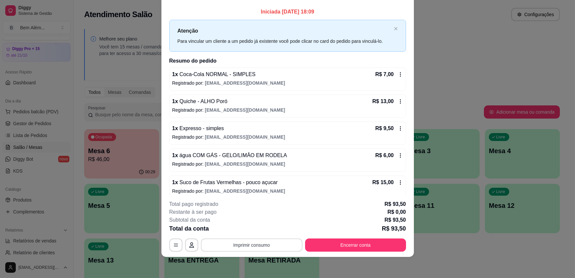
click at [242, 241] on button "Imprimir consumo" at bounding box center [252, 244] width 102 height 13
click at [245, 224] on button "impressao computador" at bounding box center [249, 229] width 49 height 11
click at [384, 249] on button "Encerrar conta" at bounding box center [356, 244] width 98 height 13
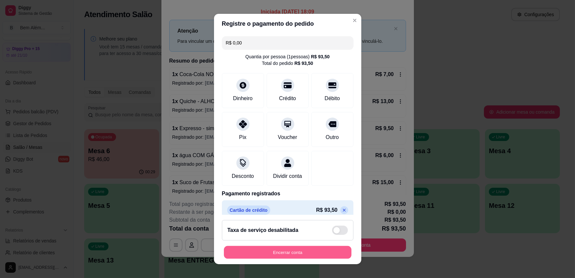
click at [295, 249] on button "Encerrar conta" at bounding box center [288, 251] width 128 height 13
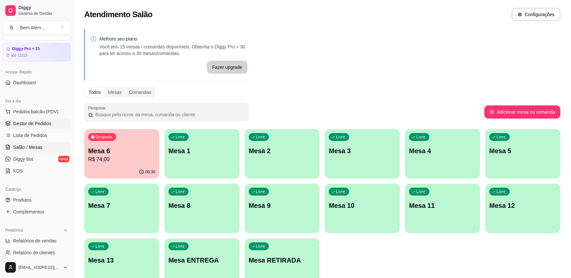
click at [29, 120] on span "Gestor de Pedidos" at bounding box center [32, 123] width 38 height 7
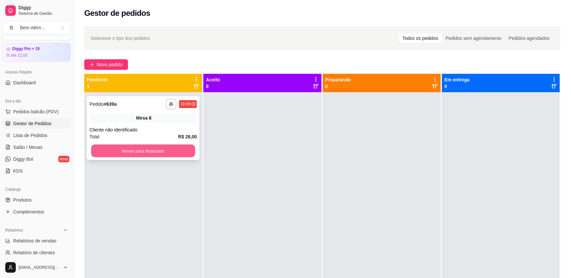
click at [105, 151] on button "Mover para finalizado" at bounding box center [143, 150] width 104 height 13
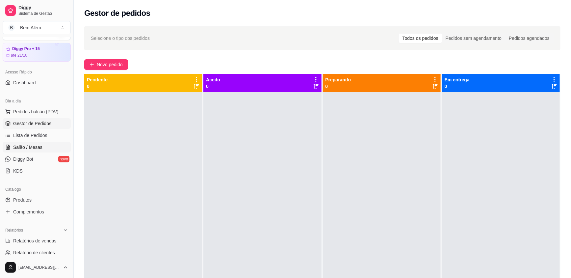
click at [6, 148] on icon at bounding box center [8, 147] width 4 height 4
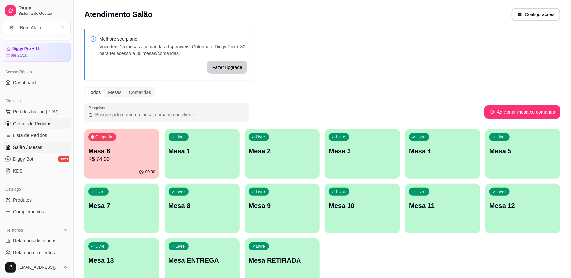
click at [39, 122] on span "Gestor de Pedidos" at bounding box center [32, 123] width 38 height 7
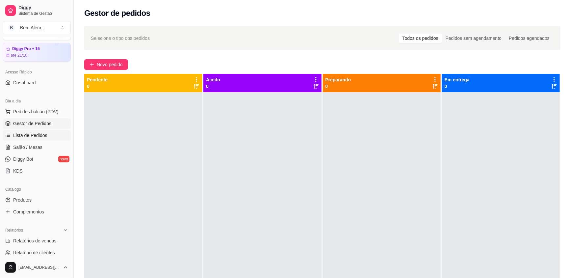
click at [57, 133] on link "Lista de Pedidos" at bounding box center [37, 135] width 68 height 11
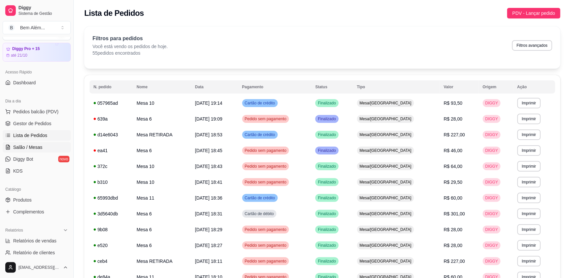
click at [51, 145] on link "Salão / Mesas" at bounding box center [37, 147] width 68 height 11
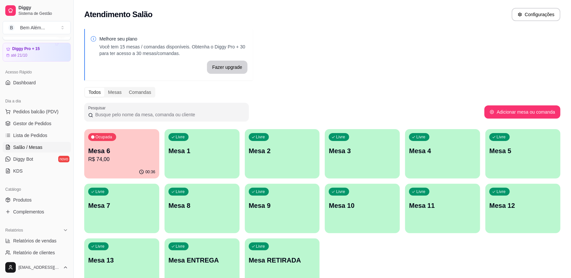
click at [122, 152] on p "Mesa 6" at bounding box center [121, 150] width 67 height 9
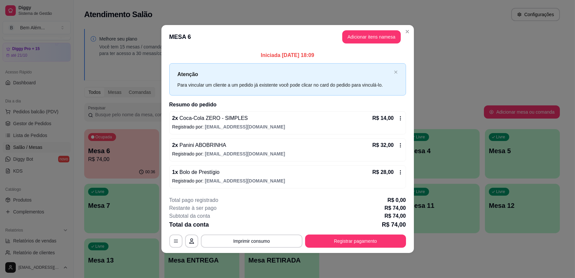
click at [376, 121] on p "R$ 14,00" at bounding box center [383, 118] width 21 height 8
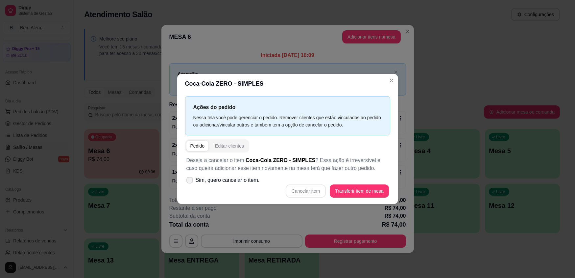
click at [215, 182] on span "Sim, quero cancelar o item." at bounding box center [228, 180] width 64 height 8
click at [190, 182] on input "Sim, quero cancelar o item." at bounding box center [188, 183] width 4 height 4
checkbox input "true"
click at [305, 190] on button "Cancelar item" at bounding box center [306, 190] width 40 height 13
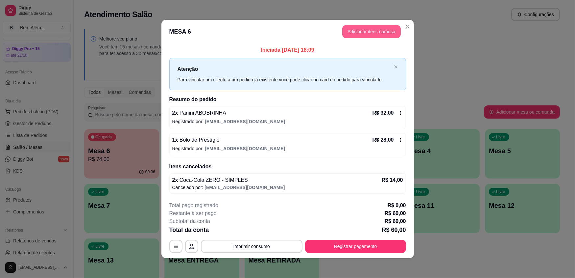
click at [360, 35] on button "Adicionar itens na mesa" at bounding box center [371, 31] width 59 height 13
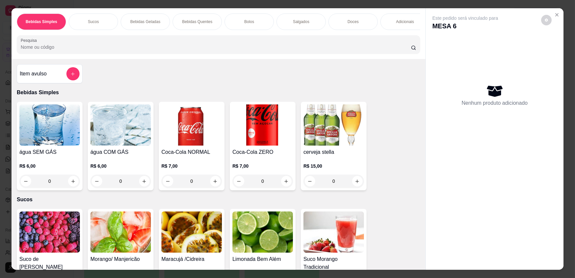
click at [282, 185] on div "0" at bounding box center [263, 180] width 61 height 13
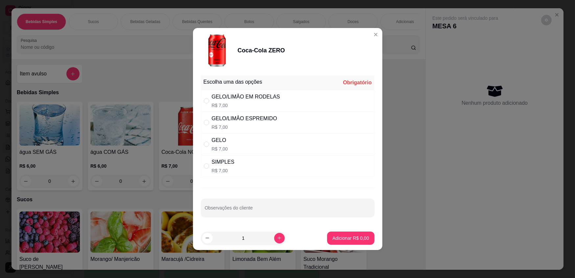
click at [247, 167] on div "SIMPLES R$ 7,00" at bounding box center [288, 166] width 174 height 22
radio input "true"
click at [363, 240] on p "Adicionar R$ 7,00" at bounding box center [351, 238] width 37 height 7
type input "1"
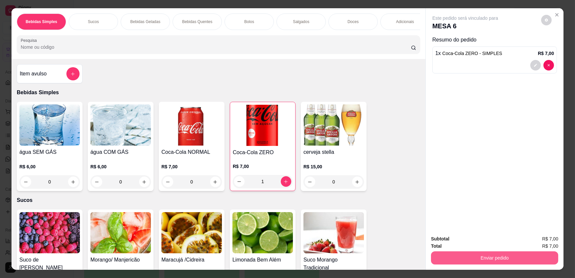
click at [474, 251] on button "Enviar pedido" at bounding box center [494, 257] width 127 height 13
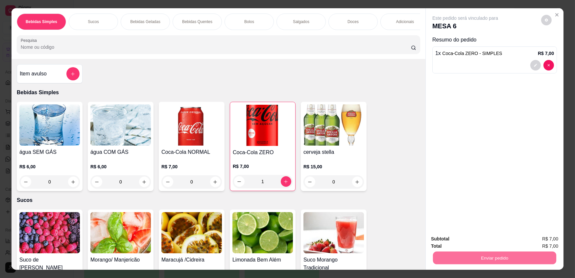
click at [537, 237] on button "Enviar pedido" at bounding box center [542, 241] width 36 height 12
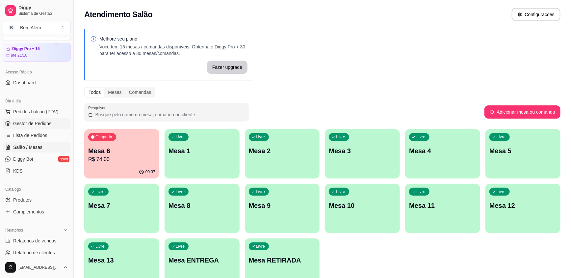
click at [42, 127] on link "Gestor de Pedidos" at bounding box center [37, 123] width 68 height 11
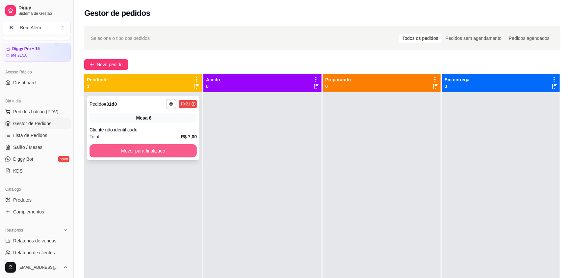
click at [117, 155] on button "Mover para finalizado" at bounding box center [142, 150] width 107 height 13
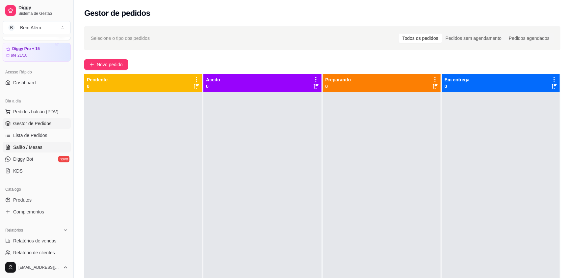
click at [49, 147] on link "Salão / Mesas" at bounding box center [37, 147] width 68 height 11
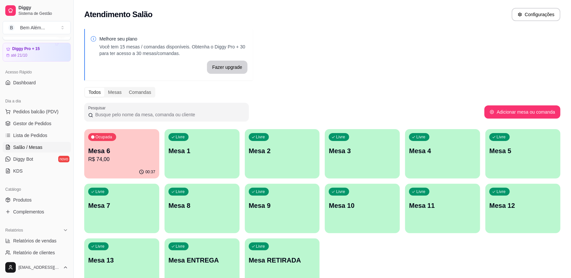
click at [136, 154] on p "Mesa 6" at bounding box center [121, 150] width 67 height 9
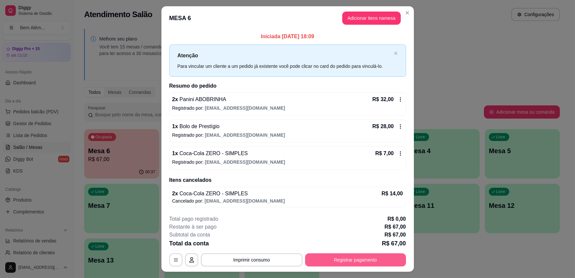
click at [382, 260] on button "Registrar pagamento" at bounding box center [355, 259] width 101 height 13
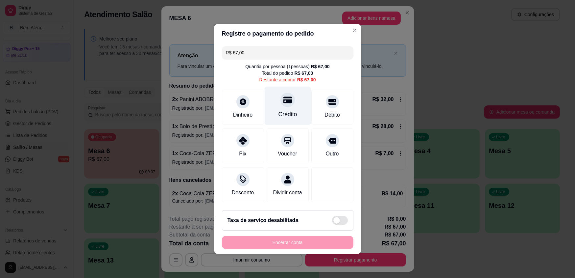
click at [291, 115] on div "Crédito" at bounding box center [287, 114] width 19 height 9
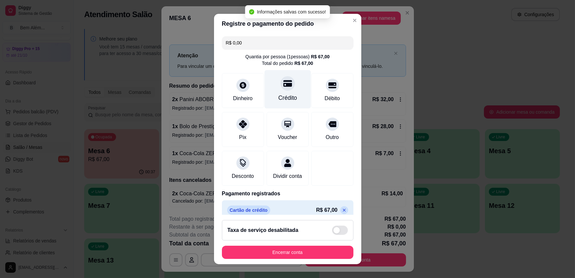
type input "R$ 0,00"
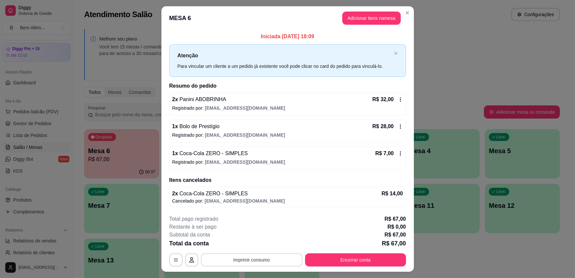
click at [263, 262] on button "Imprimir consumo" at bounding box center [252, 259] width 102 height 13
click at [256, 241] on button "impressao computador" at bounding box center [249, 244] width 48 height 10
click at [333, 264] on button "Encerrar conta" at bounding box center [355, 259] width 101 height 13
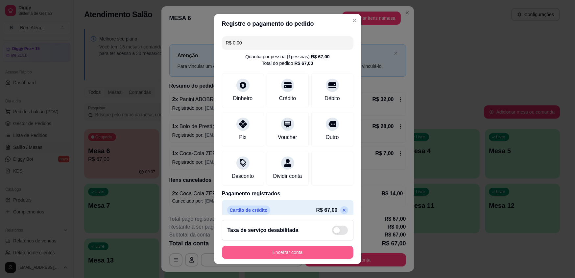
click at [314, 252] on button "Encerrar conta" at bounding box center [288, 251] width 132 height 13
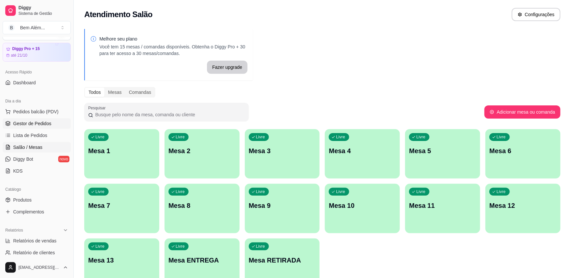
click at [44, 127] on link "Gestor de Pedidos" at bounding box center [37, 123] width 68 height 11
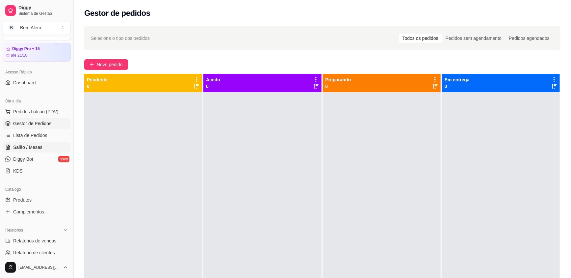
click at [46, 150] on link "Salão / Mesas" at bounding box center [37, 147] width 68 height 11
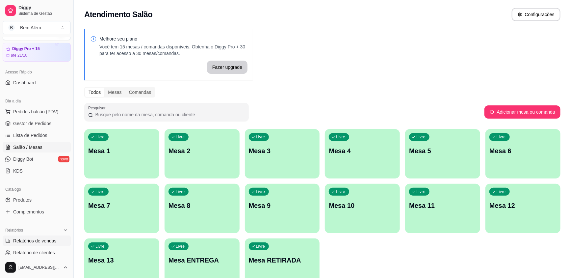
click at [53, 242] on span "Relatórios de vendas" at bounding box center [34, 240] width 43 height 7
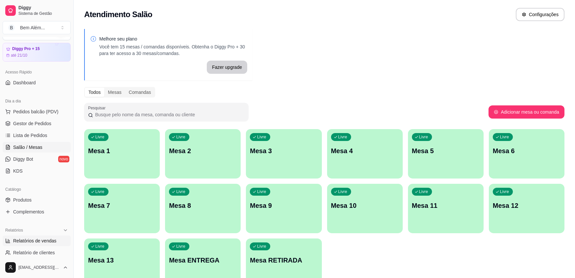
select select "ALL"
select select "0"
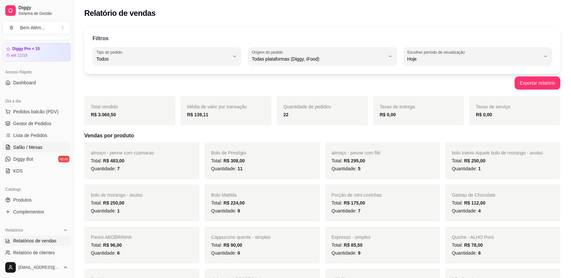
click at [37, 149] on span "Salão / Mesas" at bounding box center [27, 147] width 29 height 7
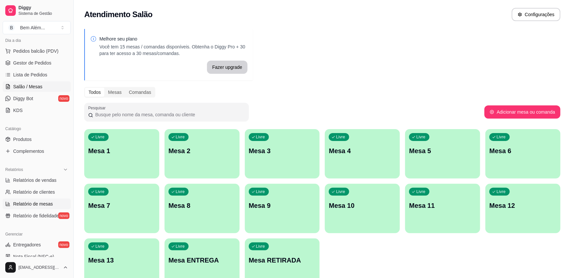
scroll to position [89, 0]
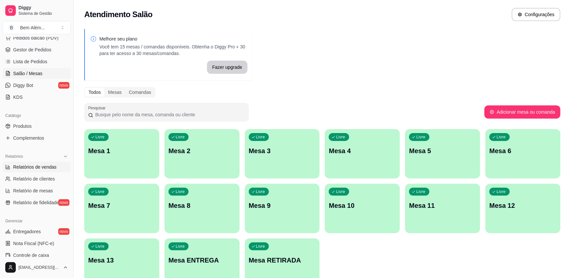
click at [36, 169] on span "Relatórios de vendas" at bounding box center [34, 167] width 43 height 7
select select "ALL"
select select "0"
